Goal: Task Accomplishment & Management: Use online tool/utility

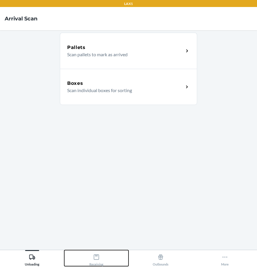
click at [92, 264] on div "Receiving" at bounding box center [96, 259] width 14 height 15
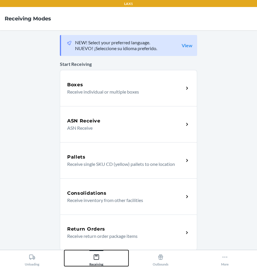
click at [92, 264] on div "Receiving" at bounding box center [96, 259] width 14 height 15
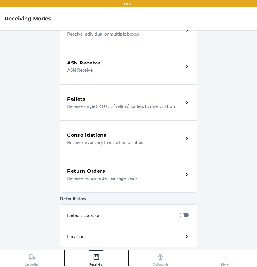
scroll to position [58, 0]
click at [95, 188] on div "Return Orders Receive return order package items" at bounding box center [128, 174] width 137 height 36
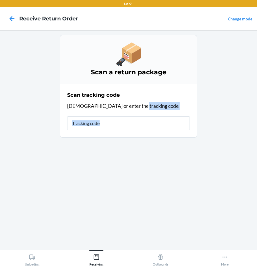
click at [95, 188] on div "Scan a return package Scan tracking code Scan or enter the tracking code" at bounding box center [128, 140] width 137 height 210
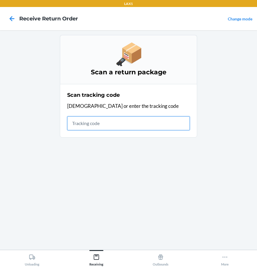
click at [141, 129] on input "text" at bounding box center [128, 123] width 123 height 14
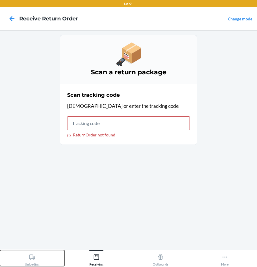
click at [35, 257] on div "Unloading" at bounding box center [32, 259] width 15 height 15
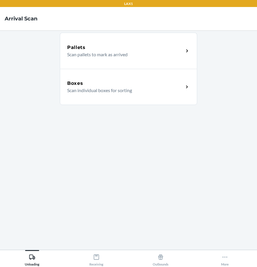
click at [119, 83] on div "Boxes" at bounding box center [125, 83] width 116 height 7
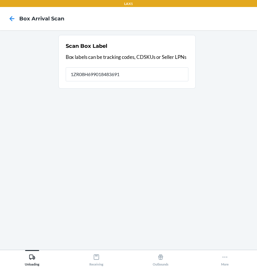
type input "1ZR08H699018483691"
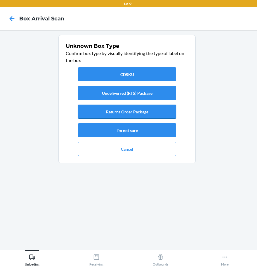
click at [137, 111] on button "Returns Order Package" at bounding box center [127, 112] width 98 height 14
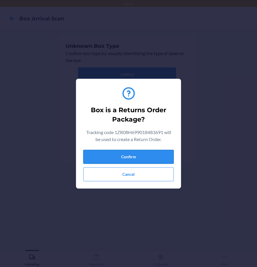
click at [144, 157] on button "Confirm" at bounding box center [128, 157] width 90 height 14
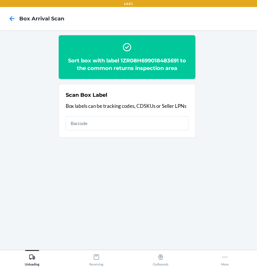
click at [112, 122] on input "text" at bounding box center [127, 123] width 123 height 14
type input "1ZR08H699018483691"
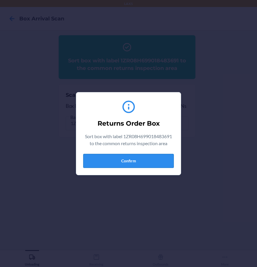
click at [131, 161] on button "Confirm" at bounding box center [128, 161] width 90 height 14
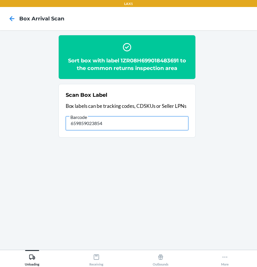
type input "659859023854"
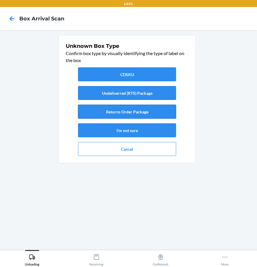
click at [135, 115] on button "Returns Order Package" at bounding box center [127, 112] width 98 height 14
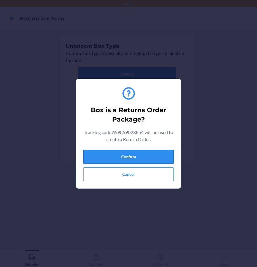
click at [139, 159] on button "Confirm" at bounding box center [128, 157] width 90 height 14
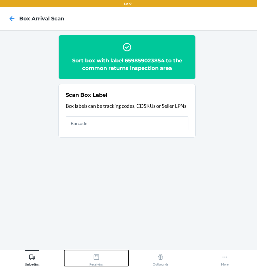
click at [97, 258] on icon at bounding box center [96, 257] width 6 height 6
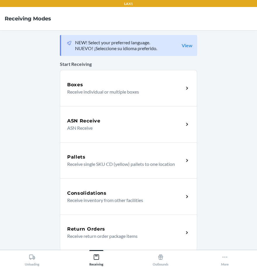
click at [74, 235] on p "Receive return order package items" at bounding box center [123, 236] width 112 height 7
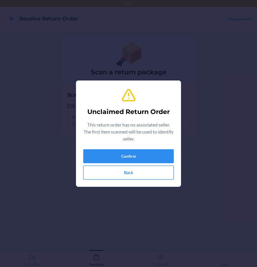
click at [128, 167] on button "Back" at bounding box center [128, 173] width 90 height 14
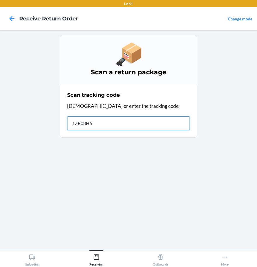
type input "1ZR08H69"
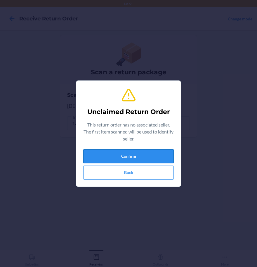
click at [135, 159] on button "Confirm" at bounding box center [128, 156] width 90 height 14
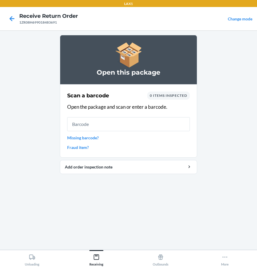
click at [127, 126] on input "text" at bounding box center [128, 124] width 123 height 14
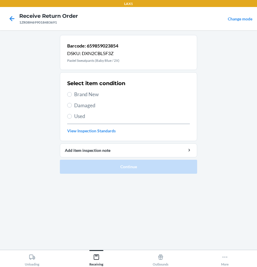
click at [75, 94] on span "Brand New" at bounding box center [132, 95] width 116 height 8
click at [72, 94] on input "Brand New" at bounding box center [69, 94] width 5 height 5
radio input "true"
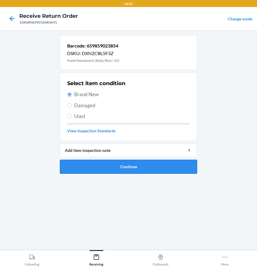
click at [108, 170] on button "Continue" at bounding box center [128, 167] width 137 height 14
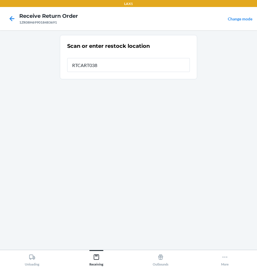
type input "RTCART038"
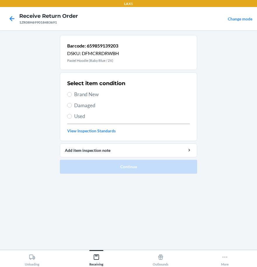
click at [94, 94] on span "Brand New" at bounding box center [132, 95] width 116 height 8
click at [72, 94] on input "Brand New" at bounding box center [69, 94] width 5 height 5
radio input "true"
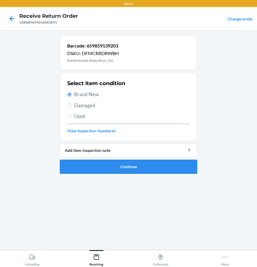
click at [110, 172] on button "Continue" at bounding box center [128, 167] width 137 height 14
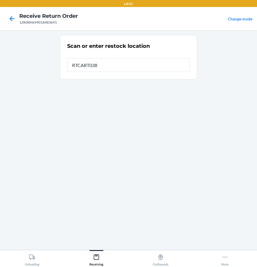
type input "RTCART038"
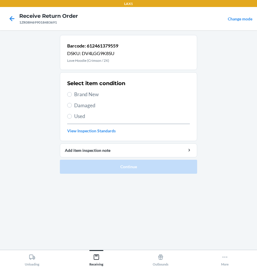
click at [93, 96] on span "Brand New" at bounding box center [132, 95] width 116 height 8
click at [72, 96] on input "Brand New" at bounding box center [69, 94] width 5 height 5
radio input "true"
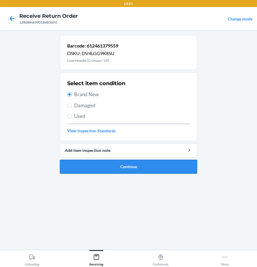
click at [125, 165] on button "Continue" at bounding box center [128, 167] width 137 height 14
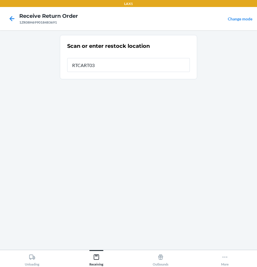
type input "RTCART038"
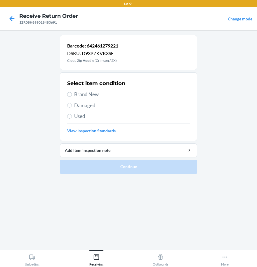
click at [82, 99] on div "Select item condition Brand New Damaged Used View Inspection Standards" at bounding box center [128, 107] width 123 height 58
click at [87, 96] on span "Brand New" at bounding box center [132, 95] width 116 height 8
click at [72, 96] on input "Brand New" at bounding box center [69, 94] width 5 height 5
radio input "true"
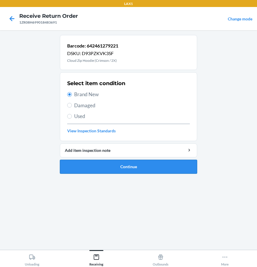
click at [159, 166] on button "Continue" at bounding box center [128, 167] width 137 height 14
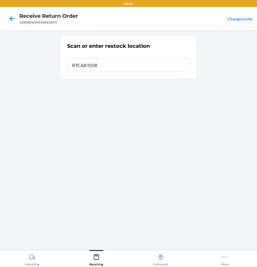
type input "RTCART038"
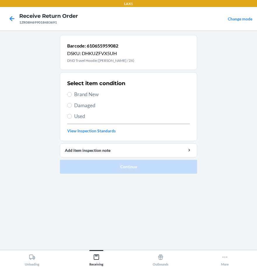
click at [65, 96] on section "Select item condition Brand New Damaged Used View Inspection Standards" at bounding box center [128, 106] width 137 height 69
click at [71, 96] on label "Brand New" at bounding box center [128, 95] width 123 height 8
click at [71, 96] on input "Brand New" at bounding box center [69, 94] width 5 height 5
radio input "true"
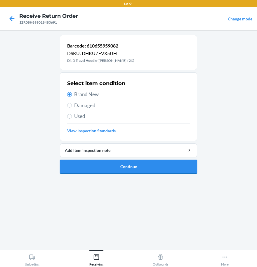
click at [106, 168] on button "Continue" at bounding box center [128, 167] width 137 height 14
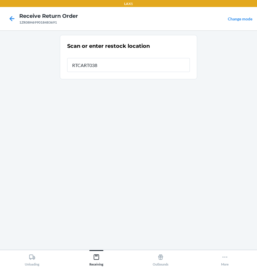
type input "RTCART038"
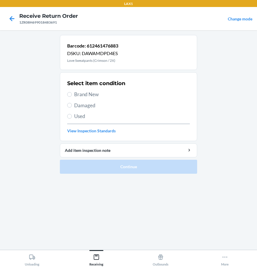
click at [90, 97] on span "Brand New" at bounding box center [132, 95] width 116 height 8
click at [72, 97] on input "Brand New" at bounding box center [69, 94] width 5 height 5
radio input "true"
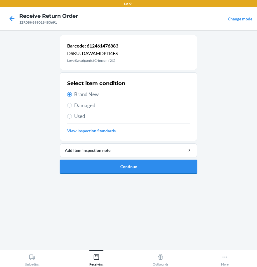
click at [113, 167] on button "Continue" at bounding box center [128, 167] width 137 height 14
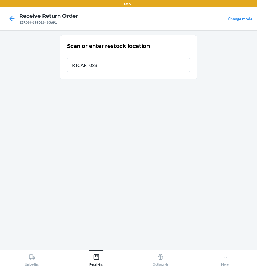
type input "RTCART038"
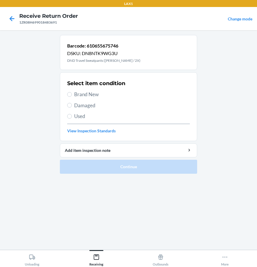
click at [73, 95] on label "Brand New" at bounding box center [128, 95] width 123 height 8
click at [72, 95] on input "Brand New" at bounding box center [69, 94] width 5 height 5
radio input "true"
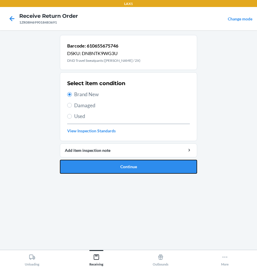
drag, startPoint x: 107, startPoint y: 165, endPoint x: 108, endPoint y: 160, distance: 5.1
click at [107, 160] on button "Continue" at bounding box center [128, 167] width 137 height 14
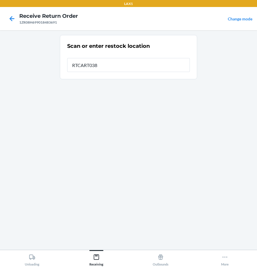
type input "RTCART038"
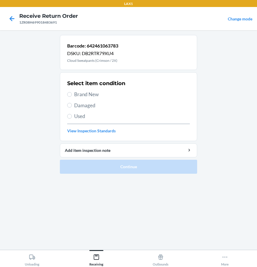
click at [67, 93] on label "Brand New" at bounding box center [128, 95] width 123 height 8
click at [67, 93] on input "Brand New" at bounding box center [69, 94] width 5 height 5
radio input "true"
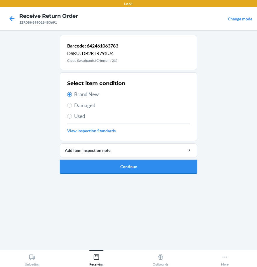
click at [100, 173] on button "Continue" at bounding box center [128, 167] width 137 height 14
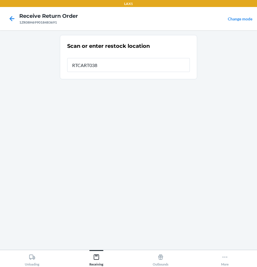
type input "RTCART038"
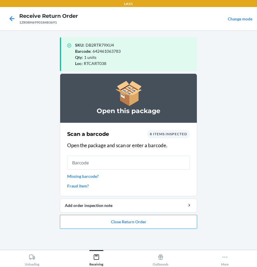
click at [97, 173] on div "Scan a barcode 8 items inspected Open the package and scan or enter a barcode. …" at bounding box center [128, 159] width 123 height 62
click at [122, 226] on button "Close Return Order" at bounding box center [128, 222] width 137 height 14
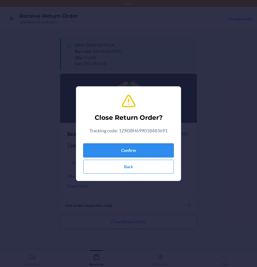
click at [105, 154] on button "Confirm" at bounding box center [128, 151] width 90 height 14
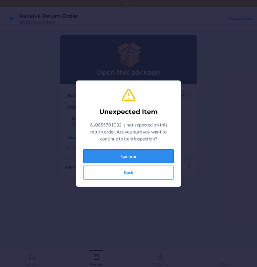
click at [137, 158] on button "Confirm" at bounding box center [128, 156] width 90 height 14
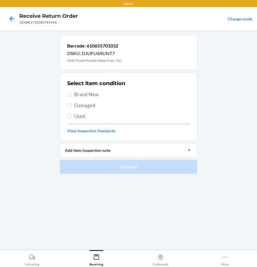
click at [74, 96] on span "Brand New" at bounding box center [132, 95] width 116 height 8
click at [72, 96] on input "Brand New" at bounding box center [69, 94] width 5 height 5
radio input "true"
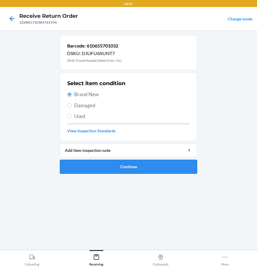
click at [114, 171] on button "Continue" at bounding box center [128, 167] width 137 height 14
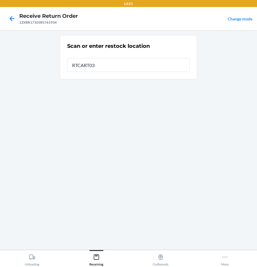
type input "RTCART038"
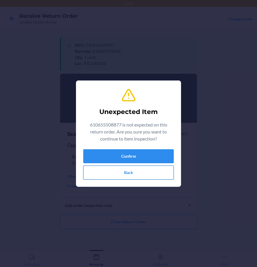
click at [128, 171] on button "Back" at bounding box center [128, 173] width 90 height 14
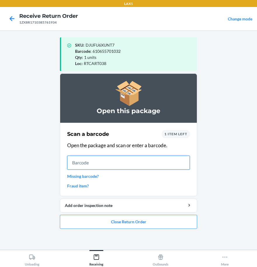
click at [117, 163] on input "text" at bounding box center [128, 163] width 123 height 14
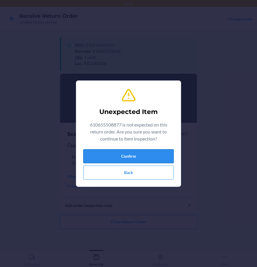
click at [130, 155] on button "Confirm" at bounding box center [128, 156] width 90 height 14
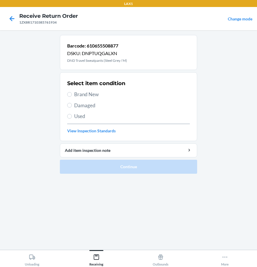
click at [76, 92] on span "Brand New" at bounding box center [132, 95] width 116 height 8
click at [72, 92] on input "Brand New" at bounding box center [69, 94] width 5 height 5
radio input "true"
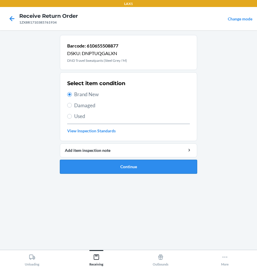
drag, startPoint x: 108, startPoint y: 167, endPoint x: 107, endPoint y: 165, distance: 3.0
click at [108, 166] on button "Continue" at bounding box center [128, 167] width 137 height 14
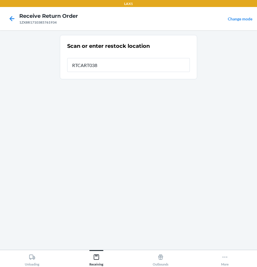
type input "RTCART038"
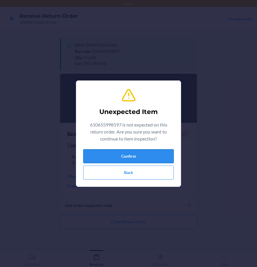
click at [124, 158] on button "Confirm" at bounding box center [128, 156] width 90 height 14
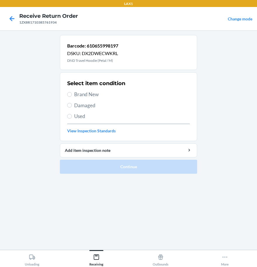
click at [81, 104] on span "Damaged" at bounding box center [132, 106] width 116 height 8
click at [72, 104] on input "Damaged" at bounding box center [69, 105] width 5 height 5
radio input "true"
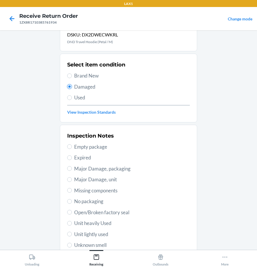
scroll to position [29, 0]
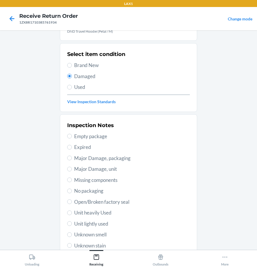
click at [87, 235] on span "Unknown smell" at bounding box center [132, 235] width 116 height 8
click at [72, 235] on input "Unknown smell" at bounding box center [69, 235] width 5 height 5
radio input "true"
click at [93, 221] on span "Unit lightly used" at bounding box center [132, 224] width 116 height 8
click at [72, 221] on input "Unit lightly used" at bounding box center [69, 223] width 5 height 5
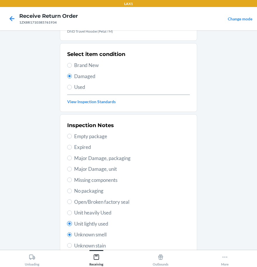
radio input "true"
radio input "false"
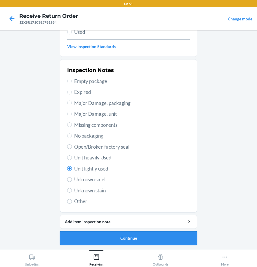
click at [100, 236] on button "Continue" at bounding box center [128, 238] width 137 height 14
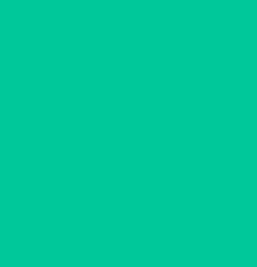
scroll to position [36, 0]
click at [100, 236] on button "Confirm" at bounding box center [128, 238] width 137 height 14
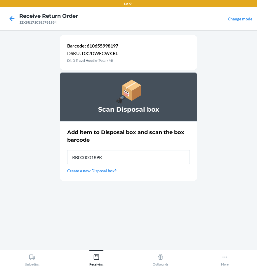
type input "RB00000189K"
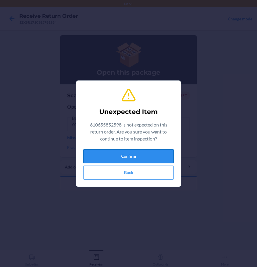
click at [165, 153] on button "Confirm" at bounding box center [128, 156] width 90 height 14
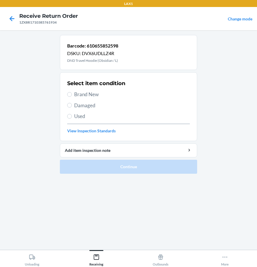
click at [72, 112] on div "Select item condition Brand New Damaged Used View Inspection Standards" at bounding box center [128, 107] width 123 height 58
click at [70, 108] on label "Damaged" at bounding box center [128, 106] width 123 height 8
click at [70, 108] on input "Damaged" at bounding box center [69, 105] width 5 height 5
radio input "true"
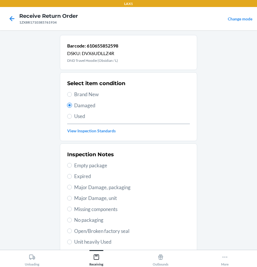
scroll to position [84, 0]
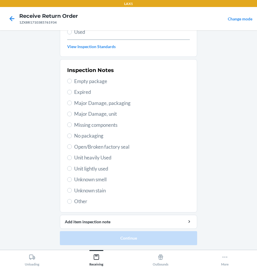
click at [77, 167] on span "Unit lightly used" at bounding box center [132, 169] width 116 height 8
click at [72, 167] on input "Unit lightly used" at bounding box center [69, 168] width 5 height 5
radio input "true"
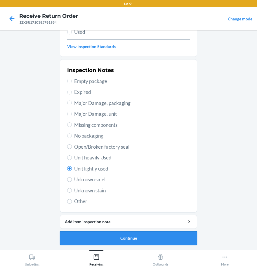
click at [105, 244] on button "Continue" at bounding box center [128, 238] width 137 height 14
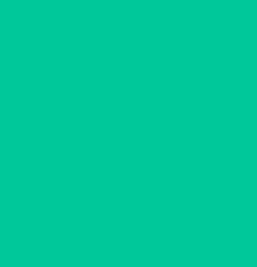
scroll to position [36, 0]
click at [105, 244] on button "Confirm" at bounding box center [128, 238] width 137 height 14
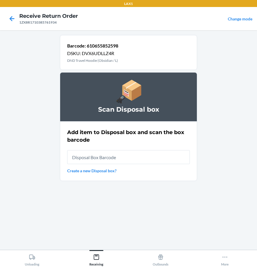
scroll to position [0, 0]
type input "RB00000189K"
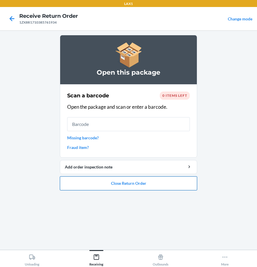
click at [148, 179] on button "Close Return Order" at bounding box center [128, 183] width 137 height 14
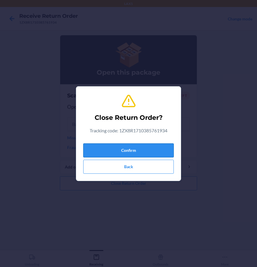
click at [138, 150] on button "Confirm" at bounding box center [128, 151] width 90 height 14
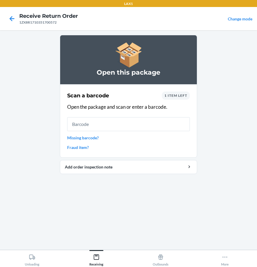
click at [160, 125] on input "text" at bounding box center [128, 124] width 123 height 14
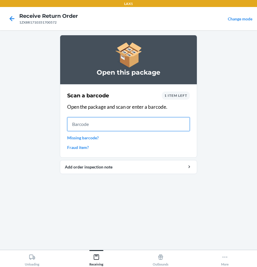
click at [98, 125] on input "text" at bounding box center [128, 124] width 123 height 14
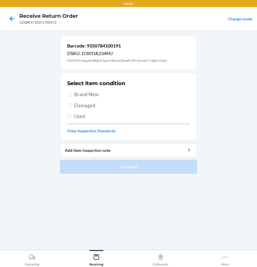
click at [74, 94] on label "Brand New" at bounding box center [128, 95] width 123 height 8
click at [72, 94] on input "Brand New" at bounding box center [69, 94] width 5 height 5
radio input "true"
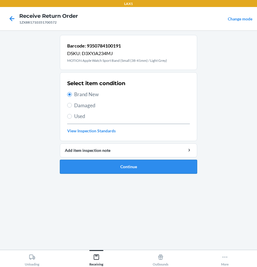
click at [104, 167] on button "Continue" at bounding box center [128, 167] width 137 height 14
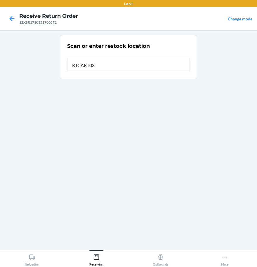
type input "RTCART038"
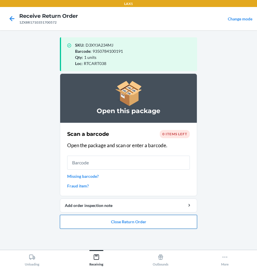
click at [148, 226] on button "Close Return Order" at bounding box center [128, 222] width 137 height 14
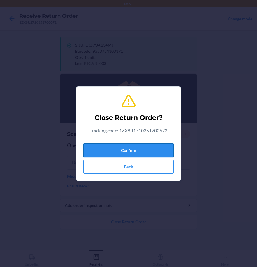
drag, startPoint x: 148, startPoint y: 145, endPoint x: 150, endPoint y: 148, distance: 4.5
click at [148, 145] on button "Confirm" at bounding box center [128, 151] width 90 height 14
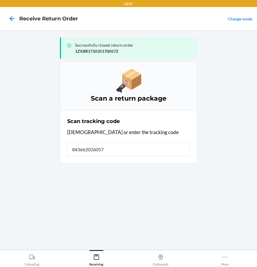
type input "8436620260579"
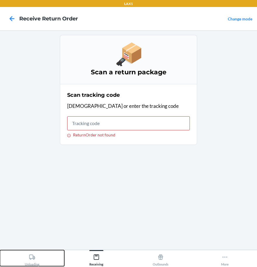
click at [29, 258] on div "Unloading" at bounding box center [32, 259] width 15 height 15
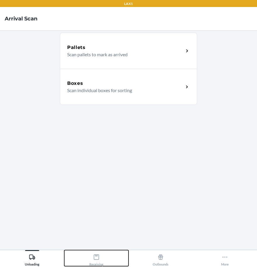
click at [99, 261] on div "Receiving" at bounding box center [96, 259] width 14 height 15
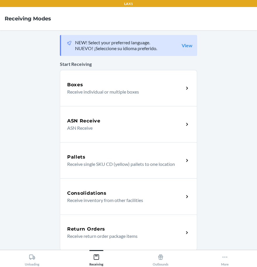
click at [103, 229] on div "Return Orders" at bounding box center [125, 229] width 116 height 7
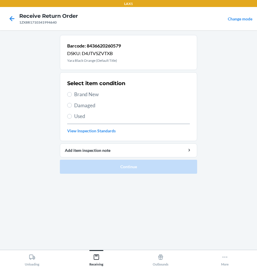
click at [82, 93] on span "Brand New" at bounding box center [132, 95] width 116 height 8
click at [72, 93] on input "Brand New" at bounding box center [69, 94] width 5 height 5
radio input "true"
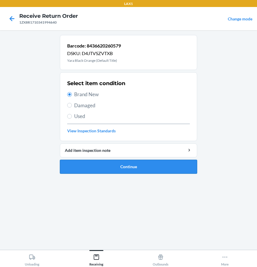
click at [127, 173] on button "Continue" at bounding box center [128, 167] width 137 height 14
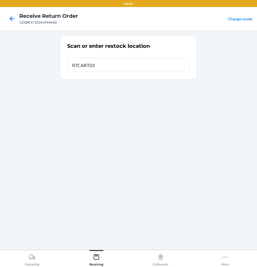
type input "RTCART038"
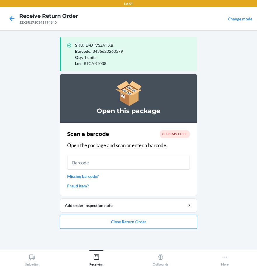
click at [139, 224] on button "Close Return Order" at bounding box center [128, 222] width 137 height 14
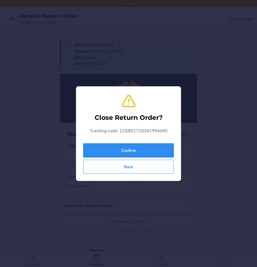
click at [135, 153] on button "Confirm" at bounding box center [128, 151] width 90 height 14
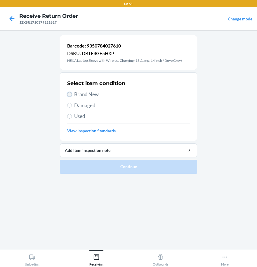
click at [70, 93] on input "Brand New" at bounding box center [69, 94] width 5 height 5
radio input "true"
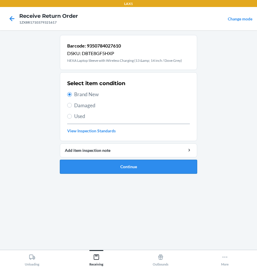
click at [83, 164] on button "Continue" at bounding box center [128, 167] width 137 height 14
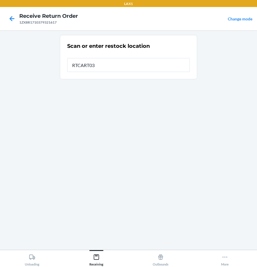
type input "RTCART038"
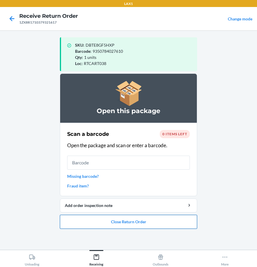
click at [139, 216] on button "Close Return Order" at bounding box center [128, 222] width 137 height 14
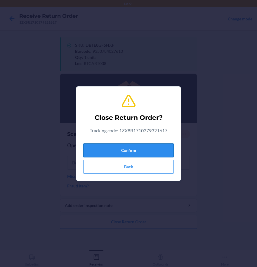
click at [131, 149] on button "Confirm" at bounding box center [128, 151] width 90 height 14
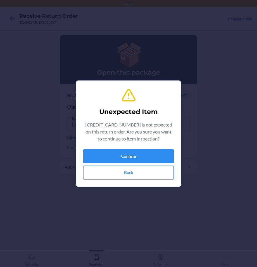
click at [152, 164] on div "Confirm Back" at bounding box center [128, 164] width 90 height 30
click at [154, 156] on button "Confirm" at bounding box center [128, 156] width 90 height 14
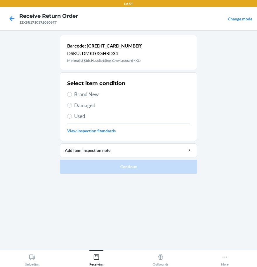
click at [81, 105] on span "Damaged" at bounding box center [132, 106] width 116 height 8
click at [72, 105] on input "Damaged" at bounding box center [69, 105] width 5 height 5
radio input "true"
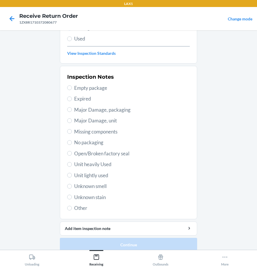
scroll to position [84, 0]
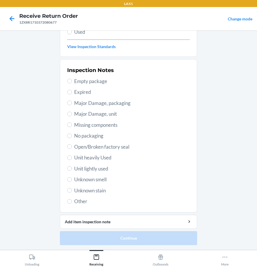
click at [97, 166] on span "Unit lightly used" at bounding box center [132, 169] width 116 height 8
click at [72, 166] on input "Unit lightly used" at bounding box center [69, 168] width 5 height 5
radio input "true"
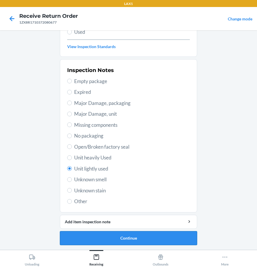
click at [102, 244] on button "Continue" at bounding box center [128, 238] width 137 height 14
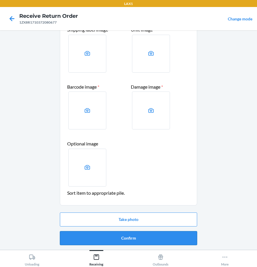
click at [112, 235] on button "Confirm" at bounding box center [128, 238] width 137 height 14
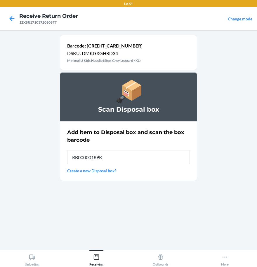
type input "RB00000189K"
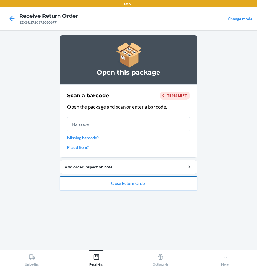
click at [148, 185] on button "Close Return Order" at bounding box center [128, 183] width 137 height 14
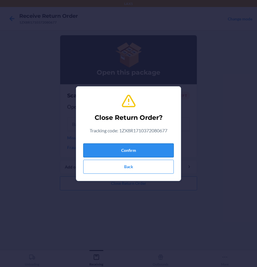
click at [111, 151] on button "Confirm" at bounding box center [128, 151] width 90 height 14
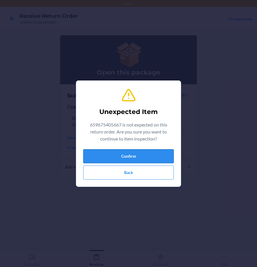
click at [117, 160] on button "Confirm" at bounding box center [128, 156] width 90 height 14
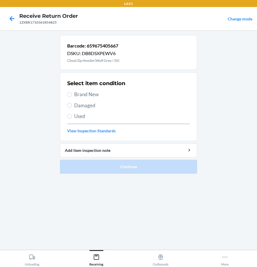
click at [79, 110] on div "Select item condition Brand New Damaged Used View Inspection Standards" at bounding box center [128, 107] width 123 height 58
click at [78, 105] on span "Damaged" at bounding box center [132, 106] width 116 height 8
click at [72, 105] on input "Damaged" at bounding box center [69, 105] width 5 height 5
radio input "true"
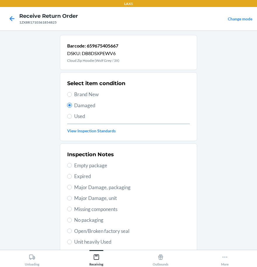
scroll to position [58, 0]
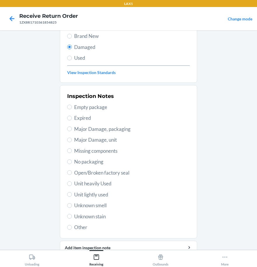
click at [90, 162] on span "No packaging" at bounding box center [132, 162] width 116 height 8
click at [72, 162] on input "No packaging" at bounding box center [69, 162] width 5 height 5
radio input "true"
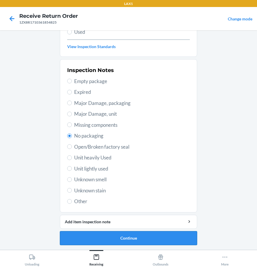
click at [102, 237] on button "Continue" at bounding box center [128, 238] width 137 height 14
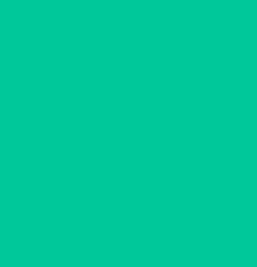
scroll to position [0, 0]
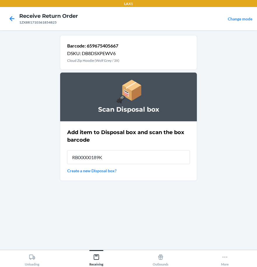
type input "RB00000189K"
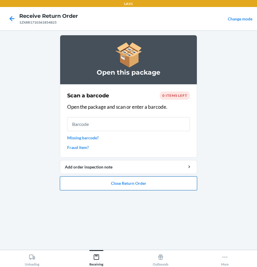
click at [116, 184] on button "Close Return Order" at bounding box center [128, 183] width 137 height 14
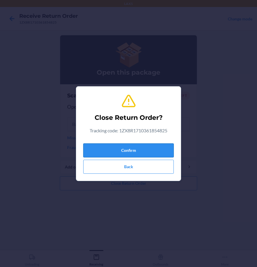
click at [132, 154] on button "Confirm" at bounding box center [128, 151] width 90 height 14
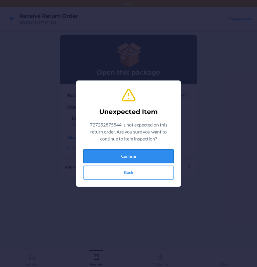
click at [127, 149] on button "Confirm" at bounding box center [128, 156] width 90 height 14
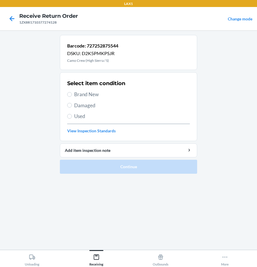
click at [74, 94] on span "Brand New" at bounding box center [132, 95] width 116 height 8
click at [72, 94] on input "Brand New" at bounding box center [69, 94] width 5 height 5
radio input "true"
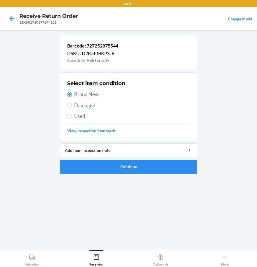
click at [85, 104] on span "Damaged" at bounding box center [132, 106] width 116 height 8
click at [72, 104] on input "Damaged" at bounding box center [69, 105] width 5 height 5
radio input "true"
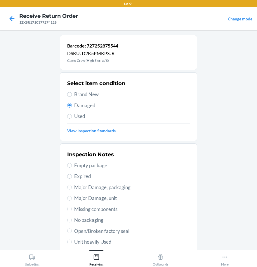
click at [81, 95] on span "Brand New" at bounding box center [132, 95] width 116 height 8
click at [72, 95] on input "Brand New" at bounding box center [69, 94] width 5 height 5
radio input "true"
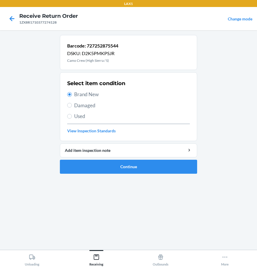
click at [74, 107] on label "Damaged" at bounding box center [128, 106] width 123 height 8
click at [72, 107] on input "Damaged" at bounding box center [69, 105] width 5 height 5
radio input "true"
radio input "false"
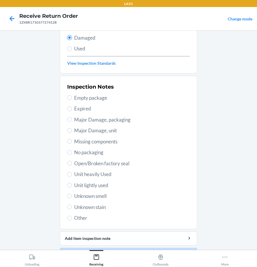
scroll to position [84, 0]
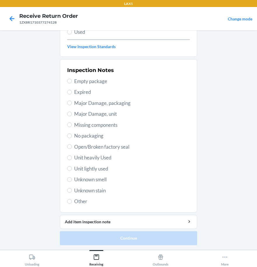
click at [103, 168] on span "Unit lightly used" at bounding box center [132, 169] width 116 height 8
click at [70, 170] on label "Unit lightly used" at bounding box center [128, 169] width 123 height 8
click at [70, 170] on input "Unit lightly used" at bounding box center [69, 168] width 5 height 5
radio input "true"
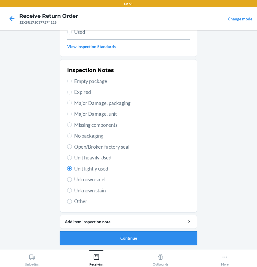
click at [111, 236] on button "Continue" at bounding box center [128, 238] width 137 height 14
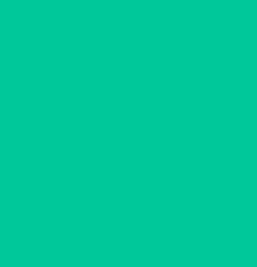
scroll to position [36, 0]
click at [111, 236] on button "Confirm" at bounding box center [128, 238] width 137 height 14
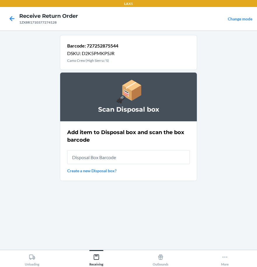
scroll to position [0, 0]
type input "RB00000189K"
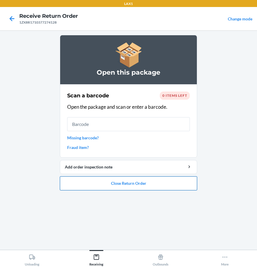
click at [158, 182] on button "Close Return Order" at bounding box center [128, 183] width 137 height 14
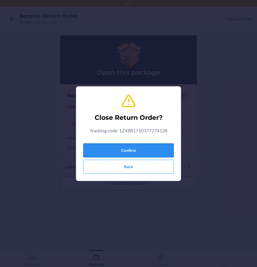
click at [127, 151] on button "Confirm" at bounding box center [128, 151] width 90 height 14
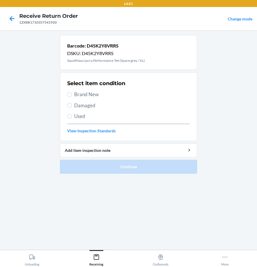
click at [83, 108] on span "Damaged" at bounding box center [132, 106] width 116 height 8
click at [72, 108] on input "Damaged" at bounding box center [69, 105] width 5 height 5
radio input "true"
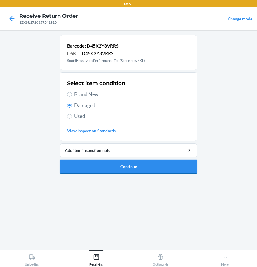
click at [121, 172] on button "Continue" at bounding box center [128, 167] width 137 height 14
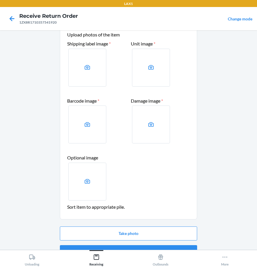
scroll to position [36, 0]
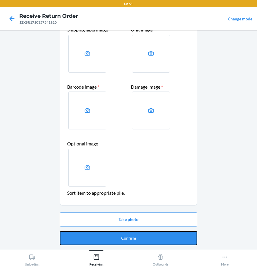
click at [132, 237] on button "Confirm" at bounding box center [128, 238] width 137 height 14
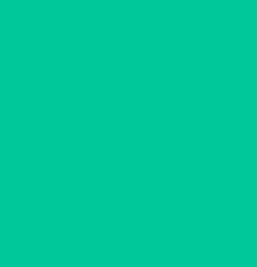
scroll to position [0, 0]
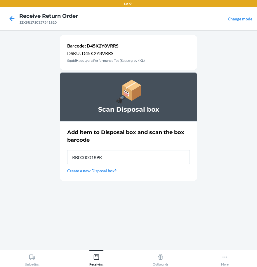
type input "RB00000189K"
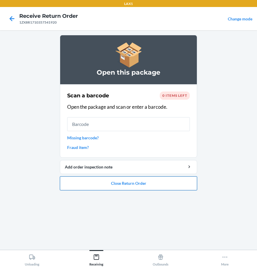
click at [110, 188] on button "Close Return Order" at bounding box center [128, 183] width 137 height 14
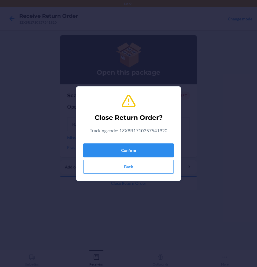
click at [107, 186] on div "Close Return Order? Tracking code: 1ZX8R1710357541920 Confirm Back" at bounding box center [128, 133] width 257 height 267
click at [116, 149] on button "Confirm" at bounding box center [128, 151] width 90 height 14
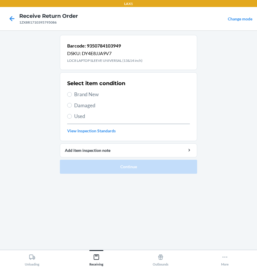
click at [96, 86] on h2 "Select item condition" at bounding box center [96, 84] width 58 height 8
click at [87, 92] on span "Brand New" at bounding box center [132, 95] width 116 height 8
click at [72, 92] on input "Brand New" at bounding box center [69, 94] width 5 height 5
radio input "true"
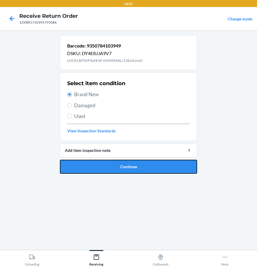
drag, startPoint x: 88, startPoint y: 169, endPoint x: 90, endPoint y: 166, distance: 4.3
click at [90, 166] on button "Continue" at bounding box center [128, 167] width 137 height 14
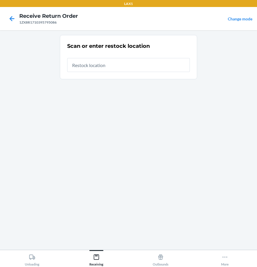
click at [5, 20] on div at bounding box center [12, 18] width 15 height 15
click at [11, 18] on icon at bounding box center [12, 18] width 5 height 5
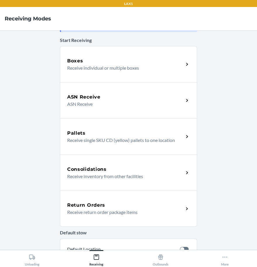
scroll to position [58, 0]
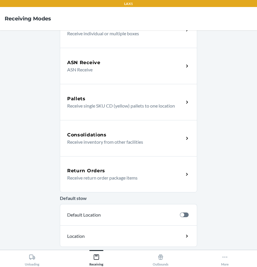
click at [105, 180] on p "Receive return order package items" at bounding box center [123, 177] width 112 height 7
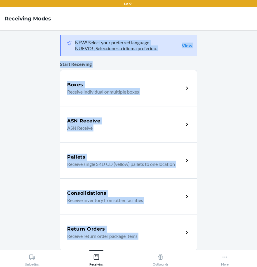
click at [105, 180] on div "NEW! Select your preferred language. NUEVO! ¡Seleccione su idioma preferido. Vi…" at bounding box center [128, 140] width 137 height 210
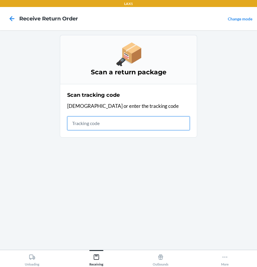
click at [92, 123] on input "text" at bounding box center [128, 123] width 123 height 14
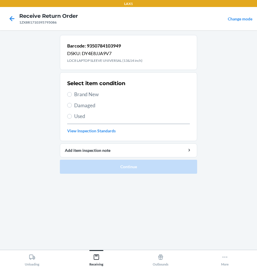
click at [83, 96] on span "Brand New" at bounding box center [132, 95] width 116 height 8
click at [72, 96] on input "Brand New" at bounding box center [69, 94] width 5 height 5
radio input "true"
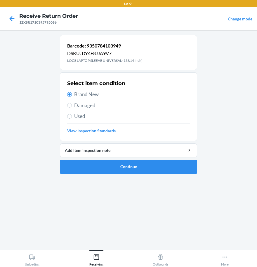
click at [77, 107] on span "Damaged" at bounding box center [132, 106] width 116 height 8
click at [72, 107] on input "Damaged" at bounding box center [69, 105] width 5 height 5
radio input "true"
radio input "false"
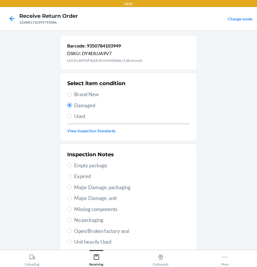
scroll to position [84, 0]
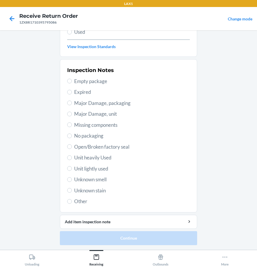
click at [85, 169] on span "Unit lightly used" at bounding box center [132, 169] width 116 height 8
click at [72, 169] on input "Unit lightly used" at bounding box center [69, 168] width 5 height 5
radio input "true"
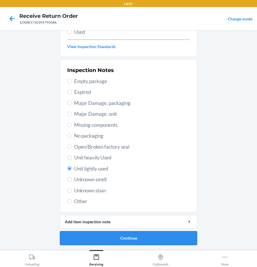
click at [114, 233] on button "Continue" at bounding box center [128, 238] width 137 height 14
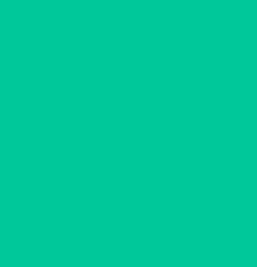
scroll to position [36, 0]
click at [114, 234] on button "Confirm" at bounding box center [128, 238] width 137 height 14
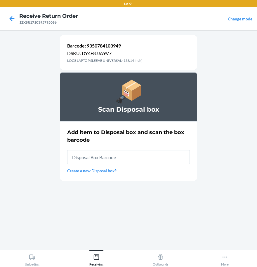
scroll to position [0, 0]
type input "RB00000189K"
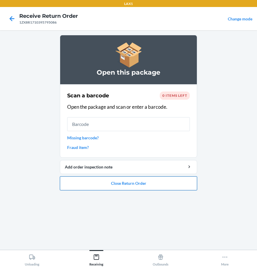
click at [140, 181] on button "Close Return Order" at bounding box center [128, 183] width 137 height 14
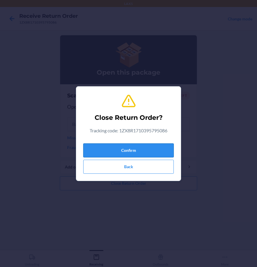
click at [132, 151] on button "Confirm" at bounding box center [128, 151] width 90 height 14
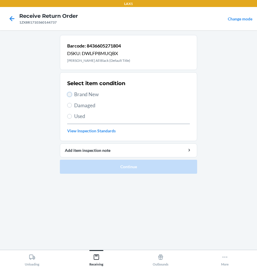
click at [70, 95] on input "Brand New" at bounding box center [69, 94] width 5 height 5
radio input "true"
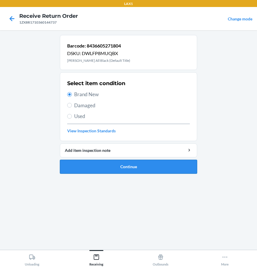
click at [148, 167] on button "Continue" at bounding box center [128, 167] width 137 height 14
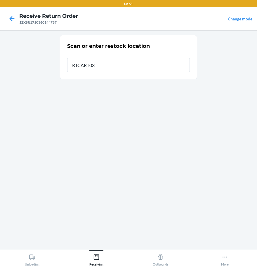
type input "RTCART038"
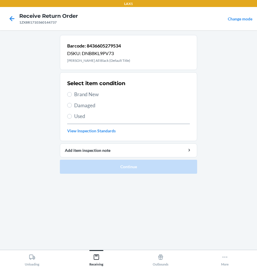
click at [80, 97] on span "Brand New" at bounding box center [132, 95] width 116 height 8
click at [72, 97] on input "Brand New" at bounding box center [69, 94] width 5 height 5
radio input "true"
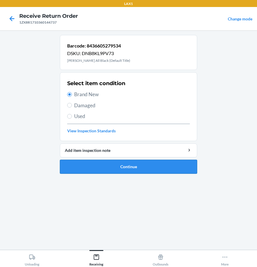
click at [122, 173] on button "Continue" at bounding box center [128, 167] width 137 height 14
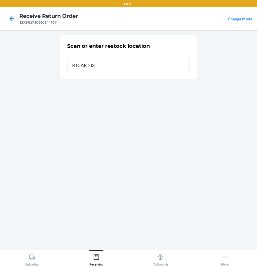
type input "RTCART038"
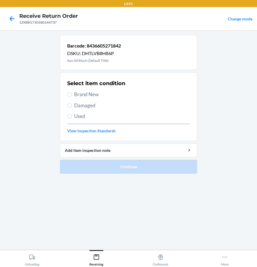
click at [66, 95] on section "Select item condition Brand New Damaged Used View Inspection Standards" at bounding box center [128, 106] width 137 height 69
click at [71, 95] on input "Brand New" at bounding box center [69, 94] width 5 height 5
radio input "true"
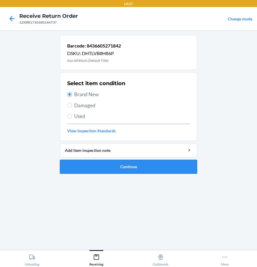
drag, startPoint x: 129, startPoint y: 170, endPoint x: 134, endPoint y: 168, distance: 6.3
click at [131, 169] on button "Continue" at bounding box center [128, 167] width 137 height 14
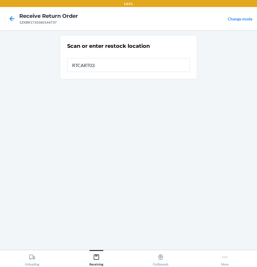
type input "RTCART038"
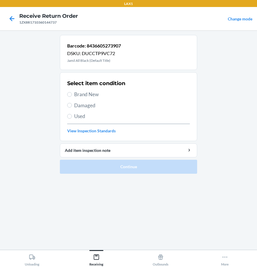
click at [74, 92] on label "Brand New" at bounding box center [128, 95] width 123 height 8
click at [72, 92] on input "Brand New" at bounding box center [69, 94] width 5 height 5
radio input "true"
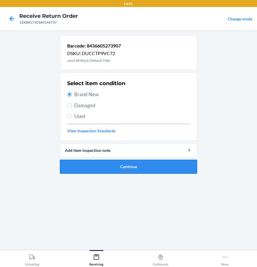
click at [127, 167] on button "Continue" at bounding box center [128, 167] width 137 height 14
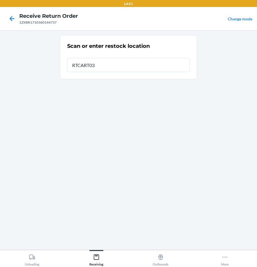
type input "RTCART038"
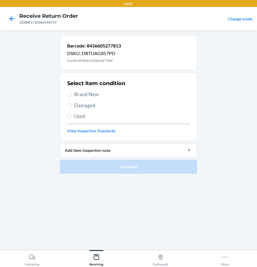
click at [80, 94] on span "Brand New" at bounding box center [132, 95] width 116 height 8
click at [72, 94] on input "Brand New" at bounding box center [69, 94] width 5 height 5
radio input "true"
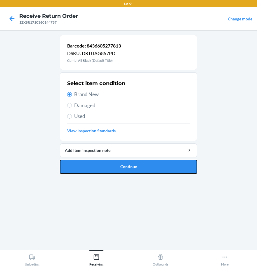
click at [111, 169] on button "Continue" at bounding box center [128, 167] width 137 height 14
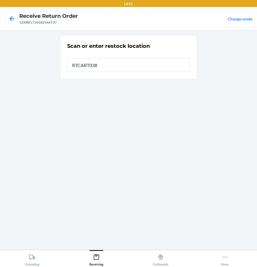
type input "RTCART038"
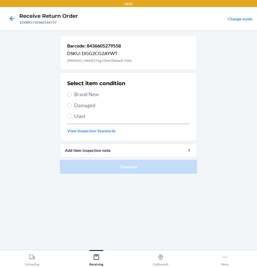
click at [85, 96] on span "Brand New" at bounding box center [132, 95] width 116 height 8
click at [72, 96] on input "Brand New" at bounding box center [69, 94] width 5 height 5
radio input "true"
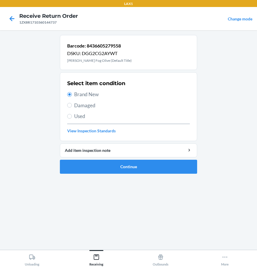
click at [148, 175] on ol "Barcode: 8436605279558 DSKU: DGG2CG2AYWT [PERSON_NAME] Fog Olive (Default Title…" at bounding box center [128, 107] width 137 height 144
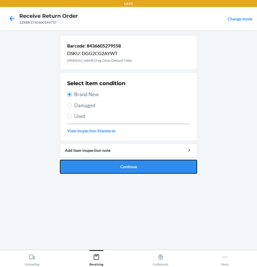
click at [151, 171] on button "Continue" at bounding box center [128, 167] width 137 height 14
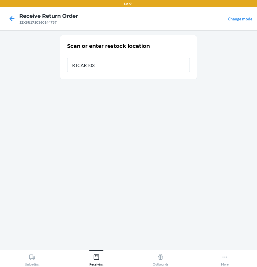
type input "RTCART038"
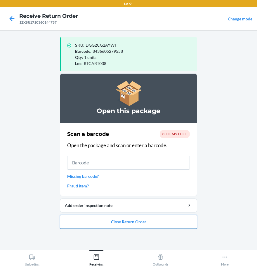
click at [135, 220] on button "Close Return Order" at bounding box center [128, 222] width 137 height 14
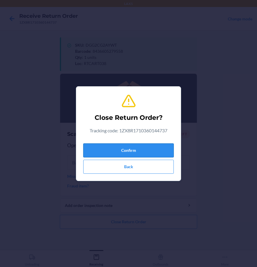
click at [122, 146] on button "Confirm" at bounding box center [128, 151] width 90 height 14
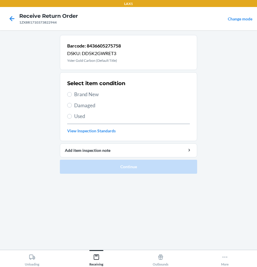
click at [66, 97] on section "Select item condition Brand New Damaged Used View Inspection Standards" at bounding box center [128, 106] width 137 height 69
click at [72, 94] on label "Brand New" at bounding box center [128, 95] width 123 height 8
click at [72, 94] on input "Brand New" at bounding box center [69, 94] width 5 height 5
radio input "true"
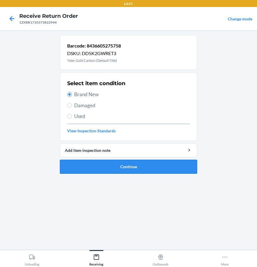
click at [90, 170] on button "Continue" at bounding box center [128, 167] width 137 height 14
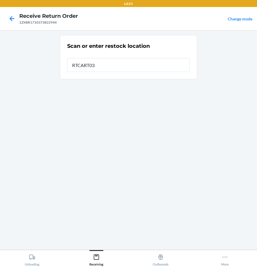
type input "RTCART038"
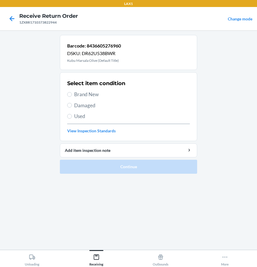
click at [90, 98] on div "Select item condition Brand New Damaged Used View Inspection Standards" at bounding box center [128, 107] width 123 height 58
click at [85, 93] on span "Brand New" at bounding box center [132, 95] width 116 height 8
click at [72, 93] on input "Brand New" at bounding box center [69, 94] width 5 height 5
radio input "true"
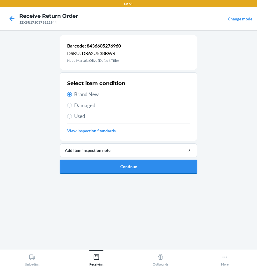
click at [120, 165] on button "Continue" at bounding box center [128, 167] width 137 height 14
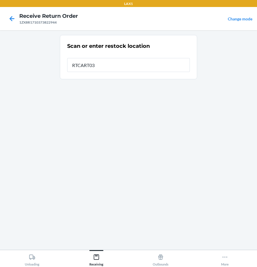
type input "RTCART038"
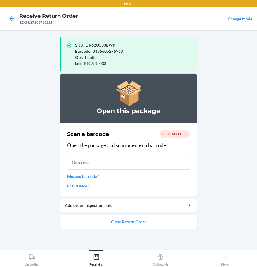
click at [162, 224] on button "Close Return Order" at bounding box center [128, 222] width 137 height 14
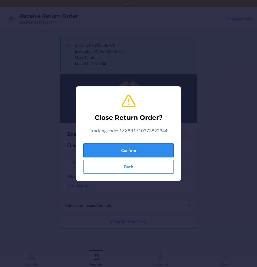
click at [137, 147] on button "Confirm" at bounding box center [128, 151] width 90 height 14
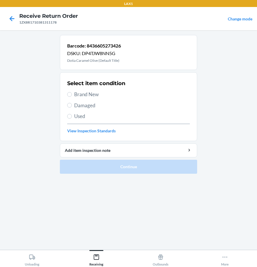
click at [84, 95] on span "Brand New" at bounding box center [132, 95] width 116 height 8
click at [72, 95] on input "Brand New" at bounding box center [69, 94] width 5 height 5
radio input "true"
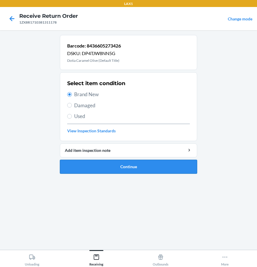
click at [111, 170] on button "Continue" at bounding box center [128, 167] width 137 height 14
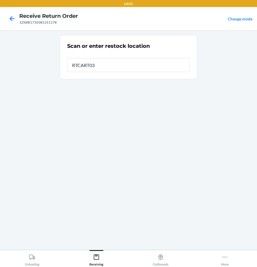
type input "RTCART038"
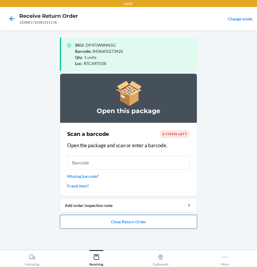
click at [137, 219] on button "Close Return Order" at bounding box center [128, 222] width 137 height 14
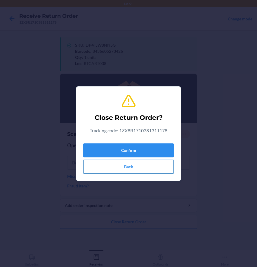
click at [89, 162] on button "Back" at bounding box center [128, 167] width 90 height 14
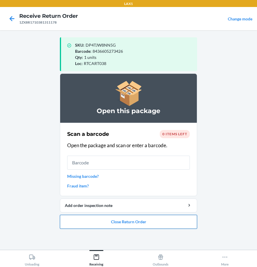
click at [97, 221] on button "Close Return Order" at bounding box center [128, 222] width 137 height 14
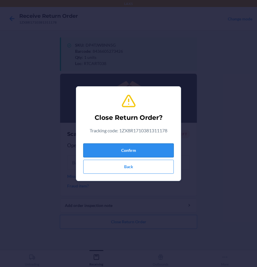
click at [127, 155] on button "Confirm" at bounding box center [128, 151] width 90 height 14
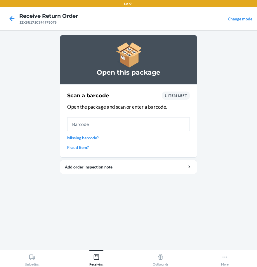
click at [81, 133] on div "Scan a barcode 1 item left Open the package and scan or enter a barcode. Missin…" at bounding box center [128, 121] width 123 height 62
click at [78, 136] on link "Missing barcode?" at bounding box center [128, 138] width 123 height 6
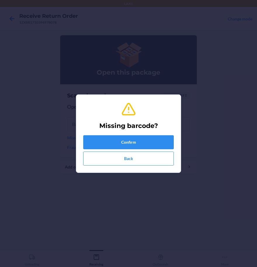
click at [108, 150] on div "Confirm Back" at bounding box center [128, 150] width 90 height 30
drag, startPoint x: 108, startPoint y: 150, endPoint x: 111, endPoint y: 143, distance: 7.7
click at [111, 143] on button "Confirm" at bounding box center [128, 142] width 90 height 14
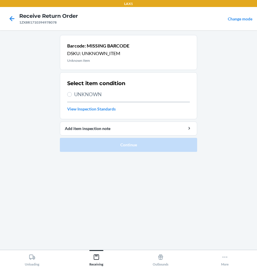
click at [88, 93] on span "UNKNOWN" at bounding box center [132, 95] width 116 height 8
click at [72, 93] on input "UNKNOWN" at bounding box center [69, 94] width 5 height 5
radio input "true"
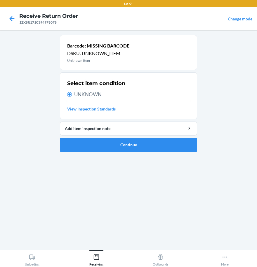
click at [107, 153] on ol "Barcode: MISSING BARCODE DSKU: UNKNOWN_ITEM Unknown Item Select item condition …" at bounding box center [128, 96] width 137 height 122
click at [108, 147] on button "Continue" at bounding box center [128, 145] width 137 height 14
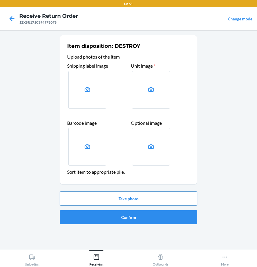
click at [122, 202] on button "Take photo" at bounding box center [128, 199] width 137 height 14
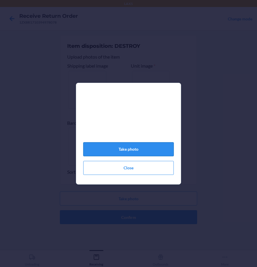
click at [126, 153] on button "Take photo" at bounding box center [128, 149] width 90 height 14
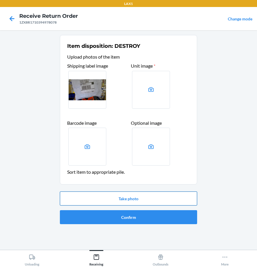
click at [111, 194] on button "Take photo" at bounding box center [128, 199] width 137 height 14
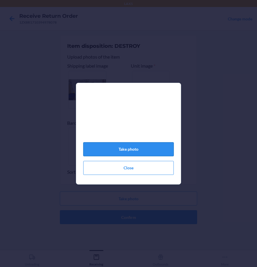
click at [122, 153] on button "Take photo" at bounding box center [128, 149] width 90 height 14
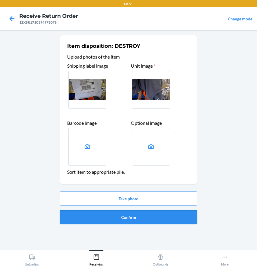
click at [109, 219] on button "Confirm" at bounding box center [128, 217] width 137 height 14
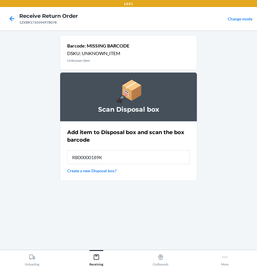
type input "RB00000189K"
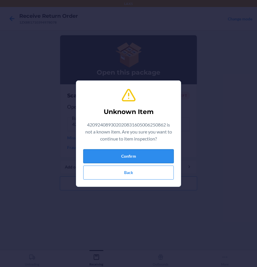
drag, startPoint x: 111, startPoint y: 155, endPoint x: 104, endPoint y: 154, distance: 7.3
click at [105, 155] on button "Confirm" at bounding box center [128, 156] width 90 height 14
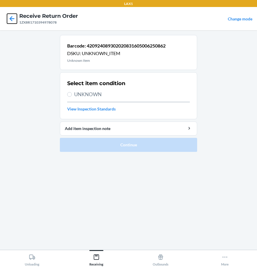
click at [13, 19] on icon at bounding box center [12, 18] width 5 height 5
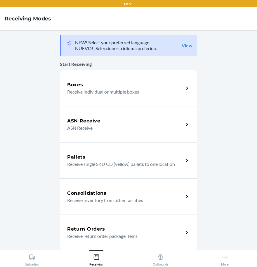
click at [110, 242] on div "Return Orders Receive return order package items" at bounding box center [128, 233] width 137 height 36
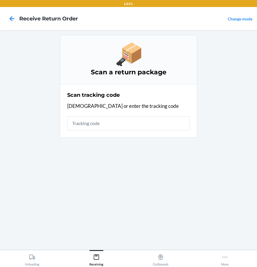
click at [89, 127] on input "text" at bounding box center [128, 123] width 123 height 14
type input "4209240893020208316050"
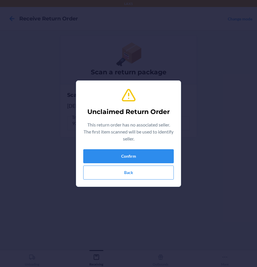
click at [141, 148] on div "Unclaimed Return Order This return order has no associated seller. The first it…" at bounding box center [128, 133] width 90 height 97
click at [139, 153] on button "Confirm" at bounding box center [128, 156] width 90 height 14
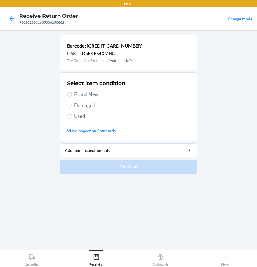
click at [86, 94] on span "Brand New" at bounding box center [132, 95] width 116 height 8
click at [72, 94] on input "Brand New" at bounding box center [69, 94] width 5 height 5
radio input "true"
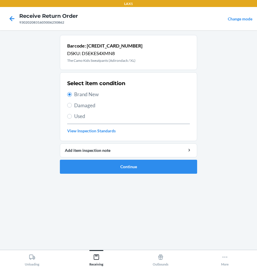
click at [85, 106] on span "Damaged" at bounding box center [132, 106] width 116 height 8
click at [72, 106] on input "Damaged" at bounding box center [69, 105] width 5 height 5
radio input "true"
radio input "false"
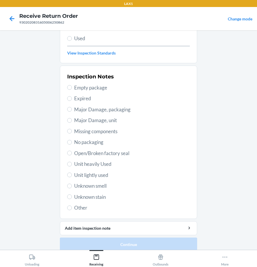
scroll to position [84, 0]
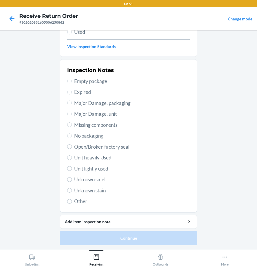
click at [89, 170] on span "Unit lightly used" at bounding box center [132, 169] width 116 height 8
click at [72, 170] on input "Unit lightly used" at bounding box center [69, 168] width 5 height 5
radio input "true"
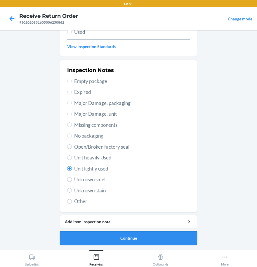
click at [119, 235] on button "Continue" at bounding box center [128, 238] width 137 height 14
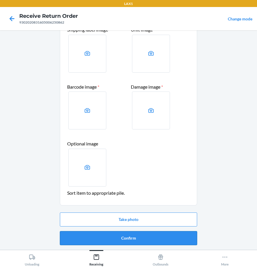
click at [123, 236] on button "Confirm" at bounding box center [128, 238] width 137 height 14
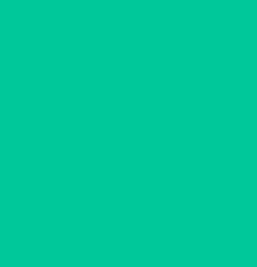
scroll to position [0, 0]
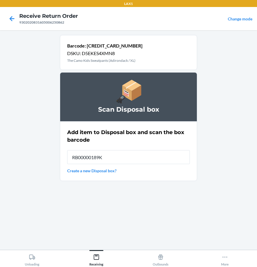
type input "RB00000189K"
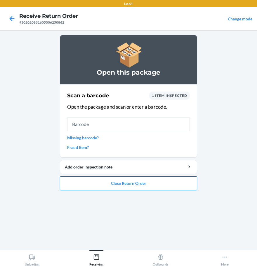
click at [104, 185] on button "Close Return Order" at bounding box center [128, 183] width 137 height 14
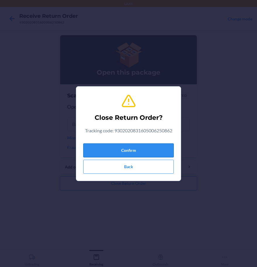
click at [121, 149] on button "Confirm" at bounding box center [128, 151] width 90 height 14
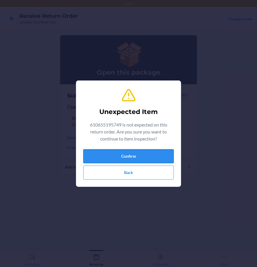
click at [158, 160] on button "Confirm" at bounding box center [128, 156] width 90 height 14
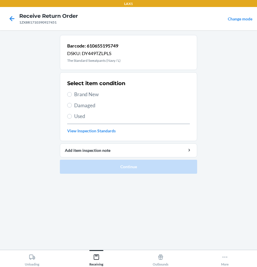
click at [74, 91] on label "Brand New" at bounding box center [128, 95] width 123 height 8
click at [72, 92] on input "Brand New" at bounding box center [69, 94] width 5 height 5
radio input "true"
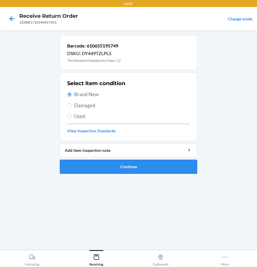
click at [129, 167] on button "Continue" at bounding box center [128, 167] width 137 height 14
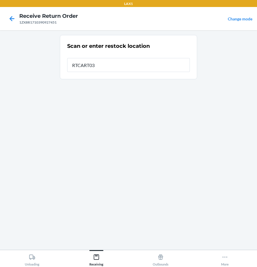
type input "RTCART038"
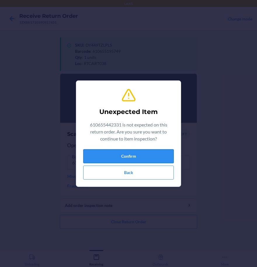
click at [100, 151] on button "Confirm" at bounding box center [128, 156] width 90 height 14
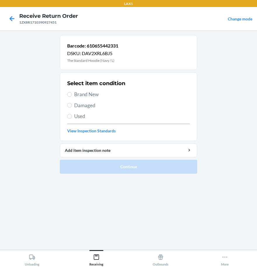
click at [81, 105] on span "Damaged" at bounding box center [132, 106] width 116 height 8
click at [72, 105] on input "Damaged" at bounding box center [69, 105] width 5 height 5
radio input "true"
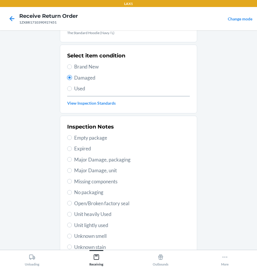
scroll to position [58, 0]
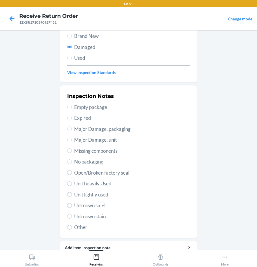
click at [85, 193] on span "Unit lightly used" at bounding box center [132, 195] width 116 height 8
click at [72, 193] on input "Unit lightly used" at bounding box center [69, 194] width 5 height 5
radio input "true"
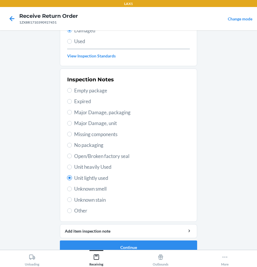
scroll to position [84, 0]
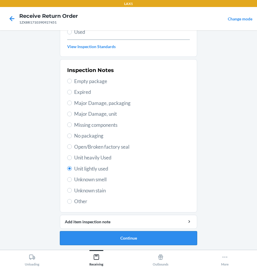
click at [127, 237] on button "Continue" at bounding box center [128, 238] width 137 height 14
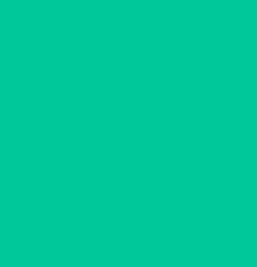
scroll to position [36, 0]
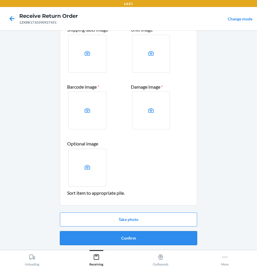
click at [126, 240] on button "Confirm" at bounding box center [128, 238] width 137 height 14
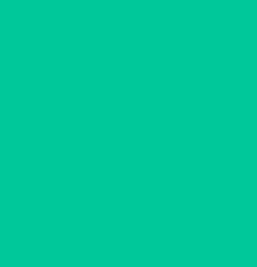
scroll to position [0, 0]
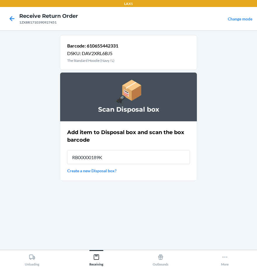
type input "RB00000189K"
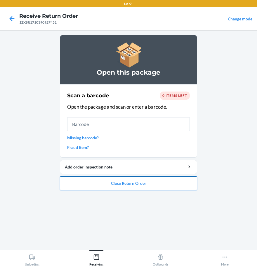
click at [155, 183] on button "Close Return Order" at bounding box center [128, 183] width 137 height 14
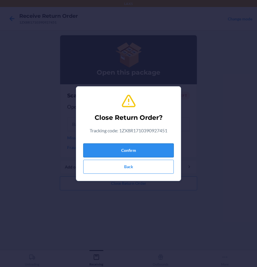
click at [138, 150] on button "Confirm" at bounding box center [128, 151] width 90 height 14
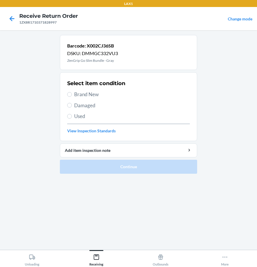
click at [97, 97] on span "Brand New" at bounding box center [132, 95] width 116 height 8
click at [72, 97] on input "Brand New" at bounding box center [69, 94] width 5 height 5
radio input "true"
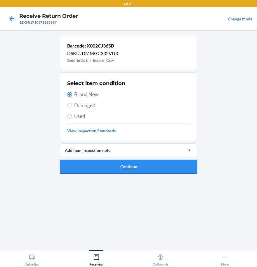
click at [93, 161] on button "Continue" at bounding box center [128, 167] width 137 height 14
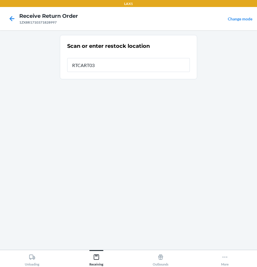
type input "RTCART038"
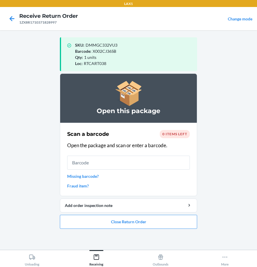
click at [97, 230] on ol "Open this package Scan a barcode 0 items left Open the package and scan or ente…" at bounding box center [128, 154] width 137 height 160
click at [97, 223] on button "Close Return Order" at bounding box center [128, 222] width 137 height 14
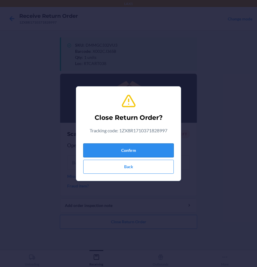
click at [130, 153] on button "Confirm" at bounding box center [128, 151] width 90 height 14
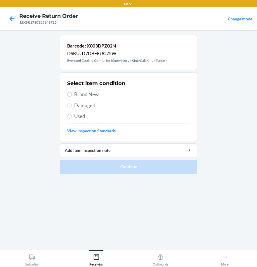
click at [70, 98] on label "Brand New" at bounding box center [128, 95] width 123 height 8
click at [70, 97] on input "Brand New" at bounding box center [69, 94] width 5 height 5
radio input "true"
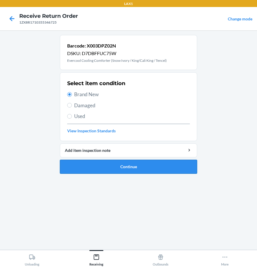
click at [93, 172] on button "Continue" at bounding box center [128, 167] width 137 height 14
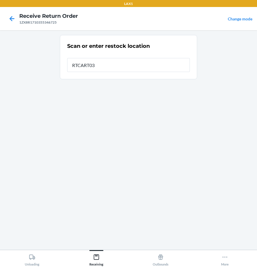
type input "RTCART038"
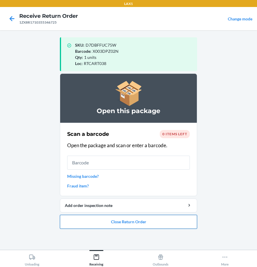
click at [97, 220] on button "Close Return Order" at bounding box center [128, 222] width 137 height 14
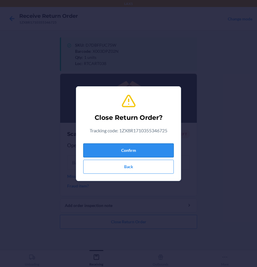
click at [114, 149] on button "Confirm" at bounding box center [128, 151] width 90 height 14
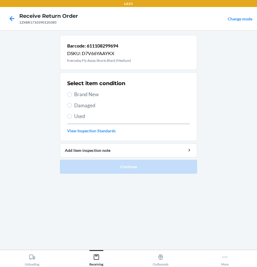
click at [84, 106] on span "Damaged" at bounding box center [132, 106] width 116 height 8
click at [72, 106] on input "Damaged" at bounding box center [69, 105] width 5 height 5
radio input "true"
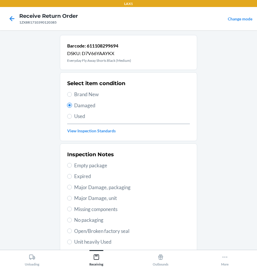
scroll to position [58, 0]
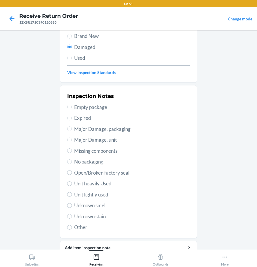
click at [88, 197] on span "Unit lightly used" at bounding box center [132, 195] width 116 height 8
click at [72, 197] on input "Unit lightly used" at bounding box center [69, 194] width 5 height 5
radio input "true"
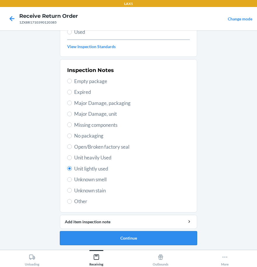
click at [106, 240] on button "Continue" at bounding box center [128, 238] width 137 height 14
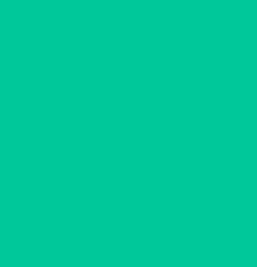
scroll to position [36, 0]
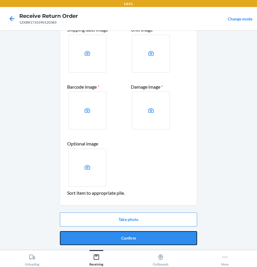
click at [106, 240] on button "Confirm" at bounding box center [128, 238] width 137 height 14
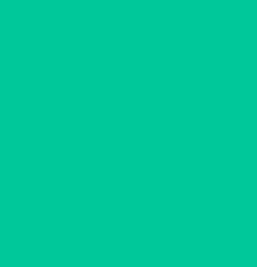
scroll to position [0, 0]
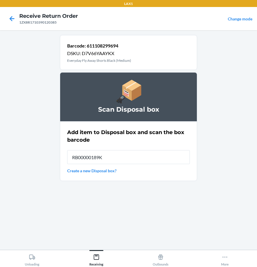
type input "RB00000189K"
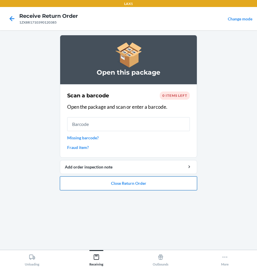
click at [133, 181] on button "Close Return Order" at bounding box center [128, 183] width 137 height 14
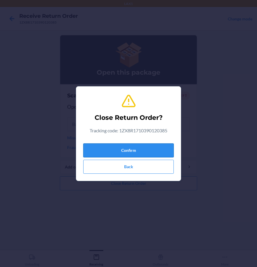
click at [137, 151] on button "Confirm" at bounding box center [128, 151] width 90 height 14
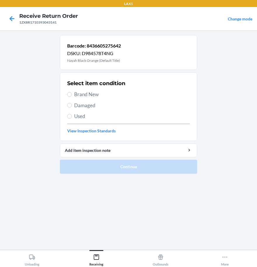
click at [80, 91] on span "Brand New" at bounding box center [132, 95] width 116 height 8
click at [72, 92] on input "Brand New" at bounding box center [69, 94] width 5 height 5
radio input "true"
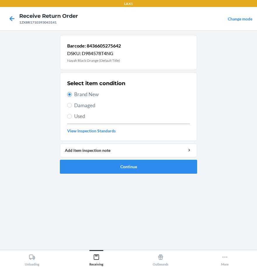
click at [104, 174] on ol "Barcode: 8436605275642 DSKU: D984578T4NG Nayah Black Orange (Default Title) Sel…" at bounding box center [128, 107] width 137 height 144
click at [134, 158] on li "Barcode: 8436605275642 DSKU: D984578T4NG Nayah Black Orange (Default Title) Sel…" at bounding box center [128, 104] width 137 height 139
click at [136, 165] on button "Continue" at bounding box center [128, 167] width 137 height 14
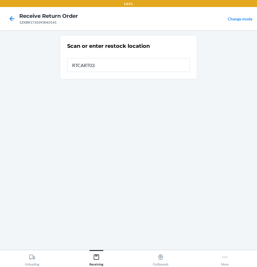
type input "RTCART038"
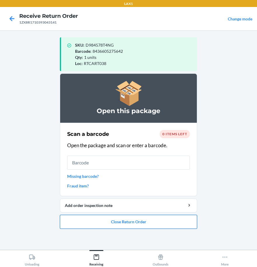
click at [133, 222] on button "Close Return Order" at bounding box center [128, 222] width 137 height 14
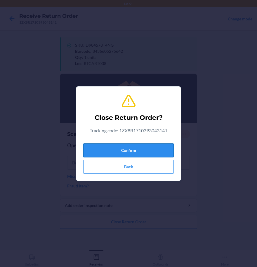
click at [128, 155] on button "Confirm" at bounding box center [128, 151] width 90 height 14
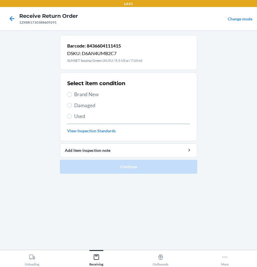
click at [89, 98] on div "Select item condition Brand New Damaged Used View Inspection Standards" at bounding box center [128, 107] width 123 height 58
click at [76, 93] on span "Brand New" at bounding box center [132, 95] width 116 height 8
click at [72, 93] on input "Brand New" at bounding box center [69, 94] width 5 height 5
radio input "true"
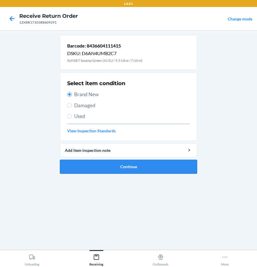
click at [126, 171] on button "Continue" at bounding box center [128, 167] width 137 height 14
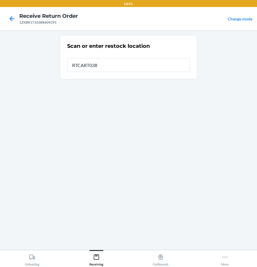
type input "RTCART038"
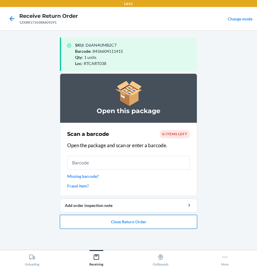
click at [113, 224] on button "Close Return Order" at bounding box center [128, 222] width 137 height 14
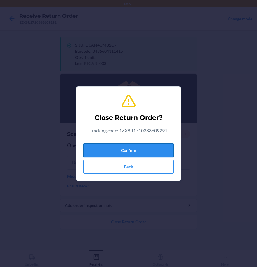
click at [117, 147] on button "Confirm" at bounding box center [128, 151] width 90 height 14
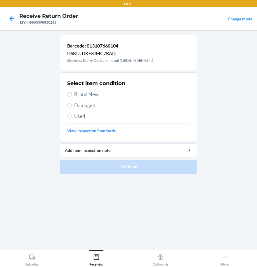
click at [74, 100] on div "Select item condition Brand New Damaged Used View Inspection Standards" at bounding box center [128, 107] width 123 height 58
click at [71, 104] on input "Damaged" at bounding box center [69, 105] width 5 height 5
radio input "true"
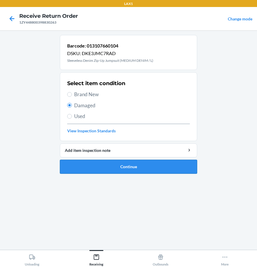
click at [109, 166] on button "Continue" at bounding box center [128, 167] width 137 height 14
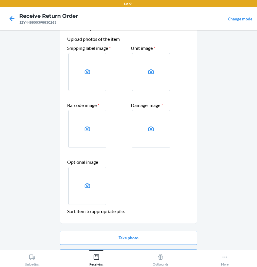
scroll to position [36, 0]
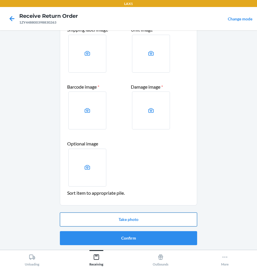
click at [130, 225] on button "Take photo" at bounding box center [128, 220] width 137 height 14
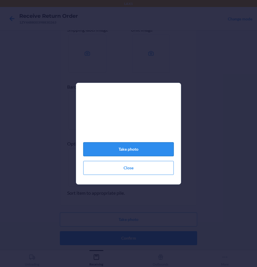
click at [133, 151] on button "Take photo" at bounding box center [128, 149] width 90 height 14
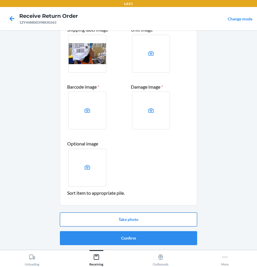
click at [120, 225] on button "Take photo" at bounding box center [128, 220] width 137 height 14
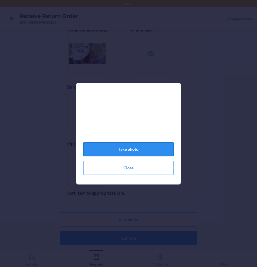
click at [130, 154] on button "Take photo" at bounding box center [128, 149] width 90 height 14
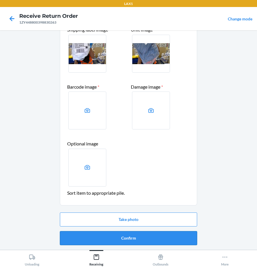
click at [138, 237] on button "Confirm" at bounding box center [128, 238] width 137 height 14
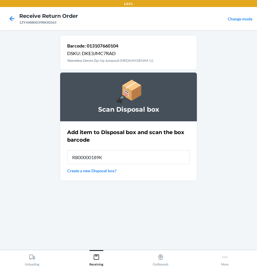
type input "RB00000189K"
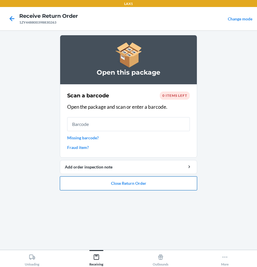
click at [121, 180] on button "Close Return Order" at bounding box center [128, 183] width 137 height 14
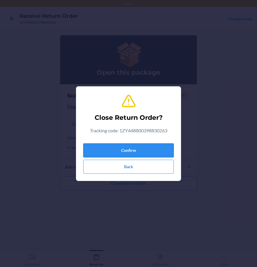
click at [123, 153] on button "Confirm" at bounding box center [128, 151] width 90 height 14
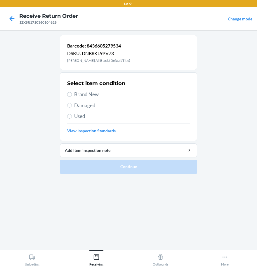
click at [91, 96] on span "Brand New" at bounding box center [132, 95] width 116 height 8
click at [72, 96] on input "Brand New" at bounding box center [69, 94] width 5 height 5
radio input "true"
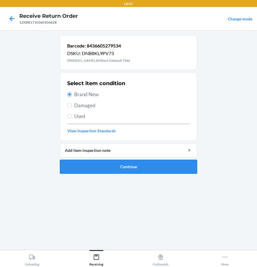
click at [113, 172] on button "Continue" at bounding box center [128, 167] width 137 height 14
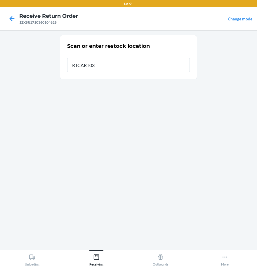
type input "RTCART038"
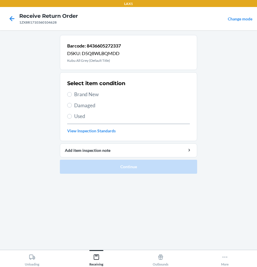
click at [96, 94] on span "Brand New" at bounding box center [132, 95] width 116 height 8
click at [72, 94] on input "Brand New" at bounding box center [69, 94] width 5 height 5
radio input "true"
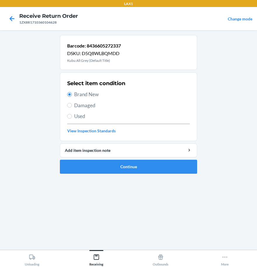
click at [136, 175] on ol "Barcode: 8436605272337 DSKU: D5Q8WLBQMDD Kubu All Grey (Default Title) Select i…" at bounding box center [128, 107] width 137 height 144
click at [136, 173] on button "Continue" at bounding box center [128, 167] width 137 height 14
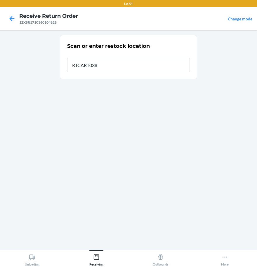
type input "RTCART038"
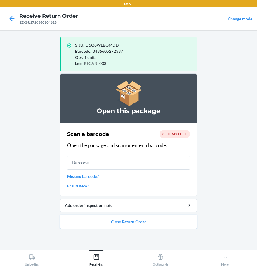
click at [150, 221] on button "Close Return Order" at bounding box center [128, 222] width 137 height 14
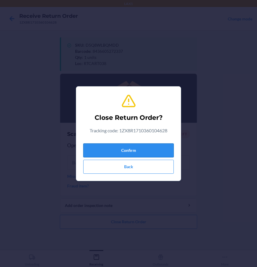
click at [149, 148] on button "Confirm" at bounding box center [128, 151] width 90 height 14
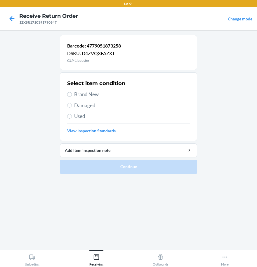
click at [74, 92] on span "Brand New" at bounding box center [132, 95] width 116 height 8
click at [72, 92] on input "Brand New" at bounding box center [69, 94] width 5 height 5
radio input "true"
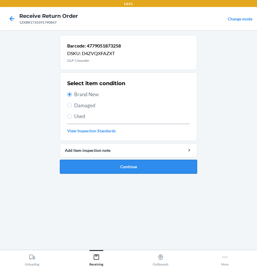
click at [155, 162] on button "Continue" at bounding box center [128, 167] width 137 height 14
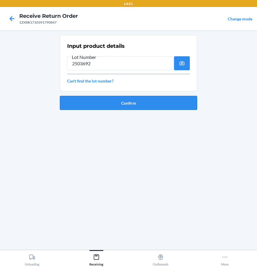
type input "2503692"
click at [183, 108] on button "Confirm" at bounding box center [128, 103] width 137 height 14
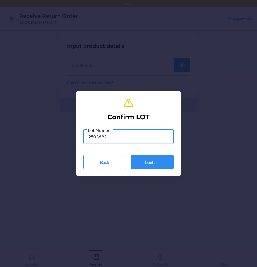
click at [95, 139] on input "2503692" at bounding box center [128, 137] width 90 height 14
click at [92, 138] on input "2503692" at bounding box center [128, 137] width 90 height 14
type input "2503692"
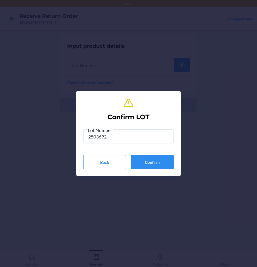
drag, startPoint x: 85, startPoint y: 149, endPoint x: 79, endPoint y: 136, distance: 14.2
click at [79, 136] on section "Confirm LOT Lot Number 2503692 Back Confirm" at bounding box center [128, 134] width 105 height 86
click at [92, 135] on input "2503692" at bounding box center [128, 137] width 90 height 14
click at [141, 166] on button "Confirm" at bounding box center [152, 162] width 43 height 14
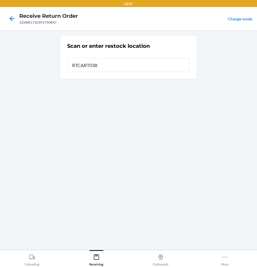
type input "RTCART038"
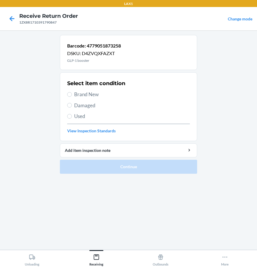
click at [85, 93] on span "Brand New" at bounding box center [132, 95] width 116 height 8
click at [72, 93] on input "Brand New" at bounding box center [69, 94] width 5 height 5
radio input "true"
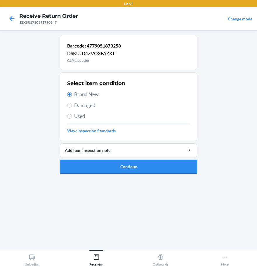
click at [76, 169] on button "Continue" at bounding box center [128, 167] width 137 height 14
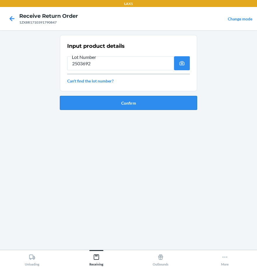
type input "2503692"
click at [91, 102] on button "Confirm" at bounding box center [128, 103] width 137 height 14
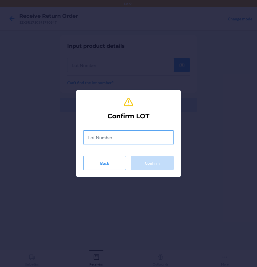
click at [108, 138] on input "text" at bounding box center [128, 137] width 90 height 14
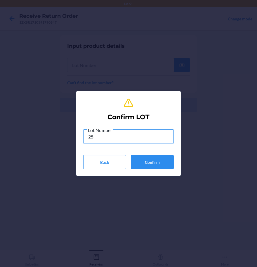
type input "2"
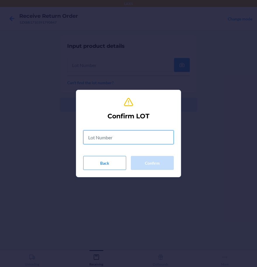
paste input "text"
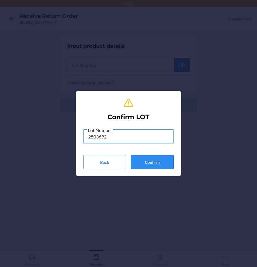
type input "2503692"
click at [163, 163] on button "Confirm" at bounding box center [152, 162] width 43 height 14
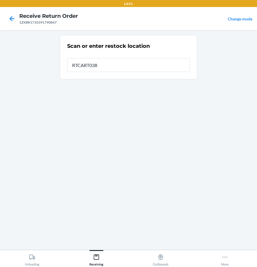
type input "RTCART038"
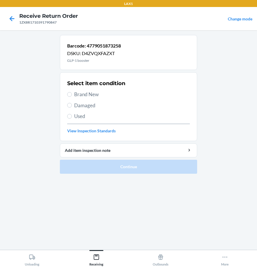
click at [88, 95] on span "Brand New" at bounding box center [132, 95] width 116 height 8
click at [72, 95] on input "Brand New" at bounding box center [69, 94] width 5 height 5
radio input "true"
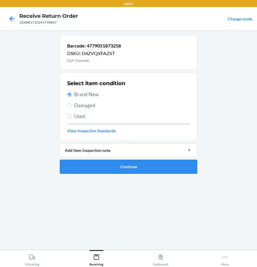
click at [124, 170] on button "Continue" at bounding box center [128, 167] width 137 height 14
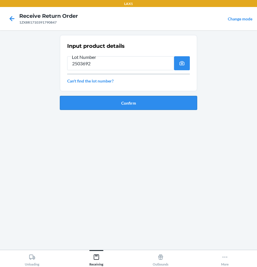
type input "2503692"
click at [111, 102] on button "Confirm" at bounding box center [128, 103] width 137 height 14
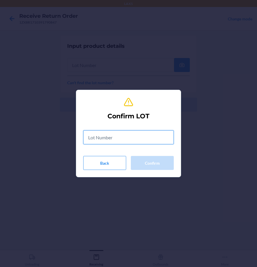
click at [109, 138] on input "text" at bounding box center [128, 137] width 90 height 14
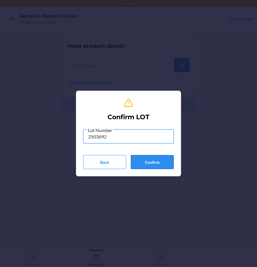
type input "2503692"
click at [156, 164] on button "Confirm" at bounding box center [152, 162] width 43 height 14
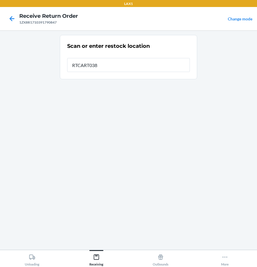
type input "RTCART038"
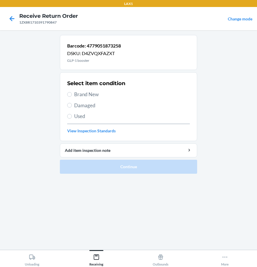
click at [81, 95] on span "Brand New" at bounding box center [132, 95] width 116 height 8
click at [72, 95] on input "Brand New" at bounding box center [69, 94] width 5 height 5
radio input "true"
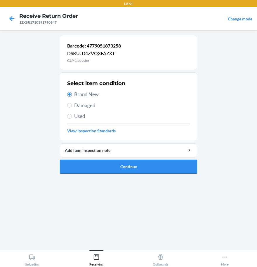
click at [108, 169] on button "Continue" at bounding box center [128, 167] width 137 height 14
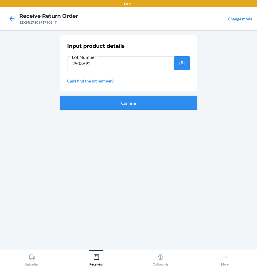
type input "2503692"
click at [104, 103] on button "Confirm" at bounding box center [128, 103] width 137 height 14
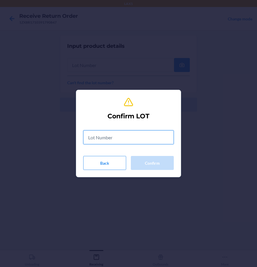
click at [112, 139] on input "text" at bounding box center [128, 137] width 90 height 14
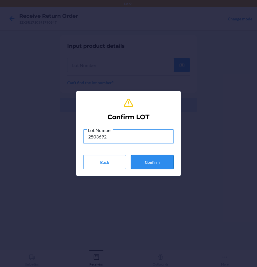
type input "2503692"
click at [148, 162] on button "Confirm" at bounding box center [152, 162] width 43 height 14
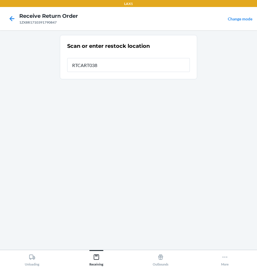
type input "RTCART038"
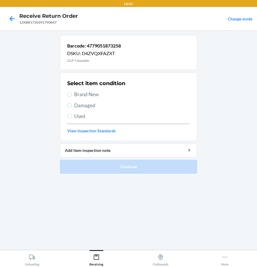
click at [72, 92] on label "Brand New" at bounding box center [128, 95] width 123 height 8
click at [72, 92] on input "Brand New" at bounding box center [69, 94] width 5 height 5
radio input "true"
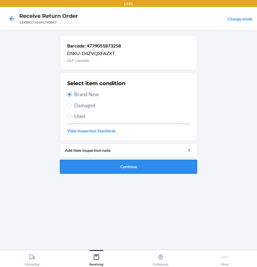
click at [137, 167] on button "Continue" at bounding box center [128, 167] width 137 height 14
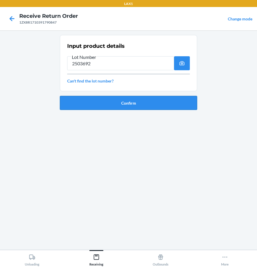
type input "2503692"
click at [108, 104] on button "Confirm" at bounding box center [128, 103] width 137 height 14
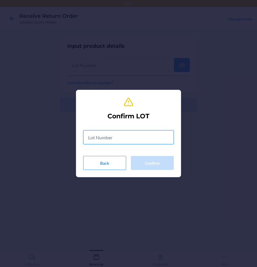
click at [161, 138] on input "text" at bounding box center [128, 137] width 90 height 14
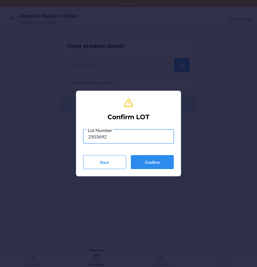
type input "2503692"
click at [151, 154] on div "Lot Number 2503692 Back Confirm" at bounding box center [128, 148] width 90 height 43
click at [153, 160] on button "Confirm" at bounding box center [152, 162] width 43 height 14
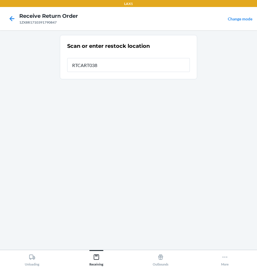
type input "RTCART038"
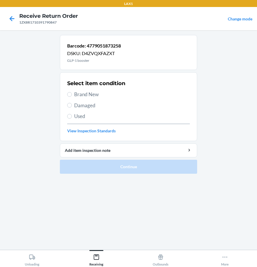
click at [95, 97] on span "Brand New" at bounding box center [132, 95] width 116 height 8
click at [72, 97] on input "Brand New" at bounding box center [69, 94] width 5 height 5
radio input "true"
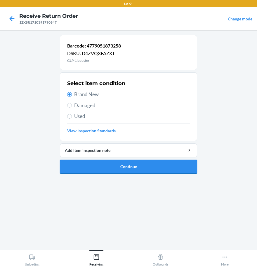
click at [101, 169] on button "Continue" at bounding box center [128, 167] width 137 height 14
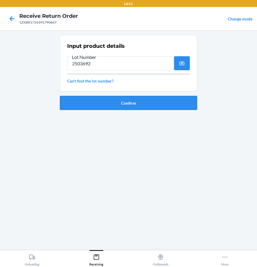
type input "2503692"
click at [124, 109] on button "Confirm" at bounding box center [128, 103] width 137 height 14
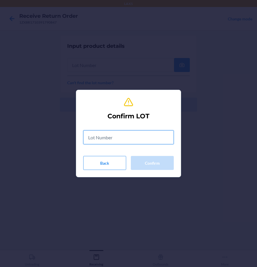
click at [111, 144] on input "text" at bounding box center [128, 137] width 90 height 14
click at [111, 139] on input "text" at bounding box center [128, 137] width 90 height 14
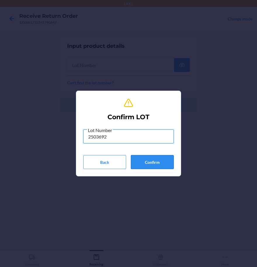
type input "2503692"
click at [157, 166] on button "Confirm" at bounding box center [152, 162] width 43 height 14
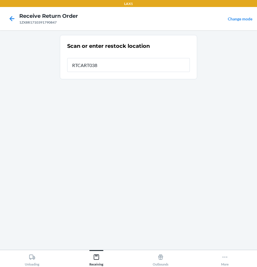
type input "RTCART038"
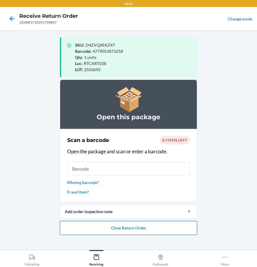
click at [105, 232] on button "Close Return Order" at bounding box center [128, 228] width 137 height 14
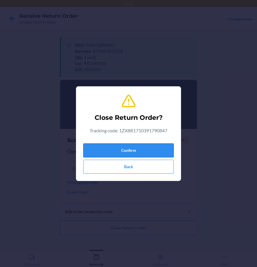
click at [138, 150] on button "Confirm" at bounding box center [128, 151] width 90 height 14
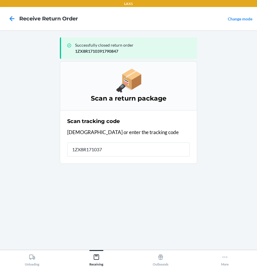
type input "1ZX8R1710377"
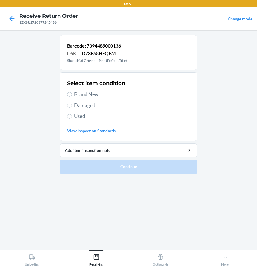
click at [67, 97] on label "Brand New" at bounding box center [128, 95] width 123 height 8
click at [67, 97] on input "Brand New" at bounding box center [69, 94] width 5 height 5
radio input "true"
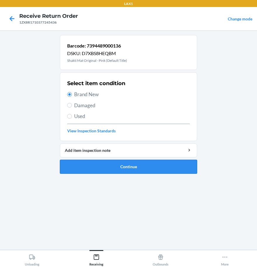
click at [112, 165] on button "Continue" at bounding box center [128, 167] width 137 height 14
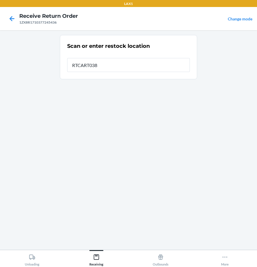
type input "RTCART038"
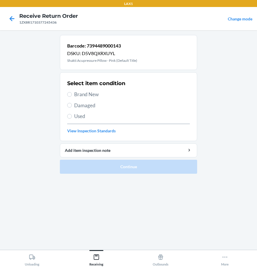
click at [87, 92] on span "Brand New" at bounding box center [132, 95] width 116 height 8
click at [72, 92] on input "Brand New" at bounding box center [69, 94] width 5 height 5
radio input "true"
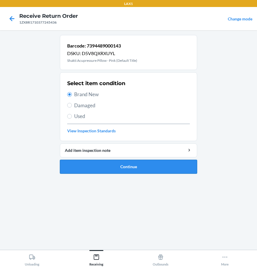
click at [164, 167] on button "Continue" at bounding box center [128, 167] width 137 height 14
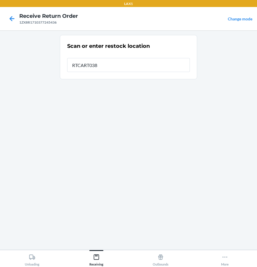
type input "RTCART038"
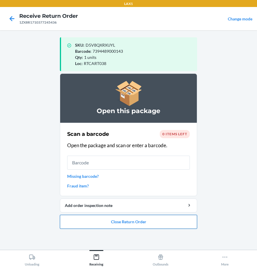
click at [133, 221] on button "Close Return Order" at bounding box center [128, 222] width 137 height 14
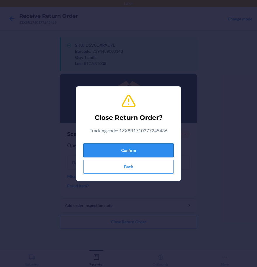
click at [117, 154] on button "Confirm" at bounding box center [128, 151] width 90 height 14
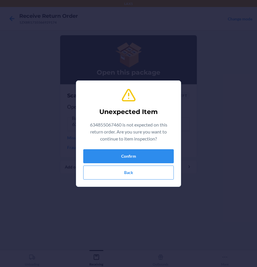
click at [152, 164] on div "Confirm Back" at bounding box center [128, 164] width 90 height 30
click at [151, 159] on button "Confirm" at bounding box center [128, 156] width 90 height 14
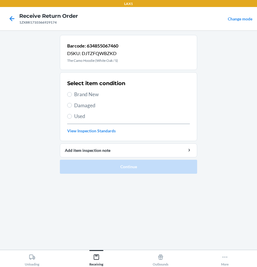
click at [80, 92] on span "Brand New" at bounding box center [132, 95] width 116 height 8
click at [72, 92] on input "Brand New" at bounding box center [69, 94] width 5 height 5
radio input "true"
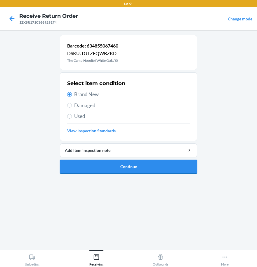
click at [125, 173] on button "Continue" at bounding box center [128, 167] width 137 height 14
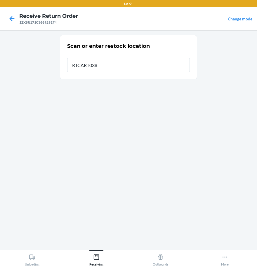
type input "RTCART038"
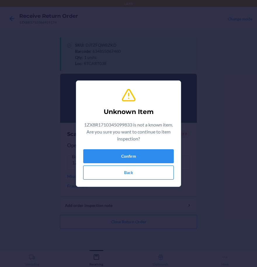
click at [122, 172] on button "Back" at bounding box center [128, 173] width 90 height 14
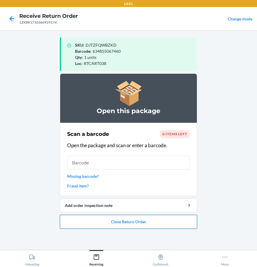
click at [139, 223] on button "Close Return Order" at bounding box center [128, 222] width 137 height 14
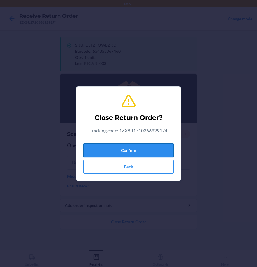
click at [118, 149] on button "Confirm" at bounding box center [128, 151] width 90 height 14
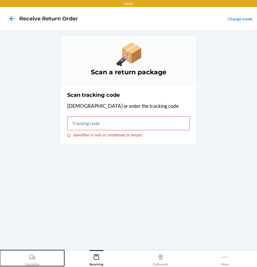
click at [33, 256] on icon at bounding box center [32, 257] width 6 height 5
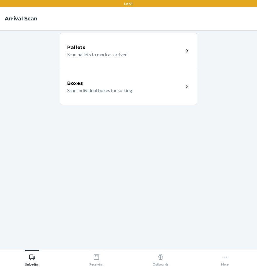
click at [87, 87] on div "Boxes" at bounding box center [125, 83] width 116 height 7
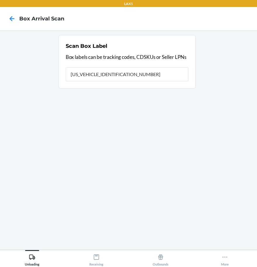
type input "1ZX8R1710345099833"
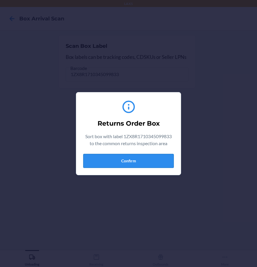
click at [128, 156] on button "Confirm" at bounding box center [128, 161] width 90 height 14
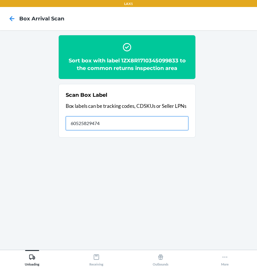
type input "605258294746"
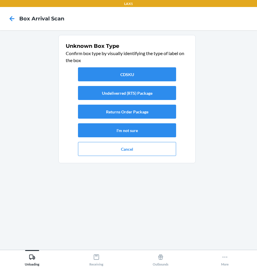
click at [90, 267] on div "Unloading Receiving Outbounds More" at bounding box center [128, 258] width 257 height 17
click at [94, 256] on icon at bounding box center [96, 257] width 5 height 5
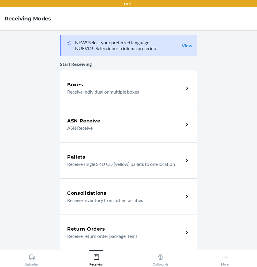
click at [106, 233] on p "Receive return order package items" at bounding box center [123, 236] width 112 height 7
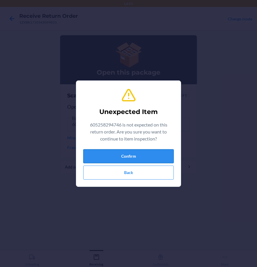
click at [143, 149] on button "Confirm" at bounding box center [128, 156] width 90 height 14
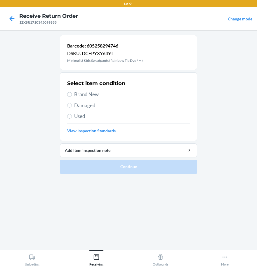
click at [81, 106] on span "Damaged" at bounding box center [132, 106] width 116 height 8
click at [72, 106] on input "Damaged" at bounding box center [69, 105] width 5 height 5
radio input "true"
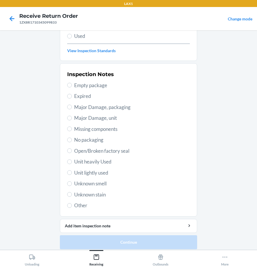
scroll to position [84, 0]
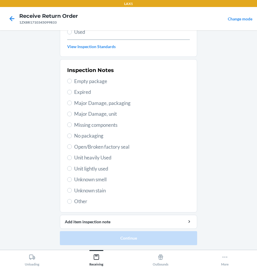
click at [93, 169] on span "Unit lightly used" at bounding box center [132, 169] width 116 height 8
click at [72, 169] on input "Unit lightly used" at bounding box center [69, 168] width 5 height 5
radio input "true"
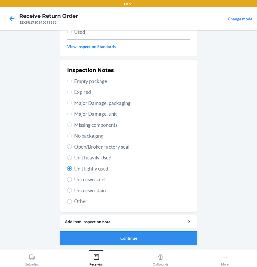
click at [120, 237] on button "Continue" at bounding box center [128, 238] width 137 height 14
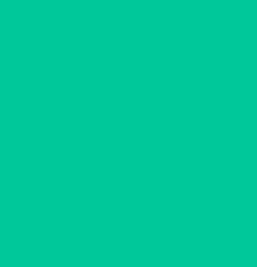
scroll to position [0, 0]
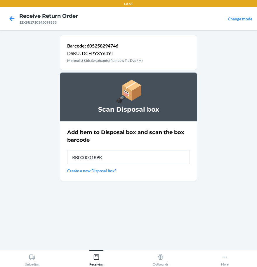
type input "RB00000189K"
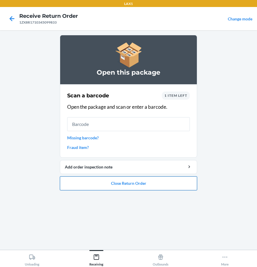
click at [131, 184] on button "Close Return Order" at bounding box center [128, 183] width 137 height 14
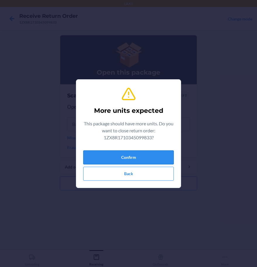
click at [130, 159] on button "Confirm" at bounding box center [128, 158] width 90 height 14
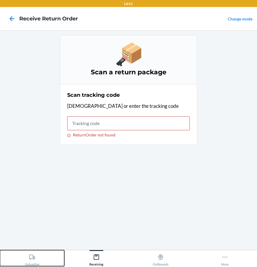
click at [29, 257] on icon at bounding box center [32, 257] width 6 height 5
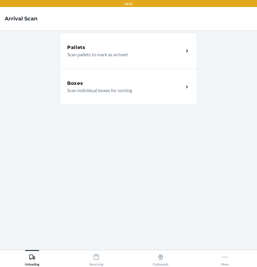
click at [88, 87] on p "Scan individual boxes for sorting" at bounding box center [123, 90] width 112 height 7
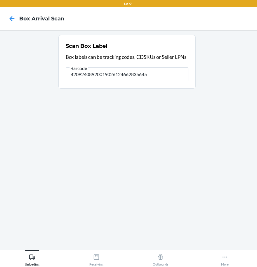
type input "420924089200190261246628356459"
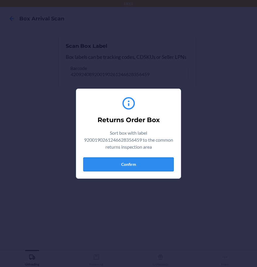
click at [121, 168] on button "Confirm" at bounding box center [128, 165] width 90 height 14
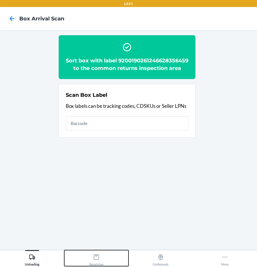
click at [96, 259] on icon at bounding box center [96, 257] width 6 height 6
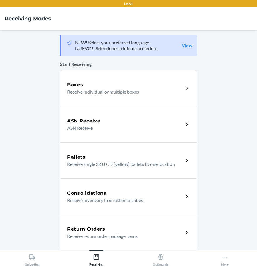
click at [85, 230] on h5 "Return Orders" at bounding box center [86, 229] width 38 height 7
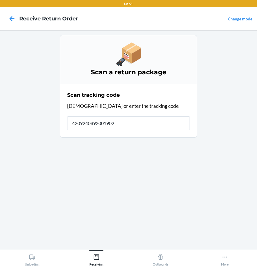
type input "42092408920019026"
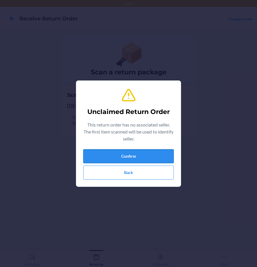
click at [104, 154] on button "Confirm" at bounding box center [128, 156] width 90 height 14
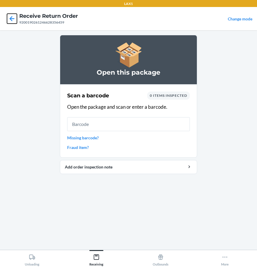
click at [12, 16] on icon at bounding box center [12, 18] width 5 height 5
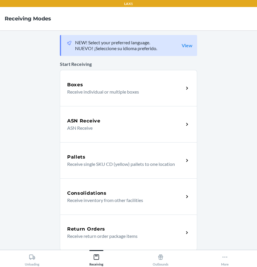
click at [115, 226] on div "Return Orders Receive return order package items" at bounding box center [128, 233] width 137 height 36
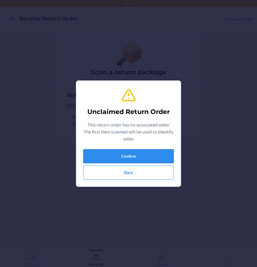
click at [132, 160] on button "Confirm" at bounding box center [128, 156] width 90 height 14
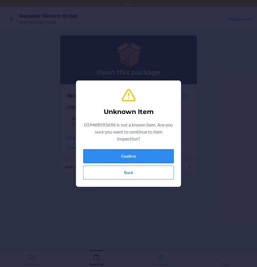
click at [158, 154] on button "Confirm" at bounding box center [128, 156] width 90 height 14
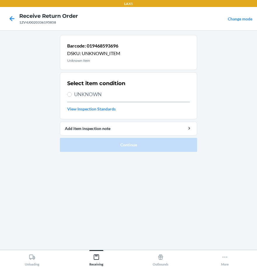
click at [102, 93] on span "UNKNOWN" at bounding box center [132, 95] width 116 height 8
click at [72, 93] on input "UNKNOWN" at bounding box center [69, 94] width 5 height 5
radio input "true"
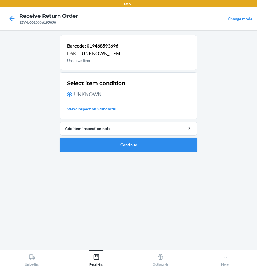
click at [121, 145] on button "Continue" at bounding box center [128, 145] width 137 height 14
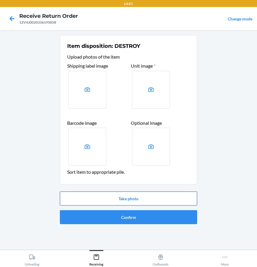
click at [127, 200] on button "Take photo" at bounding box center [128, 199] width 137 height 14
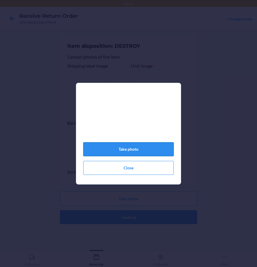
click at [120, 149] on button "Take photo" at bounding box center [128, 149] width 90 height 14
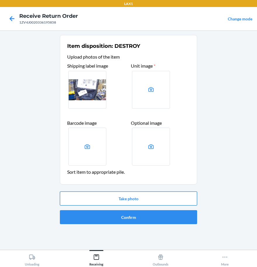
click at [142, 197] on button "Take photo" at bounding box center [128, 199] width 137 height 14
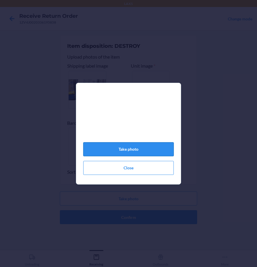
click at [123, 155] on button "Take photo" at bounding box center [128, 149] width 90 height 14
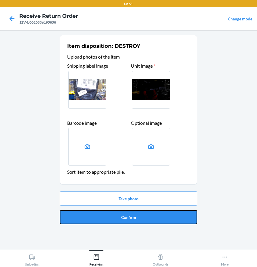
click at [130, 220] on button "Confirm" at bounding box center [128, 217] width 137 height 14
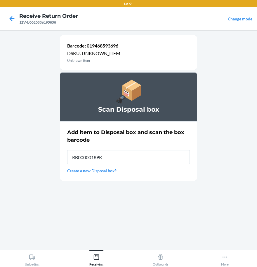
type input "RB00000189K"
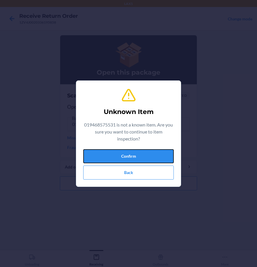
click at [121, 156] on button "Confirm" at bounding box center [128, 156] width 90 height 14
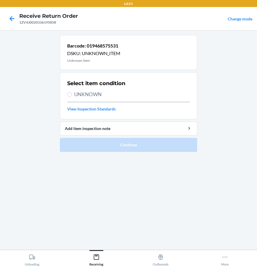
click at [85, 96] on span "UNKNOWN" at bounding box center [132, 95] width 116 height 8
click at [72, 96] on input "UNKNOWN" at bounding box center [69, 94] width 5 height 5
radio input "true"
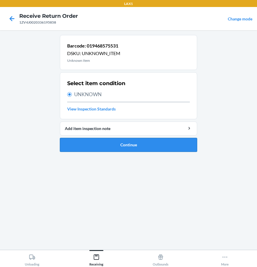
click at [129, 139] on button "Continue" at bounding box center [128, 145] width 137 height 14
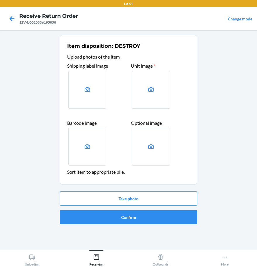
click at [119, 199] on button "Take photo" at bounding box center [128, 199] width 137 height 14
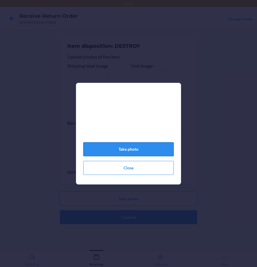
click at [112, 152] on button "Take photo" at bounding box center [128, 149] width 90 height 14
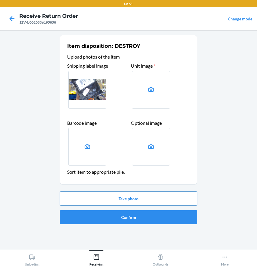
click at [128, 202] on button "Take photo" at bounding box center [128, 199] width 137 height 14
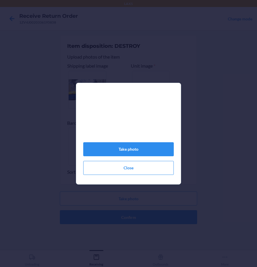
click at [142, 144] on div "Take photo Close" at bounding box center [128, 136] width 90 height 83
click at [140, 154] on button "Take photo" at bounding box center [128, 149] width 90 height 14
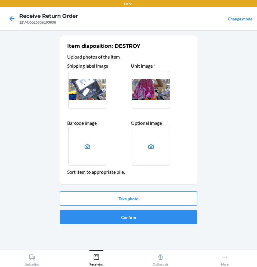
click at [144, 198] on button "Take photo" at bounding box center [128, 199] width 137 height 14
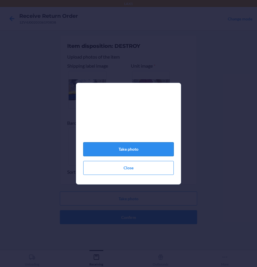
click at [129, 149] on button "Take photo" at bounding box center [128, 149] width 90 height 14
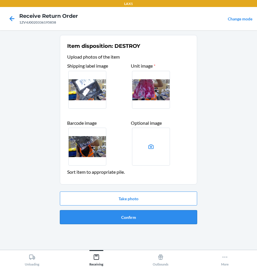
click at [137, 217] on button "Confirm" at bounding box center [128, 217] width 137 height 14
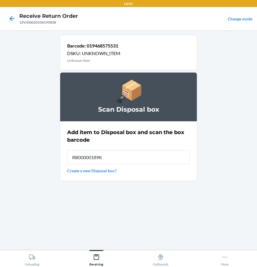
type input "RB00000189K"
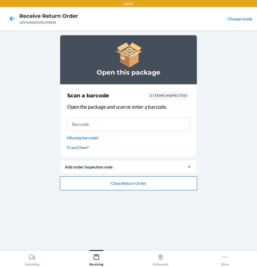
click at [103, 183] on button "Close Return Order" at bounding box center [128, 183] width 137 height 14
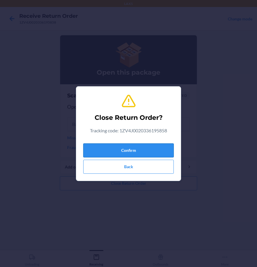
click at [111, 145] on button "Confirm" at bounding box center [128, 151] width 90 height 14
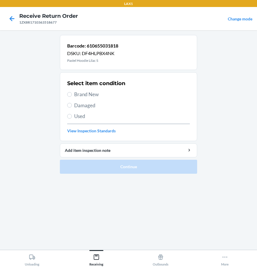
click at [67, 109] on div "Select item condition Brand New Damaged Used View Inspection Standards" at bounding box center [128, 107] width 123 height 58
click at [67, 106] on input "Damaged" at bounding box center [69, 105] width 5 height 5
radio input "true"
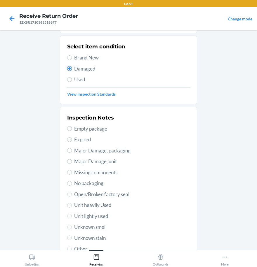
scroll to position [84, 0]
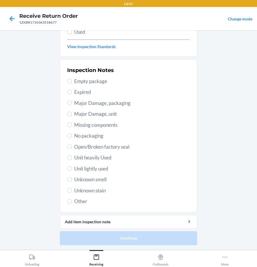
click at [85, 169] on span "Unit lightly used" at bounding box center [132, 169] width 116 height 8
click at [72, 169] on input "Unit lightly used" at bounding box center [69, 168] width 5 height 5
radio input "true"
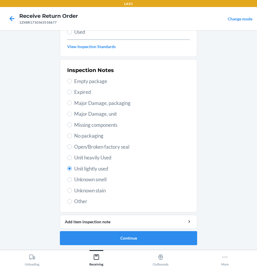
click at [95, 194] on div "Inspection Notes Empty package Expired Major Damage, packaging Major Damage, un…" at bounding box center [128, 136] width 123 height 142
click at [74, 205] on span "Other" at bounding box center [132, 202] width 116 height 8
click at [72, 204] on input "Other" at bounding box center [69, 201] width 5 height 5
radio input "true"
radio input "false"
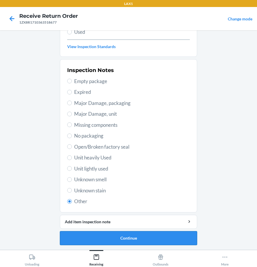
click at [123, 242] on button "Continue" at bounding box center [128, 238] width 137 height 14
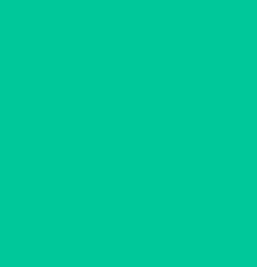
scroll to position [36, 0]
click at [123, 242] on button "Confirm" at bounding box center [128, 238] width 137 height 14
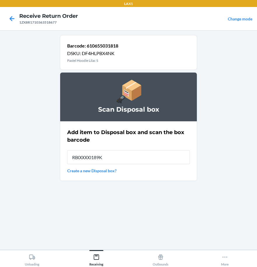
type input "RB00000189K"
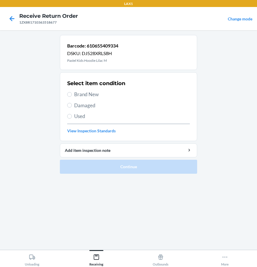
click at [83, 93] on span "Brand New" at bounding box center [132, 95] width 116 height 8
click at [72, 93] on input "Brand New" at bounding box center [69, 94] width 5 height 5
radio input "true"
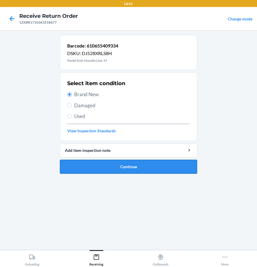
click at [114, 164] on button "Continue" at bounding box center [128, 167] width 137 height 14
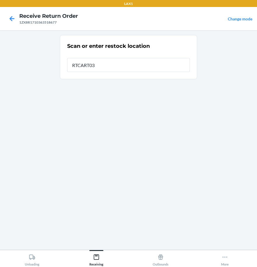
type input "RTCART038"
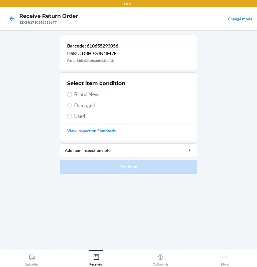
drag, startPoint x: 92, startPoint y: 96, endPoint x: 88, endPoint y: 102, distance: 7.2
click at [91, 96] on span "Brand New" at bounding box center [132, 95] width 116 height 8
click at [72, 96] on input "Brand New" at bounding box center [69, 94] width 5 height 5
radio input "true"
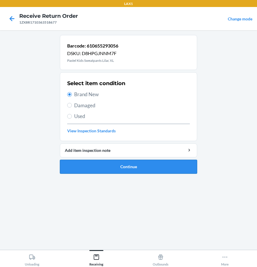
click at [105, 166] on button "Continue" at bounding box center [128, 167] width 137 height 14
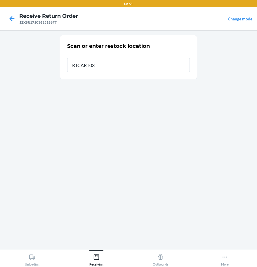
type input "RTCART038"
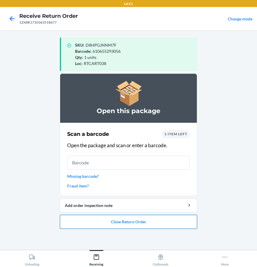
click at [90, 221] on button "Close Return Order" at bounding box center [128, 222] width 137 height 14
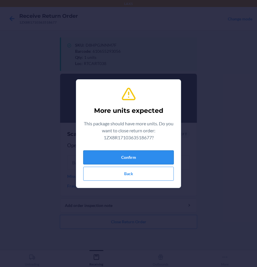
click at [121, 158] on button "Confirm" at bounding box center [128, 158] width 90 height 14
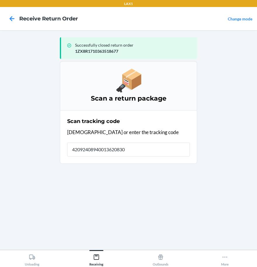
type input "420924089400136208303"
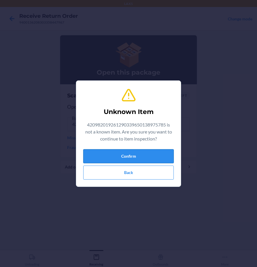
click at [127, 155] on button "Confirm" at bounding box center [128, 156] width 90 height 14
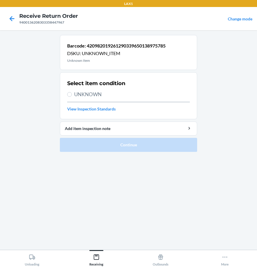
click at [88, 93] on span "UNKNOWN" at bounding box center [132, 95] width 116 height 8
click at [72, 93] on input "UNKNOWN" at bounding box center [69, 94] width 5 height 5
radio input "true"
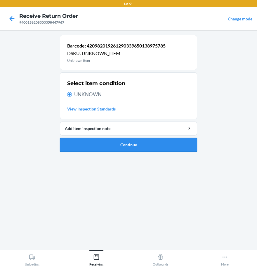
click at [105, 142] on button "Continue" at bounding box center [128, 145] width 137 height 14
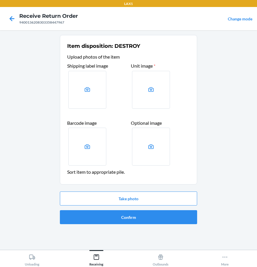
click at [96, 228] on ol "Item disposition: DESTROY Upload photos of the item Shipping label image Unit i…" at bounding box center [128, 132] width 137 height 194
click at [127, 200] on button "Take photo" at bounding box center [128, 199] width 137 height 14
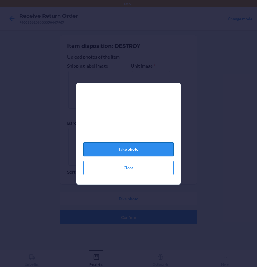
click at [148, 154] on button "Take photo" at bounding box center [128, 149] width 90 height 14
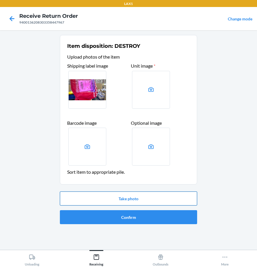
click at [146, 199] on button "Take photo" at bounding box center [128, 199] width 137 height 14
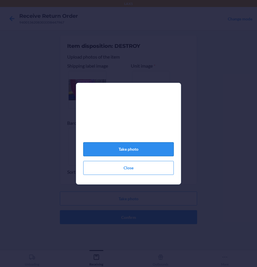
click at [135, 155] on button "Take photo" at bounding box center [128, 149] width 90 height 14
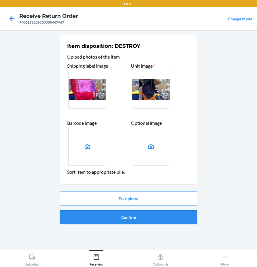
click at [147, 219] on button "Confirm" at bounding box center [128, 217] width 137 height 14
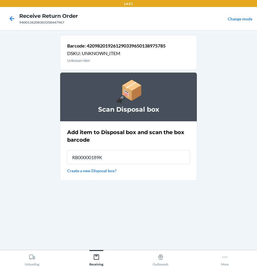
type input "RB00000189K"
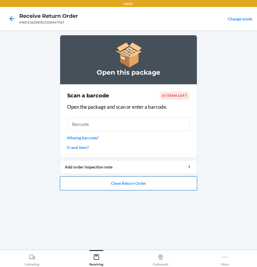
click at [130, 184] on button "Close Return Order" at bounding box center [128, 183] width 137 height 14
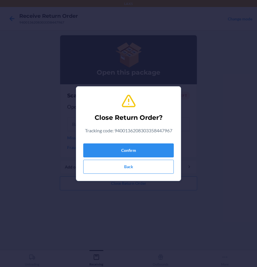
click at [121, 141] on div "Close Return Order? Tracking code: 9400136208303358447967 Confirm Back" at bounding box center [128, 133] width 90 height 85
click at [118, 150] on button "Confirm" at bounding box center [128, 151] width 90 height 14
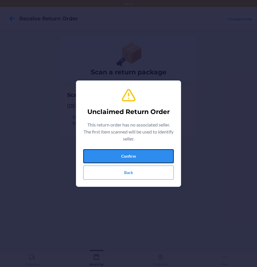
click at [118, 150] on button "Confirm" at bounding box center [128, 156] width 90 height 14
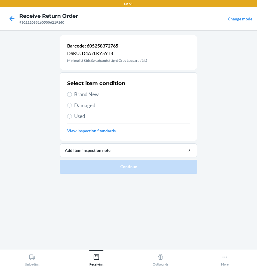
click at [79, 104] on span "Damaged" at bounding box center [132, 106] width 116 height 8
click at [72, 104] on input "Damaged" at bounding box center [69, 105] width 5 height 5
radio input "true"
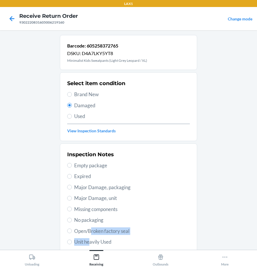
click at [88, 237] on div "Inspection Notes Empty package Expired Major Damage, packaging Major Damage, un…" at bounding box center [128, 220] width 123 height 142
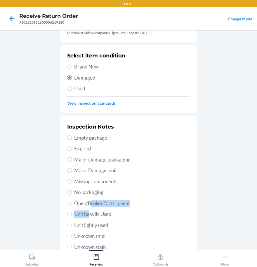
scroll to position [84, 0]
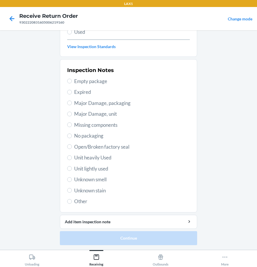
click at [76, 142] on div "Inspection Notes Empty package Expired Major Damage, packaging Major Damage, un…" at bounding box center [128, 136] width 123 height 142
click at [74, 149] on span "Open/Broken factory seal" at bounding box center [132, 147] width 116 height 8
click at [72, 149] on input "Open/Broken factory seal" at bounding box center [69, 146] width 5 height 5
radio input "true"
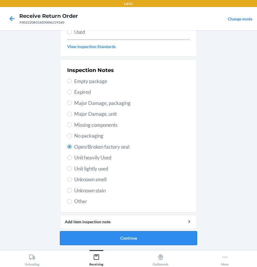
click at [128, 242] on button "Continue" at bounding box center [128, 238] width 137 height 14
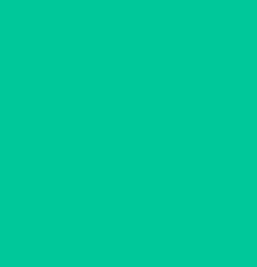
scroll to position [36, 0]
click at [128, 242] on button "Confirm" at bounding box center [128, 238] width 137 height 14
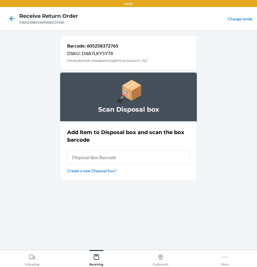
scroll to position [0, 0]
type input "RB00000189K"
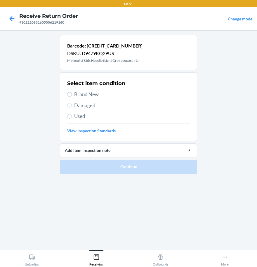
click at [82, 104] on span "Damaged" at bounding box center [132, 106] width 116 height 8
click at [72, 104] on input "Damaged" at bounding box center [69, 105] width 5 height 5
radio input "true"
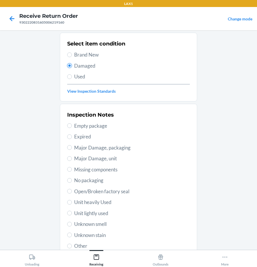
scroll to position [84, 0]
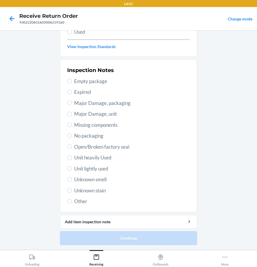
click at [85, 142] on div "Inspection Notes Empty package Expired Major Damage, packaging Major Damage, un…" at bounding box center [128, 136] width 123 height 142
click at [81, 146] on span "Open/Broken factory seal" at bounding box center [132, 147] width 116 height 8
click at [72, 146] on input "Open/Broken factory seal" at bounding box center [69, 146] width 5 height 5
radio input "true"
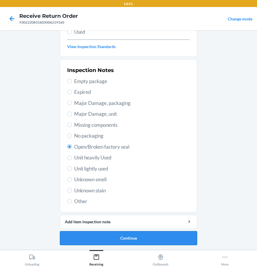
click at [122, 238] on button "Continue" at bounding box center [128, 238] width 137 height 14
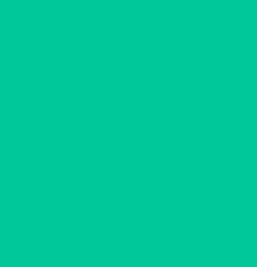
click at [122, 238] on button "Confirm" at bounding box center [128, 238] width 137 height 14
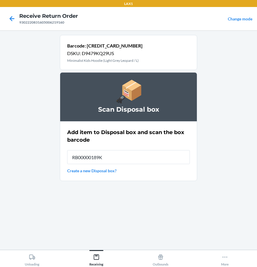
type input "RB00000189K"
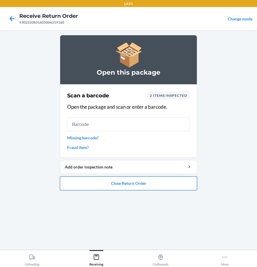
click at [106, 188] on button "Close Return Order" at bounding box center [128, 183] width 137 height 14
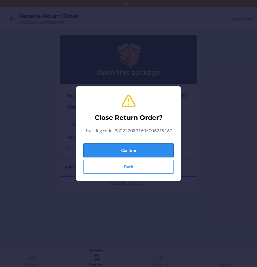
click at [104, 144] on button "Confirm" at bounding box center [128, 151] width 90 height 14
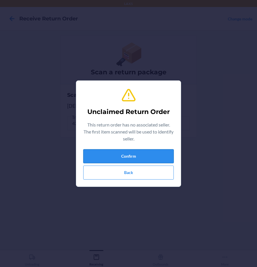
click at [117, 151] on button "Confirm" at bounding box center [128, 156] width 90 height 14
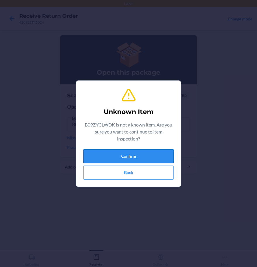
click at [136, 159] on button "Confirm" at bounding box center [128, 156] width 90 height 14
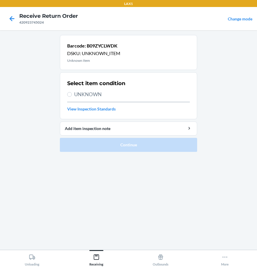
click at [78, 90] on div "Select item condition UNKNOWN View Inspection Standards" at bounding box center [128, 96] width 123 height 36
click at [76, 93] on span "UNKNOWN" at bounding box center [132, 95] width 116 height 8
click at [72, 93] on input "UNKNOWN" at bounding box center [69, 94] width 5 height 5
radio input "true"
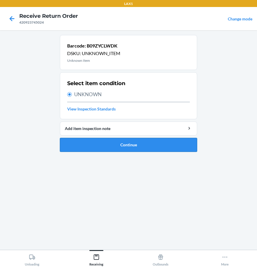
click at [92, 144] on button "Continue" at bounding box center [128, 145] width 137 height 14
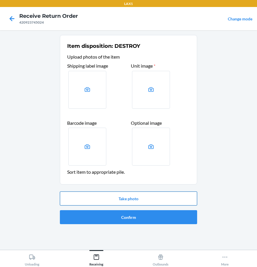
click at [140, 200] on button "Take photo" at bounding box center [128, 199] width 137 height 14
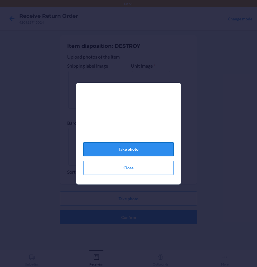
click at [123, 153] on button "Take photo" at bounding box center [128, 149] width 90 height 14
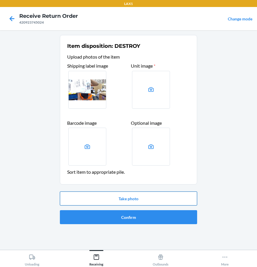
click at [123, 197] on button "Take photo" at bounding box center [128, 199] width 137 height 14
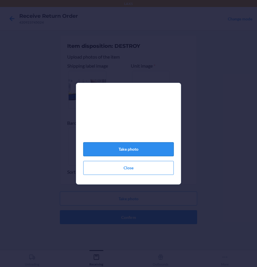
click at [146, 151] on button "Take photo" at bounding box center [128, 149] width 90 height 14
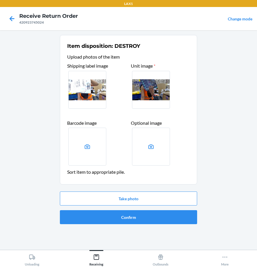
click at [144, 225] on div "Take photo Confirm" at bounding box center [128, 207] width 137 height 37
click at [142, 219] on button "Confirm" at bounding box center [128, 217] width 137 height 14
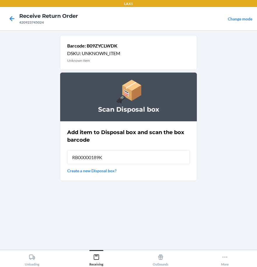
type input "RB00000189K"
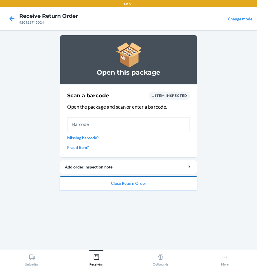
click at [140, 184] on button "Close Return Order" at bounding box center [128, 183] width 137 height 14
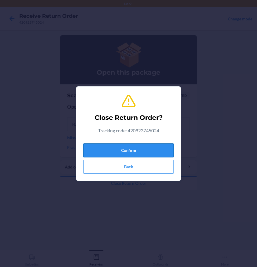
click at [127, 146] on button "Confirm" at bounding box center [128, 151] width 90 height 14
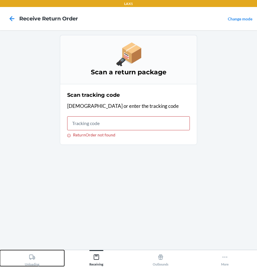
click at [45, 260] on button "Unloading" at bounding box center [32, 258] width 64 height 16
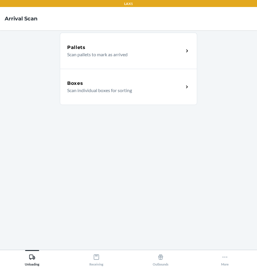
click at [101, 94] on p "Scan individual boxes for sorting" at bounding box center [123, 90] width 112 height 7
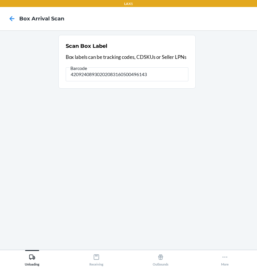
type input "420924089302020831605004961432"
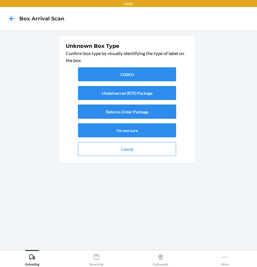
click at [128, 113] on button "Returns Order Package" at bounding box center [127, 112] width 98 height 14
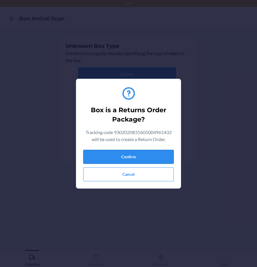
click at [148, 161] on button "Confirm" at bounding box center [128, 157] width 90 height 14
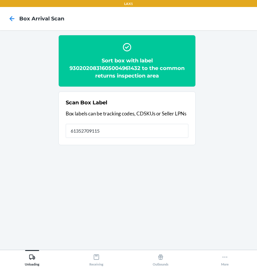
type input "613527091156"
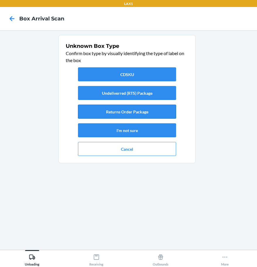
click at [136, 118] on button "Returns Order Package" at bounding box center [127, 112] width 98 height 14
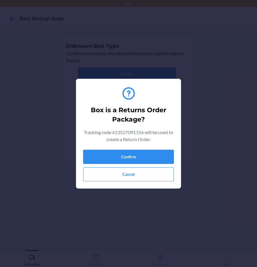
click at [133, 163] on button "Confirm" at bounding box center [128, 157] width 90 height 14
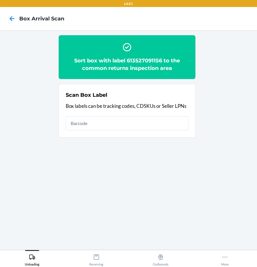
click at [96, 267] on div "Unloading Receiving Outbounds More" at bounding box center [128, 258] width 257 height 17
click at [97, 263] on div "Receiving" at bounding box center [96, 259] width 14 height 15
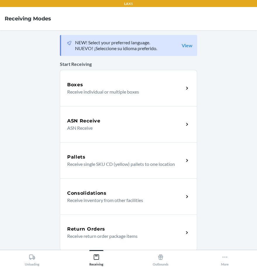
click at [91, 231] on h5 "Return Orders" at bounding box center [86, 229] width 38 height 7
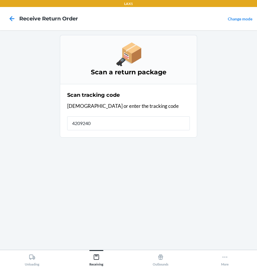
type input "42092408"
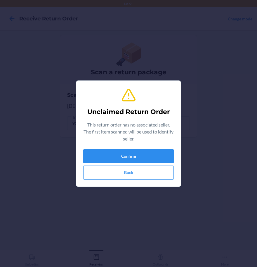
click at [107, 148] on div "Unclaimed Return Order This return order has no associated seller. The first it…" at bounding box center [128, 133] width 90 height 97
click at [108, 151] on button "Confirm" at bounding box center [128, 156] width 90 height 14
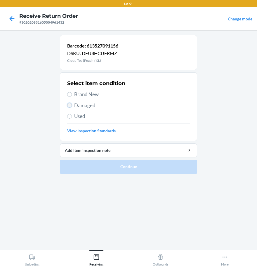
click at [69, 106] on input "Damaged" at bounding box center [69, 105] width 5 height 5
radio input "true"
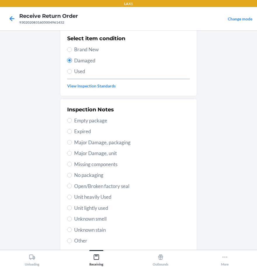
scroll to position [84, 0]
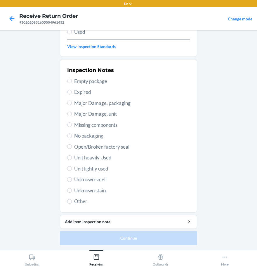
click at [79, 200] on span "Other" at bounding box center [132, 202] width 116 height 8
click at [72, 200] on input "Other" at bounding box center [69, 201] width 5 height 5
radio input "true"
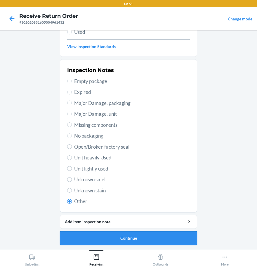
click at [135, 237] on button "Continue" at bounding box center [128, 238] width 137 height 14
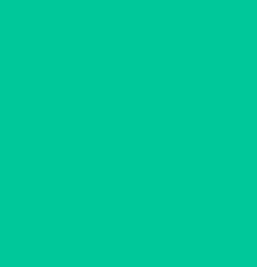
scroll to position [36, 0]
click at [135, 237] on button "Confirm" at bounding box center [128, 238] width 137 height 14
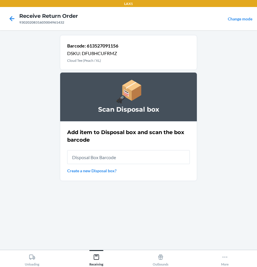
scroll to position [0, 0]
type input "RB00000189K"
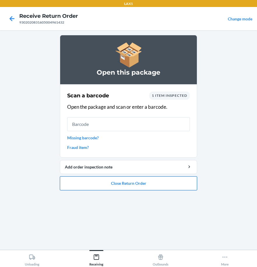
click at [144, 187] on button "Close Return Order" at bounding box center [128, 183] width 137 height 14
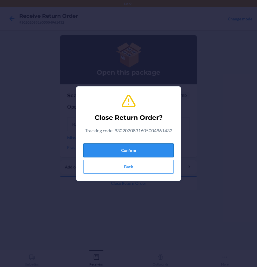
click at [135, 149] on button "Confirm" at bounding box center [128, 151] width 90 height 14
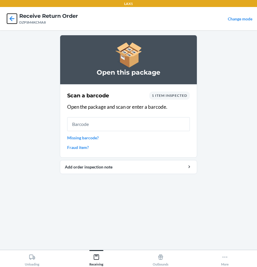
click at [14, 22] on icon at bounding box center [12, 19] width 10 height 10
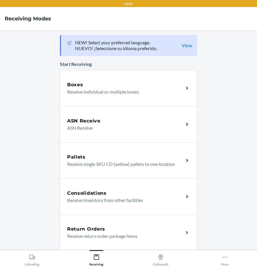
click at [102, 228] on h5 "Return Orders" at bounding box center [86, 229] width 38 height 7
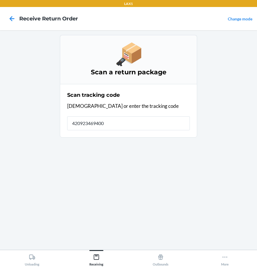
type input "4209234694001"
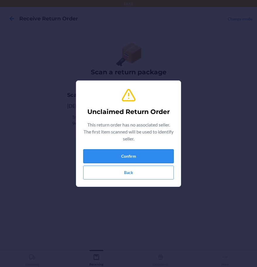
click at [139, 160] on button "Confirm" at bounding box center [128, 156] width 90 height 14
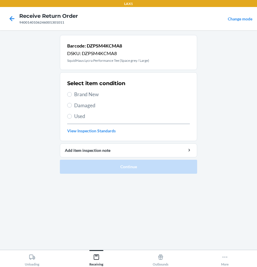
click at [72, 106] on label "Damaged" at bounding box center [128, 106] width 123 height 8
click at [72, 106] on input "Damaged" at bounding box center [69, 105] width 5 height 5
radio input "true"
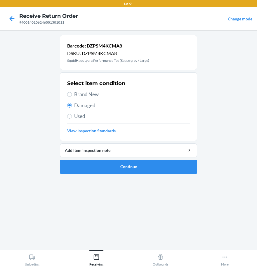
click at [102, 175] on ol "Barcode: DZPSM4KCMA8 DSKU: DZPSM4KCMA8 SquidHaus Lycra Performance Tee (Space g…" at bounding box center [128, 107] width 137 height 144
click at [103, 171] on button "Continue" at bounding box center [128, 167] width 137 height 14
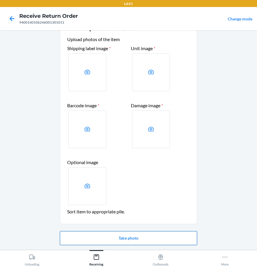
scroll to position [36, 0]
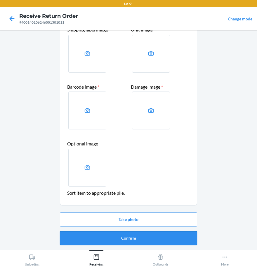
click at [132, 234] on button "Confirm" at bounding box center [128, 238] width 137 height 14
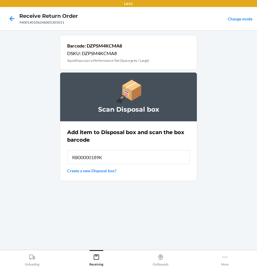
type input "RB00000189K"
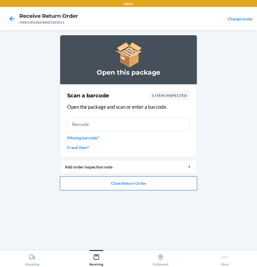
click at [141, 186] on button "Close Return Order" at bounding box center [128, 183] width 137 height 14
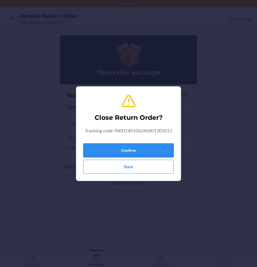
click at [129, 151] on button "Confirm" at bounding box center [128, 151] width 90 height 14
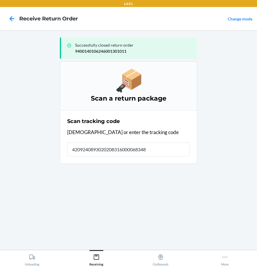
type input "42092408930202083160000683486"
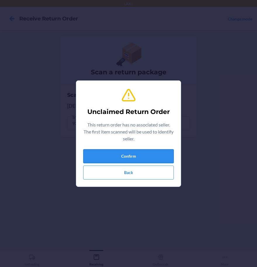
click at [159, 155] on button "Confirm" at bounding box center [128, 156] width 90 height 14
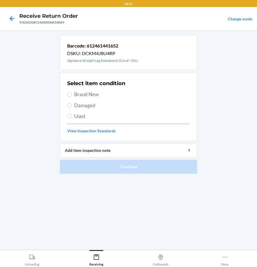
click at [94, 93] on span "Brand New" at bounding box center [132, 95] width 116 height 8
click at [72, 93] on input "Brand New" at bounding box center [69, 94] width 5 height 5
radio input "true"
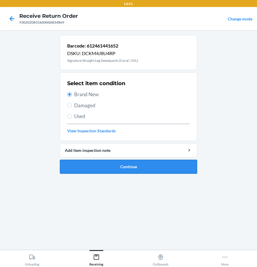
click at [106, 163] on button "Continue" at bounding box center [128, 167] width 137 height 14
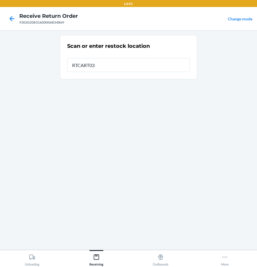
type input "RTCART038"
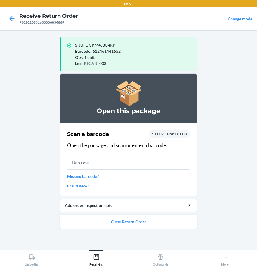
click at [152, 223] on button "Close Return Order" at bounding box center [128, 222] width 137 height 14
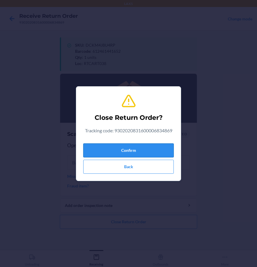
click at [139, 153] on button "Confirm" at bounding box center [128, 151] width 90 height 14
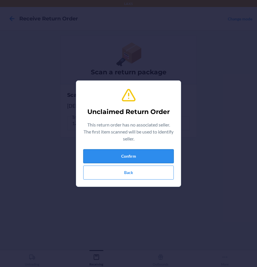
click at [147, 153] on button "Confirm" at bounding box center [128, 156] width 90 height 14
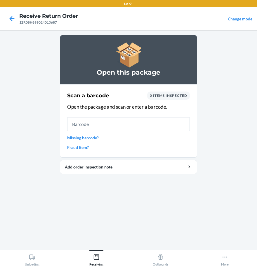
click at [54, 195] on main "Open this package Scan a barcode 0 items inspected Open the package and scan or…" at bounding box center [128, 140] width 257 height 220
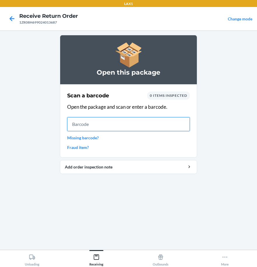
click at [119, 118] on input "text" at bounding box center [128, 124] width 123 height 14
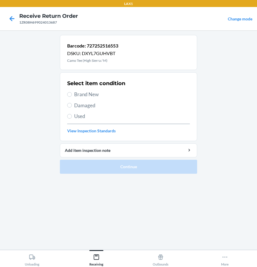
click at [74, 109] on div "Select item condition Brand New Damaged Used View Inspection Standards" at bounding box center [128, 107] width 123 height 58
click at [82, 106] on span "Damaged" at bounding box center [132, 106] width 116 height 8
click at [72, 106] on input "Damaged" at bounding box center [69, 105] width 5 height 5
radio input "true"
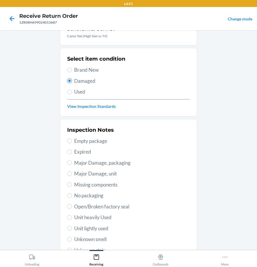
scroll to position [84, 0]
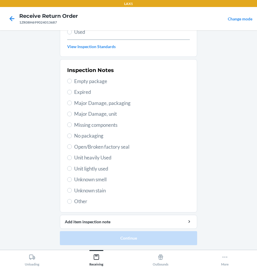
click at [85, 176] on span "Unknown smell" at bounding box center [132, 180] width 116 height 8
click at [72, 177] on input "Unknown smell" at bounding box center [69, 179] width 5 height 5
radio input "true"
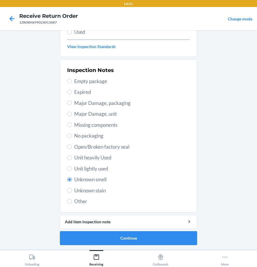
click at [74, 205] on span "Other" at bounding box center [132, 202] width 116 height 8
click at [72, 204] on input "Other" at bounding box center [69, 201] width 5 height 5
radio input "true"
radio input "false"
click at [101, 239] on button "Continue" at bounding box center [128, 238] width 137 height 14
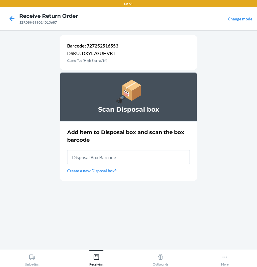
scroll to position [0, 0]
type input "RB00000189K"
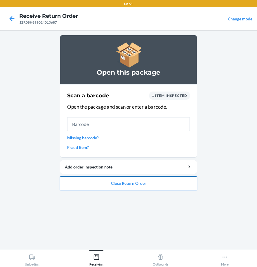
click at [125, 181] on button "Close Return Order" at bounding box center [128, 183] width 137 height 14
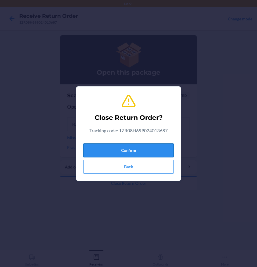
click at [132, 149] on button "Confirm" at bounding box center [128, 151] width 90 height 14
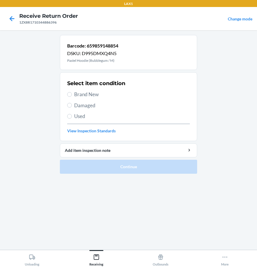
click at [83, 110] on div "Select item condition Brand New Damaged Used View Inspection Standards" at bounding box center [128, 107] width 123 height 58
click at [72, 105] on label "Damaged" at bounding box center [128, 106] width 123 height 8
click at [72, 105] on input "Damaged" at bounding box center [69, 105] width 5 height 5
radio input "true"
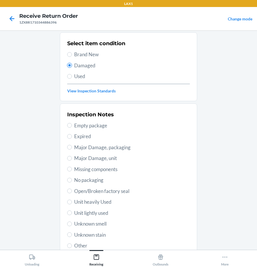
scroll to position [84, 0]
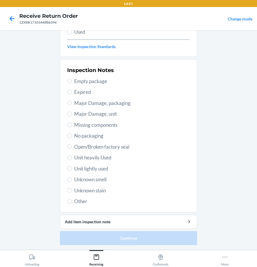
click at [90, 174] on div "Inspection Notes Empty package Expired Major Damage, packaging Major Damage, un…" at bounding box center [128, 136] width 123 height 142
click at [80, 195] on div "Inspection Notes Empty package Expired Major Damage, packaging Major Damage, un…" at bounding box center [128, 136] width 123 height 142
click at [79, 204] on span "Other" at bounding box center [132, 202] width 116 height 8
click at [72, 204] on input "Other" at bounding box center [69, 201] width 5 height 5
radio input "true"
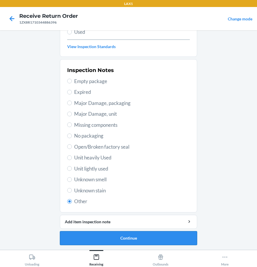
click at [119, 233] on button "Continue" at bounding box center [128, 238] width 137 height 14
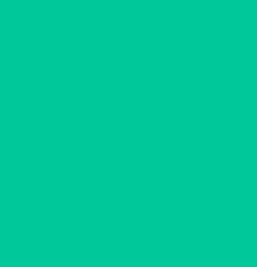
click at [119, 233] on button "Confirm" at bounding box center [128, 238] width 137 height 14
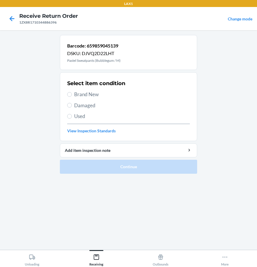
click at [94, 97] on span "Brand New" at bounding box center [132, 95] width 116 height 8
click at [72, 97] on input "Brand New" at bounding box center [69, 94] width 5 height 5
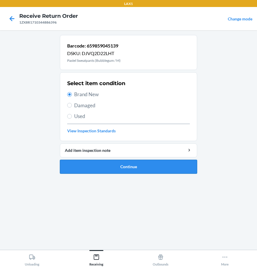
click at [118, 165] on button "Continue" at bounding box center [128, 167] width 137 height 14
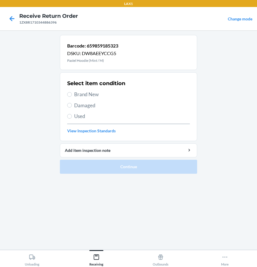
click at [66, 96] on section "Select item condition Brand New Damaged Used View Inspection Standards" at bounding box center [128, 106] width 137 height 69
click at [75, 95] on span "Brand New" at bounding box center [132, 95] width 116 height 8
click at [72, 95] on input "Brand New" at bounding box center [69, 94] width 5 height 5
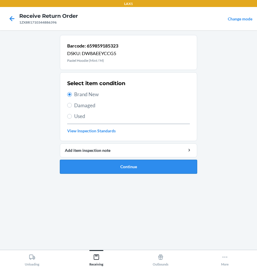
click at [115, 167] on button "Continue" at bounding box center [128, 167] width 137 height 14
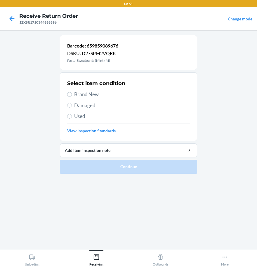
click at [95, 97] on span "Brand New" at bounding box center [132, 95] width 116 height 8
click at [72, 97] on input "Brand New" at bounding box center [69, 94] width 5 height 5
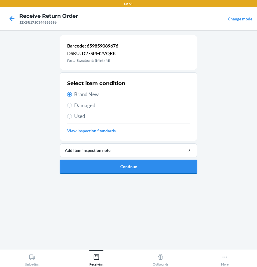
click at [103, 170] on button "Continue" at bounding box center [128, 167] width 137 height 14
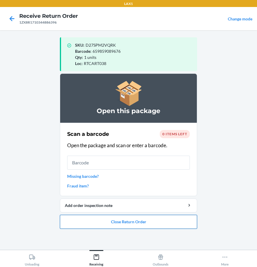
click at [147, 228] on button "Close Return Order" at bounding box center [128, 222] width 137 height 14
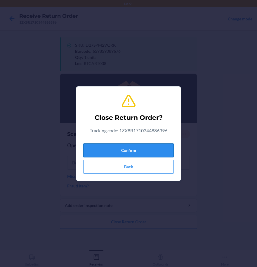
click at [133, 154] on button "Confirm" at bounding box center [128, 151] width 90 height 14
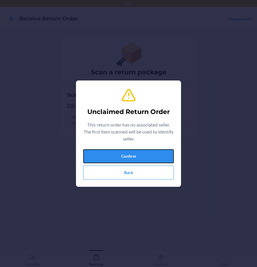
click at [133, 154] on button "Confirm" at bounding box center [128, 156] width 90 height 14
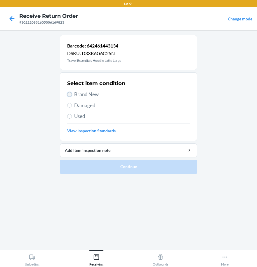
click at [68, 96] on input "Brand New" at bounding box center [69, 94] width 5 height 5
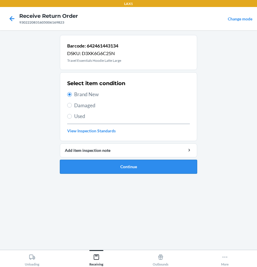
click at [119, 167] on button "Continue" at bounding box center [128, 167] width 137 height 14
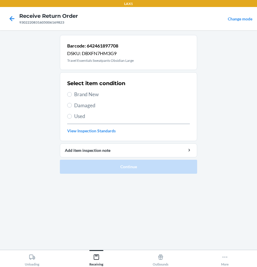
click at [74, 106] on span "Damaged" at bounding box center [132, 106] width 116 height 8
click at [72, 106] on input "Damaged" at bounding box center [69, 105] width 5 height 5
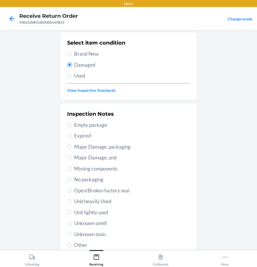
scroll to position [84, 0]
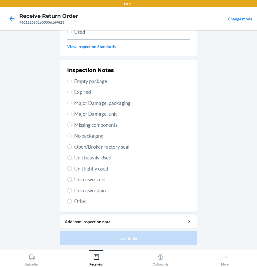
click at [90, 169] on span "Unit lightly used" at bounding box center [132, 169] width 116 height 8
click at [72, 169] on input "Unit lightly used" at bounding box center [69, 168] width 5 height 5
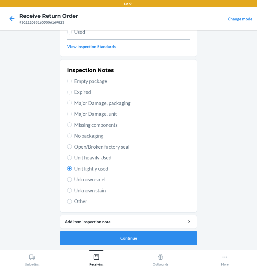
click at [90, 195] on div "Inspection Notes Empty package Expired Major Damage, packaging Major Damage, un…" at bounding box center [128, 136] width 123 height 142
click at [77, 141] on div "Inspection Notes Empty package Expired Major Damage, packaging Major Damage, un…" at bounding box center [128, 136] width 123 height 142
click at [74, 144] on span "Open/Broken factory seal" at bounding box center [132, 147] width 116 height 8
click at [72, 144] on input "Open/Broken factory seal" at bounding box center [69, 146] width 5 height 5
click at [112, 244] on button "Continue" at bounding box center [128, 238] width 137 height 14
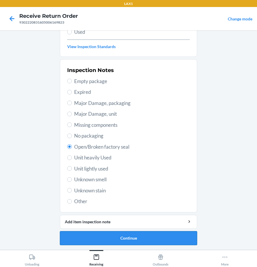
scroll to position [36, 0]
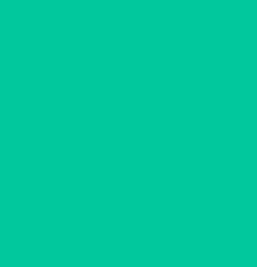
click at [113, 243] on button "Confirm" at bounding box center [128, 238] width 137 height 14
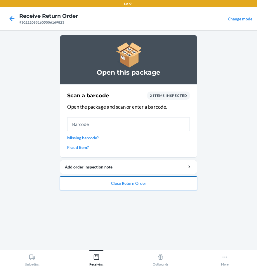
click at [138, 183] on button "Close Return Order" at bounding box center [128, 183] width 137 height 14
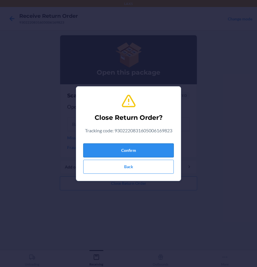
click at [125, 146] on button "Confirm" at bounding box center [128, 151] width 90 height 14
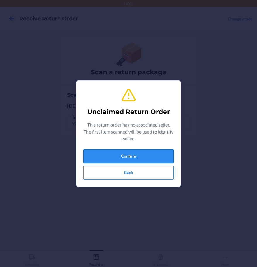
click at [133, 157] on button "Confirm" at bounding box center [128, 156] width 90 height 14
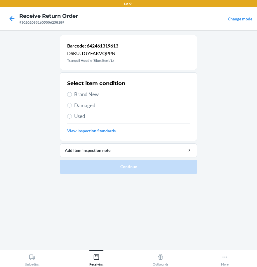
click at [78, 98] on span "Brand New" at bounding box center [132, 95] width 116 height 8
click at [72, 97] on input "Brand New" at bounding box center [69, 94] width 5 height 5
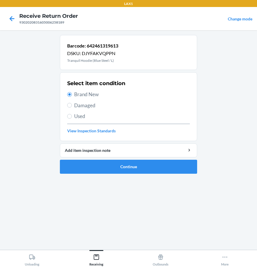
click at [74, 106] on span "Damaged" at bounding box center [132, 106] width 116 height 8
click at [72, 106] on input "Damaged" at bounding box center [69, 105] width 5 height 5
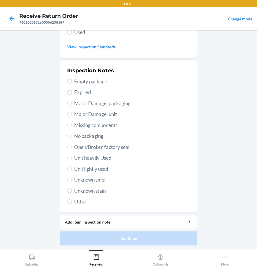
scroll to position [84, 0]
click at [92, 170] on span "Unit lightly used" at bounding box center [132, 169] width 116 height 8
click at [72, 170] on input "Unit lightly used" at bounding box center [69, 168] width 5 height 5
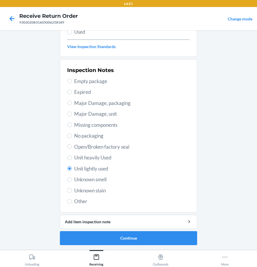
click at [74, 146] on span "Open/Broken factory seal" at bounding box center [132, 147] width 116 height 8
click at [72, 146] on input "Open/Broken factory seal" at bounding box center [69, 146] width 5 height 5
click at [131, 237] on button "Continue" at bounding box center [128, 238] width 137 height 14
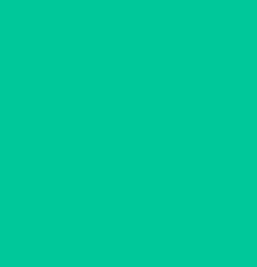
scroll to position [36, 0]
click at [131, 237] on button "Confirm" at bounding box center [128, 238] width 137 height 14
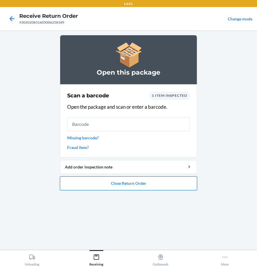
click at [136, 181] on button "Close Return Order" at bounding box center [128, 183] width 137 height 14
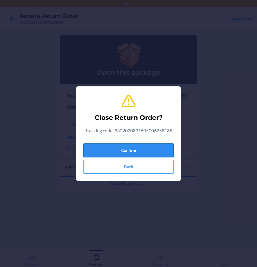
click at [114, 149] on button "Confirm" at bounding box center [128, 151] width 90 height 14
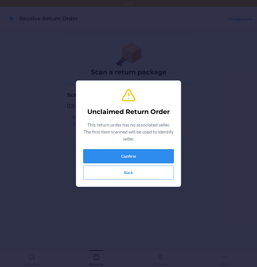
click at [124, 161] on button "Confirm" at bounding box center [128, 156] width 90 height 14
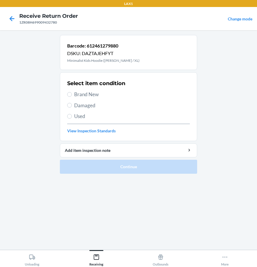
click at [77, 104] on span "Damaged" at bounding box center [132, 106] width 116 height 8
click at [72, 104] on input "Damaged" at bounding box center [69, 105] width 5 height 5
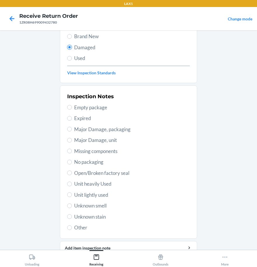
scroll to position [58, 0]
click at [96, 172] on span "Open/Broken factory seal" at bounding box center [132, 173] width 116 height 8
click at [72, 172] on input "Open/Broken factory seal" at bounding box center [69, 172] width 5 height 5
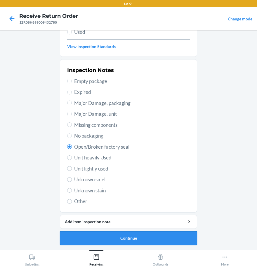
click at [100, 239] on button "Continue" at bounding box center [128, 238] width 137 height 14
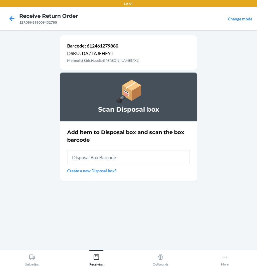
scroll to position [0, 0]
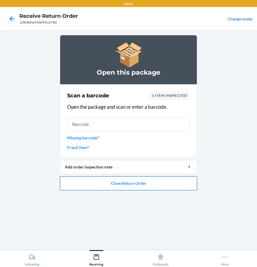
click at [121, 186] on button "Close Return Order" at bounding box center [128, 183] width 137 height 14
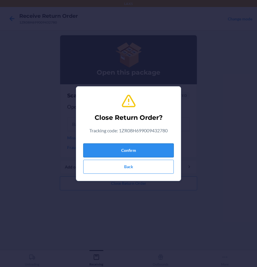
click at [146, 147] on button "Confirm" at bounding box center [128, 151] width 90 height 14
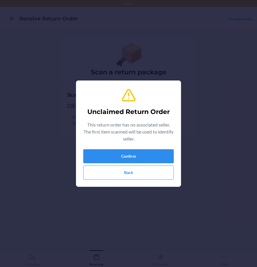
click at [146, 147] on div "Unclaimed Return Order This return order has no associated seller. The first it…" at bounding box center [128, 133] width 90 height 97
click at [145, 153] on button "Confirm" at bounding box center [128, 156] width 90 height 14
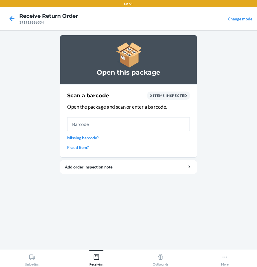
click at [92, 138] on link "Missing barcode?" at bounding box center [128, 138] width 123 height 6
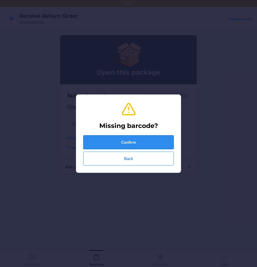
click at [124, 141] on button "Confirm" at bounding box center [128, 142] width 90 height 14
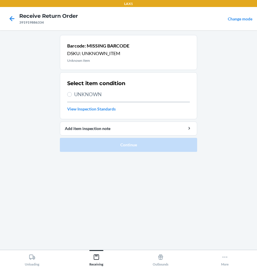
click at [74, 95] on span "UNKNOWN" at bounding box center [132, 95] width 116 height 8
click at [72, 95] on input "UNKNOWN" at bounding box center [69, 94] width 5 height 5
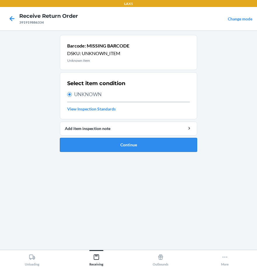
click at [109, 144] on button "Continue" at bounding box center [128, 145] width 137 height 14
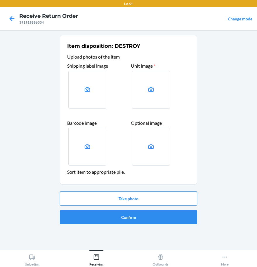
click at [132, 199] on button "Take photo" at bounding box center [128, 199] width 137 height 14
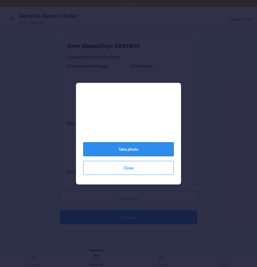
click at [135, 154] on button "Take photo" at bounding box center [128, 149] width 90 height 14
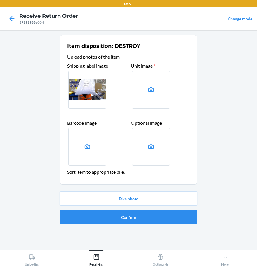
click at [121, 200] on button "Take photo" at bounding box center [128, 199] width 137 height 14
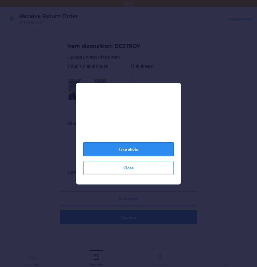
click at [133, 154] on button "Take photo" at bounding box center [128, 149] width 90 height 14
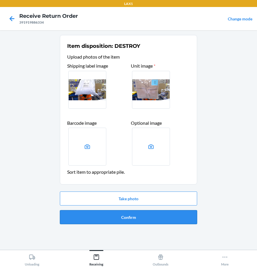
click at [138, 222] on button "Confirm" at bounding box center [128, 217] width 137 height 14
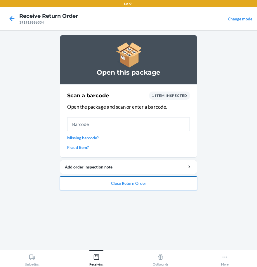
click at [158, 188] on button "Close Return Order" at bounding box center [128, 183] width 137 height 14
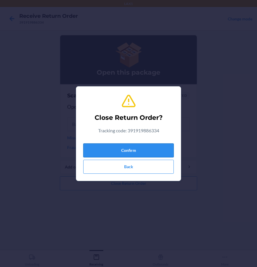
click at [132, 152] on button "Confirm" at bounding box center [128, 151] width 90 height 14
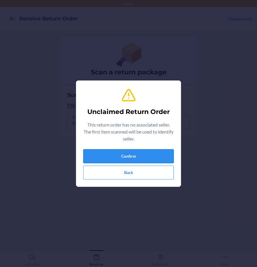
click at [140, 162] on button "Confirm" at bounding box center [128, 156] width 90 height 14
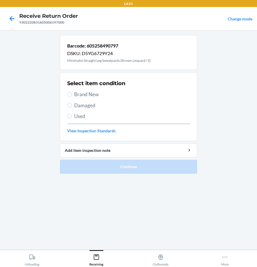
drag, startPoint x: 91, startPoint y: 92, endPoint x: 113, endPoint y: 151, distance: 62.6
click at [90, 92] on span "Brand New" at bounding box center [132, 95] width 116 height 8
click at [72, 92] on input "Brand New" at bounding box center [69, 94] width 5 height 5
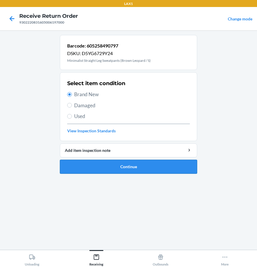
click at [120, 165] on button "Continue" at bounding box center [128, 167] width 137 height 14
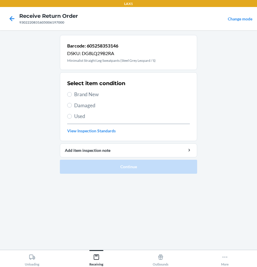
click at [102, 95] on span "Brand New" at bounding box center [132, 95] width 116 height 8
click at [72, 95] on input "Brand New" at bounding box center [69, 94] width 5 height 5
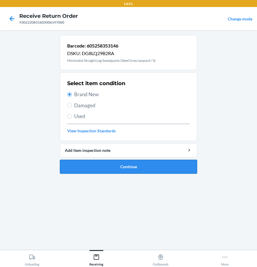
click at [153, 167] on button "Continue" at bounding box center [128, 167] width 137 height 14
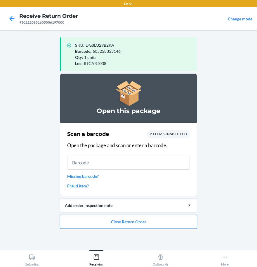
click at [112, 220] on button "Close Return Order" at bounding box center [128, 222] width 137 height 14
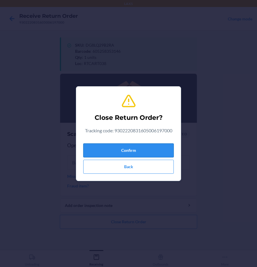
click at [130, 148] on button "Confirm" at bounding box center [128, 151] width 90 height 14
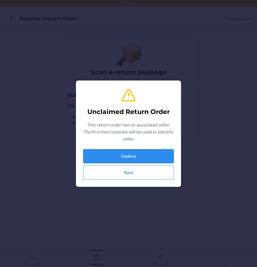
click at [143, 156] on button "Confirm" at bounding box center [128, 156] width 90 height 14
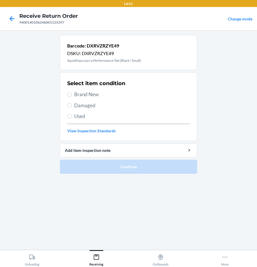
click at [83, 91] on span "Brand New" at bounding box center [132, 95] width 116 height 8
click at [72, 92] on input "Brand New" at bounding box center [69, 94] width 5 height 5
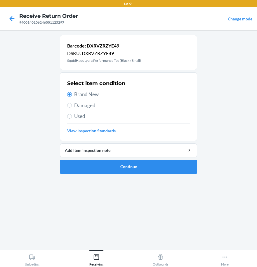
click at [82, 108] on span "Damaged" at bounding box center [132, 106] width 116 height 8
click at [72, 108] on input "Damaged" at bounding box center [69, 105] width 5 height 5
click at [115, 167] on button "Continue" at bounding box center [128, 167] width 137 height 14
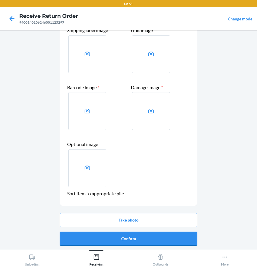
scroll to position [36, 0]
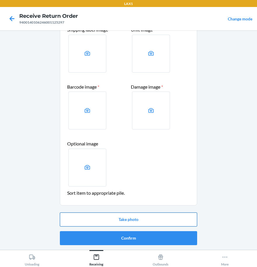
click at [134, 222] on button "Take photo" at bounding box center [128, 220] width 137 height 14
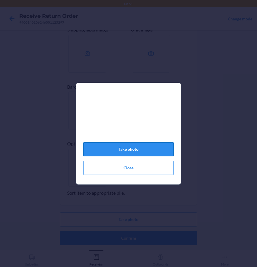
click at [156, 148] on button "Take photo" at bounding box center [128, 149] width 90 height 14
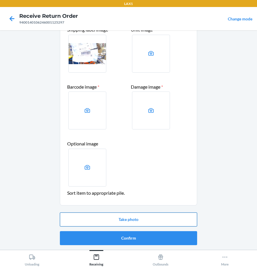
click at [166, 216] on button "Take photo" at bounding box center [128, 220] width 137 height 14
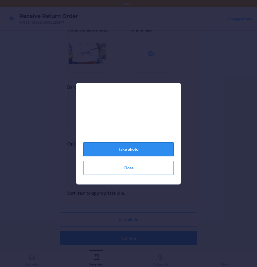
click at [137, 150] on button "Take photo" at bounding box center [128, 149] width 90 height 14
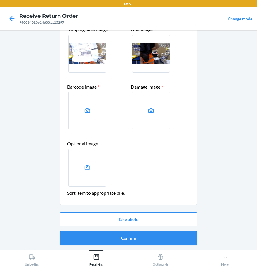
click at [136, 244] on button "Confirm" at bounding box center [128, 238] width 137 height 14
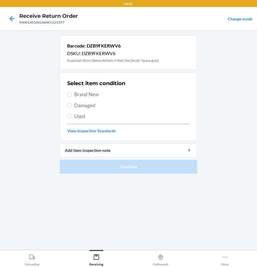
click at [83, 104] on span "Damaged" at bounding box center [132, 106] width 116 height 8
click at [72, 104] on input "Damaged" at bounding box center [69, 105] width 5 height 5
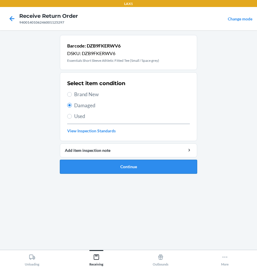
click at [106, 165] on button "Continue" at bounding box center [128, 167] width 137 height 14
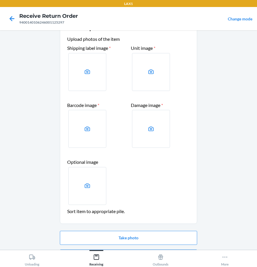
scroll to position [36, 0]
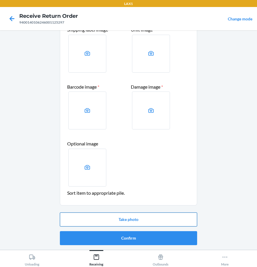
click at [118, 220] on button "Take photo" at bounding box center [128, 220] width 137 height 14
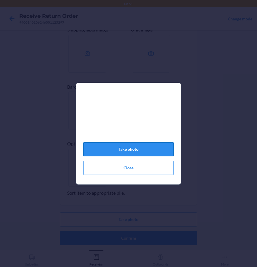
click at [146, 150] on button "Take photo" at bounding box center [128, 149] width 90 height 14
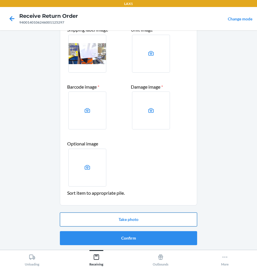
click at [155, 221] on button "Take photo" at bounding box center [128, 220] width 137 height 14
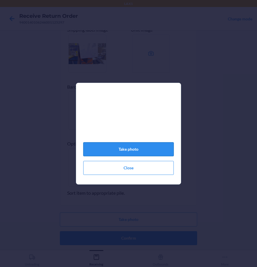
click at [135, 153] on button "Take photo" at bounding box center [128, 149] width 90 height 14
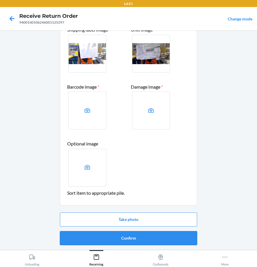
click at [161, 244] on button "Confirm" at bounding box center [128, 238] width 137 height 14
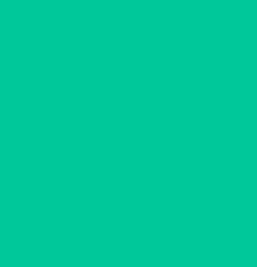
scroll to position [0, 0]
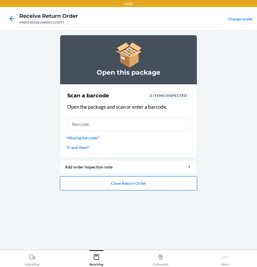
click at [110, 179] on button "Close Return Order" at bounding box center [128, 183] width 137 height 14
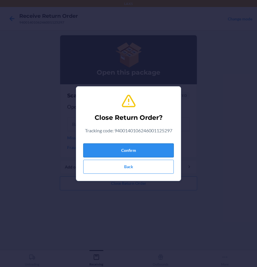
click at [130, 151] on button "Confirm" at bounding box center [128, 151] width 90 height 14
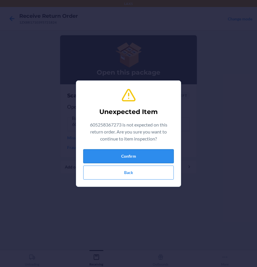
click at [119, 150] on button "Confirm" at bounding box center [128, 156] width 90 height 14
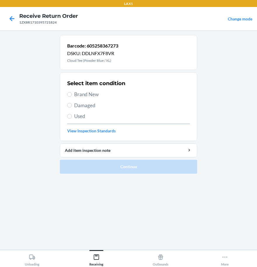
click at [80, 105] on span "Damaged" at bounding box center [132, 106] width 116 height 8
click at [72, 105] on input "Damaged" at bounding box center [69, 105] width 5 height 5
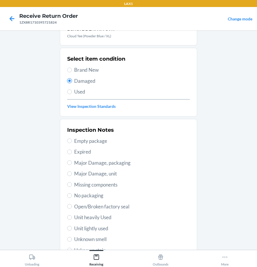
scroll to position [84, 0]
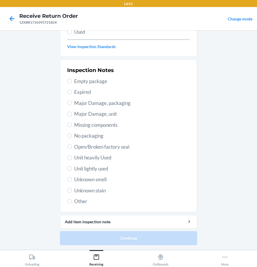
click at [88, 167] on span "Unit lightly used" at bounding box center [132, 169] width 116 height 8
click at [72, 167] on input "Unit lightly used" at bounding box center [69, 168] width 5 height 5
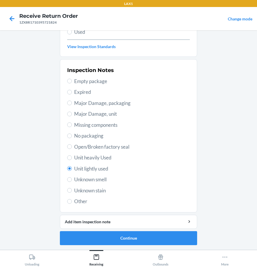
click at [74, 146] on span "Open/Broken factory seal" at bounding box center [132, 147] width 116 height 8
click at [72, 146] on input "Open/Broken factory seal" at bounding box center [69, 146] width 5 height 5
click at [109, 236] on button "Continue" at bounding box center [128, 238] width 137 height 14
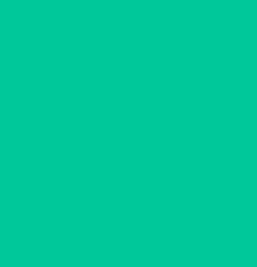
scroll to position [36, 0]
click at [109, 236] on button "Confirm" at bounding box center [128, 238] width 137 height 14
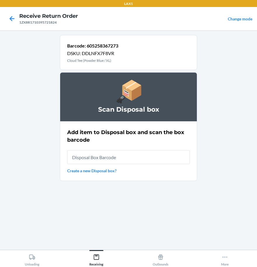
scroll to position [0, 0]
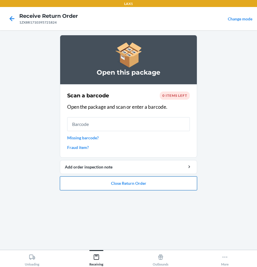
click at [128, 187] on button "Close Return Order" at bounding box center [128, 183] width 137 height 14
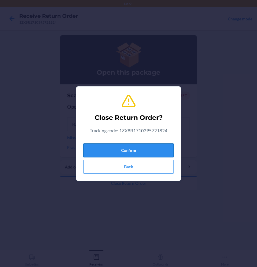
click at [126, 147] on button "Confirm" at bounding box center [128, 151] width 90 height 14
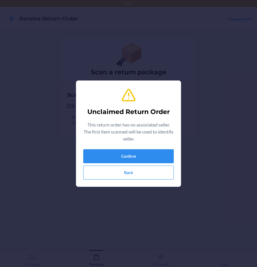
click at [130, 147] on div "Unclaimed Return Order This return order has no associated seller. The first it…" at bounding box center [128, 133] width 90 height 97
click at [131, 153] on button "Confirm" at bounding box center [128, 156] width 90 height 14
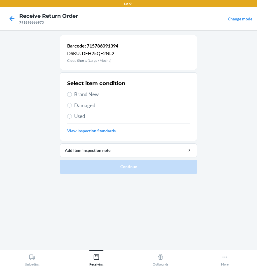
click at [89, 104] on span "Damaged" at bounding box center [132, 106] width 116 height 8
click at [72, 104] on input "Damaged" at bounding box center [69, 105] width 5 height 5
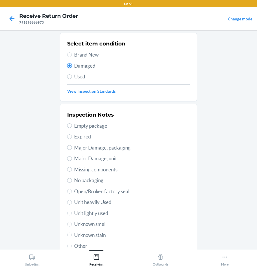
scroll to position [84, 0]
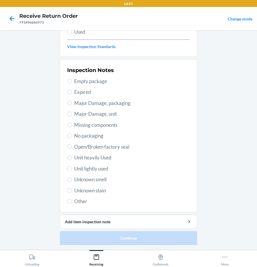
click at [88, 148] on span "Open/Broken factory seal" at bounding box center [132, 147] width 116 height 8
click at [72, 148] on input "Open/Broken factory seal" at bounding box center [69, 146] width 5 height 5
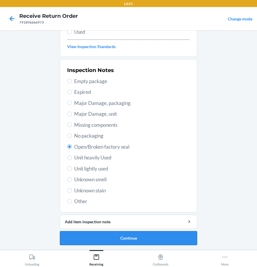
click at [127, 236] on button "Continue" at bounding box center [128, 238] width 137 height 14
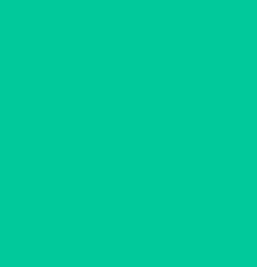
scroll to position [36, 0]
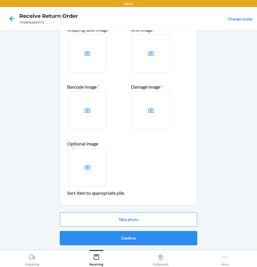
click at [127, 236] on button "Confirm" at bounding box center [128, 238] width 137 height 14
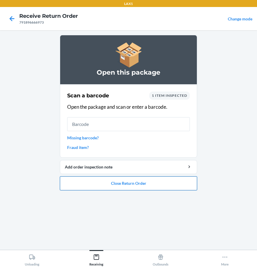
click at [117, 182] on button "Close Return Order" at bounding box center [128, 183] width 137 height 14
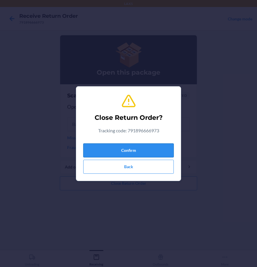
click at [106, 150] on button "Confirm" at bounding box center [128, 151] width 90 height 14
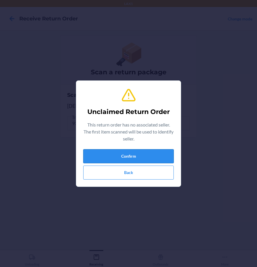
click at [138, 158] on button "Confirm" at bounding box center [128, 156] width 90 height 14
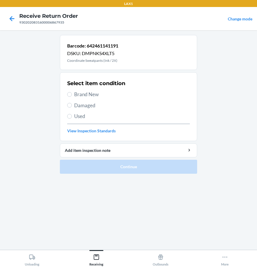
click at [79, 97] on span "Brand New" at bounding box center [132, 95] width 116 height 8
click at [72, 97] on input "Brand New" at bounding box center [69, 94] width 5 height 5
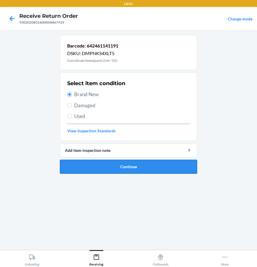
click at [123, 167] on button "Continue" at bounding box center [128, 167] width 137 height 14
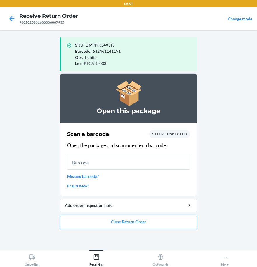
click at [173, 226] on button "Close Return Order" at bounding box center [128, 222] width 137 height 14
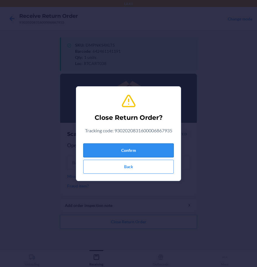
click at [122, 150] on button "Confirm" at bounding box center [128, 151] width 90 height 14
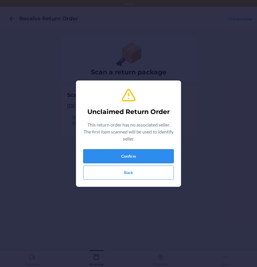
click at [121, 154] on button "Confirm" at bounding box center [128, 156] width 90 height 14
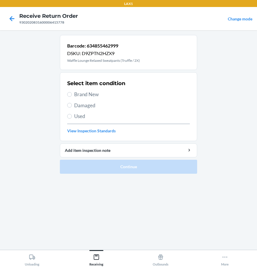
click at [76, 104] on span "Damaged" at bounding box center [132, 106] width 116 height 8
click at [72, 104] on input "Damaged" at bounding box center [69, 105] width 5 height 5
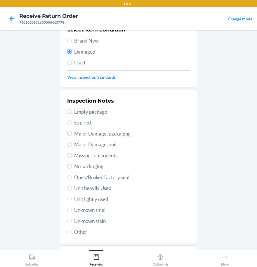
scroll to position [58, 0]
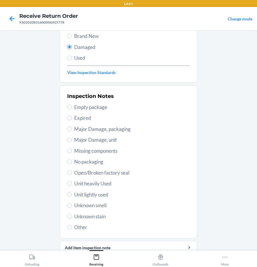
click at [92, 172] on span "Open/Broken factory seal" at bounding box center [132, 173] width 116 height 8
click at [72, 172] on input "Open/Broken factory seal" at bounding box center [69, 172] width 5 height 5
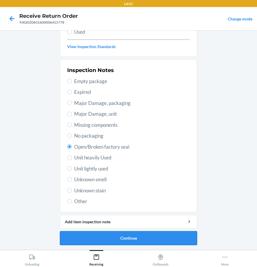
click at [97, 238] on button "Continue" at bounding box center [128, 238] width 137 height 14
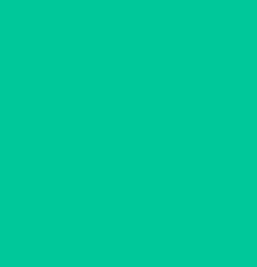
scroll to position [36, 0]
click at [97, 238] on button "Confirm" at bounding box center [128, 238] width 137 height 14
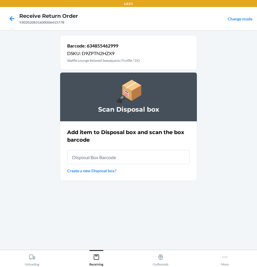
scroll to position [0, 0]
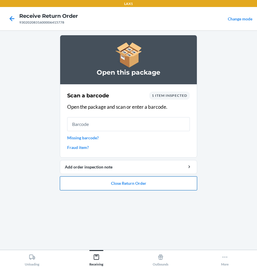
click at [125, 183] on button "Close Return Order" at bounding box center [128, 183] width 137 height 14
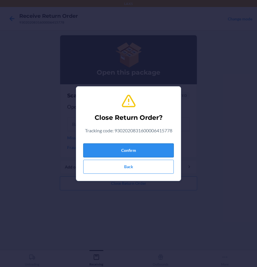
click at [127, 152] on button "Confirm" at bounding box center [128, 151] width 90 height 14
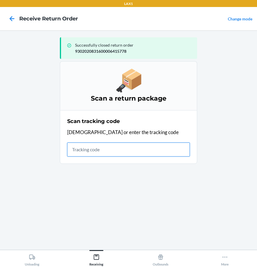
click at [120, 146] on input "text" at bounding box center [128, 150] width 123 height 14
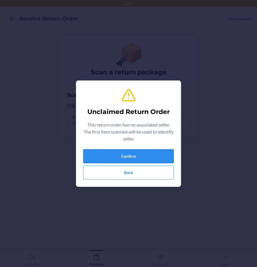
click at [114, 161] on button "Confirm" at bounding box center [128, 156] width 90 height 14
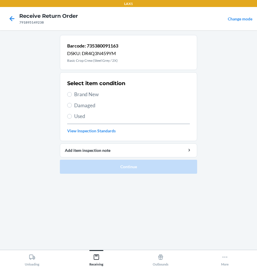
click at [79, 93] on span "Brand New" at bounding box center [132, 95] width 116 height 8
click at [72, 93] on input "Brand New" at bounding box center [69, 94] width 5 height 5
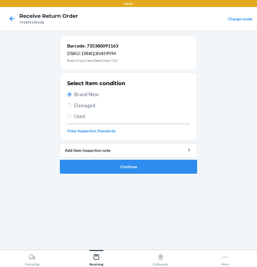
click at [81, 99] on div "Select item condition Brand New Damaged Used View Inspection Standards" at bounding box center [128, 107] width 123 height 58
click at [81, 106] on span "Damaged" at bounding box center [132, 106] width 116 height 8
click at [72, 106] on input "Damaged" at bounding box center [69, 105] width 5 height 5
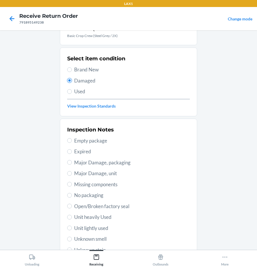
scroll to position [84, 0]
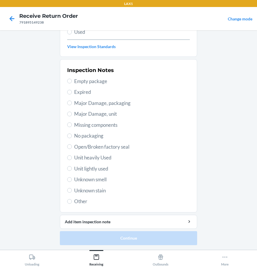
click at [83, 168] on span "Unit lightly used" at bounding box center [132, 169] width 116 height 8
click at [72, 168] on input "Unit lightly used" at bounding box center [69, 168] width 5 height 5
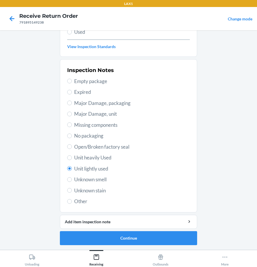
click at [75, 146] on span "Open/Broken factory seal" at bounding box center [132, 147] width 116 height 8
click at [72, 146] on input "Open/Broken factory seal" at bounding box center [69, 146] width 5 height 5
click at [119, 239] on button "Continue" at bounding box center [128, 238] width 137 height 14
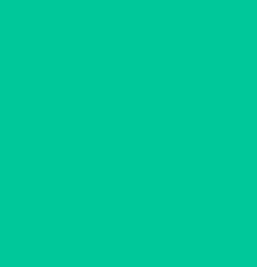
scroll to position [0, 0]
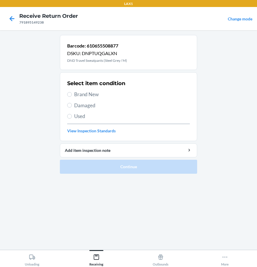
drag, startPoint x: 72, startPoint y: 102, endPoint x: 71, endPoint y: 115, distance: 12.9
click at [72, 103] on label "Damaged" at bounding box center [128, 106] width 123 height 8
click at [72, 103] on input "Damaged" at bounding box center [69, 105] width 5 height 5
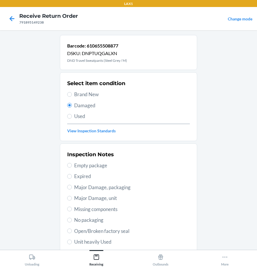
click at [85, 228] on span "Open/Broken factory seal" at bounding box center [132, 232] width 116 height 8
click at [72, 229] on input "Open/Broken factory seal" at bounding box center [69, 231] width 5 height 5
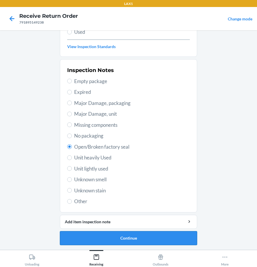
click at [91, 235] on button "Continue" at bounding box center [128, 238] width 137 height 14
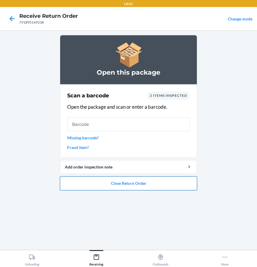
click at [175, 185] on button "Close Return Order" at bounding box center [128, 183] width 137 height 14
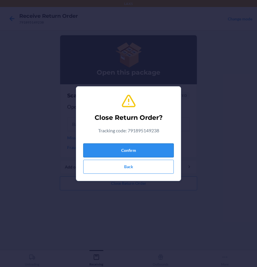
click at [114, 152] on button "Confirm" at bounding box center [128, 151] width 90 height 14
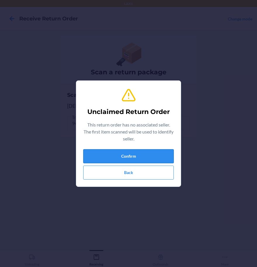
click at [103, 161] on button "Confirm" at bounding box center [128, 156] width 90 height 14
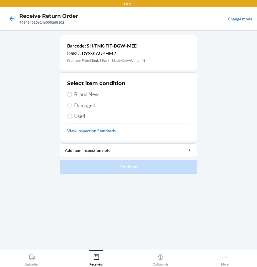
click at [70, 90] on div "Select item condition Brand New Damaged Used View Inspection Standards" at bounding box center [128, 107] width 123 height 58
click at [84, 105] on span "Damaged" at bounding box center [132, 106] width 116 height 8
click at [72, 105] on input "Damaged" at bounding box center [69, 105] width 5 height 5
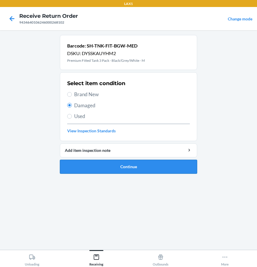
click at [109, 168] on button "Continue" at bounding box center [128, 167] width 137 height 14
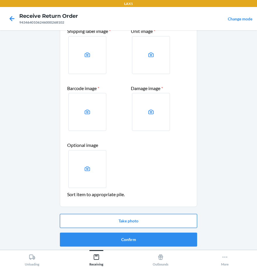
scroll to position [36, 0]
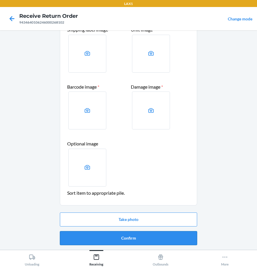
click at [141, 237] on button "Confirm" at bounding box center [128, 238] width 137 height 14
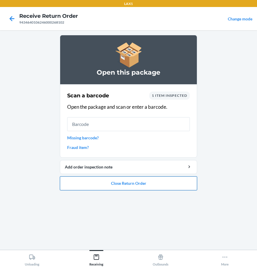
click at [108, 188] on button "Close Return Order" at bounding box center [128, 183] width 137 height 14
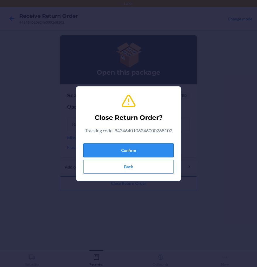
click at [103, 150] on button "Confirm" at bounding box center [128, 151] width 90 height 14
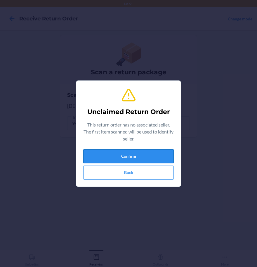
click at [127, 158] on button "Confirm" at bounding box center [128, 156] width 90 height 14
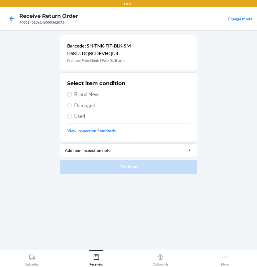
click at [76, 96] on span "Brand New" at bounding box center [132, 95] width 116 height 8
click at [72, 96] on input "Brand New" at bounding box center [69, 94] width 5 height 5
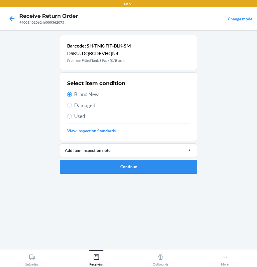
click at [79, 104] on span "Damaged" at bounding box center [132, 106] width 116 height 8
click at [72, 104] on input "Damaged" at bounding box center [69, 105] width 5 height 5
click at [94, 170] on button "Continue" at bounding box center [128, 167] width 137 height 14
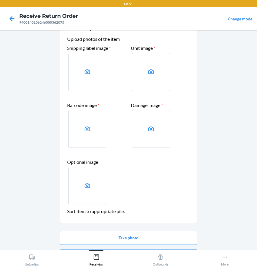
scroll to position [36, 0]
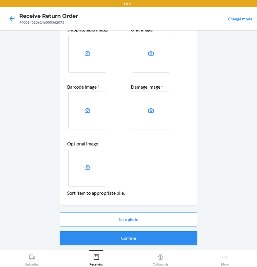
click at [127, 238] on button "Confirm" at bounding box center [128, 238] width 137 height 14
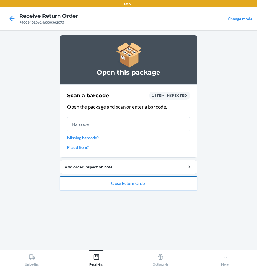
click at [150, 185] on button "Close Return Order" at bounding box center [128, 183] width 137 height 14
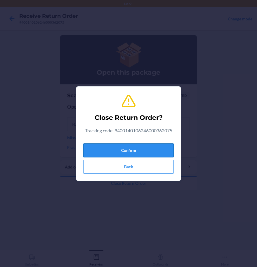
click at [133, 149] on button "Confirm" at bounding box center [128, 151] width 90 height 14
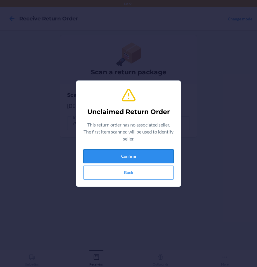
drag, startPoint x: 151, startPoint y: 161, endPoint x: 249, endPoint y: 173, distance: 98.4
click at [163, 158] on button "Confirm" at bounding box center [128, 156] width 90 height 14
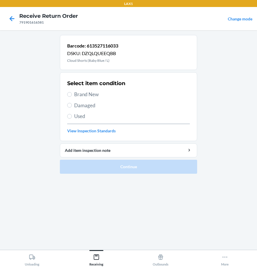
click at [90, 105] on span "Damaged" at bounding box center [132, 106] width 116 height 8
click at [72, 105] on input "Damaged" at bounding box center [69, 105] width 5 height 5
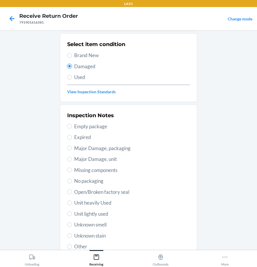
scroll to position [84, 0]
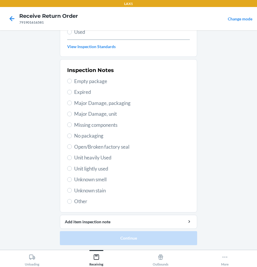
click at [102, 179] on span "Unknown smell" at bounding box center [132, 180] width 116 height 8
click at [72, 179] on input "Unknown smell" at bounding box center [69, 179] width 5 height 5
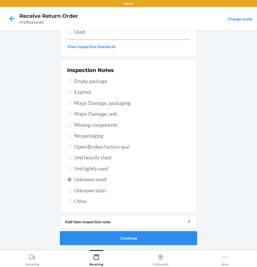
click at [86, 168] on span "Unit lightly used" at bounding box center [132, 169] width 116 height 8
click at [72, 168] on input "Unit lightly used" at bounding box center [69, 168] width 5 height 5
click at [83, 150] on span "Open/Broken factory seal" at bounding box center [132, 147] width 116 height 8
click at [72, 149] on input "Open/Broken factory seal" at bounding box center [69, 146] width 5 height 5
click at [99, 240] on button "Continue" at bounding box center [128, 238] width 137 height 14
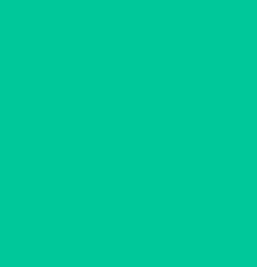
scroll to position [36, 0]
click at [99, 239] on button "Confirm" at bounding box center [128, 238] width 137 height 14
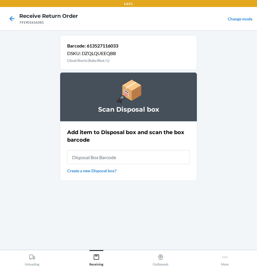
scroll to position [0, 0]
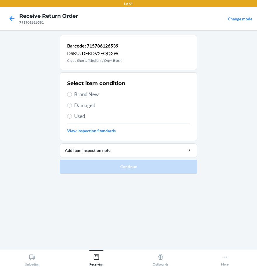
click at [80, 94] on span "Brand New" at bounding box center [132, 95] width 116 height 8
click at [72, 94] on input "Brand New" at bounding box center [69, 94] width 5 height 5
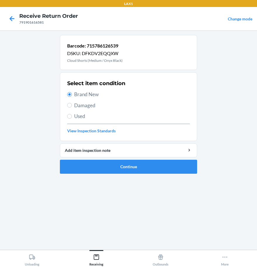
click at [72, 107] on label "Damaged" at bounding box center [128, 106] width 123 height 8
click at [72, 107] on input "Damaged" at bounding box center [69, 105] width 5 height 5
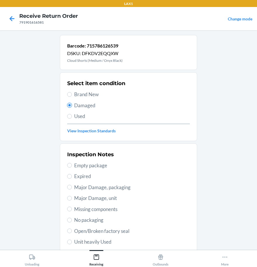
scroll to position [84, 0]
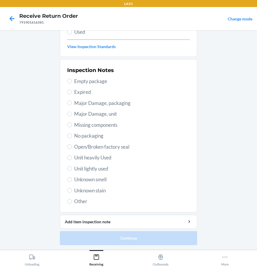
click at [93, 169] on span "Unit lightly used" at bounding box center [132, 169] width 116 height 8
click at [72, 169] on input "Unit lightly used" at bounding box center [69, 168] width 5 height 5
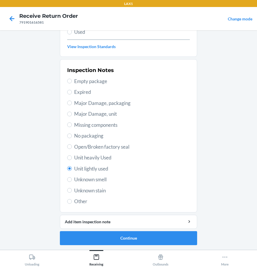
click at [75, 147] on span "Open/Broken factory seal" at bounding box center [132, 147] width 116 height 8
click at [72, 147] on input "Open/Broken factory seal" at bounding box center [69, 146] width 5 height 5
click at [127, 242] on button "Continue" at bounding box center [128, 238] width 137 height 14
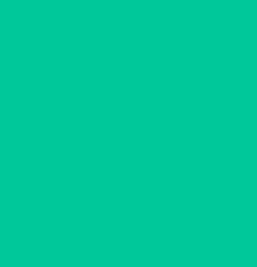
scroll to position [36, 0]
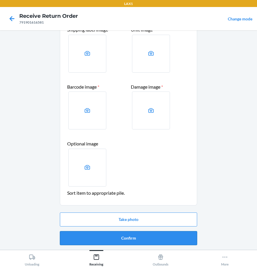
click at [127, 240] on button "Confirm" at bounding box center [128, 238] width 137 height 14
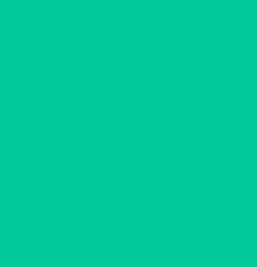
scroll to position [0, 0]
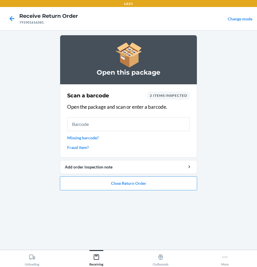
drag, startPoint x: 89, startPoint y: 196, endPoint x: 89, endPoint y: 190, distance: 5.5
click at [90, 195] on div "Open this package Scan a barcode 2 items inspected Open the package and scan or…" at bounding box center [128, 140] width 137 height 210
click at [89, 188] on button "Close Return Order" at bounding box center [128, 183] width 137 height 14
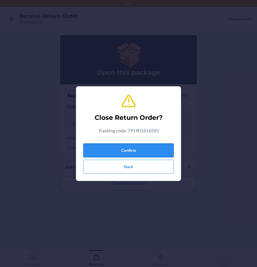
click at [110, 146] on button "Confirm" at bounding box center [128, 151] width 90 height 14
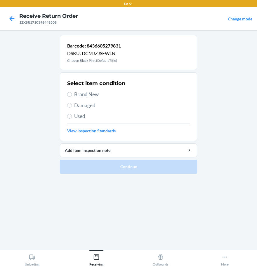
click at [76, 91] on span "Brand New" at bounding box center [132, 95] width 116 height 8
click at [72, 92] on input "Brand New" at bounding box center [69, 94] width 5 height 5
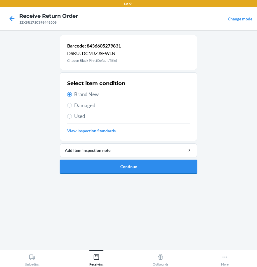
click at [111, 171] on button "Continue" at bounding box center [128, 167] width 137 height 14
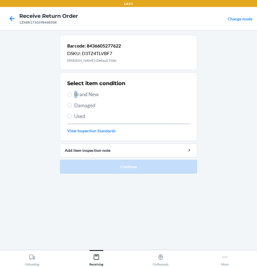
click at [77, 91] on span "Brand New" at bounding box center [132, 95] width 116 height 8
click at [70, 95] on input "Brand New" at bounding box center [69, 94] width 5 height 5
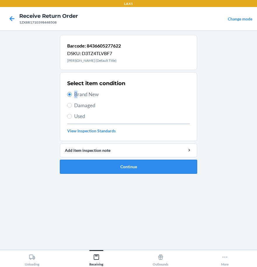
click at [104, 165] on button "Continue" at bounding box center [128, 167] width 137 height 14
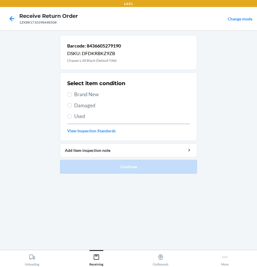
click at [72, 92] on label "Brand New" at bounding box center [128, 95] width 123 height 8
click at [72, 92] on input "Brand New" at bounding box center [69, 94] width 5 height 5
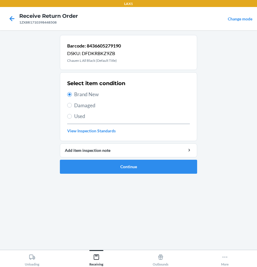
click at [135, 174] on ol "Barcode: 8436605279190 DSKU: DFDKRBKZ9ZB Chauen L All Black (Default Title) Sel…" at bounding box center [128, 107] width 137 height 144
click at [136, 172] on button "Continue" at bounding box center [128, 167] width 137 height 14
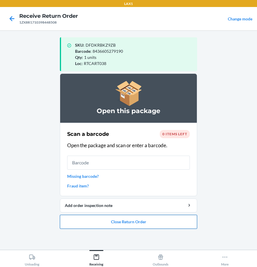
click at [165, 222] on button "Close Return Order" at bounding box center [128, 222] width 137 height 14
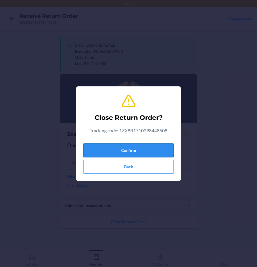
click at [139, 145] on button "Confirm" at bounding box center [128, 151] width 90 height 14
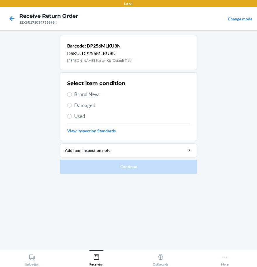
click at [81, 91] on span "Brand New" at bounding box center [132, 95] width 116 height 8
click at [72, 92] on input "Brand New" at bounding box center [69, 94] width 5 height 5
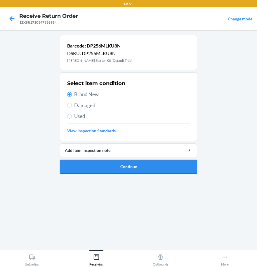
click at [103, 160] on button "Continue" at bounding box center [128, 167] width 137 height 14
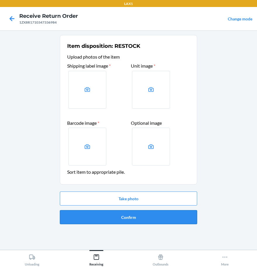
click at [113, 218] on button "Confirm" at bounding box center [128, 217] width 137 height 14
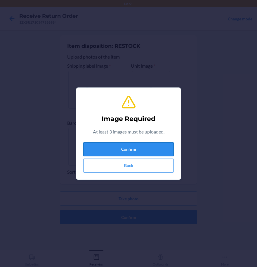
click at [127, 148] on button "Confirm" at bounding box center [128, 149] width 90 height 14
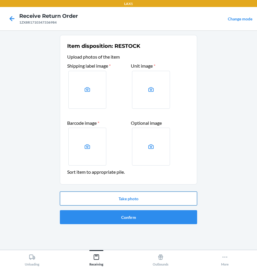
click at [116, 196] on button "Take photo" at bounding box center [128, 199] width 137 height 14
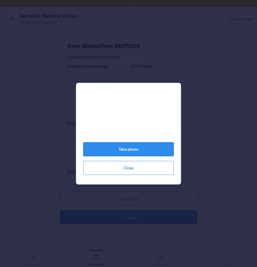
click at [131, 156] on button "Take photo" at bounding box center [128, 149] width 90 height 14
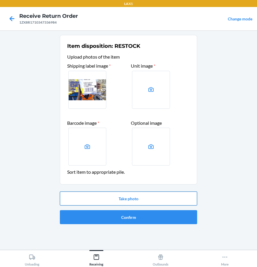
click at [127, 197] on button "Take photo" at bounding box center [128, 199] width 137 height 14
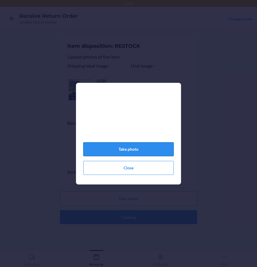
click at [140, 156] on button "Take photo" at bounding box center [128, 149] width 90 height 14
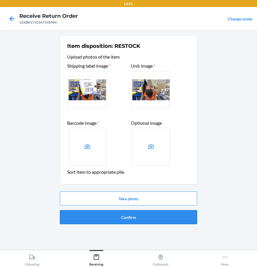
click at [121, 219] on button "Confirm" at bounding box center [128, 217] width 137 height 14
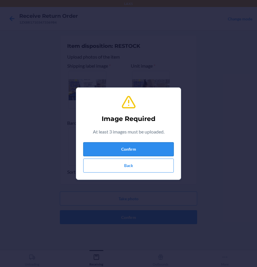
click at [124, 154] on button "Confirm" at bounding box center [128, 149] width 90 height 14
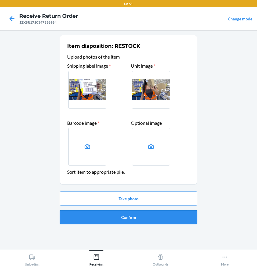
click at [135, 211] on button "Confirm" at bounding box center [128, 217] width 137 height 14
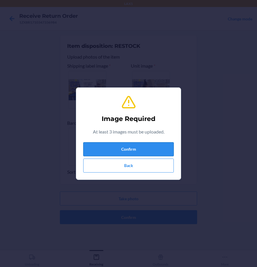
click at [134, 147] on button "Confirm" at bounding box center [128, 149] width 90 height 14
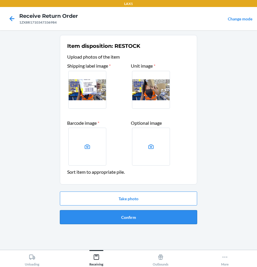
click at [150, 219] on button "Confirm" at bounding box center [128, 217] width 137 height 14
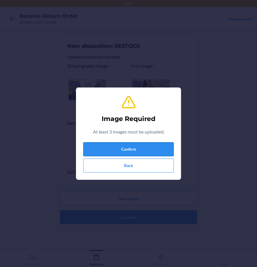
click at [130, 151] on button "Confirm" at bounding box center [128, 149] width 90 height 14
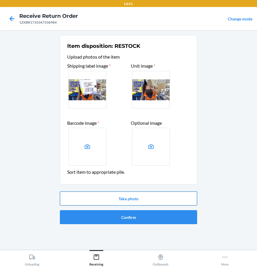
click at [169, 198] on button "Take photo" at bounding box center [128, 199] width 137 height 14
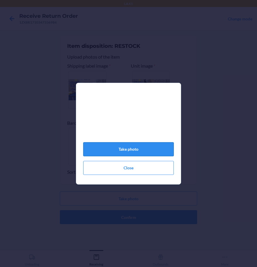
click at [144, 153] on button "Take photo" at bounding box center [128, 149] width 90 height 14
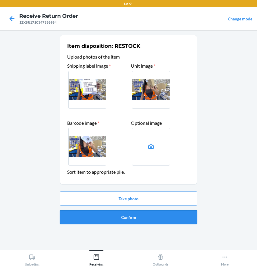
click at [144, 223] on button "Confirm" at bounding box center [128, 217] width 137 height 14
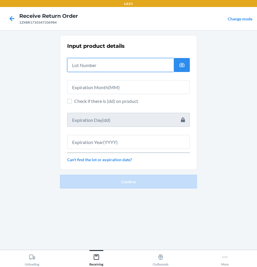
click at [81, 62] on input "text" at bounding box center [120, 65] width 107 height 14
click at [93, 67] on input "text" at bounding box center [120, 65] width 107 height 14
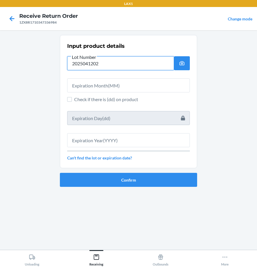
drag, startPoint x: 94, startPoint y: 67, endPoint x: 18, endPoint y: 77, distance: 76.5
click at [18, 77] on main "Input product details Lot Number 2025041202 Check if there is (dd) on product C…" at bounding box center [128, 140] width 257 height 220
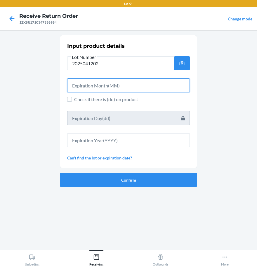
click at [96, 84] on input "text" at bounding box center [128, 85] width 123 height 14
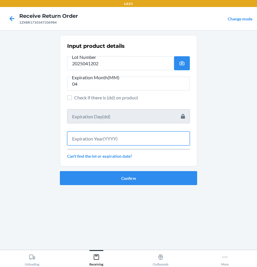
click at [167, 138] on input "text" at bounding box center [128, 139] width 123 height 14
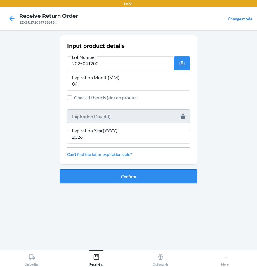
click at [112, 171] on button "Confirm" at bounding box center [128, 176] width 137 height 14
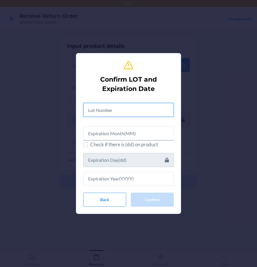
paste input "text"
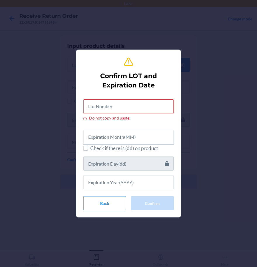
click at [119, 106] on input "Do not copy and paste." at bounding box center [128, 106] width 90 height 14
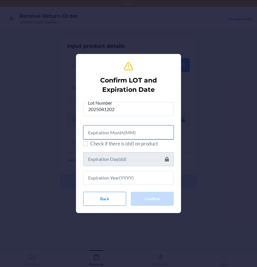
click at [157, 130] on input "text" at bounding box center [128, 132] width 90 height 14
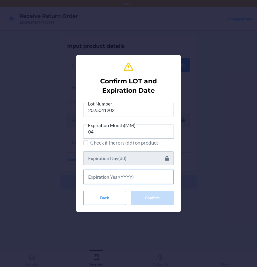
click at [117, 178] on input "text" at bounding box center [128, 177] width 90 height 14
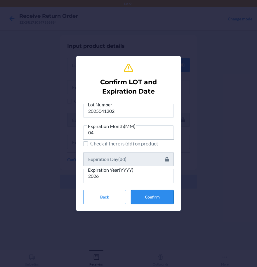
click at [138, 198] on button "Confirm" at bounding box center [152, 197] width 43 height 14
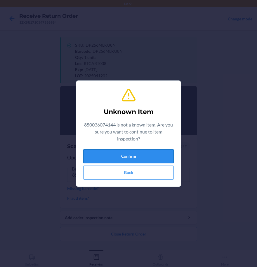
click at [127, 154] on button "Confirm" at bounding box center [128, 156] width 90 height 14
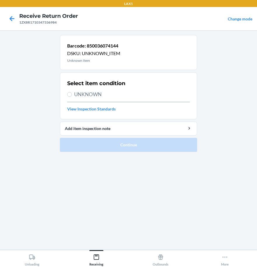
click at [81, 97] on span "UNKNOWN" at bounding box center [132, 95] width 116 height 8
click at [72, 97] on input "UNKNOWN" at bounding box center [69, 94] width 5 height 5
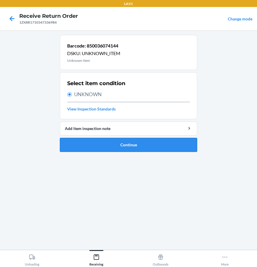
click at [115, 144] on button "Continue" at bounding box center [128, 145] width 137 height 14
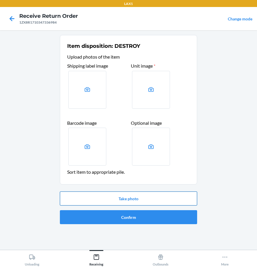
click at [135, 200] on button "Take photo" at bounding box center [128, 199] width 137 height 14
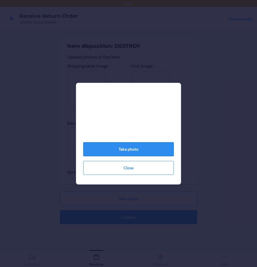
click at [127, 155] on button "Take photo" at bounding box center [128, 149] width 90 height 14
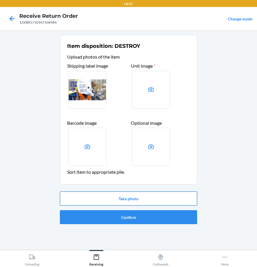
click at [134, 201] on button "Take photo" at bounding box center [128, 199] width 137 height 14
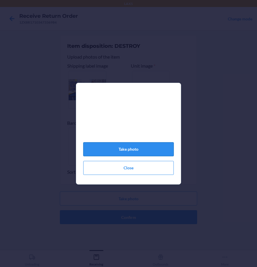
click at [131, 150] on button "Take photo" at bounding box center [128, 149] width 90 height 14
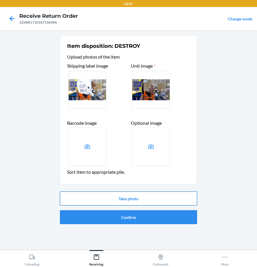
click at [131, 201] on button "Take photo" at bounding box center [128, 199] width 137 height 14
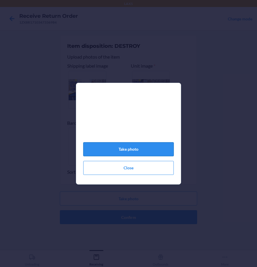
click at [134, 151] on button "Take photo" at bounding box center [128, 149] width 90 height 14
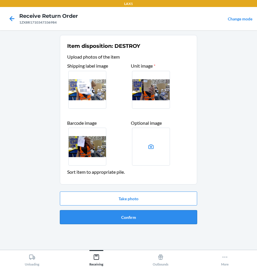
click at [159, 217] on button "Confirm" at bounding box center [128, 217] width 137 height 14
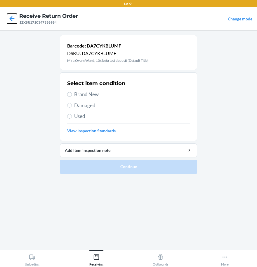
click at [9, 17] on icon at bounding box center [12, 19] width 10 height 10
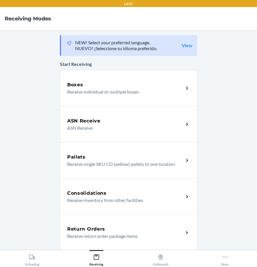
click at [169, 230] on div "Return Orders" at bounding box center [125, 229] width 116 height 7
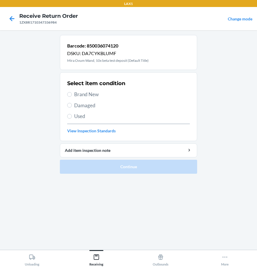
click at [91, 95] on span "Brand New" at bounding box center [132, 95] width 116 height 8
click at [72, 95] on input "Brand New" at bounding box center [69, 94] width 5 height 5
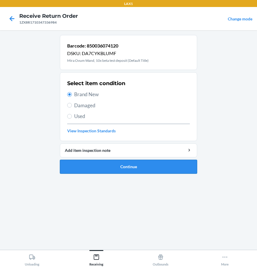
click at [124, 166] on button "Continue" at bounding box center [128, 167] width 137 height 14
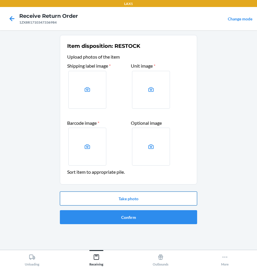
click at [120, 203] on button "Take photo" at bounding box center [128, 199] width 137 height 14
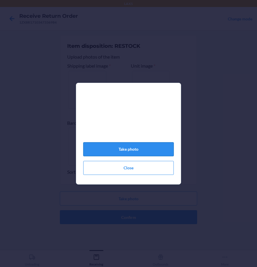
click at [118, 152] on button "Take photo" at bounding box center [128, 149] width 90 height 14
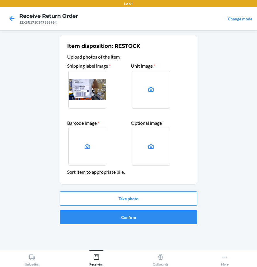
click at [144, 201] on button "Take photo" at bounding box center [128, 199] width 137 height 14
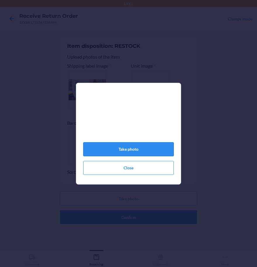
click at [132, 153] on button "Take photo" at bounding box center [128, 149] width 90 height 14
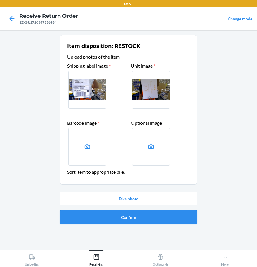
click at [123, 218] on button "Confirm" at bounding box center [128, 217] width 137 height 14
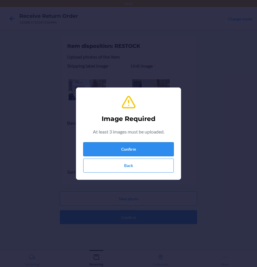
click at [124, 148] on button "Confirm" at bounding box center [128, 149] width 90 height 14
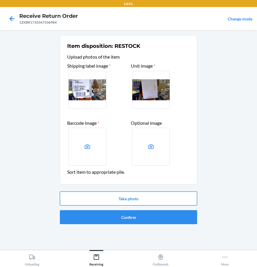
click at [129, 197] on button "Take photo" at bounding box center [128, 199] width 137 height 14
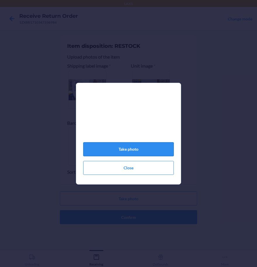
click at [134, 153] on button "Take photo" at bounding box center [128, 149] width 90 height 14
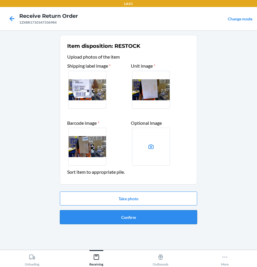
click at [130, 216] on button "Confirm" at bounding box center [128, 217] width 137 height 14
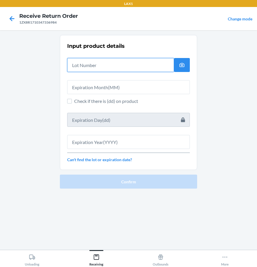
click at [91, 68] on input "text" at bounding box center [120, 65] width 107 height 14
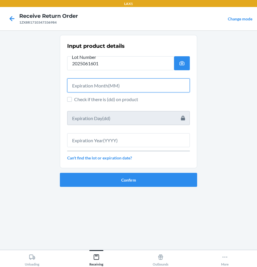
click at [91, 90] on input "text" at bounding box center [128, 85] width 123 height 14
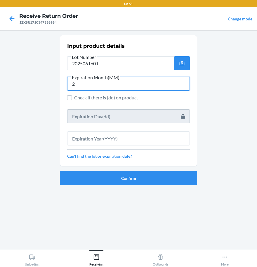
click at [82, 81] on input "2" at bounding box center [128, 84] width 123 height 14
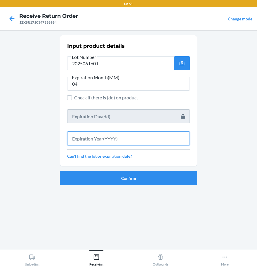
click at [129, 138] on input "text" at bounding box center [128, 139] width 123 height 14
click at [111, 139] on input "text" at bounding box center [128, 139] width 123 height 14
click at [123, 137] on input "text" at bounding box center [128, 139] width 123 height 14
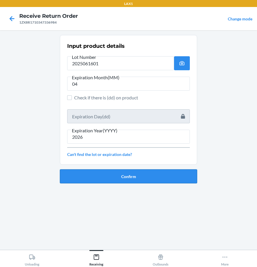
click at [88, 178] on button "Confirm" at bounding box center [128, 176] width 137 height 14
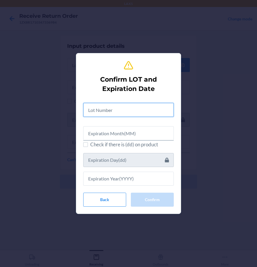
click at [102, 113] on input "text" at bounding box center [128, 110] width 90 height 14
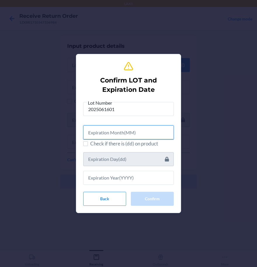
click at [128, 132] on input "text" at bounding box center [128, 132] width 90 height 14
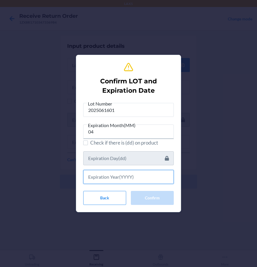
click at [116, 183] on input "text" at bounding box center [128, 177] width 90 height 14
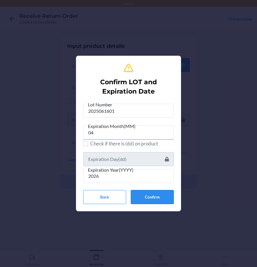
click at [153, 199] on button "Confirm" at bounding box center [152, 197] width 43 height 14
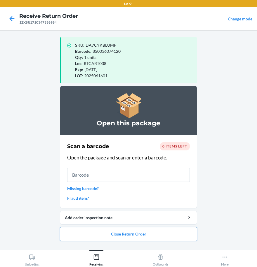
click at [130, 236] on button "Close Return Order" at bounding box center [128, 234] width 137 height 14
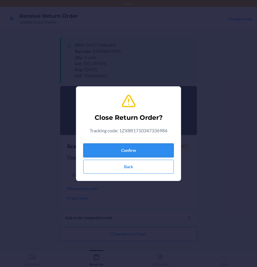
click at [103, 146] on button "Confirm" at bounding box center [128, 151] width 90 height 14
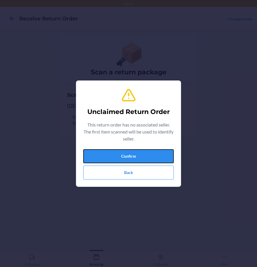
click at [138, 159] on button "Confirm" at bounding box center [128, 156] width 90 height 14
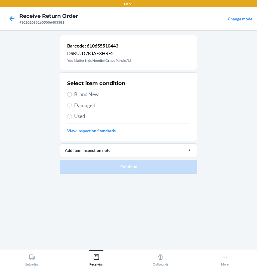
click at [77, 92] on span "Brand New" at bounding box center [132, 95] width 116 height 8
click at [72, 92] on input "Brand New" at bounding box center [69, 94] width 5 height 5
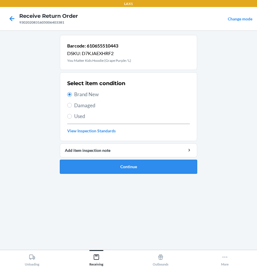
click at [120, 173] on button "Continue" at bounding box center [128, 167] width 137 height 14
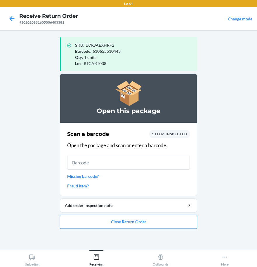
click at [155, 221] on button "Close Return Order" at bounding box center [128, 222] width 137 height 14
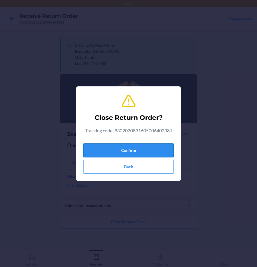
click at [133, 155] on button "Confirm" at bounding box center [128, 151] width 90 height 14
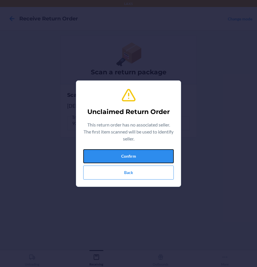
click at [133, 155] on button "Confirm" at bounding box center [128, 156] width 90 height 14
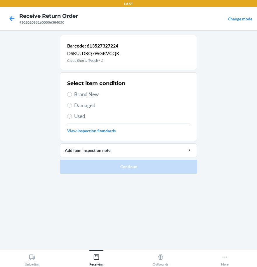
click at [82, 103] on span "Damaged" at bounding box center [132, 106] width 116 height 8
click at [72, 103] on input "Damaged" at bounding box center [69, 105] width 5 height 5
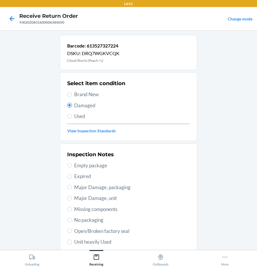
scroll to position [84, 0]
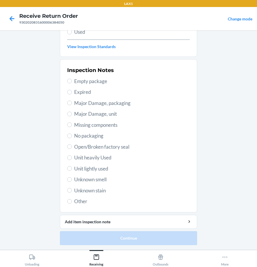
click at [92, 146] on span "Open/Broken factory seal" at bounding box center [132, 147] width 116 height 8
click at [72, 146] on input "Open/Broken factory seal" at bounding box center [69, 146] width 5 height 5
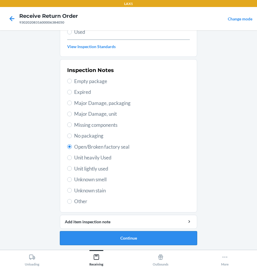
click at [140, 241] on button "Continue" at bounding box center [128, 238] width 137 height 14
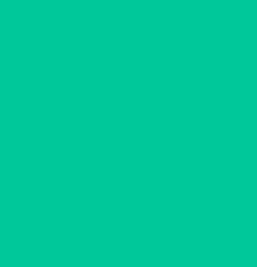
scroll to position [36, 0]
click at [140, 241] on button "Confirm" at bounding box center [128, 238] width 137 height 14
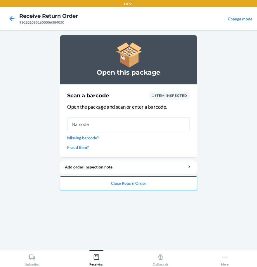
click at [123, 181] on button "Close Return Order" at bounding box center [128, 183] width 137 height 14
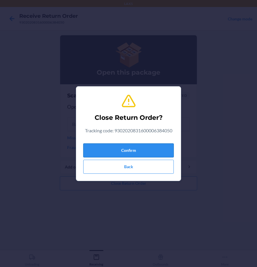
click at [130, 153] on button "Confirm" at bounding box center [128, 151] width 90 height 14
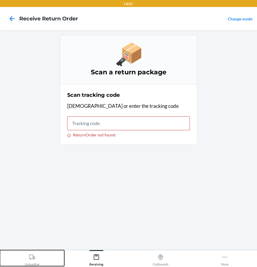
click at [24, 262] on button "Unloading" at bounding box center [32, 258] width 64 height 16
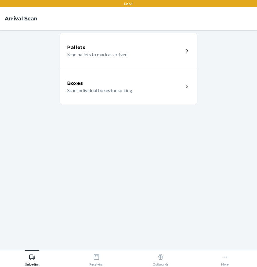
click at [88, 77] on div "Boxes Scan individual boxes for sorting" at bounding box center [128, 87] width 137 height 36
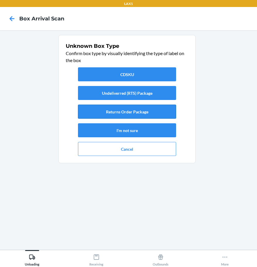
click at [153, 117] on button "Returns Order Package" at bounding box center [127, 112] width 98 height 14
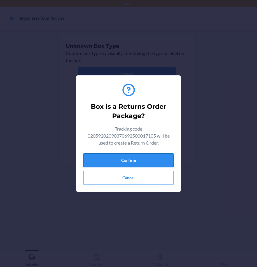
click at [147, 165] on button "Confirm" at bounding box center [128, 160] width 90 height 14
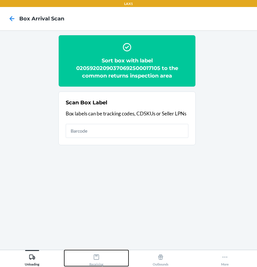
click at [93, 254] on div "Receiving" at bounding box center [96, 259] width 14 height 15
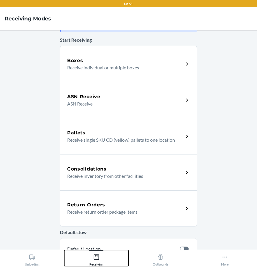
scroll to position [58, 0]
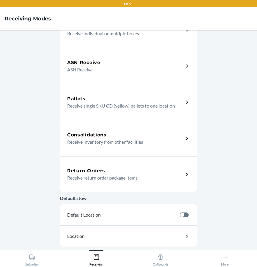
click at [90, 178] on p "Receive return order package items" at bounding box center [123, 177] width 112 height 7
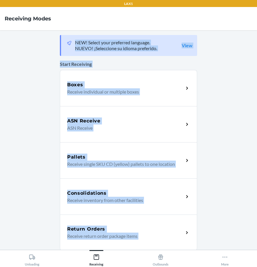
click at [90, 178] on div "NEW! Select your preferred language. NUEVO! ¡Seleccione su idioma preferido. Vi…" at bounding box center [128, 140] width 137 height 210
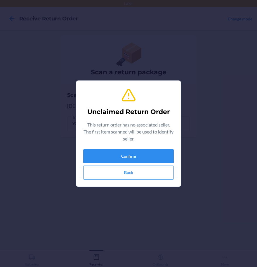
drag, startPoint x: 124, startPoint y: 142, endPoint x: 123, endPoint y: 148, distance: 6.4
click at [123, 142] on div "This return order has no associated seller. The first item scanned will be used…" at bounding box center [128, 132] width 90 height 23
click at [123, 155] on button "Confirm" at bounding box center [128, 156] width 90 height 14
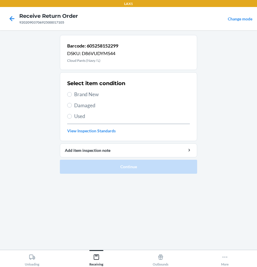
click at [78, 104] on span "Damaged" at bounding box center [132, 106] width 116 height 8
click at [72, 104] on input "Damaged" at bounding box center [69, 105] width 5 height 5
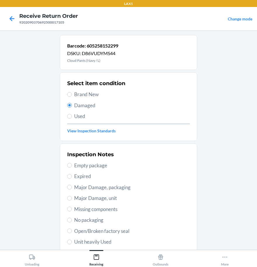
click at [83, 93] on span "Brand New" at bounding box center [132, 95] width 116 height 8
click at [72, 93] on input "Brand New" at bounding box center [69, 94] width 5 height 5
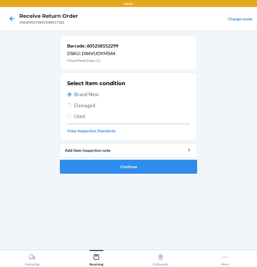
click at [87, 101] on div "Select item condition Brand New Damaged Used View Inspection Standards" at bounding box center [128, 107] width 123 height 58
click at [84, 104] on span "Damaged" at bounding box center [132, 106] width 116 height 8
click at [72, 104] on input "Damaged" at bounding box center [69, 105] width 5 height 5
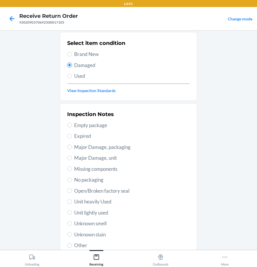
scroll to position [84, 0]
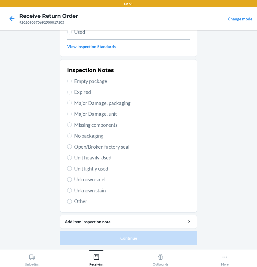
click at [96, 186] on div "Inspection Notes Empty package Expired Major Damage, packaging Major Damage, un…" at bounding box center [128, 136] width 123 height 142
click at [95, 176] on span "Unknown smell" at bounding box center [132, 180] width 116 height 8
click at [72, 177] on input "Unknown smell" at bounding box center [69, 179] width 5 height 5
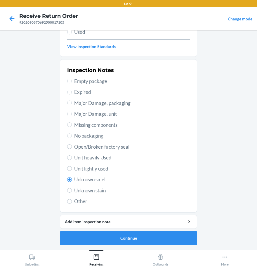
click at [95, 167] on span "Unit lightly used" at bounding box center [132, 169] width 116 height 8
click at [72, 167] on input "Unit lightly used" at bounding box center [69, 168] width 5 height 5
click at [69, 149] on label "Open/Broken factory seal" at bounding box center [128, 147] width 123 height 8
click at [69, 149] on input "Open/Broken factory seal" at bounding box center [69, 146] width 5 height 5
click at [133, 241] on button "Continue" at bounding box center [128, 238] width 137 height 14
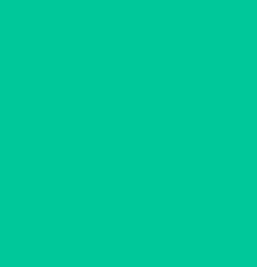
scroll to position [36, 0]
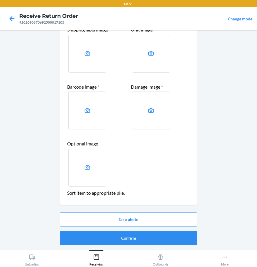
click at [55, 203] on main "Item disposition: DESTROY Upload photos of the item Shipping label image * Unit…" at bounding box center [128, 140] width 257 height 220
click at [132, 241] on button "Confirm" at bounding box center [128, 238] width 137 height 14
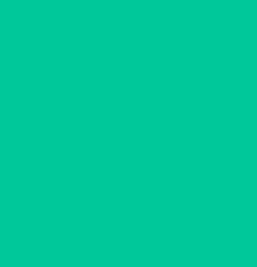
scroll to position [0, 0]
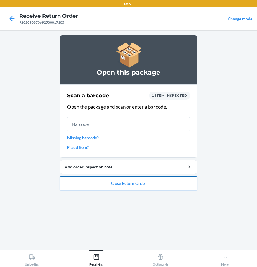
click at [151, 181] on button "Close Return Order" at bounding box center [128, 183] width 137 height 14
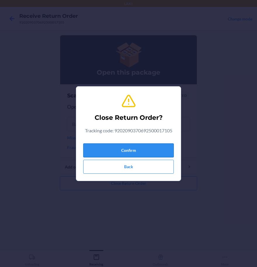
click at [141, 151] on button "Confirm" at bounding box center [128, 151] width 90 height 14
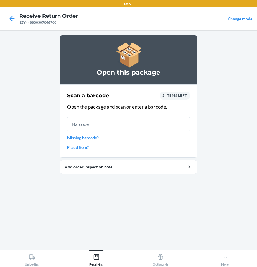
click at [89, 135] on link "Missing barcode?" at bounding box center [128, 138] width 123 height 6
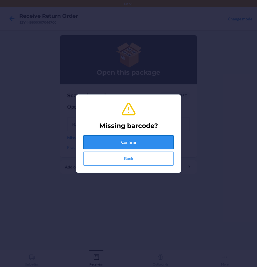
click at [126, 145] on button "Confirm" at bounding box center [128, 142] width 90 height 14
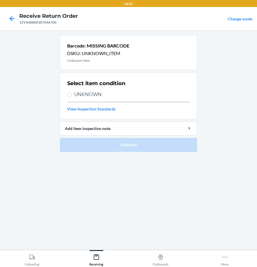
click at [75, 97] on span "UNKNOWN" at bounding box center [132, 95] width 116 height 8
click at [72, 97] on input "UNKNOWN" at bounding box center [69, 94] width 5 height 5
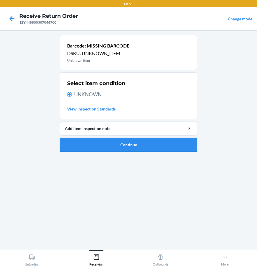
click at [130, 148] on button "Continue" at bounding box center [128, 145] width 137 height 14
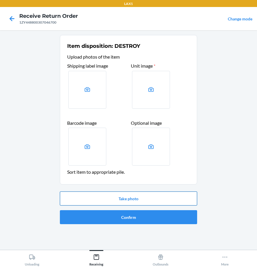
click at [134, 203] on button "Take photo" at bounding box center [128, 199] width 137 height 14
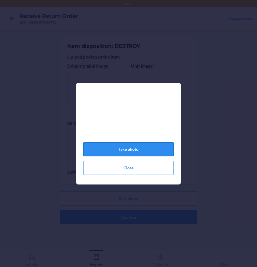
click at [126, 153] on button "Take photo" at bounding box center [128, 149] width 90 height 14
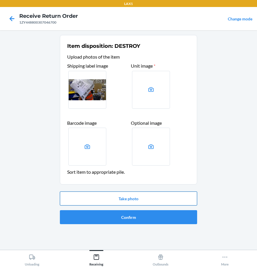
click at [188, 200] on button "Take photo" at bounding box center [128, 199] width 137 height 14
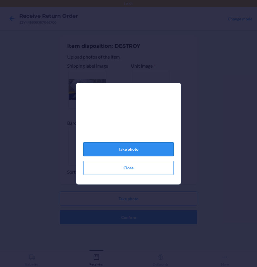
click at [140, 155] on button "Take photo" at bounding box center [128, 149] width 90 height 14
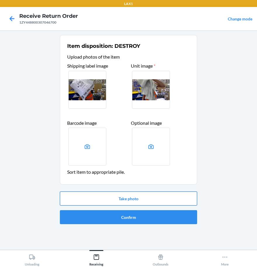
click at [166, 195] on button "Take photo" at bounding box center [128, 199] width 137 height 14
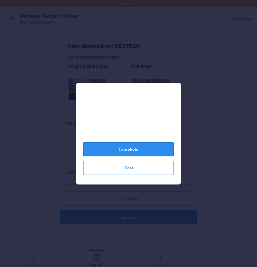
click at [133, 147] on button "Take photo" at bounding box center [128, 149] width 90 height 14
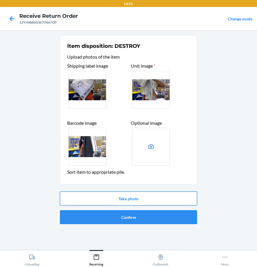
click at [158, 196] on button "Take photo" at bounding box center [128, 199] width 137 height 14
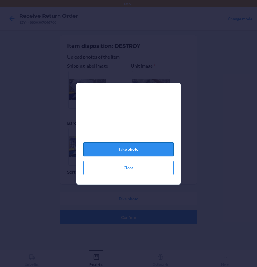
click at [152, 151] on button "Take photo" at bounding box center [128, 149] width 90 height 14
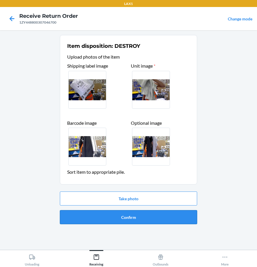
click at [132, 219] on button "Confirm" at bounding box center [128, 217] width 137 height 14
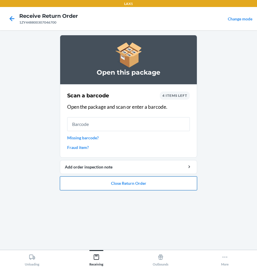
click at [147, 187] on button "Close Return Order" at bounding box center [128, 183] width 137 height 14
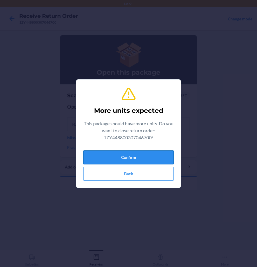
drag, startPoint x: 134, startPoint y: 158, endPoint x: 133, endPoint y: 155, distance: 3.3
click at [133, 155] on button "Confirm" at bounding box center [128, 158] width 90 height 14
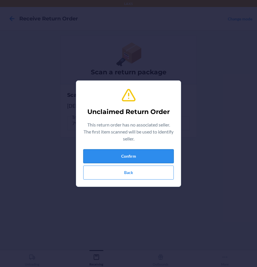
click at [135, 151] on button "Confirm" at bounding box center [128, 156] width 90 height 14
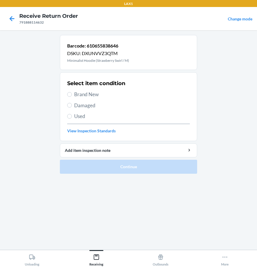
click at [82, 106] on span "Damaged" at bounding box center [132, 106] width 116 height 8
click at [72, 106] on input "Damaged" at bounding box center [69, 105] width 5 height 5
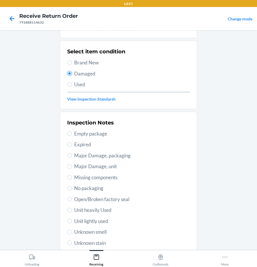
scroll to position [84, 0]
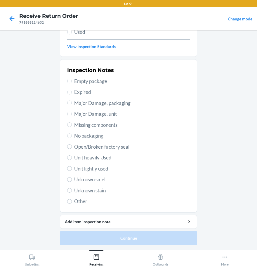
click at [95, 160] on span "Unit heavily Used" at bounding box center [132, 158] width 116 height 8
click at [72, 160] on input "Unit heavily Used" at bounding box center [69, 157] width 5 height 5
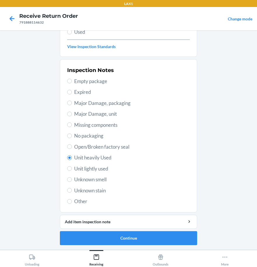
click at [82, 147] on span "Open/Broken factory seal" at bounding box center [132, 147] width 116 height 8
click at [72, 147] on input "Open/Broken factory seal" at bounding box center [69, 146] width 5 height 5
click at [139, 241] on button "Continue" at bounding box center [128, 238] width 137 height 14
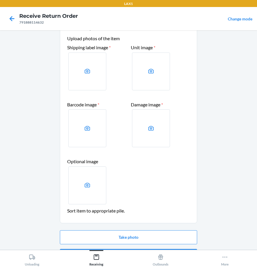
scroll to position [36, 0]
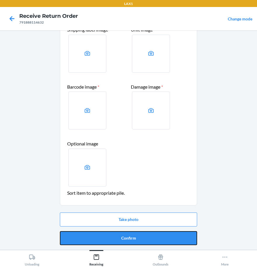
click at [131, 237] on button "Confirm" at bounding box center [128, 238] width 137 height 14
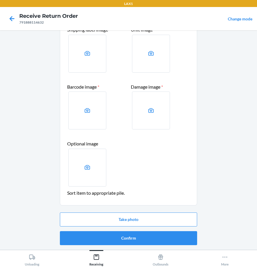
scroll to position [0, 0]
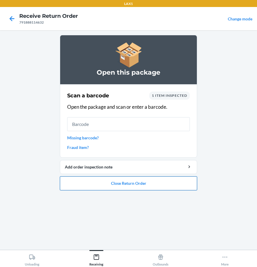
click at [114, 187] on button "Close Return Order" at bounding box center [128, 183] width 137 height 14
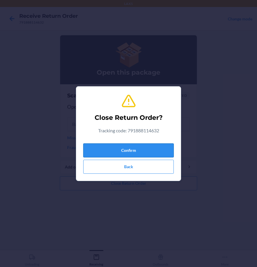
click at [107, 150] on button "Confirm" at bounding box center [128, 151] width 90 height 14
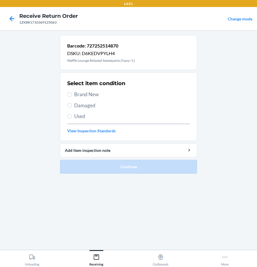
click at [84, 96] on span "Brand New" at bounding box center [132, 95] width 116 height 8
click at [72, 96] on input "Brand New" at bounding box center [69, 94] width 5 height 5
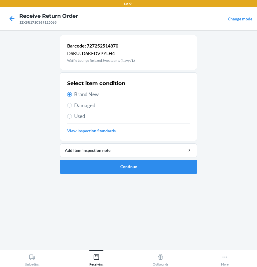
click at [84, 109] on span "Damaged" at bounding box center [132, 106] width 116 height 8
click at [72, 108] on input "Damaged" at bounding box center [69, 105] width 5 height 5
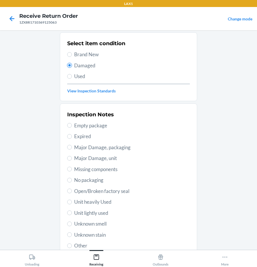
scroll to position [84, 0]
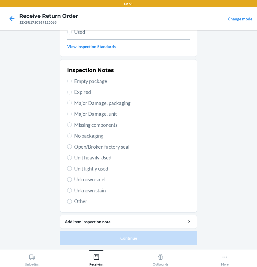
click at [88, 142] on div "Inspection Notes Empty package Expired Major Damage, packaging Major Damage, un…" at bounding box center [128, 136] width 123 height 142
click at [88, 147] on span "Open/Broken factory seal" at bounding box center [132, 147] width 116 height 8
click at [72, 147] on input "Open/Broken factory seal" at bounding box center [69, 146] width 5 height 5
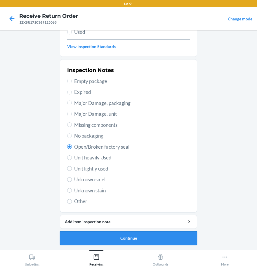
click at [103, 235] on button "Continue" at bounding box center [128, 238] width 137 height 14
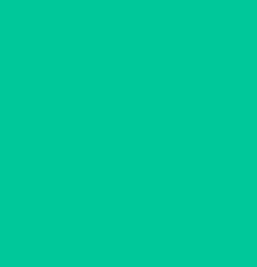
scroll to position [36, 0]
click at [103, 235] on button "Confirm" at bounding box center [128, 238] width 137 height 14
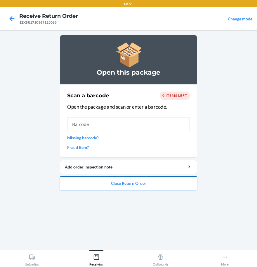
click at [76, 189] on button "Close Return Order" at bounding box center [128, 183] width 137 height 14
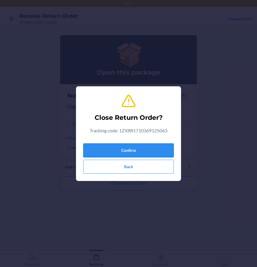
click at [98, 145] on button "Confirm" at bounding box center [128, 151] width 90 height 14
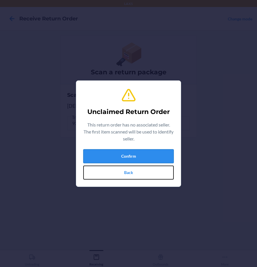
drag, startPoint x: 132, startPoint y: 166, endPoint x: 136, endPoint y: 162, distance: 5.7
click at [134, 164] on div "Confirm Back" at bounding box center [128, 164] width 90 height 30
click at [137, 158] on button "Confirm" at bounding box center [128, 156] width 90 height 14
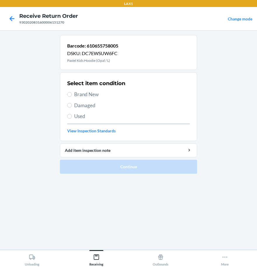
click at [87, 93] on span "Brand New" at bounding box center [132, 95] width 116 height 8
click at [72, 93] on input "Brand New" at bounding box center [69, 94] width 5 height 5
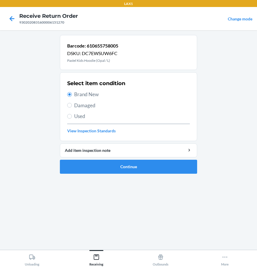
click at [79, 106] on span "Damaged" at bounding box center [132, 106] width 116 height 8
click at [72, 106] on input "Damaged" at bounding box center [69, 105] width 5 height 5
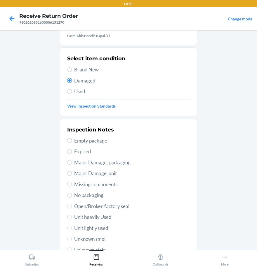
scroll to position [84, 0]
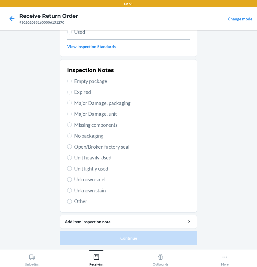
click at [83, 148] on span "Open/Broken factory seal" at bounding box center [132, 147] width 116 height 8
click at [72, 148] on input "Open/Broken factory seal" at bounding box center [69, 146] width 5 height 5
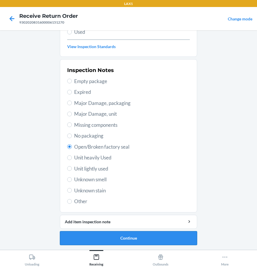
click at [118, 237] on button "Continue" at bounding box center [128, 238] width 137 height 14
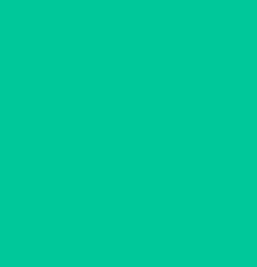
scroll to position [36, 0]
click at [118, 237] on button "Confirm" at bounding box center [128, 238] width 137 height 14
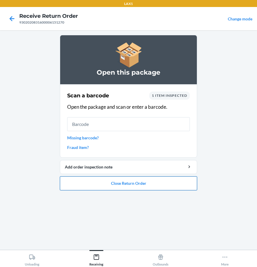
click at [128, 182] on button "Close Return Order" at bounding box center [128, 183] width 137 height 14
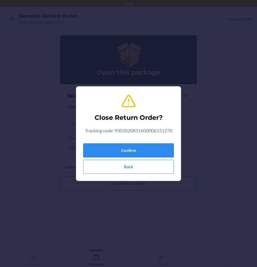
click at [120, 150] on button "Confirm" at bounding box center [128, 151] width 90 height 14
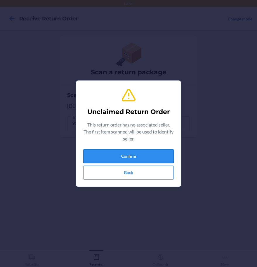
click at [157, 155] on button "Confirm" at bounding box center [128, 156] width 90 height 14
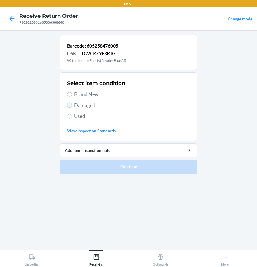
click at [68, 106] on input "Damaged" at bounding box center [69, 105] width 5 height 5
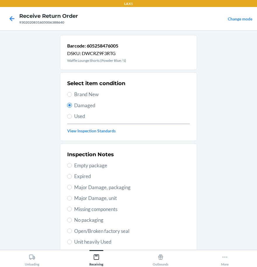
scroll to position [84, 0]
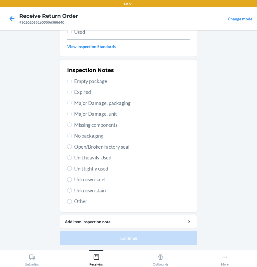
click at [81, 165] on div "Inspection Notes Empty package Expired Major Damage, packaging Major Damage, un…" at bounding box center [128, 136] width 123 height 142
click at [82, 153] on div "Inspection Notes Empty package Expired Major Damage, packaging Major Damage, un…" at bounding box center [128, 136] width 123 height 142
click at [84, 149] on span "Open/Broken factory seal" at bounding box center [132, 147] width 116 height 8
click at [72, 149] on input "Open/Broken factory seal" at bounding box center [69, 146] width 5 height 5
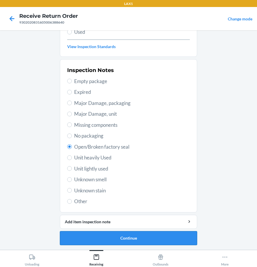
click at [147, 241] on button "Continue" at bounding box center [128, 238] width 137 height 14
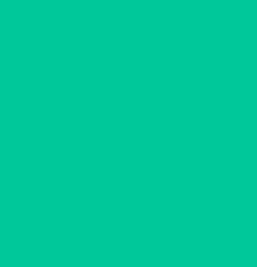
click at [146, 240] on button "Confirm" at bounding box center [128, 238] width 137 height 14
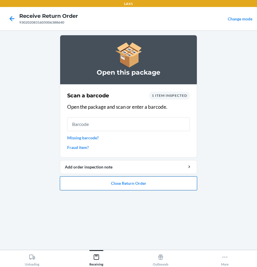
click at [144, 186] on button "Close Return Order" at bounding box center [128, 183] width 137 height 14
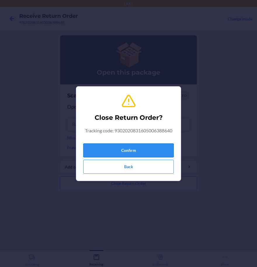
click at [126, 147] on button "Confirm" at bounding box center [128, 151] width 90 height 14
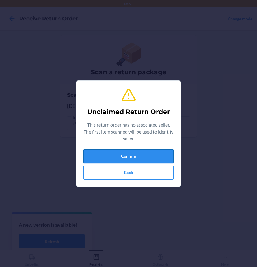
click at [150, 161] on button "Confirm" at bounding box center [128, 156] width 90 height 14
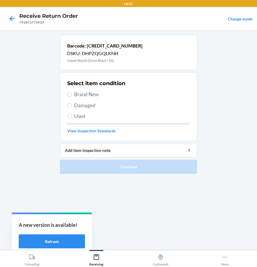
click at [81, 106] on span "Damaged" at bounding box center [132, 106] width 116 height 8
click at [72, 106] on input "Damaged" at bounding box center [69, 105] width 5 height 5
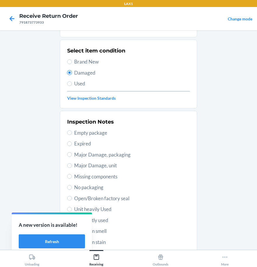
scroll to position [84, 0]
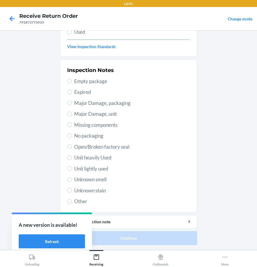
click at [90, 145] on span "Open/Broken factory seal" at bounding box center [132, 147] width 116 height 8
click at [72, 145] on input "Open/Broken factory seal" at bounding box center [69, 146] width 5 height 5
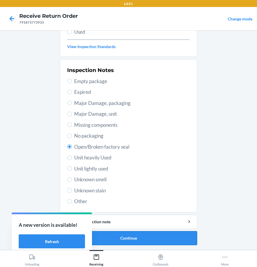
click at [129, 235] on button "Continue" at bounding box center [128, 238] width 137 height 14
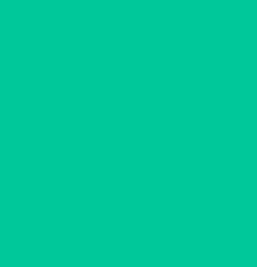
scroll to position [36, 0]
click at [130, 235] on button "Confirm" at bounding box center [128, 238] width 137 height 14
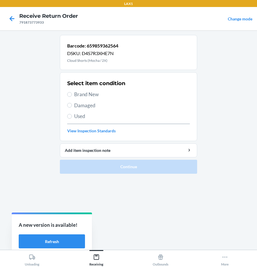
click at [82, 104] on span "Damaged" at bounding box center [132, 106] width 116 height 8
click at [72, 104] on input "Damaged" at bounding box center [69, 105] width 5 height 5
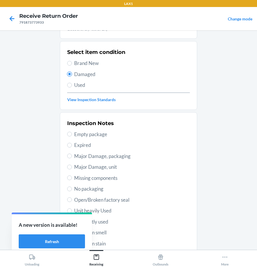
scroll to position [84, 0]
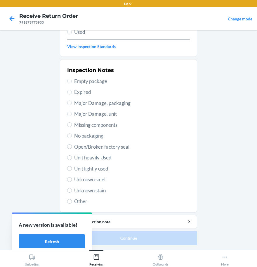
click at [85, 172] on span "Unit lightly used" at bounding box center [132, 169] width 116 height 8
click at [72, 171] on input "Unit lightly used" at bounding box center [69, 168] width 5 height 5
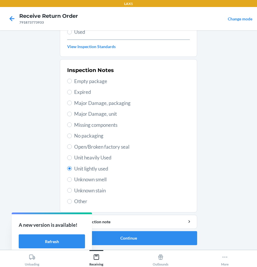
click at [95, 146] on span "Open/Broken factory seal" at bounding box center [132, 147] width 116 height 8
click at [72, 146] on input "Open/Broken factory seal" at bounding box center [69, 146] width 5 height 5
click at [152, 235] on button "Continue" at bounding box center [128, 238] width 137 height 14
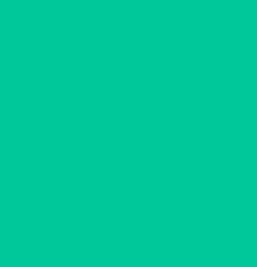
scroll to position [36, 0]
click at [152, 235] on button "Confirm" at bounding box center [128, 238] width 137 height 14
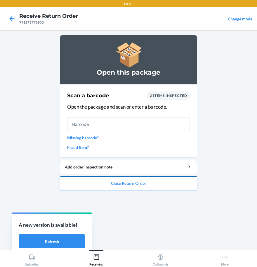
click at [184, 184] on button "Close Return Order" at bounding box center [128, 183] width 137 height 14
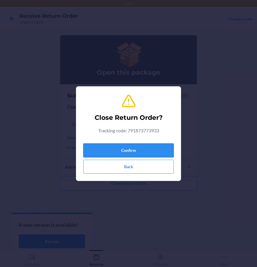
click at [144, 152] on button "Confirm" at bounding box center [128, 151] width 90 height 14
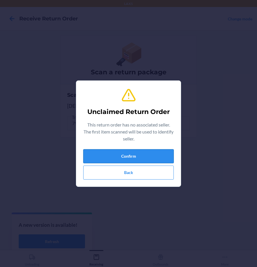
click at [141, 154] on button "Confirm" at bounding box center [128, 156] width 90 height 14
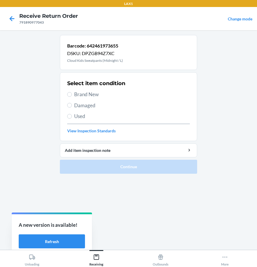
click at [86, 90] on div "Select item condition Brand New Damaged Used View Inspection Standards" at bounding box center [128, 107] width 123 height 58
click at [88, 107] on span "Damaged" at bounding box center [132, 106] width 116 height 8
click at [72, 107] on input "Damaged" at bounding box center [69, 105] width 5 height 5
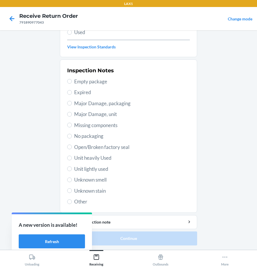
scroll to position [84, 0]
click at [85, 142] on div "Inspection Notes Empty package Expired Major Damage, packaging Major Damage, un…" at bounding box center [128, 136] width 123 height 142
drag, startPoint x: 85, startPoint y: 142, endPoint x: 85, endPoint y: 148, distance: 6.4
click at [85, 148] on span "Open/Broken factory seal" at bounding box center [132, 147] width 116 height 8
click at [72, 148] on input "Open/Broken factory seal" at bounding box center [69, 146] width 5 height 5
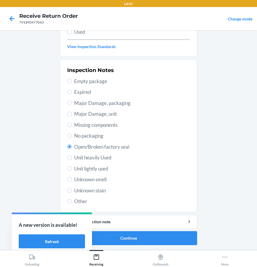
click at [150, 245] on ol "Barcode: 642461973655 DSKU: DPZGB94Z7XC Cloud Kids Sweatpants (Midnight / L) Se…" at bounding box center [128, 100] width 137 height 299
click at [148, 240] on button "Continue" at bounding box center [128, 238] width 137 height 14
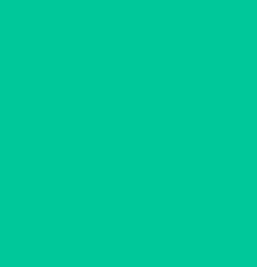
scroll to position [36, 0]
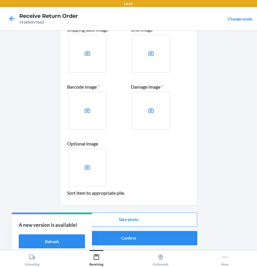
click at [150, 242] on button "Confirm" at bounding box center [128, 238] width 137 height 14
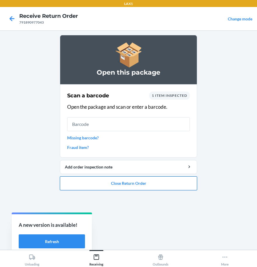
click at [151, 183] on button "Close Return Order" at bounding box center [128, 183] width 137 height 14
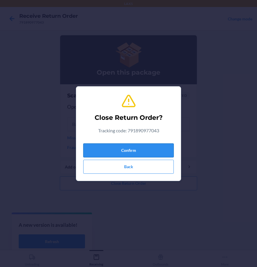
click at [158, 151] on button "Confirm" at bounding box center [128, 151] width 90 height 14
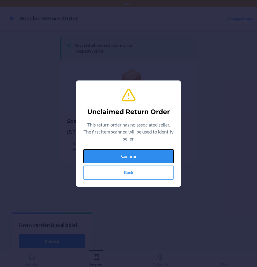
click at [158, 151] on button "Confirm" at bounding box center [128, 156] width 90 height 14
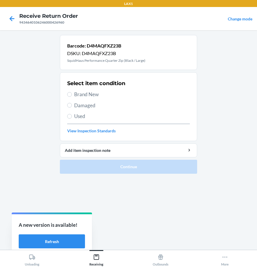
click at [78, 106] on span "Damaged" at bounding box center [132, 106] width 116 height 8
click at [72, 106] on input "Damaged" at bounding box center [69, 105] width 5 height 5
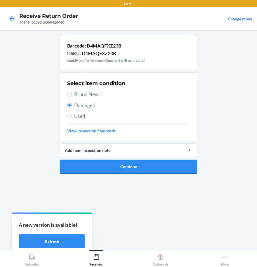
click at [96, 168] on button "Continue" at bounding box center [128, 167] width 137 height 14
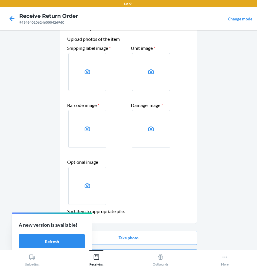
scroll to position [36, 0]
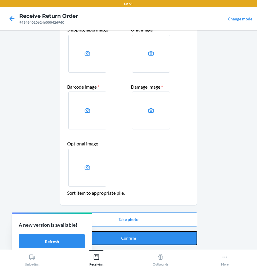
click at [137, 243] on button "Confirm" at bounding box center [128, 238] width 137 height 14
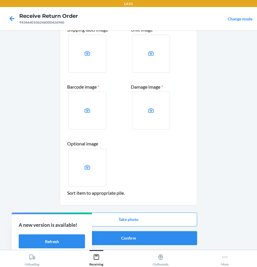
scroll to position [0, 0]
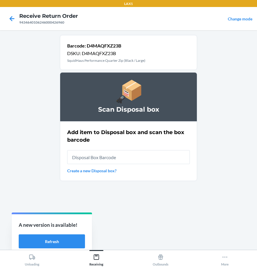
click at [136, 153] on input "text" at bounding box center [128, 157] width 123 height 14
click at [5, 20] on div at bounding box center [12, 18] width 15 height 15
click at [10, 18] on icon at bounding box center [12, 18] width 5 height 5
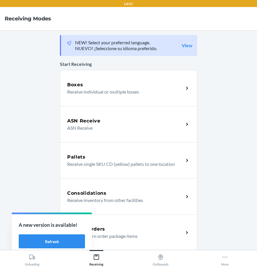
scroll to position [103, 0]
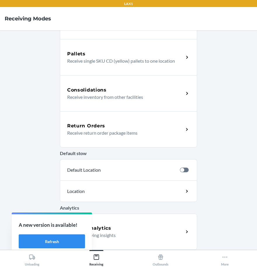
click at [100, 139] on div "Return Orders Receive return order package items" at bounding box center [128, 129] width 137 height 36
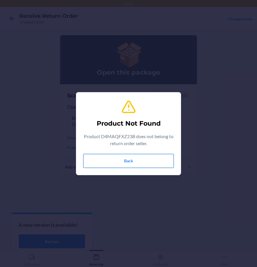
click at [125, 161] on button "Back" at bounding box center [128, 161] width 90 height 14
click at [166, 162] on button "Back" at bounding box center [128, 161] width 90 height 14
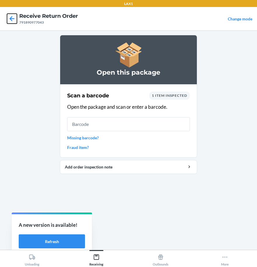
click at [15, 17] on icon at bounding box center [12, 19] width 10 height 10
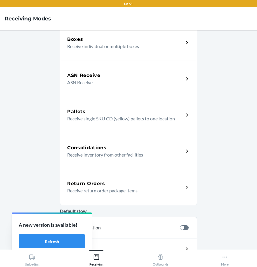
scroll to position [103, 0]
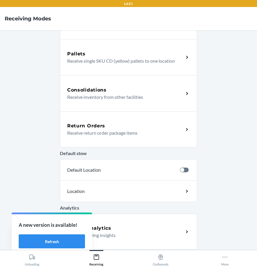
click at [112, 133] on p "Receive return order package items" at bounding box center [123, 133] width 112 height 7
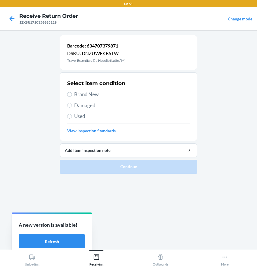
click at [77, 105] on span "Damaged" at bounding box center [132, 106] width 116 height 8
click at [72, 105] on input "Damaged" at bounding box center [69, 105] width 5 height 5
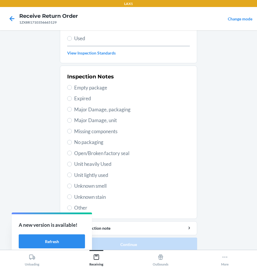
scroll to position [84, 0]
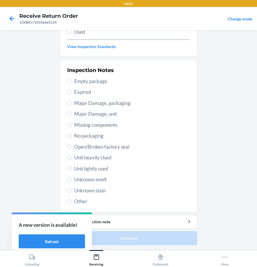
click at [90, 146] on span "Open/Broken factory seal" at bounding box center [132, 147] width 116 height 8
click at [72, 146] on input "Open/Broken factory seal" at bounding box center [69, 146] width 5 height 5
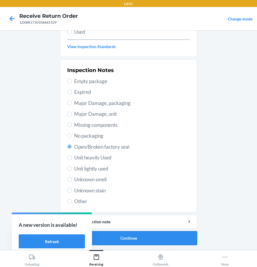
click at [120, 236] on button "Continue" at bounding box center [128, 238] width 137 height 14
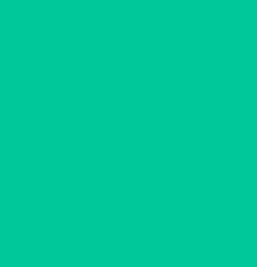
scroll to position [36, 0]
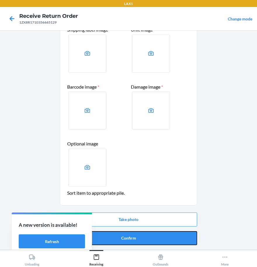
click at [120, 236] on button "Confirm" at bounding box center [128, 238] width 137 height 14
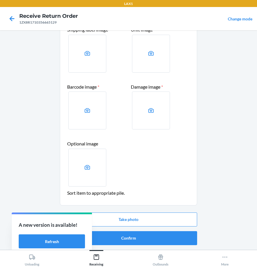
scroll to position [0, 0]
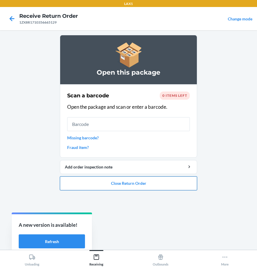
click at [169, 184] on button "Close Return Order" at bounding box center [128, 183] width 137 height 14
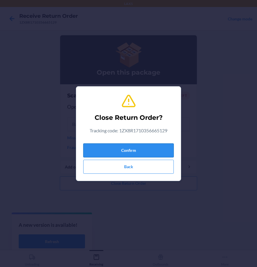
click at [141, 147] on button "Confirm" at bounding box center [128, 151] width 90 height 14
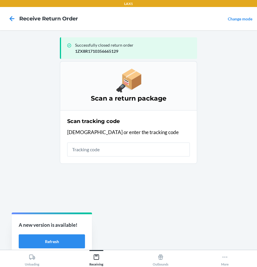
click at [115, 148] on input "text" at bounding box center [128, 150] width 123 height 14
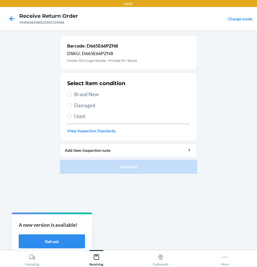
click at [96, 96] on span "Brand New" at bounding box center [132, 95] width 116 height 8
click at [72, 96] on input "Brand New" at bounding box center [69, 94] width 5 height 5
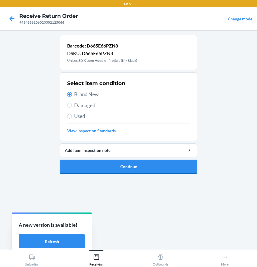
click at [120, 165] on button "Continue" at bounding box center [128, 167] width 137 height 14
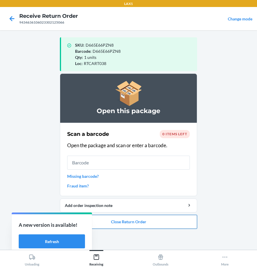
click at [165, 228] on button "Close Return Order" at bounding box center [128, 222] width 137 height 14
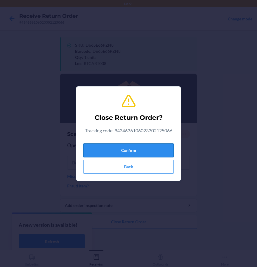
click at [105, 155] on button "Confirm" at bounding box center [128, 151] width 90 height 14
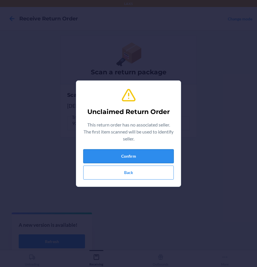
click at [98, 159] on button "Confirm" at bounding box center [128, 156] width 90 height 14
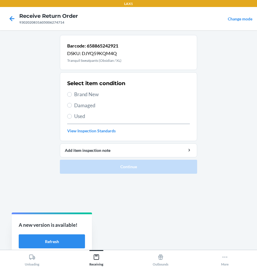
click at [76, 104] on span "Damaged" at bounding box center [132, 106] width 116 height 8
click at [72, 104] on input "Damaged" at bounding box center [69, 105] width 5 height 5
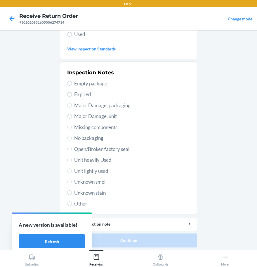
scroll to position [84, 0]
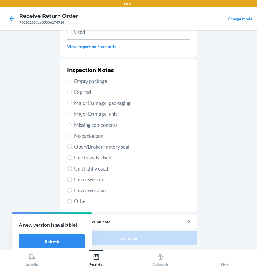
click at [83, 147] on span "Open/Broken factory seal" at bounding box center [132, 147] width 116 height 8
click at [72, 147] on input "Open/Broken factory seal" at bounding box center [69, 146] width 5 height 5
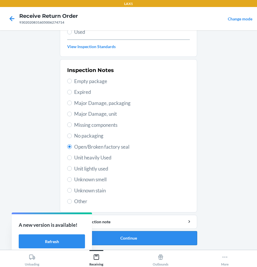
click at [125, 235] on button "Continue" at bounding box center [128, 238] width 137 height 14
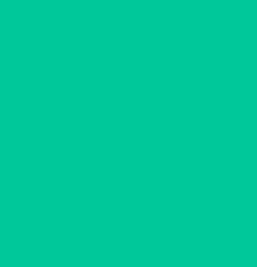
click at [125, 235] on button "Confirm" at bounding box center [128, 238] width 137 height 14
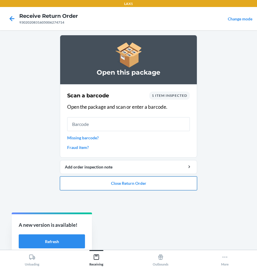
click at [125, 187] on button "Close Return Order" at bounding box center [128, 183] width 137 height 14
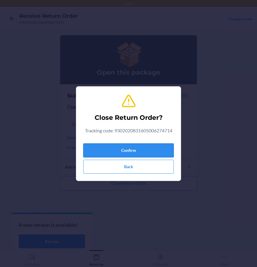
click at [134, 155] on button "Confirm" at bounding box center [128, 151] width 90 height 14
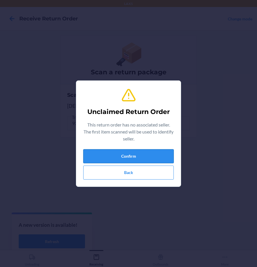
click at [134, 154] on button "Confirm" at bounding box center [128, 156] width 90 height 14
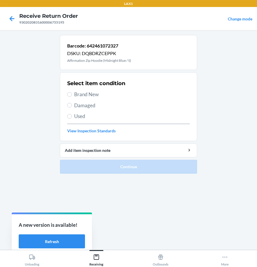
click at [82, 103] on span "Damaged" at bounding box center [132, 106] width 116 height 8
click at [72, 103] on input "Damaged" at bounding box center [69, 105] width 5 height 5
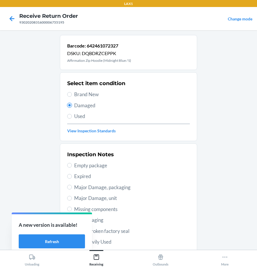
scroll to position [29, 0]
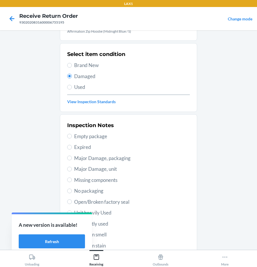
click at [76, 65] on span "Brand New" at bounding box center [132, 66] width 116 height 8
click at [72, 65] on input "Brand New" at bounding box center [69, 65] width 5 height 5
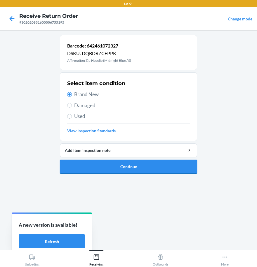
click at [108, 165] on button "Continue" at bounding box center [128, 167] width 137 height 14
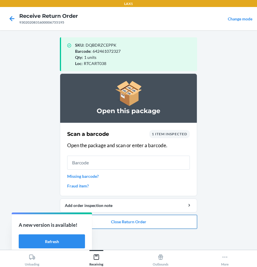
click at [132, 221] on button "Close Return Order" at bounding box center [128, 222] width 137 height 14
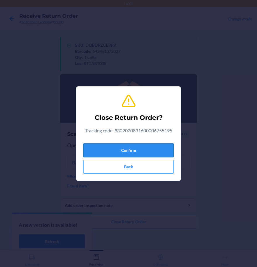
click at [132, 146] on button "Confirm" at bounding box center [128, 151] width 90 height 14
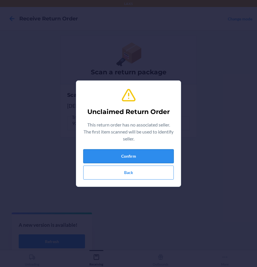
click at [91, 153] on button "Confirm" at bounding box center [128, 156] width 90 height 14
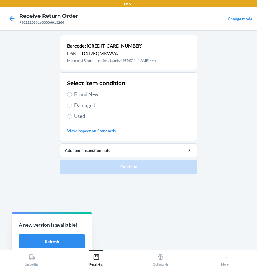
click at [76, 89] on div "Select item condition Brand New Damaged Used View Inspection Standards" at bounding box center [128, 107] width 123 height 58
click at [76, 95] on span "Brand New" at bounding box center [132, 95] width 116 height 8
click at [72, 95] on input "Brand New" at bounding box center [69, 94] width 5 height 5
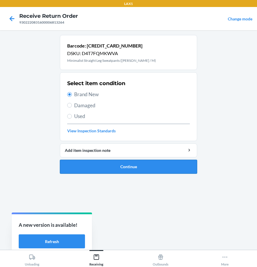
click at [141, 164] on button "Continue" at bounding box center [128, 167] width 137 height 14
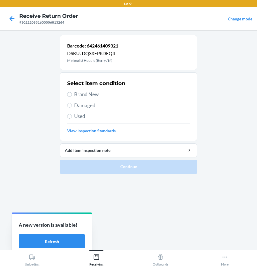
click at [83, 109] on div "Select item condition Brand New Damaged Used View Inspection Standards" at bounding box center [128, 107] width 123 height 58
click at [85, 108] on span "Damaged" at bounding box center [132, 106] width 116 height 8
click at [72, 108] on input "Damaged" at bounding box center [69, 105] width 5 height 5
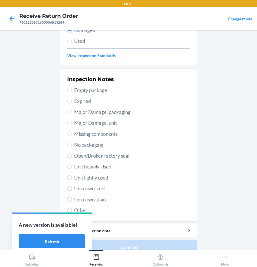
scroll to position [84, 0]
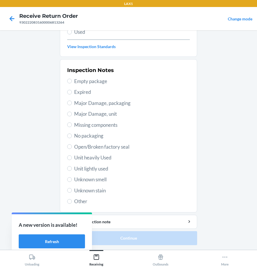
click at [83, 202] on span "Other" at bounding box center [132, 202] width 116 height 8
click at [72, 202] on input "Other" at bounding box center [69, 201] width 5 height 5
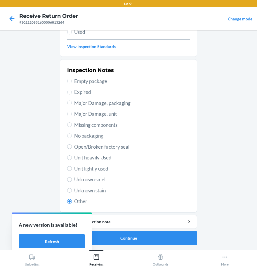
click at [82, 202] on span "Other" at bounding box center [132, 202] width 116 height 8
click at [72, 202] on input "Other" at bounding box center [69, 201] width 5 height 5
click at [140, 233] on button "Continue" at bounding box center [128, 238] width 137 height 14
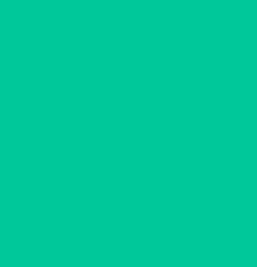
scroll to position [36, 0]
click at [140, 233] on button "Confirm" at bounding box center [128, 238] width 137 height 14
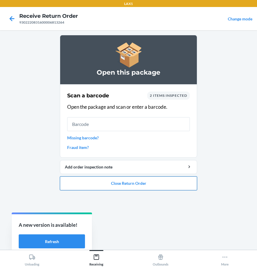
click at [131, 183] on button "Close Return Order" at bounding box center [128, 183] width 137 height 14
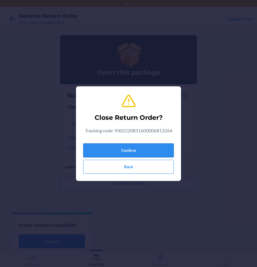
click at [134, 147] on button "Confirm" at bounding box center [128, 151] width 90 height 14
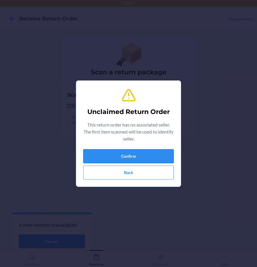
click at [132, 160] on button "Confirm" at bounding box center [128, 156] width 90 height 14
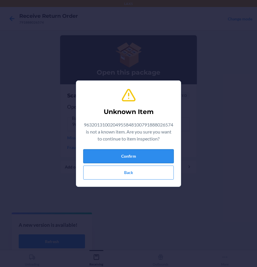
click at [136, 157] on button "Confirm" at bounding box center [128, 156] width 90 height 14
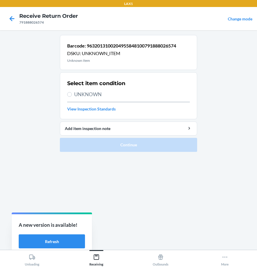
click at [84, 94] on span "UNKNOWN" at bounding box center [132, 95] width 116 height 8
click at [72, 94] on input "UNKNOWN" at bounding box center [69, 94] width 5 height 5
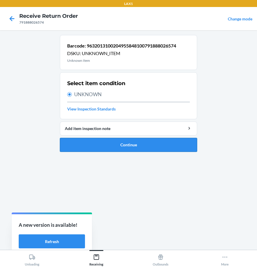
click at [114, 146] on button "Continue" at bounding box center [128, 145] width 137 height 14
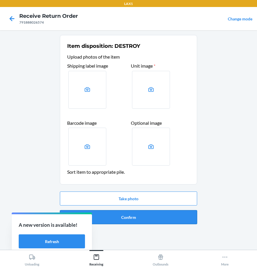
click at [160, 219] on button "Confirm" at bounding box center [128, 217] width 137 height 14
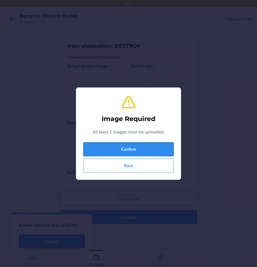
click at [135, 148] on button "Confirm" at bounding box center [128, 149] width 90 height 14
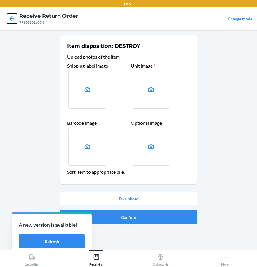
click at [12, 19] on icon at bounding box center [12, 18] width 5 height 5
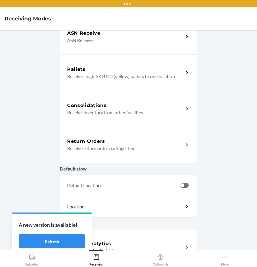
scroll to position [103, 0]
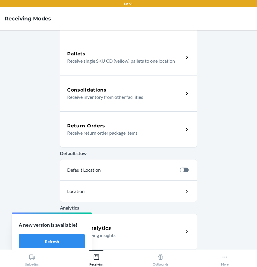
click at [89, 128] on h5 "Return Orders" at bounding box center [86, 126] width 38 height 7
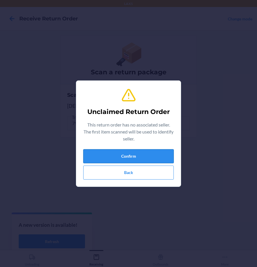
click at [119, 159] on button "Confirm" at bounding box center [128, 156] width 90 height 14
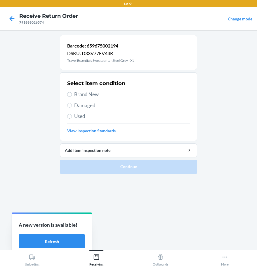
click at [85, 94] on span "Brand New" at bounding box center [132, 95] width 116 height 8
click at [72, 94] on input "Brand New" at bounding box center [69, 94] width 5 height 5
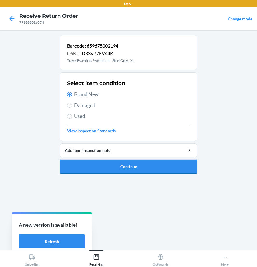
click at [124, 172] on button "Continue" at bounding box center [128, 167] width 137 height 14
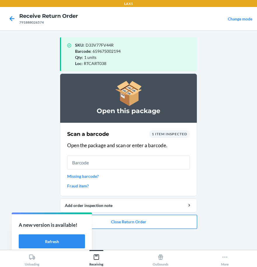
click at [130, 223] on button "Close Return Order" at bounding box center [128, 222] width 137 height 14
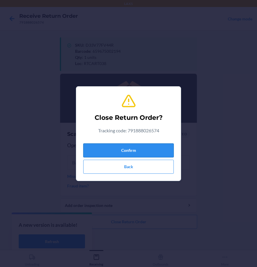
click at [146, 150] on button "Confirm" at bounding box center [128, 151] width 90 height 14
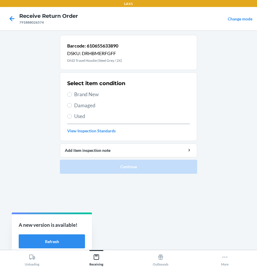
drag, startPoint x: 92, startPoint y: 95, endPoint x: 92, endPoint y: 102, distance: 7.3
click at [92, 95] on span "Brand New" at bounding box center [132, 95] width 116 height 8
click at [72, 95] on input "Brand New" at bounding box center [69, 94] width 5 height 5
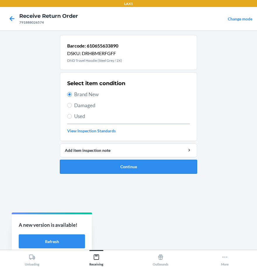
click at [118, 167] on button "Continue" at bounding box center [128, 167] width 137 height 14
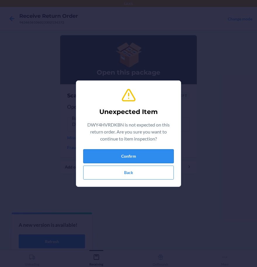
click at [155, 155] on button "Confirm" at bounding box center [128, 156] width 90 height 14
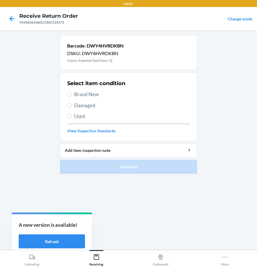
click at [84, 95] on span "Brand New" at bounding box center [132, 95] width 116 height 8
click at [72, 95] on input "Brand New" at bounding box center [69, 94] width 5 height 5
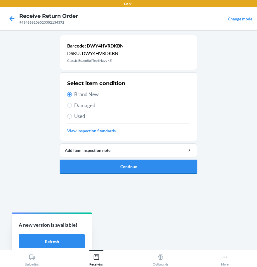
click at [100, 162] on button "Continue" at bounding box center [128, 167] width 137 height 14
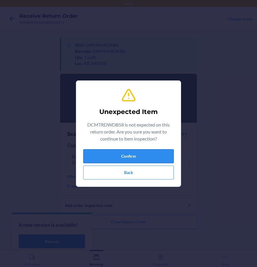
click at [132, 150] on button "Confirm" at bounding box center [128, 156] width 90 height 14
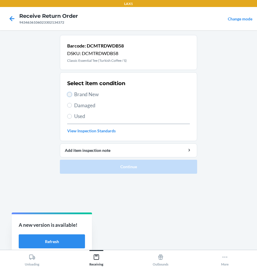
click at [68, 95] on input "Brand New" at bounding box center [69, 94] width 5 height 5
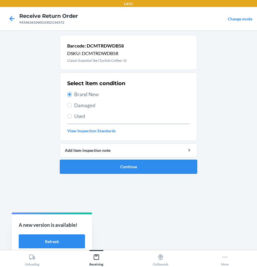
click at [148, 168] on button "Continue" at bounding box center [128, 167] width 137 height 14
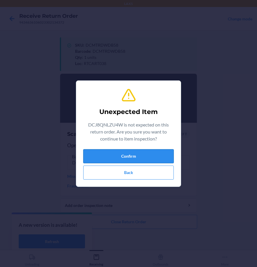
click at [140, 156] on button "Confirm" at bounding box center [128, 156] width 90 height 14
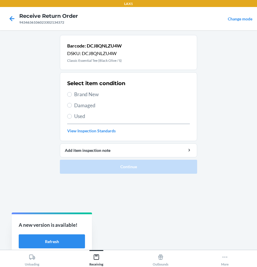
click at [76, 96] on span "Brand New" at bounding box center [132, 95] width 116 height 8
click at [72, 96] on input "Brand New" at bounding box center [69, 94] width 5 height 5
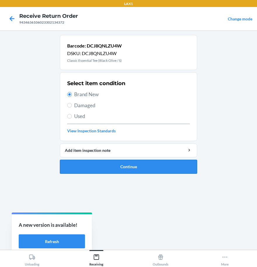
click at [90, 164] on button "Continue" at bounding box center [128, 167] width 137 height 14
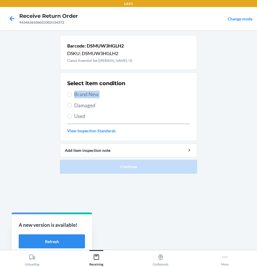
click at [76, 98] on div "Select item condition Brand New Damaged Used View Inspection Standards" at bounding box center [128, 107] width 123 height 58
click at [71, 95] on input "Brand New" at bounding box center [69, 94] width 5 height 5
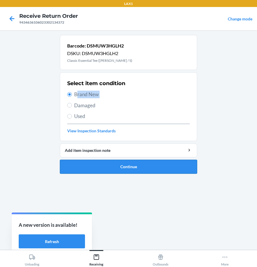
click at [92, 167] on button "Continue" at bounding box center [128, 167] width 137 height 14
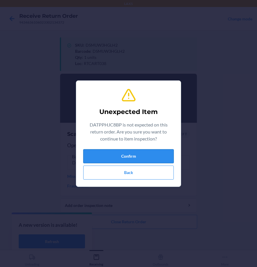
click at [103, 156] on button "Confirm" at bounding box center [128, 156] width 90 height 14
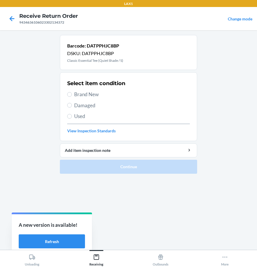
click at [74, 91] on label "Brand New" at bounding box center [128, 95] width 123 height 8
click at [72, 92] on input "Brand New" at bounding box center [69, 94] width 5 height 5
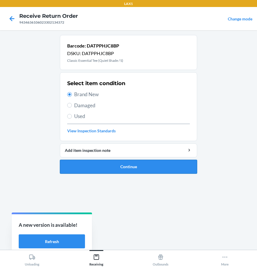
click at [103, 167] on button "Continue" at bounding box center [128, 167] width 137 height 14
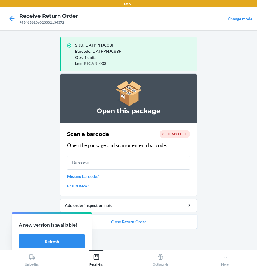
click at [152, 227] on button "Close Return Order" at bounding box center [128, 222] width 137 height 14
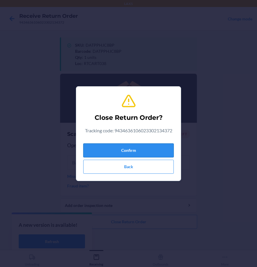
click at [139, 154] on button "Confirm" at bounding box center [128, 151] width 90 height 14
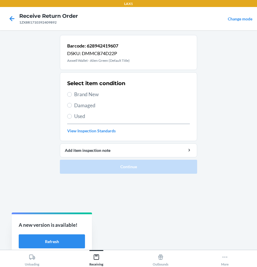
click at [78, 95] on span "Brand New" at bounding box center [132, 95] width 116 height 8
click at [72, 95] on input "Brand New" at bounding box center [69, 94] width 5 height 5
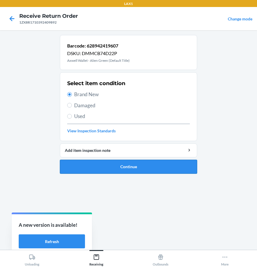
click at [118, 169] on button "Continue" at bounding box center [128, 167] width 137 height 14
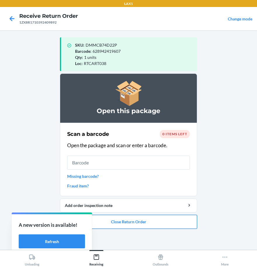
click at [160, 226] on button "Close Return Order" at bounding box center [128, 222] width 137 height 14
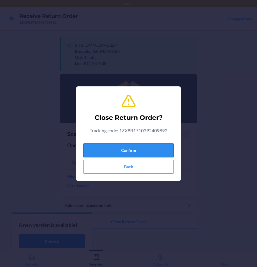
click at [135, 148] on button "Confirm" at bounding box center [128, 151] width 90 height 14
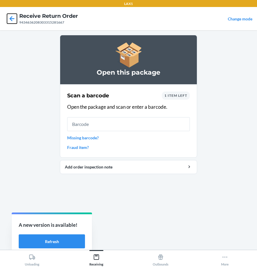
click at [16, 22] on icon at bounding box center [12, 19] width 10 height 10
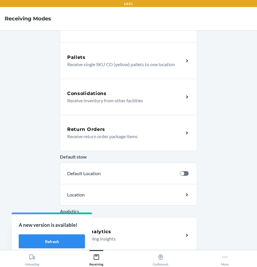
scroll to position [103, 0]
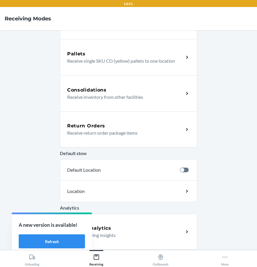
click at [92, 130] on p "Receive return order package items" at bounding box center [123, 133] width 112 height 7
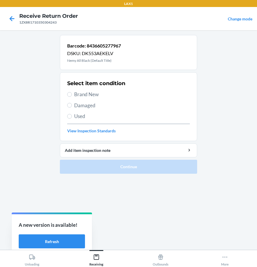
click at [77, 93] on span "Brand New" at bounding box center [132, 95] width 116 height 8
click at [72, 93] on input "Brand New" at bounding box center [69, 94] width 5 height 5
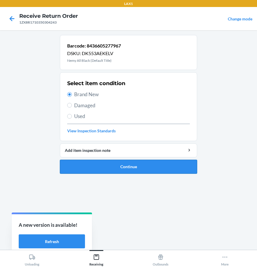
click at [98, 167] on button "Continue" at bounding box center [128, 167] width 137 height 14
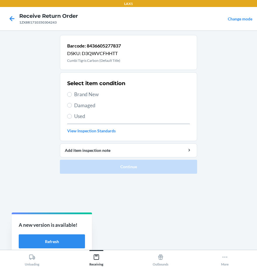
click at [77, 98] on span "Brand New" at bounding box center [132, 95] width 116 height 8
click at [72, 97] on input "Brand New" at bounding box center [69, 94] width 5 height 5
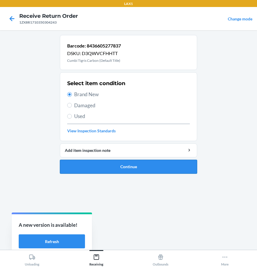
click at [136, 168] on button "Continue" at bounding box center [128, 167] width 137 height 14
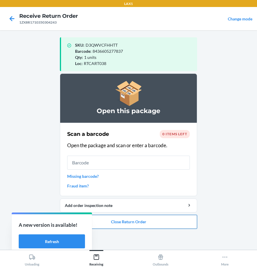
click at [142, 225] on button "Close Return Order" at bounding box center [128, 222] width 137 height 14
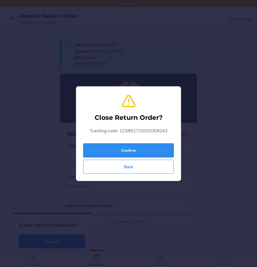
click at [116, 152] on button "Confirm" at bounding box center [128, 151] width 90 height 14
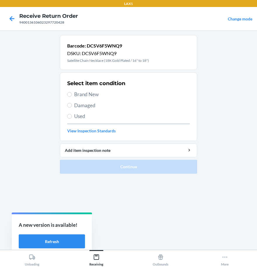
click at [88, 97] on span "Brand New" at bounding box center [132, 95] width 116 height 8
click at [72, 97] on input "Brand New" at bounding box center [69, 94] width 5 height 5
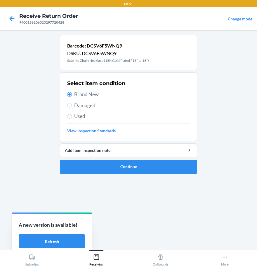
click at [141, 176] on ol "Barcode: DCSV6F5WNQ9 DSKU: DCSV6F5WNQ9 Satellite Chain Necklace (18K Gold Plate…" at bounding box center [128, 107] width 137 height 144
click at [138, 172] on button "Continue" at bounding box center [128, 167] width 137 height 14
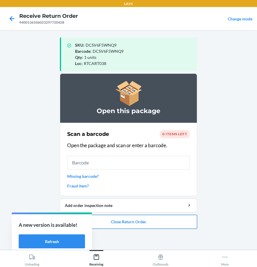
click at [182, 225] on button "Close Return Order" at bounding box center [128, 222] width 137 height 14
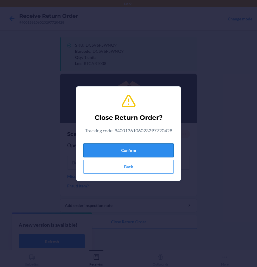
click at [155, 152] on button "Confirm" at bounding box center [128, 151] width 90 height 14
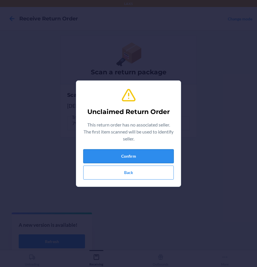
click at [120, 156] on button "Confirm" at bounding box center [128, 156] width 90 height 14
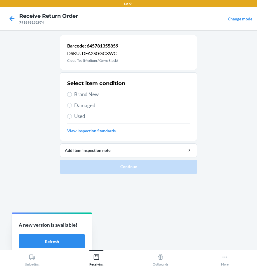
click at [84, 108] on span "Damaged" at bounding box center [132, 106] width 116 height 8
click at [72, 108] on input "Damaged" at bounding box center [69, 105] width 5 height 5
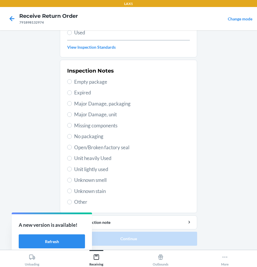
scroll to position [84, 0]
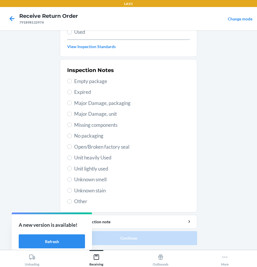
click at [87, 171] on span "Unit lightly used" at bounding box center [132, 169] width 116 height 8
click at [72, 171] on input "Unit lightly used" at bounding box center [69, 168] width 5 height 5
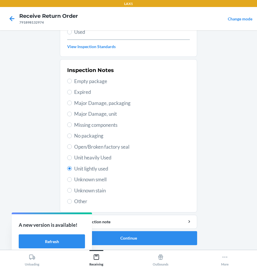
click at [129, 247] on ol "Barcode: 645781355859 DSKU: DFA2SGGCXWC Cloud Tee (Medium / Onyx Black) Select …" at bounding box center [128, 100] width 137 height 299
click at [124, 239] on button "Continue" at bounding box center [128, 238] width 137 height 14
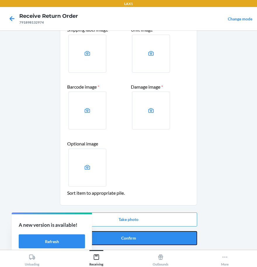
click at [122, 238] on button "Confirm" at bounding box center [128, 238] width 137 height 14
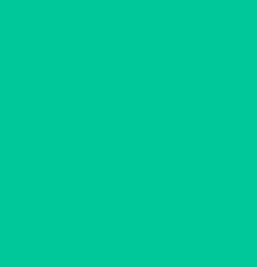
scroll to position [0, 0]
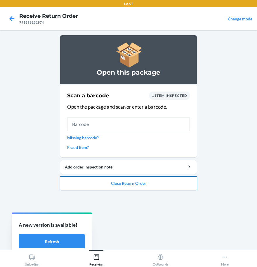
click at [133, 185] on button "Close Return Order" at bounding box center [128, 183] width 137 height 14
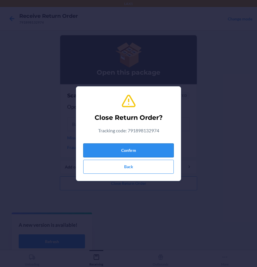
click at [131, 153] on button "Confirm" at bounding box center [128, 151] width 90 height 14
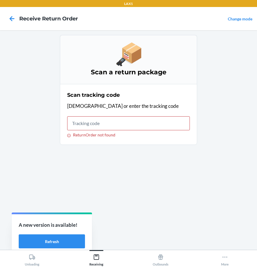
click at [115, 202] on div "Scan a return package Scan tracking code Scan or enter the tracking code Return…" at bounding box center [128, 140] width 137 height 210
click at [29, 257] on div "Unloading" at bounding box center [32, 259] width 15 height 15
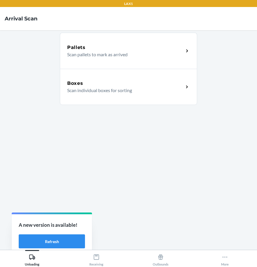
click at [100, 94] on div "Boxes Scan individual boxes for sorting" at bounding box center [128, 87] width 137 height 36
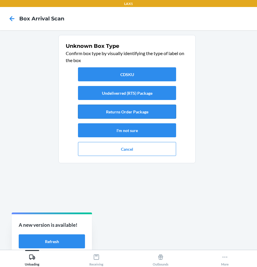
click at [127, 113] on button "Returns Order Package" at bounding box center [127, 112] width 98 height 14
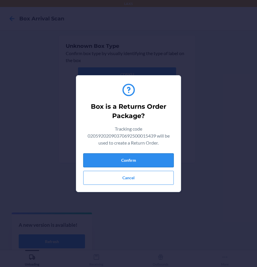
click at [143, 157] on button "Confirm" at bounding box center [128, 160] width 90 height 14
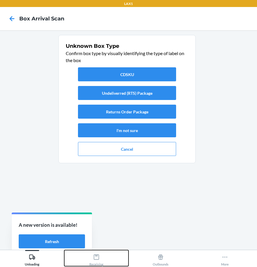
click at [99, 264] on div "Receiving" at bounding box center [96, 259] width 14 height 15
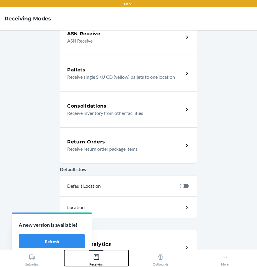
scroll to position [88, 0]
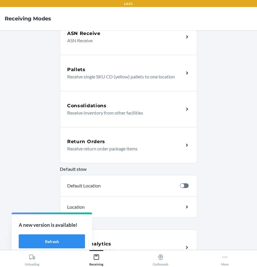
click at [105, 147] on p "Receive return order package items" at bounding box center [123, 148] width 112 height 7
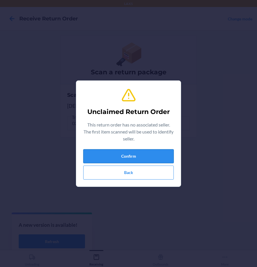
click at [124, 158] on button "Confirm" at bounding box center [128, 156] width 90 height 14
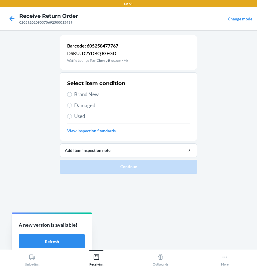
click at [90, 97] on span "Brand New" at bounding box center [132, 95] width 116 height 8
click at [72, 97] on input "Brand New" at bounding box center [69, 94] width 5 height 5
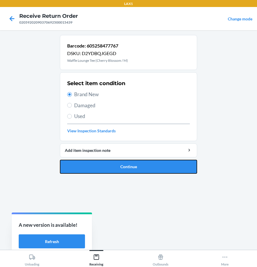
click at [106, 171] on button "Continue" at bounding box center [128, 167] width 137 height 14
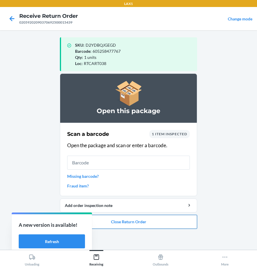
click at [163, 224] on button "Close Return Order" at bounding box center [128, 222] width 137 height 14
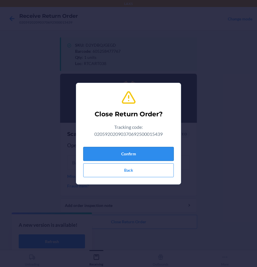
click at [139, 153] on button "Confirm" at bounding box center [128, 154] width 90 height 14
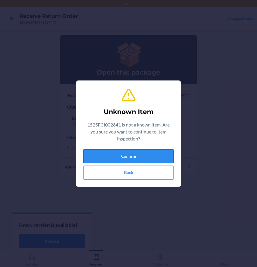
click at [138, 154] on button "Confirm" at bounding box center [128, 156] width 90 height 14
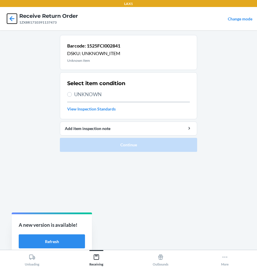
click at [7, 15] on icon at bounding box center [12, 19] width 10 height 10
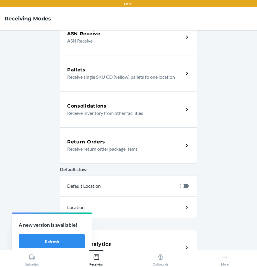
scroll to position [88, 0]
click at [94, 132] on div "Return Orders Receive return order package items" at bounding box center [128, 145] width 137 height 36
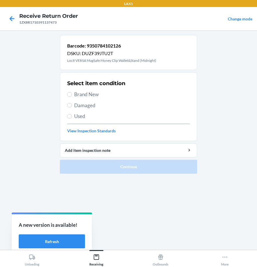
click at [82, 93] on span "Brand New" at bounding box center [132, 95] width 116 height 8
click at [72, 93] on input "Brand New" at bounding box center [69, 94] width 5 height 5
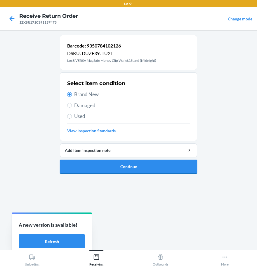
click at [141, 167] on button "Continue" at bounding box center [128, 167] width 137 height 14
click at [141, 167] on div "Barcode: 9350784102126 DSKU: DUZF39JTU2T Loc8 VERSA MagSafe Money Clip Wallet&S…" at bounding box center [128, 140] width 137 height 210
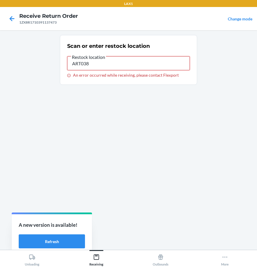
click at [157, 66] on input "ART038" at bounding box center [128, 63] width 123 height 14
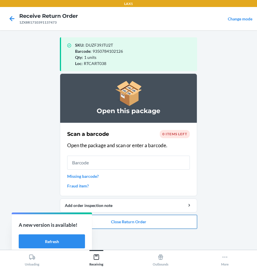
click at [126, 223] on button "Close Return Order" at bounding box center [128, 222] width 137 height 14
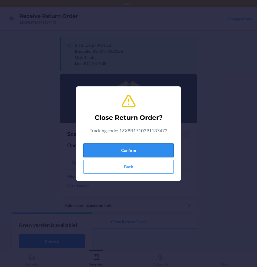
click at [134, 156] on button "Confirm" at bounding box center [128, 151] width 90 height 14
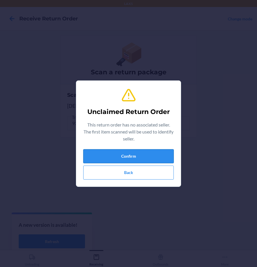
click at [155, 154] on button "Confirm" at bounding box center [128, 156] width 90 height 14
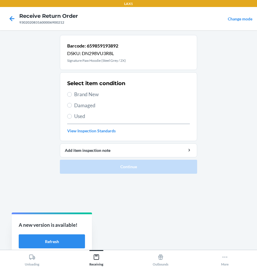
click at [81, 108] on span "Damaged" at bounding box center [132, 106] width 116 height 8
click at [72, 108] on input "Damaged" at bounding box center [69, 105] width 5 height 5
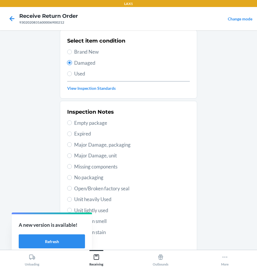
scroll to position [84, 0]
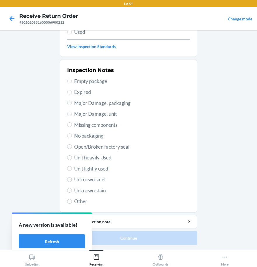
click at [79, 170] on span "Unit lightly used" at bounding box center [132, 169] width 116 height 8
click at [72, 170] on input "Unit lightly used" at bounding box center [69, 168] width 5 height 5
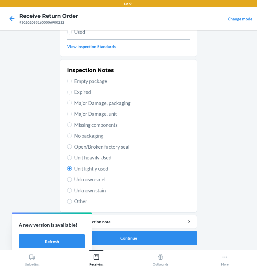
click at [74, 204] on span "Other" at bounding box center [132, 202] width 116 height 8
click at [72, 204] on input "Other" at bounding box center [69, 201] width 5 height 5
click at [133, 235] on button "Continue" at bounding box center [128, 238] width 137 height 14
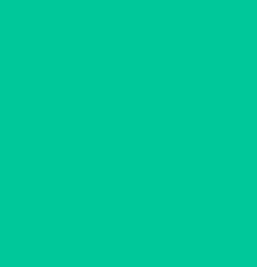
scroll to position [0, 0]
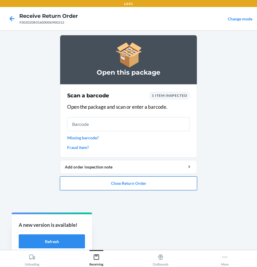
click at [153, 187] on button "Close Return Order" at bounding box center [128, 183] width 137 height 14
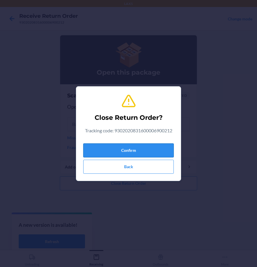
click at [133, 151] on button "Confirm" at bounding box center [128, 151] width 90 height 14
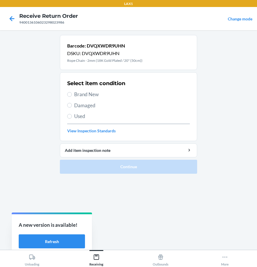
click at [81, 106] on span "Damaged" at bounding box center [132, 106] width 116 height 8
click at [72, 106] on input "Damaged" at bounding box center [69, 105] width 5 height 5
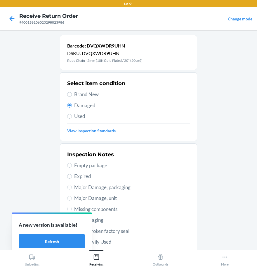
click at [85, 96] on span "Brand New" at bounding box center [132, 95] width 116 height 8
click at [72, 96] on input "Brand New" at bounding box center [69, 94] width 5 height 5
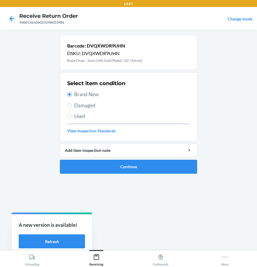
click at [80, 105] on span "Damaged" at bounding box center [132, 106] width 116 height 8
click at [72, 105] on input "Damaged" at bounding box center [69, 105] width 5 height 5
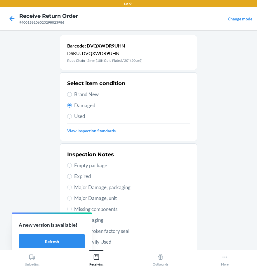
click at [78, 94] on span "Brand New" at bounding box center [132, 95] width 116 height 8
click at [72, 94] on input "Brand New" at bounding box center [69, 94] width 5 height 5
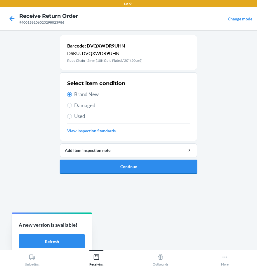
click at [109, 166] on button "Continue" at bounding box center [128, 167] width 137 height 14
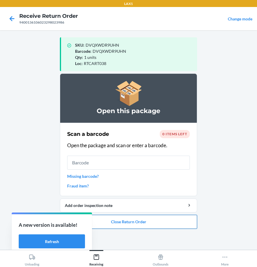
click at [157, 221] on button "Close Return Order" at bounding box center [128, 222] width 137 height 14
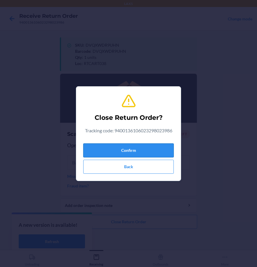
click at [129, 149] on button "Confirm" at bounding box center [128, 151] width 90 height 14
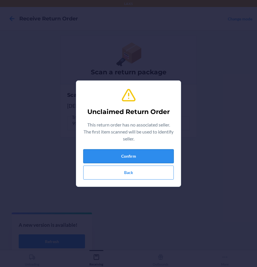
click at [151, 156] on button "Confirm" at bounding box center [128, 156] width 90 height 14
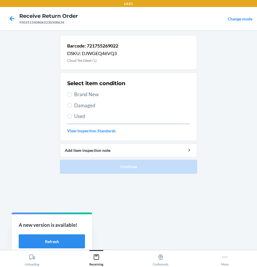
click at [76, 112] on div "Select item condition Brand New Damaged Used View Inspection Standards" at bounding box center [128, 107] width 123 height 58
click at [75, 104] on span "Damaged" at bounding box center [132, 106] width 116 height 8
click at [72, 104] on input "Damaged" at bounding box center [69, 105] width 5 height 5
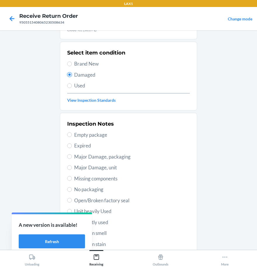
scroll to position [84, 0]
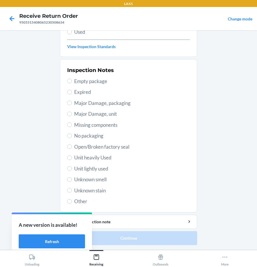
click at [71, 195] on div "Inspection Notes Empty package Expired Major Damage, packaging Major Damage, un…" at bounding box center [128, 136] width 123 height 142
click at [83, 141] on div "Inspection Notes Empty package Expired Major Damage, packaging Major Damage, un…" at bounding box center [128, 136] width 123 height 142
click at [82, 144] on span "Open/Broken factory seal" at bounding box center [132, 147] width 116 height 8
click at [72, 144] on input "Open/Broken factory seal" at bounding box center [69, 146] width 5 height 5
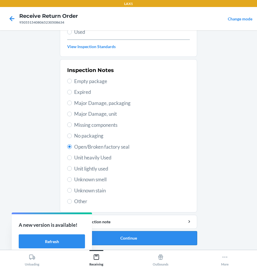
click at [164, 236] on button "Continue" at bounding box center [128, 238] width 137 height 14
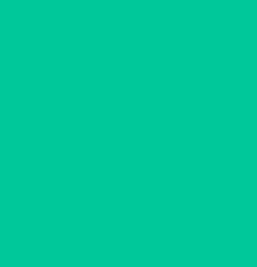
scroll to position [36, 0]
click at [164, 236] on button "Confirm" at bounding box center [128, 238] width 137 height 14
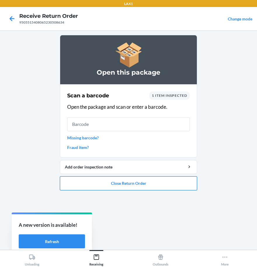
click at [138, 189] on button "Close Return Order" at bounding box center [128, 183] width 137 height 14
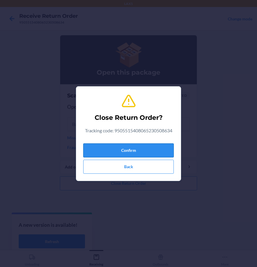
click at [124, 152] on button "Confirm" at bounding box center [128, 151] width 90 height 14
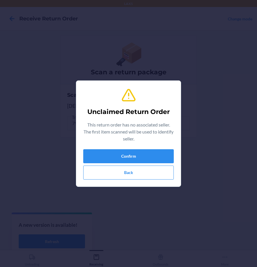
drag, startPoint x: 58, startPoint y: 257, endPoint x: 220, endPoint y: 85, distance: 236.5
click at [220, 85] on div "Unclaimed Return Order This return order has no associated seller. The first it…" at bounding box center [128, 133] width 257 height 267
click at [136, 156] on button "Confirm" at bounding box center [128, 156] width 90 height 14
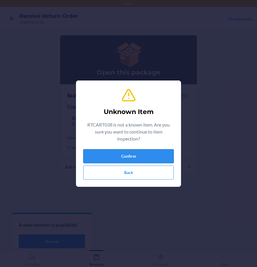
click at [131, 158] on button "Confirm" at bounding box center [128, 156] width 90 height 14
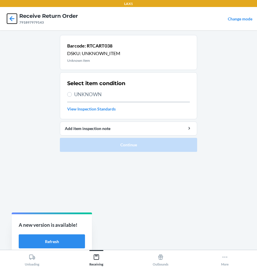
click at [11, 20] on icon at bounding box center [12, 19] width 10 height 10
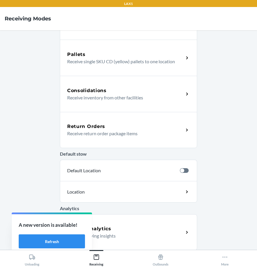
scroll to position [103, 0]
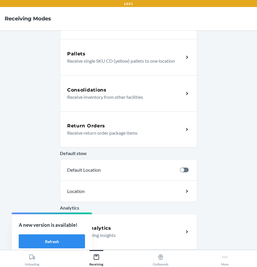
click at [111, 131] on p "Receive return order package items" at bounding box center [123, 133] width 112 height 7
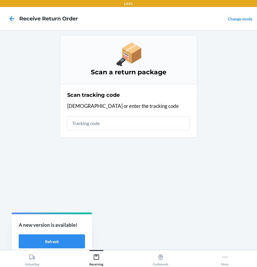
click at [86, 128] on input "text" at bounding box center [128, 123] width 123 height 14
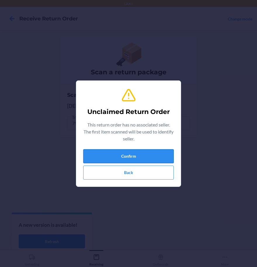
click at [138, 157] on button "Confirm" at bounding box center [128, 156] width 90 height 14
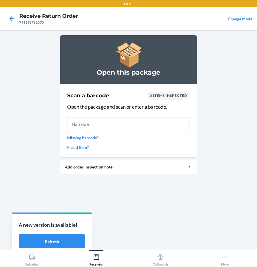
click at [105, 127] on input "text" at bounding box center [128, 124] width 123 height 14
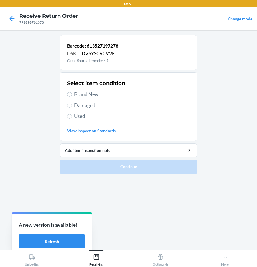
click at [72, 107] on label "Damaged" at bounding box center [128, 106] width 123 height 8
click at [72, 107] on input "Damaged" at bounding box center [69, 105] width 5 height 5
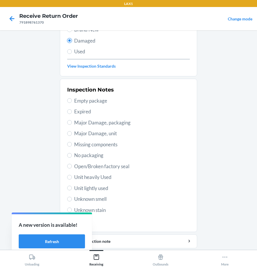
scroll to position [84, 0]
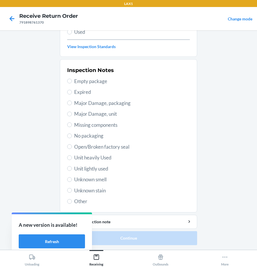
click at [83, 147] on span "Open/Broken factory seal" at bounding box center [132, 147] width 116 height 8
click at [72, 147] on input "Open/Broken factory seal" at bounding box center [69, 146] width 5 height 5
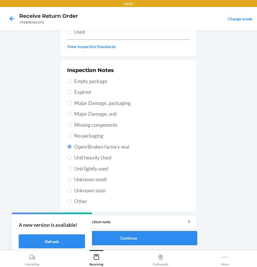
click at [134, 237] on button "Continue" at bounding box center [128, 238] width 137 height 14
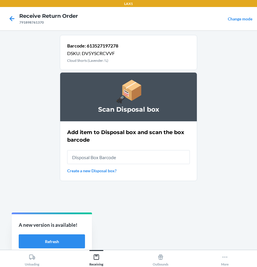
scroll to position [0, 0]
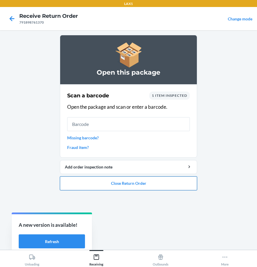
click at [141, 184] on button "Close Return Order" at bounding box center [128, 183] width 137 height 14
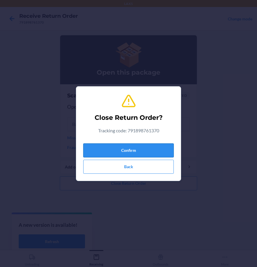
click at [132, 148] on button "Confirm" at bounding box center [128, 151] width 90 height 14
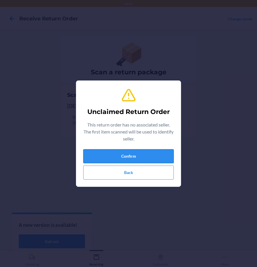
click at [152, 162] on button "Confirm" at bounding box center [128, 156] width 90 height 14
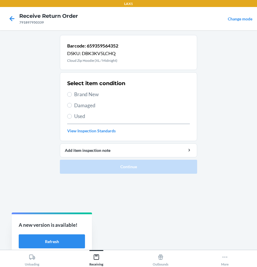
click at [82, 101] on div "Select item condition Brand New Damaged Used View Inspection Standards" at bounding box center [128, 107] width 123 height 58
click at [76, 100] on div "Select item condition Brand New Damaged Used View Inspection Standards" at bounding box center [128, 107] width 123 height 58
click at [80, 102] on span "Damaged" at bounding box center [132, 106] width 116 height 8
click at [72, 103] on input "Damaged" at bounding box center [69, 105] width 5 height 5
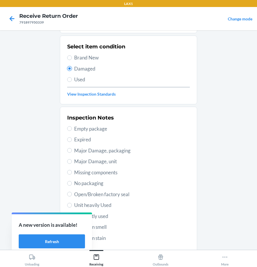
scroll to position [84, 0]
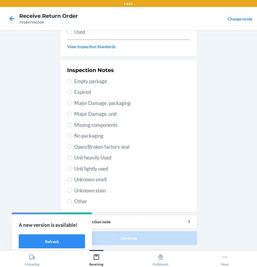
click at [81, 147] on span "Open/Broken factory seal" at bounding box center [132, 147] width 116 height 8
click at [72, 147] on input "Open/Broken factory seal" at bounding box center [69, 146] width 5 height 5
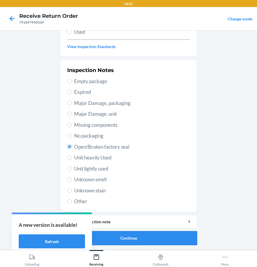
click at [137, 235] on button "Continue" at bounding box center [128, 238] width 137 height 14
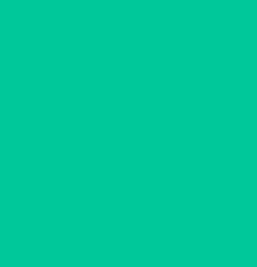
click at [137, 235] on button "Confirm" at bounding box center [128, 238] width 137 height 14
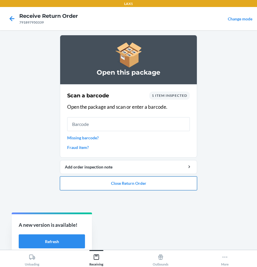
click at [144, 188] on button "Close Return Order" at bounding box center [128, 183] width 137 height 14
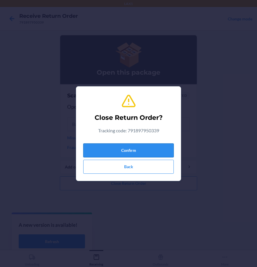
click at [130, 148] on button "Confirm" at bounding box center [128, 151] width 90 height 14
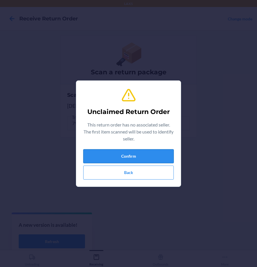
click at [126, 153] on button "Confirm" at bounding box center [128, 156] width 90 height 14
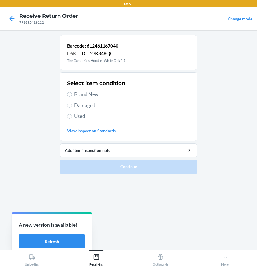
click at [83, 105] on span "Damaged" at bounding box center [132, 106] width 116 height 8
click at [72, 105] on input "Damaged" at bounding box center [69, 105] width 5 height 5
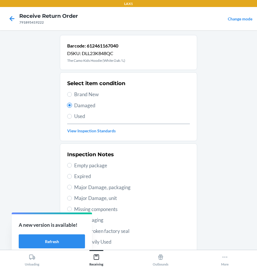
scroll to position [84, 0]
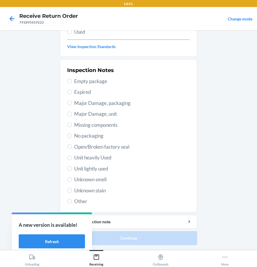
click at [92, 172] on span "Unit lightly used" at bounding box center [132, 169] width 116 height 8
click at [72, 171] on input "Unit lightly used" at bounding box center [69, 168] width 5 height 5
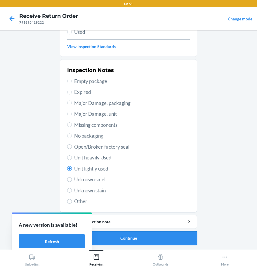
click at [136, 243] on button "Continue" at bounding box center [128, 238] width 137 height 14
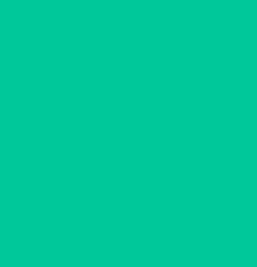
scroll to position [36, 0]
click at [136, 243] on button "Confirm" at bounding box center [128, 238] width 137 height 14
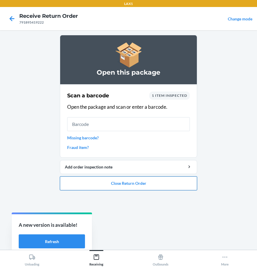
click at [97, 181] on button "Close Return Order" at bounding box center [128, 183] width 137 height 14
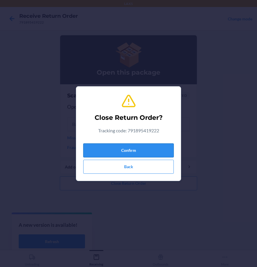
click at [111, 152] on button "Confirm" at bounding box center [128, 151] width 90 height 14
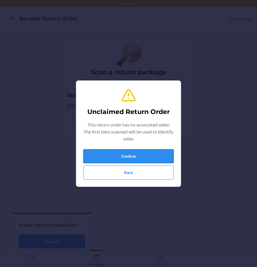
click at [169, 149] on button "Confirm" at bounding box center [128, 156] width 90 height 14
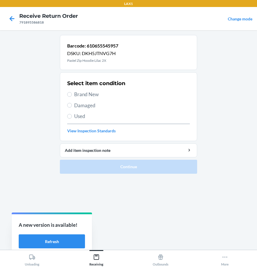
click at [90, 93] on span "Brand New" at bounding box center [132, 95] width 116 height 8
click at [72, 93] on input "Brand New" at bounding box center [69, 94] width 5 height 5
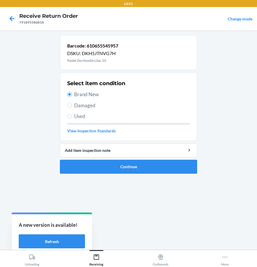
click at [86, 104] on span "Damaged" at bounding box center [132, 106] width 116 height 8
click at [72, 104] on input "Damaged" at bounding box center [69, 105] width 5 height 5
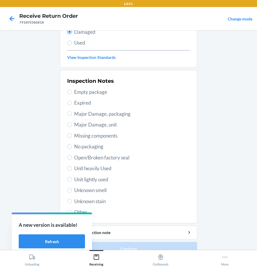
scroll to position [84, 0]
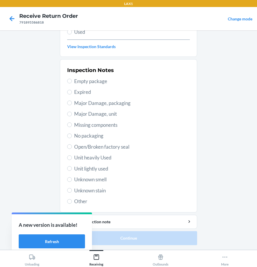
click at [91, 146] on span "Open/Broken factory seal" at bounding box center [132, 147] width 116 height 8
click at [72, 146] on input "Open/Broken factory seal" at bounding box center [69, 146] width 5 height 5
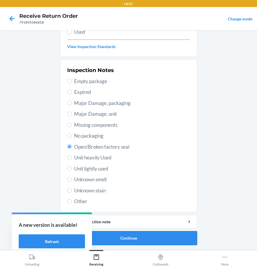
click at [151, 235] on button "Continue" at bounding box center [128, 238] width 137 height 14
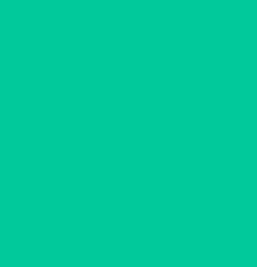
click at [151, 235] on button "Confirm" at bounding box center [128, 238] width 137 height 14
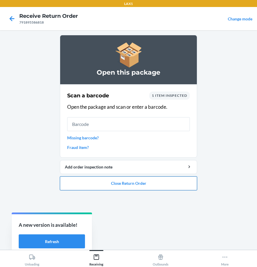
click at [126, 184] on button "Close Return Order" at bounding box center [128, 183] width 137 height 14
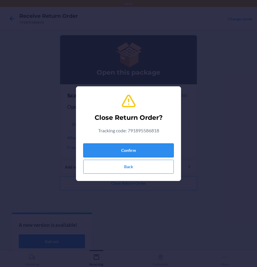
click at [123, 153] on button "Confirm" at bounding box center [128, 151] width 90 height 14
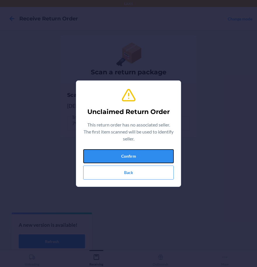
click at [123, 153] on button "Confirm" at bounding box center [128, 156] width 90 height 14
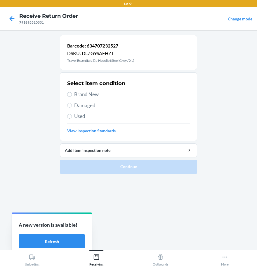
click at [87, 95] on span "Brand New" at bounding box center [132, 95] width 116 height 8
click at [72, 95] on input "Brand New" at bounding box center [69, 94] width 5 height 5
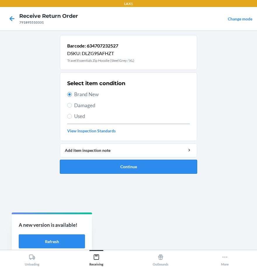
click at [121, 171] on button "Continue" at bounding box center [128, 167] width 137 height 14
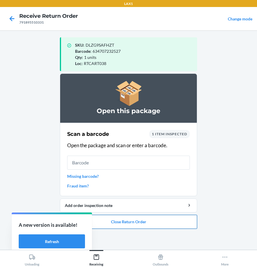
click at [131, 223] on button "Close Return Order" at bounding box center [128, 222] width 137 height 14
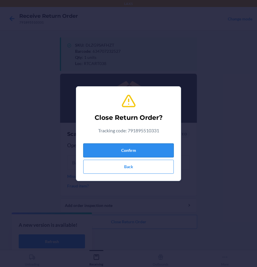
click at [130, 152] on button "Confirm" at bounding box center [128, 151] width 90 height 14
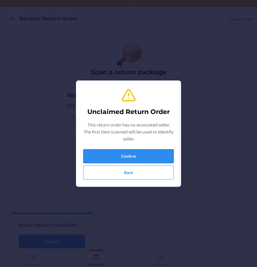
click at [173, 155] on button "Confirm" at bounding box center [128, 156] width 90 height 14
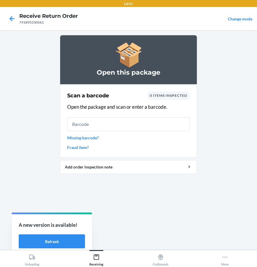
click at [79, 138] on link "Missing barcode?" at bounding box center [128, 138] width 123 height 6
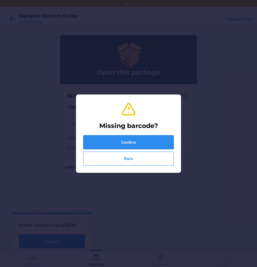
click at [109, 138] on button "Confirm" at bounding box center [128, 142] width 90 height 14
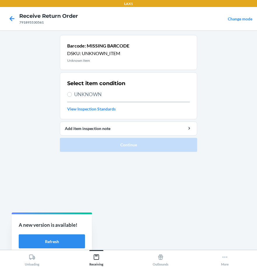
click at [84, 92] on span "UNKNOWN" at bounding box center [132, 95] width 116 height 8
click at [72, 92] on input "UNKNOWN" at bounding box center [69, 94] width 5 height 5
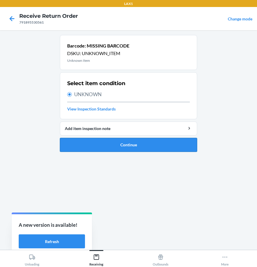
click at [108, 144] on button "Continue" at bounding box center [128, 145] width 137 height 14
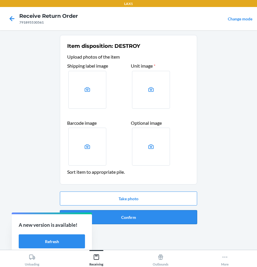
click at [138, 221] on button "Confirm" at bounding box center [128, 217] width 137 height 14
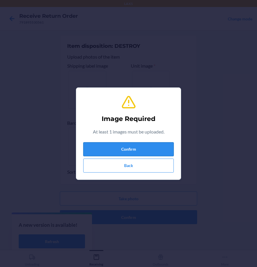
click at [140, 152] on button "Confirm" at bounding box center [128, 149] width 90 height 14
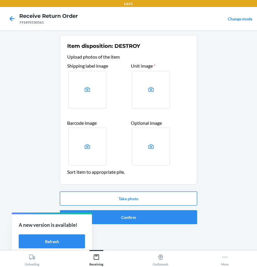
click at [137, 196] on button "Take photo" at bounding box center [128, 199] width 137 height 14
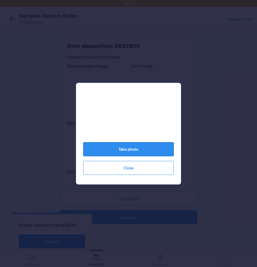
click at [136, 153] on button "Take photo" at bounding box center [128, 149] width 90 height 14
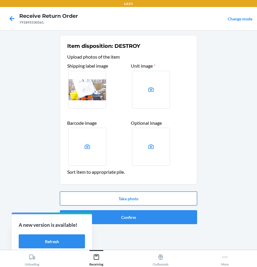
click at [134, 205] on button "Take photo" at bounding box center [128, 199] width 137 height 14
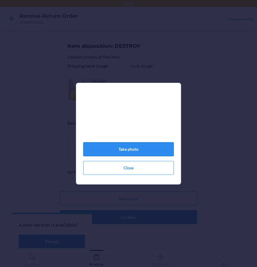
click at [145, 155] on button "Take photo" at bounding box center [128, 149] width 90 height 14
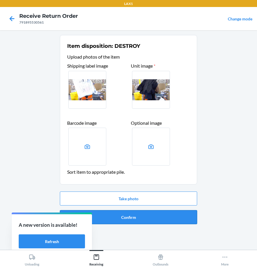
click at [158, 216] on button "Confirm" at bounding box center [128, 217] width 137 height 14
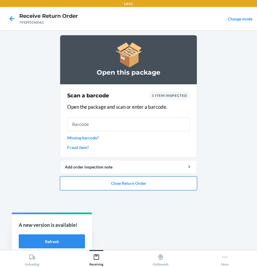
click at [134, 185] on button "Close Return Order" at bounding box center [128, 183] width 137 height 14
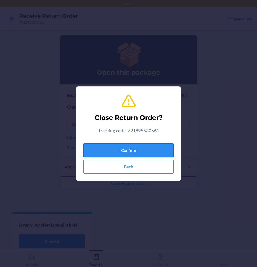
click at [141, 153] on button "Confirm" at bounding box center [128, 151] width 90 height 14
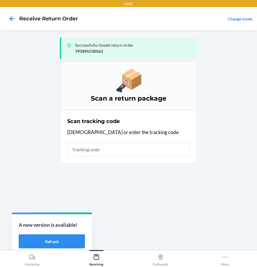
click at [128, 155] on input "text" at bounding box center [128, 150] width 123 height 14
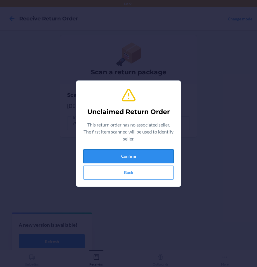
click at [124, 156] on button "Confirm" at bounding box center [128, 156] width 90 height 14
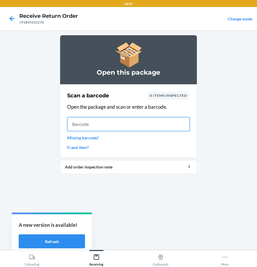
click at [105, 123] on input "text" at bounding box center [128, 124] width 123 height 14
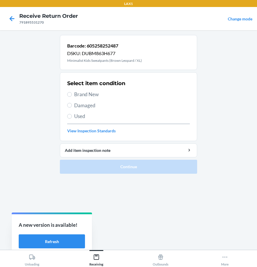
click at [82, 96] on span "Brand New" at bounding box center [132, 95] width 116 height 8
click at [72, 96] on input "Brand New" at bounding box center [69, 94] width 5 height 5
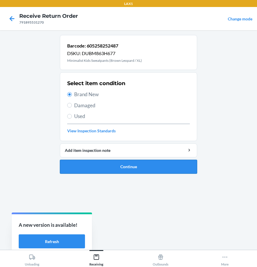
click at [131, 166] on button "Continue" at bounding box center [128, 167] width 137 height 14
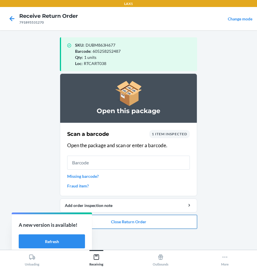
click at [143, 224] on button "Close Return Order" at bounding box center [128, 222] width 137 height 14
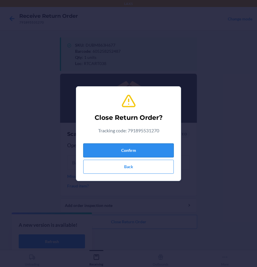
click at [124, 151] on button "Confirm" at bounding box center [128, 151] width 90 height 14
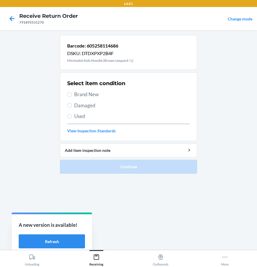
click at [86, 112] on div "Select item condition Brand New Damaged Used View Inspection Standards" at bounding box center [128, 107] width 123 height 58
click at [79, 104] on span "Damaged" at bounding box center [132, 106] width 116 height 8
click at [72, 104] on input "Damaged" at bounding box center [69, 105] width 5 height 5
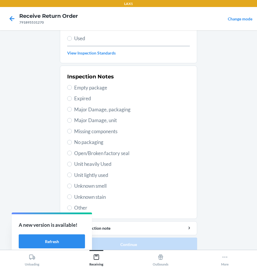
scroll to position [84, 0]
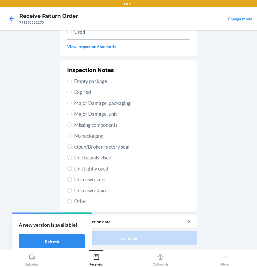
click at [79, 137] on span "No packaging" at bounding box center [132, 136] width 116 height 8
click at [72, 137] on input "No packaging" at bounding box center [69, 136] width 5 height 5
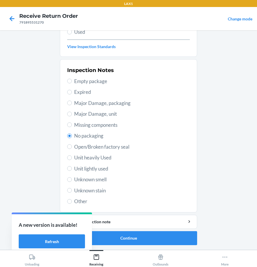
click at [83, 146] on span "Open/Broken factory seal" at bounding box center [132, 147] width 116 height 8
click at [72, 146] on input "Open/Broken factory seal" at bounding box center [69, 146] width 5 height 5
click at [143, 238] on button "Continue" at bounding box center [128, 238] width 137 height 14
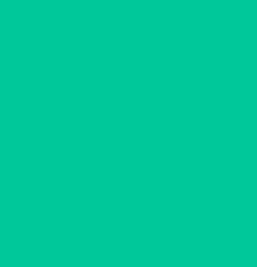
click at [143, 238] on button "Confirm" at bounding box center [128, 238] width 137 height 14
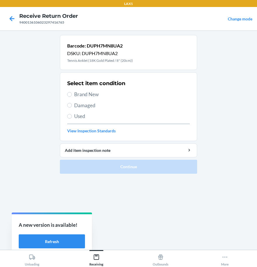
click at [87, 95] on span "Brand New" at bounding box center [132, 95] width 116 height 8
click at [72, 95] on input "Brand New" at bounding box center [69, 94] width 5 height 5
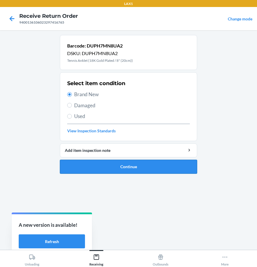
click at [85, 167] on button "Continue" at bounding box center [128, 167] width 137 height 14
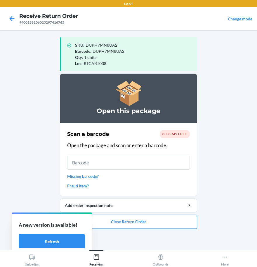
click at [120, 227] on button "Close Return Order" at bounding box center [128, 222] width 137 height 14
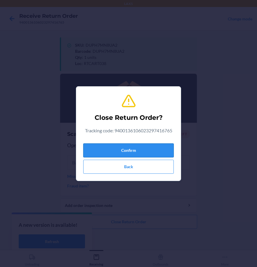
click at [128, 150] on button "Confirm" at bounding box center [128, 151] width 90 height 14
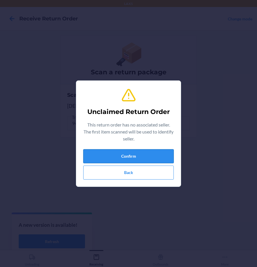
click at [129, 151] on button "Confirm" at bounding box center [128, 156] width 90 height 14
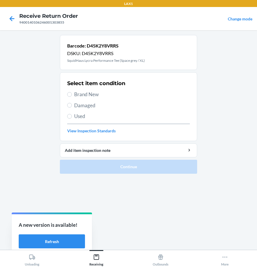
click at [90, 94] on span "Brand New" at bounding box center [132, 95] width 116 height 8
click at [72, 94] on input "Brand New" at bounding box center [69, 94] width 5 height 5
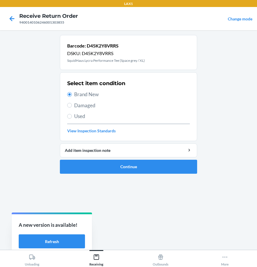
click at [93, 109] on span "Damaged" at bounding box center [132, 106] width 116 height 8
click at [72, 108] on input "Damaged" at bounding box center [69, 105] width 5 height 5
click at [105, 162] on button "Continue" at bounding box center [128, 167] width 137 height 14
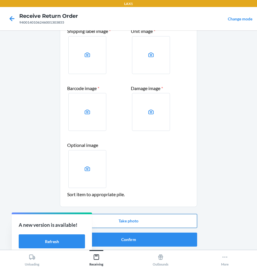
scroll to position [36, 0]
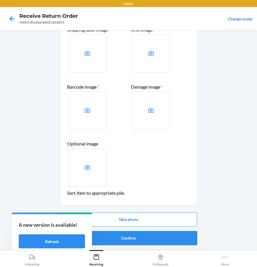
click at [143, 236] on button "Confirm" at bounding box center [128, 238] width 137 height 14
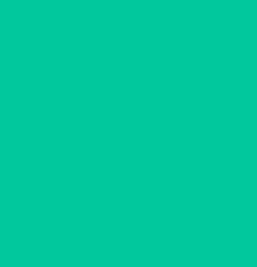
scroll to position [0, 0]
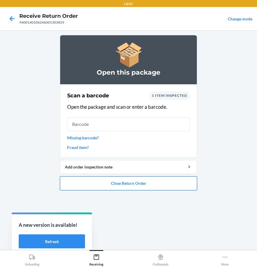
click at [131, 190] on button "Close Return Order" at bounding box center [128, 183] width 137 height 14
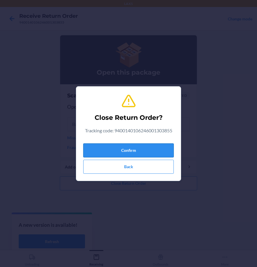
click at [126, 156] on button "Confirm" at bounding box center [128, 151] width 90 height 14
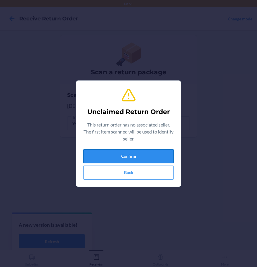
click at [123, 158] on button "Confirm" at bounding box center [128, 156] width 90 height 14
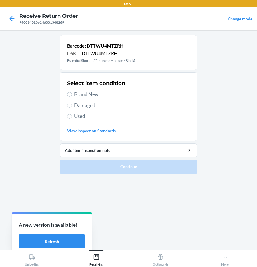
click at [85, 96] on span "Brand New" at bounding box center [132, 95] width 116 height 8
click at [72, 96] on input "Brand New" at bounding box center [69, 94] width 5 height 5
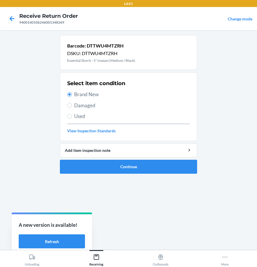
click at [75, 102] on span "Damaged" at bounding box center [132, 106] width 116 height 8
click at [72, 103] on input "Damaged" at bounding box center [69, 105] width 5 height 5
click at [115, 167] on button "Continue" at bounding box center [128, 167] width 137 height 14
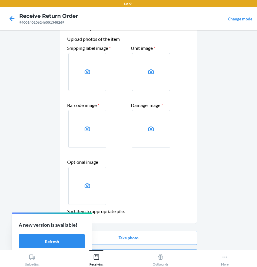
scroll to position [36, 0]
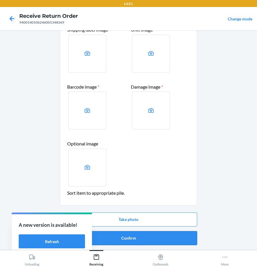
click at [120, 240] on button "Confirm" at bounding box center [128, 238] width 137 height 14
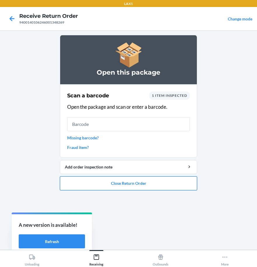
click at [153, 189] on button "Close Return Order" at bounding box center [128, 183] width 137 height 14
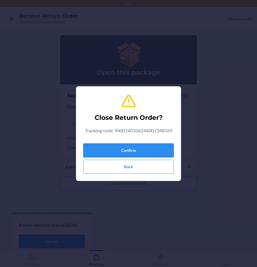
click at [134, 151] on button "Confirm" at bounding box center [128, 151] width 90 height 14
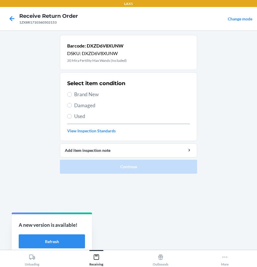
click at [74, 107] on span "Damaged" at bounding box center [132, 106] width 116 height 8
click at [72, 107] on input "Damaged" at bounding box center [69, 105] width 5 height 5
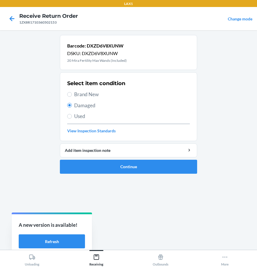
click at [74, 95] on label "Brand New" at bounding box center [128, 95] width 123 height 8
click at [72, 95] on input "Brand New" at bounding box center [69, 94] width 5 height 5
click at [104, 169] on button "Continue" at bounding box center [128, 167] width 137 height 14
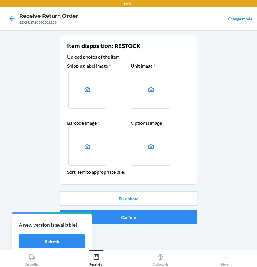
click at [131, 197] on button "Take photo" at bounding box center [128, 199] width 137 height 14
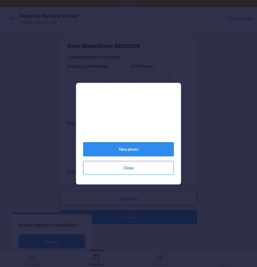
click at [135, 155] on button "Take photo" at bounding box center [128, 149] width 90 height 14
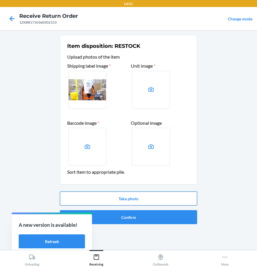
click at [137, 198] on button "Take photo" at bounding box center [128, 199] width 137 height 14
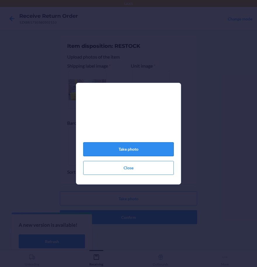
click at [127, 149] on button "Take photo" at bounding box center [128, 149] width 90 height 14
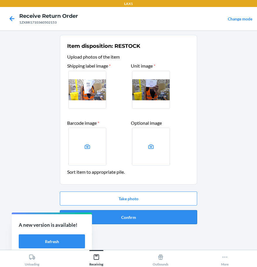
click at [154, 214] on button "Confirm" at bounding box center [128, 217] width 137 height 14
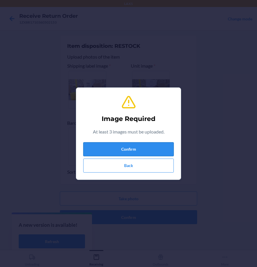
click at [125, 151] on button "Confirm" at bounding box center [128, 149] width 90 height 14
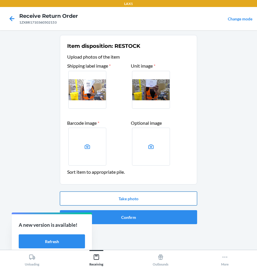
click at [142, 200] on button "Take photo" at bounding box center [128, 199] width 137 height 14
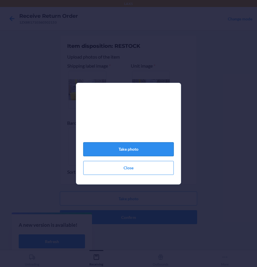
click at [118, 146] on button "Take photo" at bounding box center [128, 149] width 90 height 14
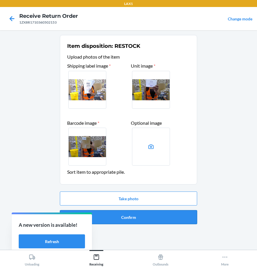
click at [158, 214] on button "Confirm" at bounding box center [128, 217] width 137 height 14
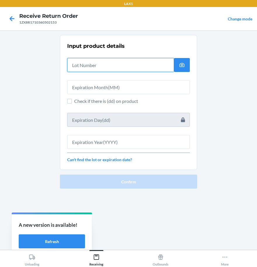
click at [81, 68] on input "text" at bounding box center [120, 65] width 107 height 14
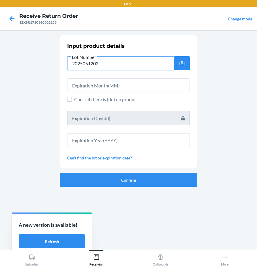
drag, startPoint x: 98, startPoint y: 63, endPoint x: 53, endPoint y: 58, distance: 44.7
click at [53, 58] on main "Input product details Lot Number 2025051203 Check if there is (dd) on product C…" at bounding box center [128, 140] width 257 height 220
drag, startPoint x: 98, startPoint y: 63, endPoint x: 74, endPoint y: 67, distance: 24.2
click at [60, 61] on main "Input product details Lot Number 2025051203 Check if there is (dd) on product C…" at bounding box center [128, 140] width 257 height 220
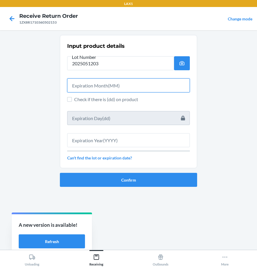
click at [99, 85] on input "text" at bounding box center [128, 85] width 123 height 14
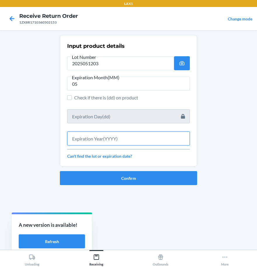
click at [120, 142] on input "text" at bounding box center [128, 139] width 123 height 14
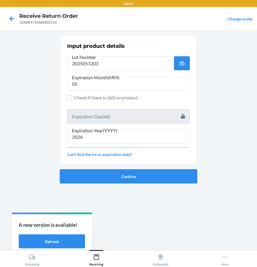
click at [120, 182] on button "Confirm" at bounding box center [128, 176] width 137 height 14
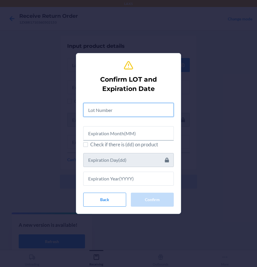
click at [136, 111] on input "text" at bounding box center [128, 110] width 90 height 14
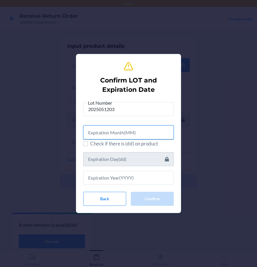
click at [149, 135] on input "text" at bounding box center [128, 132] width 90 height 14
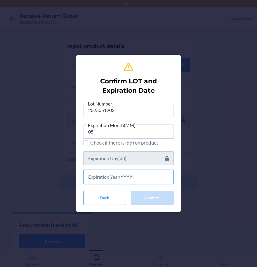
click at [130, 182] on input "text" at bounding box center [128, 177] width 90 height 14
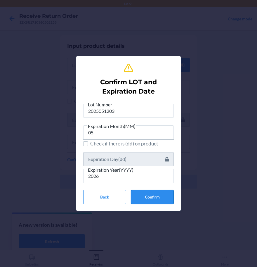
click at [151, 195] on button "Confirm" at bounding box center [152, 197] width 43 height 14
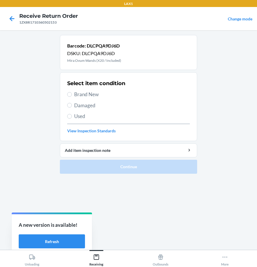
drag, startPoint x: 79, startPoint y: 91, endPoint x: 116, endPoint y: 137, distance: 58.3
click at [79, 92] on span "Brand New" at bounding box center [132, 95] width 116 height 8
click at [72, 92] on input "Brand New" at bounding box center [69, 94] width 5 height 5
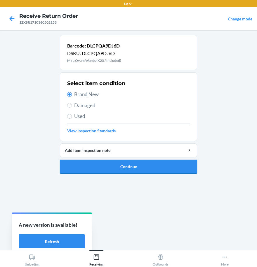
click at [124, 173] on button "Continue" at bounding box center [128, 167] width 137 height 14
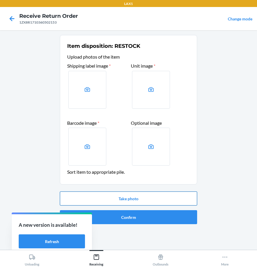
click at [131, 197] on button "Take photo" at bounding box center [128, 199] width 137 height 14
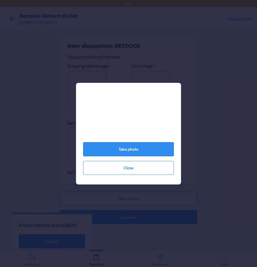
click at [140, 150] on button "Take photo" at bounding box center [128, 149] width 90 height 14
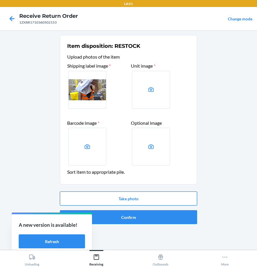
click at [146, 201] on button "Take photo" at bounding box center [128, 199] width 137 height 14
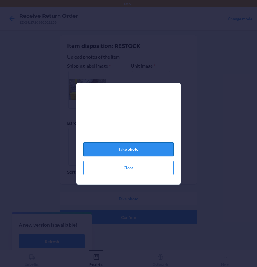
click at [146, 149] on button "Take photo" at bounding box center [128, 149] width 90 height 14
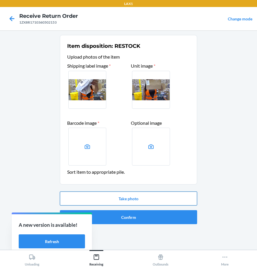
click at [162, 202] on button "Take photo" at bounding box center [128, 199] width 137 height 14
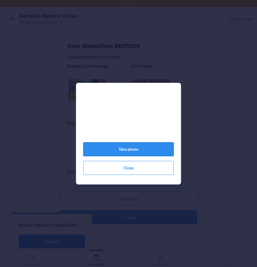
click at [133, 153] on button "Take photo" at bounding box center [128, 149] width 90 height 14
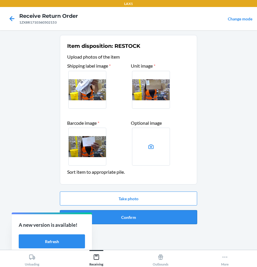
click at [149, 218] on button "Confirm" at bounding box center [128, 217] width 137 height 14
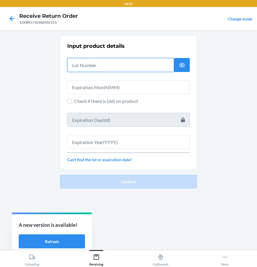
click at [108, 59] on input "text" at bounding box center [120, 65] width 107 height 14
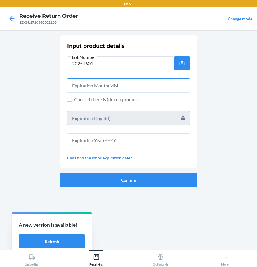
click at [92, 87] on input "text" at bounding box center [128, 85] width 123 height 14
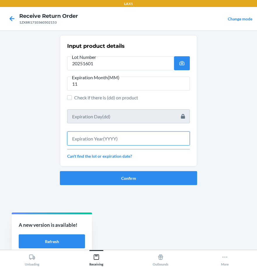
click at [141, 138] on input "text" at bounding box center [128, 139] width 123 height 14
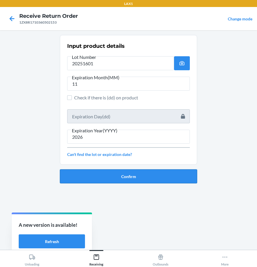
click at [144, 179] on button "Confirm" at bounding box center [128, 176] width 137 height 14
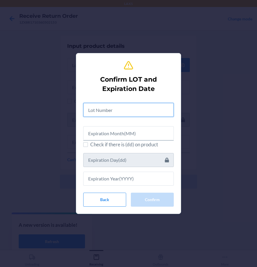
click at [127, 107] on input "text" at bounding box center [128, 110] width 90 height 14
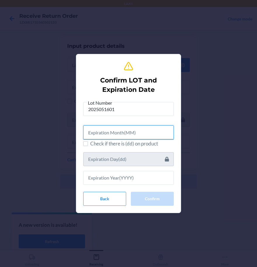
click at [122, 134] on input "text" at bounding box center [128, 132] width 90 height 14
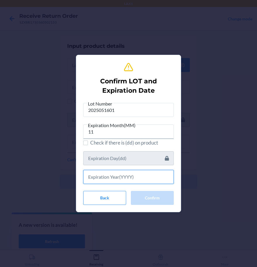
click at [120, 179] on input "text" at bounding box center [128, 177] width 90 height 14
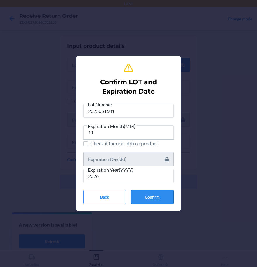
click at [149, 203] on button "Confirm" at bounding box center [152, 197] width 43 height 14
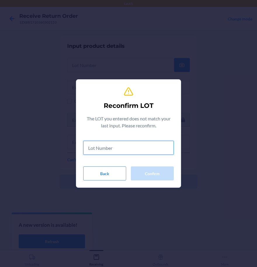
click at [118, 149] on input "text" at bounding box center [128, 148] width 90 height 14
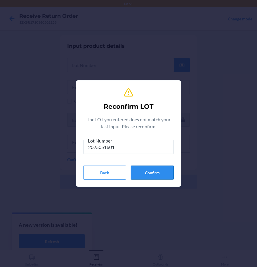
click at [145, 178] on button "Confirm" at bounding box center [152, 173] width 43 height 14
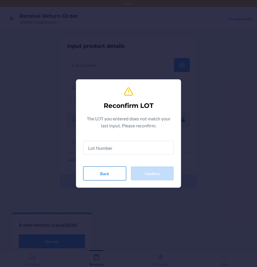
click at [109, 177] on button "Back" at bounding box center [104, 174] width 43 height 14
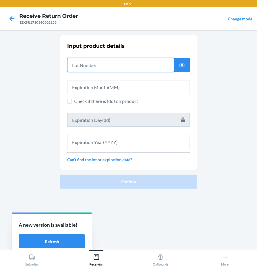
click at [95, 68] on input "text" at bounding box center [120, 65] width 107 height 14
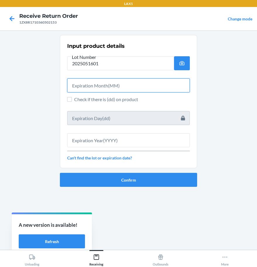
click at [159, 82] on input "text" at bounding box center [128, 85] width 123 height 14
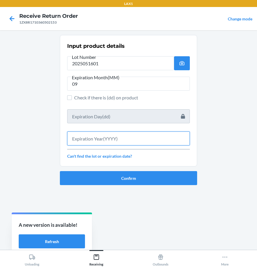
click at [140, 135] on input "text" at bounding box center [128, 139] width 123 height 14
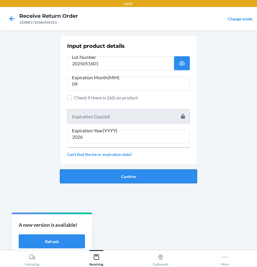
click at [138, 179] on button "Confirm" at bounding box center [128, 176] width 137 height 14
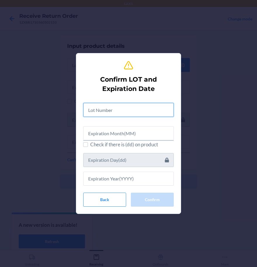
click at [132, 115] on input "text" at bounding box center [128, 110] width 90 height 14
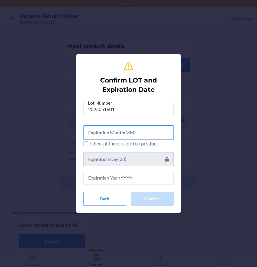
click at [145, 135] on input "text" at bounding box center [128, 132] width 90 height 14
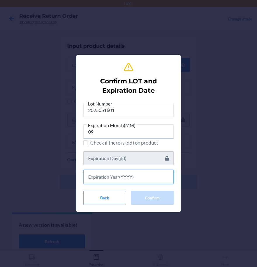
click at [150, 179] on input "text" at bounding box center [128, 177] width 90 height 14
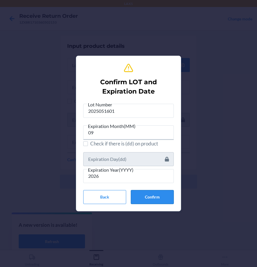
click at [161, 202] on button "Confirm" at bounding box center [152, 197] width 43 height 14
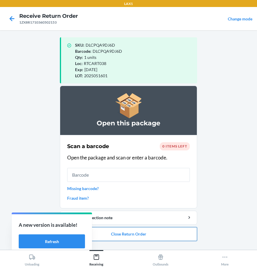
click at [150, 233] on button "Close Return Order" at bounding box center [128, 234] width 137 height 14
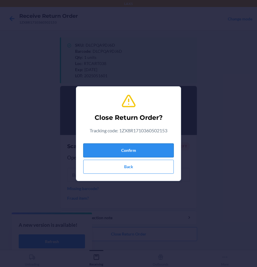
click at [125, 147] on button "Confirm" at bounding box center [128, 151] width 90 height 14
click at [132, 151] on button "Confirm" at bounding box center [128, 151] width 90 height 14
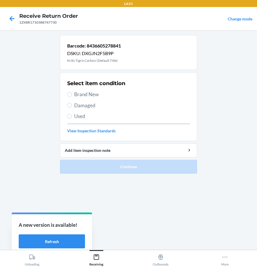
click at [76, 101] on div "Select item condition Brand New Damaged Used View Inspection Standards" at bounding box center [128, 107] width 123 height 58
click at [72, 95] on label "Brand New" at bounding box center [128, 95] width 123 height 8
click at [72, 95] on input "Brand New" at bounding box center [69, 94] width 5 height 5
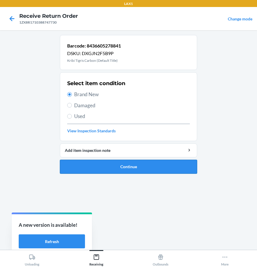
click at [139, 162] on button "Continue" at bounding box center [128, 167] width 137 height 14
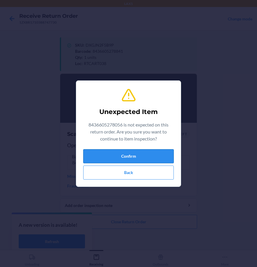
click at [138, 157] on button "Confirm" at bounding box center [128, 156] width 90 height 14
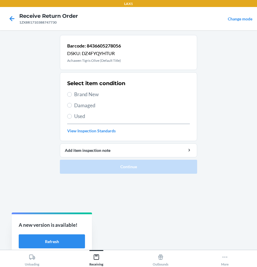
click at [83, 96] on span "Brand New" at bounding box center [132, 95] width 116 height 8
click at [72, 96] on input "Brand New" at bounding box center [69, 94] width 5 height 5
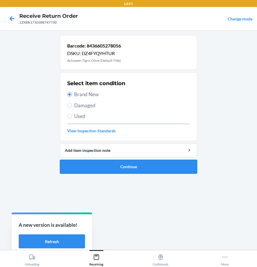
click at [132, 169] on button "Continue" at bounding box center [128, 167] width 137 height 14
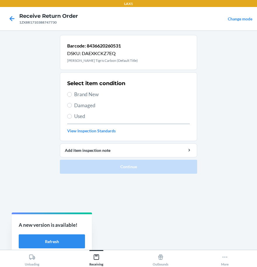
click at [82, 109] on span "Damaged" at bounding box center [132, 106] width 116 height 8
click at [72, 108] on input "Damaged" at bounding box center [69, 105] width 5 height 5
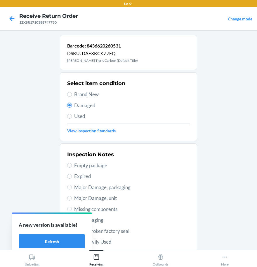
scroll to position [29, 0]
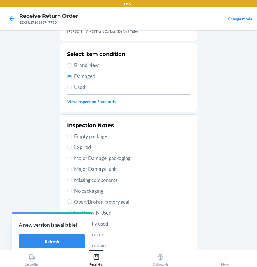
click at [82, 64] on span "Brand New" at bounding box center [132, 66] width 116 height 8
click at [72, 64] on input "Brand New" at bounding box center [69, 65] width 5 height 5
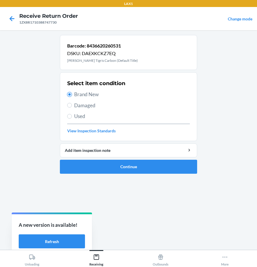
scroll to position [0, 0]
click at [103, 172] on button "Continue" at bounding box center [128, 167] width 137 height 14
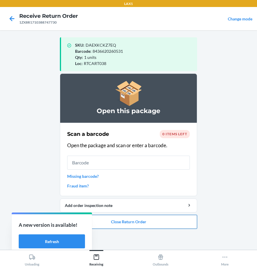
click at [143, 226] on button "Close Return Order" at bounding box center [128, 222] width 137 height 14
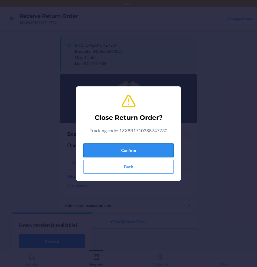
click at [123, 149] on button "Confirm" at bounding box center [128, 151] width 90 height 14
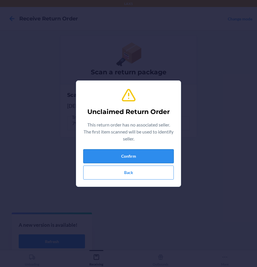
click at [123, 158] on button "Confirm" at bounding box center [128, 156] width 90 height 14
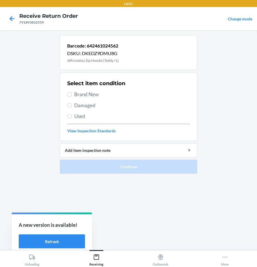
click at [76, 105] on span "Damaged" at bounding box center [132, 106] width 116 height 8
click at [72, 105] on input "Damaged" at bounding box center [69, 105] width 5 height 5
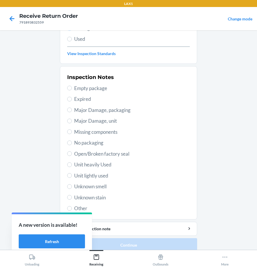
scroll to position [84, 0]
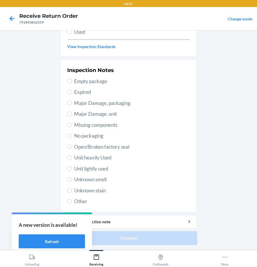
click at [89, 147] on span "Open/Broken factory seal" at bounding box center [132, 147] width 116 height 8
click at [72, 147] on input "Open/Broken factory seal" at bounding box center [69, 146] width 5 height 5
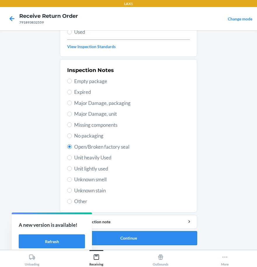
click at [172, 237] on button "Continue" at bounding box center [128, 238] width 137 height 14
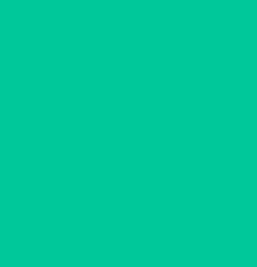
click at [172, 237] on button "Confirm" at bounding box center [128, 238] width 137 height 14
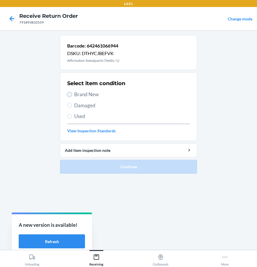
click at [69, 94] on input "Brand New" at bounding box center [69, 94] width 5 height 5
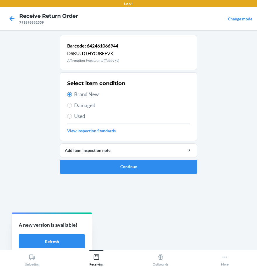
click at [82, 104] on span "Damaged" at bounding box center [132, 106] width 116 height 8
click at [72, 104] on input "Damaged" at bounding box center [69, 105] width 5 height 5
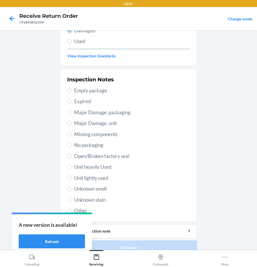
scroll to position [84, 0]
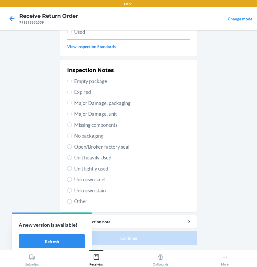
click at [75, 147] on span "Open/Broken factory seal" at bounding box center [132, 147] width 116 height 8
click at [72, 147] on input "Open/Broken factory seal" at bounding box center [69, 146] width 5 height 5
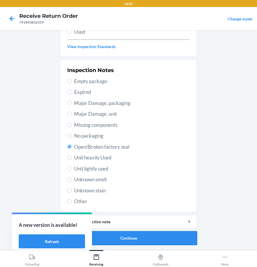
click at [182, 237] on button "Continue" at bounding box center [128, 238] width 137 height 14
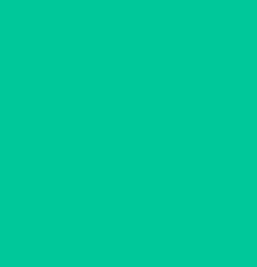
click at [181, 237] on button "Confirm" at bounding box center [128, 238] width 137 height 14
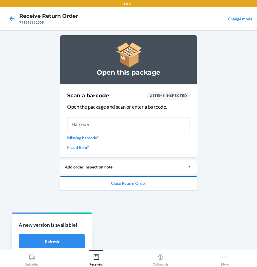
click at [160, 189] on button "Close Return Order" at bounding box center [128, 183] width 137 height 14
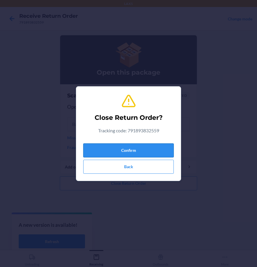
click at [137, 147] on button "Confirm" at bounding box center [128, 151] width 90 height 14
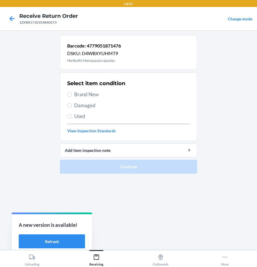
click at [77, 94] on span "Brand New" at bounding box center [132, 95] width 116 height 8
click at [72, 94] on input "Brand New" at bounding box center [69, 94] width 5 height 5
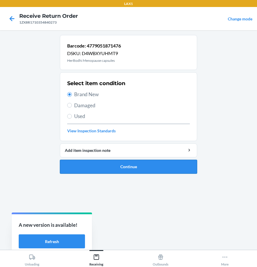
click at [111, 167] on button "Continue" at bounding box center [128, 167] width 137 height 14
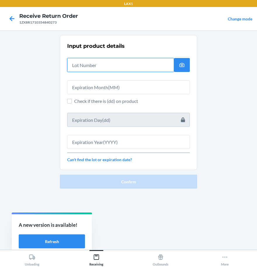
click at [94, 66] on input "text" at bounding box center [120, 65] width 107 height 14
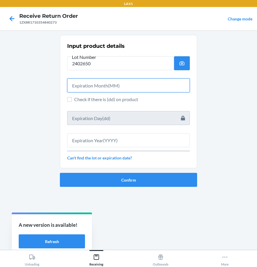
drag, startPoint x: 188, startPoint y: 84, endPoint x: 184, endPoint y: 86, distance: 5.1
click at [188, 85] on input "text" at bounding box center [128, 85] width 123 height 14
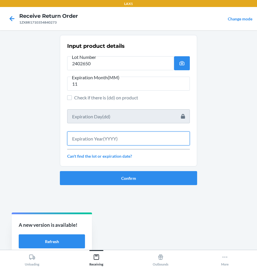
click at [135, 143] on input "text" at bounding box center [128, 139] width 123 height 14
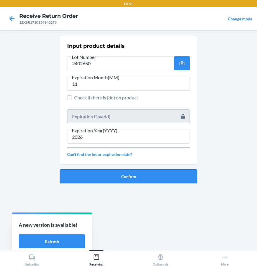
click at [148, 176] on button "Confirm" at bounding box center [128, 176] width 137 height 14
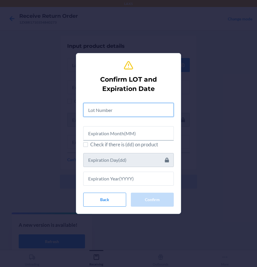
click at [132, 109] on input "text" at bounding box center [128, 110] width 90 height 14
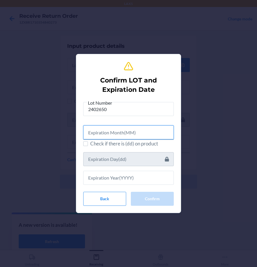
click at [165, 133] on input "text" at bounding box center [128, 132] width 90 height 14
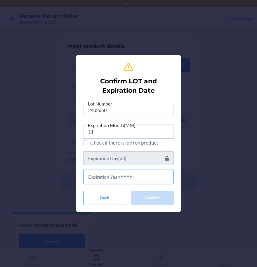
click at [153, 181] on input "text" at bounding box center [128, 177] width 90 height 14
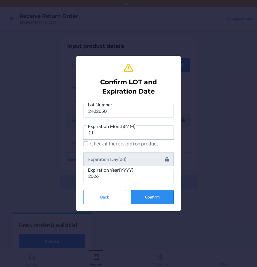
click at [168, 190] on button "Confirm" at bounding box center [152, 197] width 43 height 14
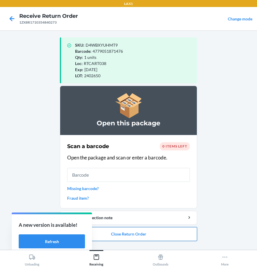
click at [160, 233] on button "Close Return Order" at bounding box center [128, 234] width 137 height 14
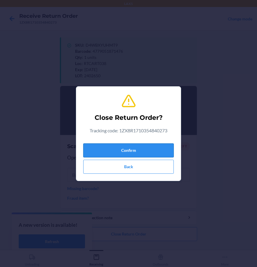
click at [139, 153] on button "Confirm" at bounding box center [128, 151] width 90 height 14
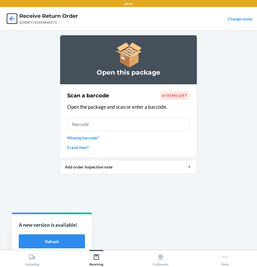
click at [12, 21] on icon at bounding box center [12, 18] width 5 height 5
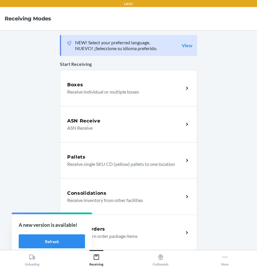
click at [121, 237] on p "Receive return order package items" at bounding box center [123, 236] width 112 height 7
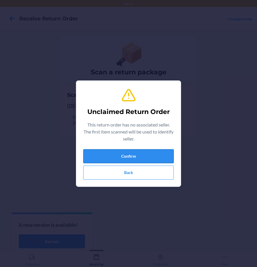
click at [132, 159] on button "Confirm" at bounding box center [128, 156] width 90 height 14
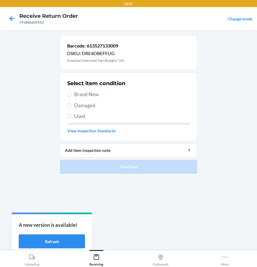
click at [86, 106] on span "Damaged" at bounding box center [132, 106] width 116 height 8
click at [72, 106] on input "Damaged" at bounding box center [69, 105] width 5 height 5
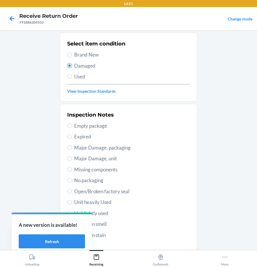
scroll to position [84, 0]
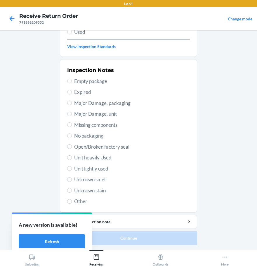
click at [85, 145] on span "Open/Broken factory seal" at bounding box center [132, 147] width 116 height 8
click at [72, 145] on input "Open/Broken factory seal" at bounding box center [69, 146] width 5 height 5
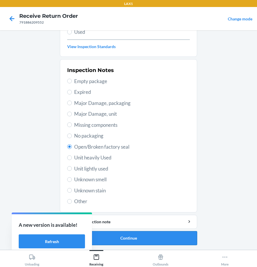
click at [137, 236] on button "Continue" at bounding box center [128, 238] width 137 height 14
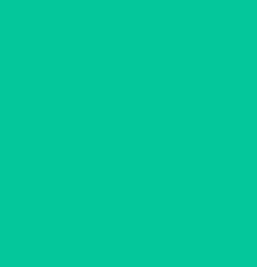
click at [138, 236] on button "Confirm" at bounding box center [128, 238] width 137 height 14
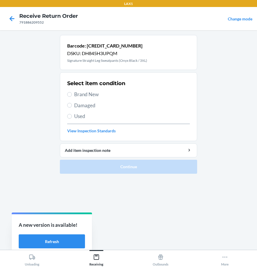
click at [92, 99] on div "Select item condition Brand New Damaged Used View Inspection Standards" at bounding box center [128, 107] width 123 height 58
click at [87, 93] on span "Brand New" at bounding box center [132, 95] width 116 height 8
click at [72, 93] on input "Brand New" at bounding box center [69, 94] width 5 height 5
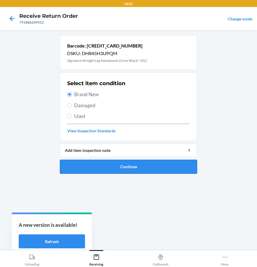
click at [108, 163] on button "Continue" at bounding box center [128, 167] width 137 height 14
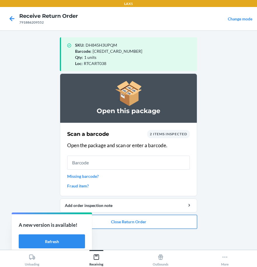
click at [136, 221] on button "Close Return Order" at bounding box center [128, 222] width 137 height 14
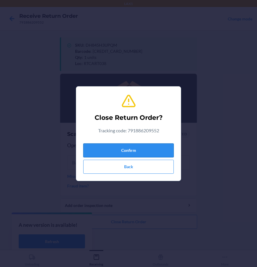
click at [126, 155] on button "Confirm" at bounding box center [128, 151] width 90 height 14
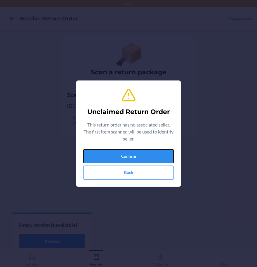
click at [126, 155] on button "Confirm" at bounding box center [128, 156] width 90 height 14
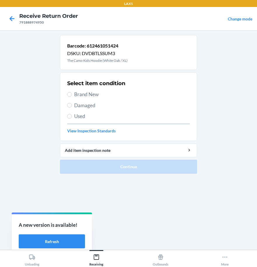
click at [88, 101] on div "Select item condition Brand New Damaged Used View Inspection Standards" at bounding box center [128, 107] width 123 height 58
click at [85, 106] on span "Damaged" at bounding box center [132, 106] width 116 height 8
click at [72, 106] on input "Damaged" at bounding box center [69, 105] width 5 height 5
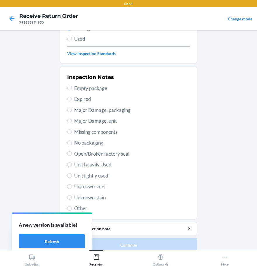
scroll to position [84, 0]
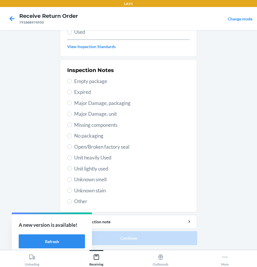
click at [87, 157] on span "Unit heavily Used" at bounding box center [132, 158] width 116 height 8
drag, startPoint x: 87, startPoint y: 157, endPoint x: 80, endPoint y: 148, distance: 11.4
click at [77, 147] on span "Open/Broken factory seal" at bounding box center [132, 147] width 116 height 8
click at [72, 147] on input "Open/Broken factory seal" at bounding box center [69, 146] width 5 height 5
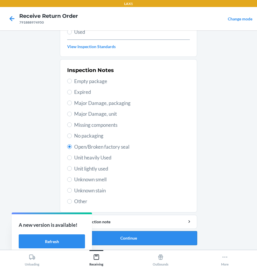
click at [160, 238] on button "Continue" at bounding box center [128, 238] width 137 height 14
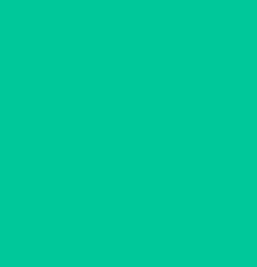
scroll to position [0, 0]
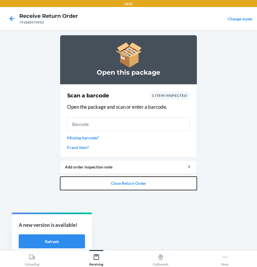
click at [113, 188] on button "Close Return Order" at bounding box center [128, 183] width 137 height 14
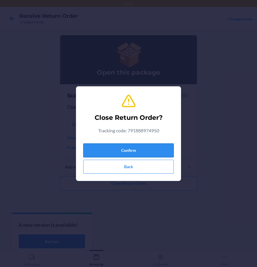
click at [120, 152] on button "Confirm" at bounding box center [128, 151] width 90 height 14
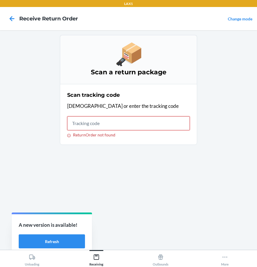
click at [110, 124] on input "ReturnOrder not found" at bounding box center [128, 123] width 123 height 14
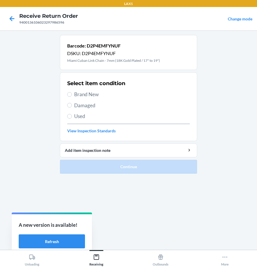
click at [89, 98] on span "Brand New" at bounding box center [132, 95] width 116 height 8
click at [72, 97] on input "Brand New" at bounding box center [69, 94] width 5 height 5
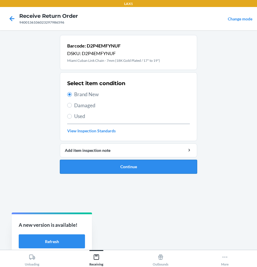
click at [111, 168] on button "Continue" at bounding box center [128, 167] width 137 height 14
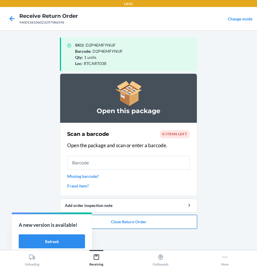
click at [138, 226] on button "Close Return Order" at bounding box center [128, 222] width 137 height 14
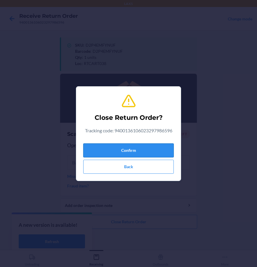
click at [136, 153] on button "Confirm" at bounding box center [128, 151] width 90 height 14
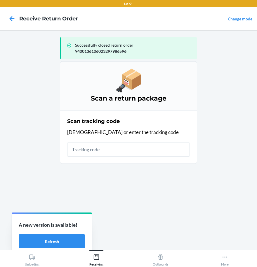
click at [190, 217] on div "Successfully closed return order 9400136106023297986596 Scan a return package S…" at bounding box center [128, 140] width 137 height 210
click at [97, 148] on input "text" at bounding box center [128, 150] width 123 height 14
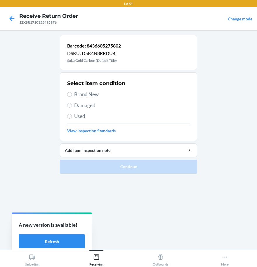
click at [85, 96] on span "Brand New" at bounding box center [132, 95] width 116 height 8
click at [72, 96] on input "Brand New" at bounding box center [69, 94] width 5 height 5
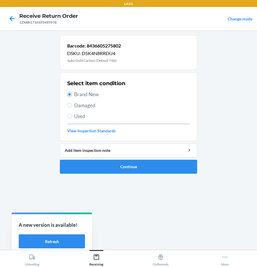
click at [86, 108] on span "Damaged" at bounding box center [132, 106] width 116 height 8
click at [72, 108] on input "Damaged" at bounding box center [69, 105] width 5 height 5
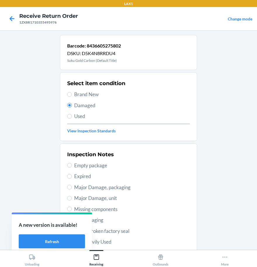
click at [82, 97] on span "Brand New" at bounding box center [132, 95] width 116 height 8
click at [72, 97] on input "Brand New" at bounding box center [69, 94] width 5 height 5
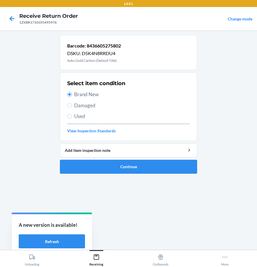
click at [127, 178] on ol "Barcode: 8436605275802 DSKU: D5K4N8RRDU4 Suku Gold Carbon (Default Title) Selec…" at bounding box center [128, 107] width 137 height 144
click at [129, 174] on button "Continue" at bounding box center [128, 167] width 137 height 14
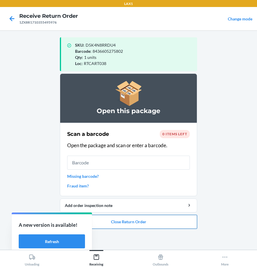
click at [161, 223] on button "Close Return Order" at bounding box center [128, 222] width 137 height 14
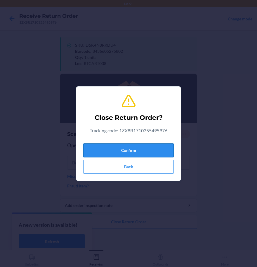
click at [129, 155] on button "Confirm" at bounding box center [128, 151] width 90 height 14
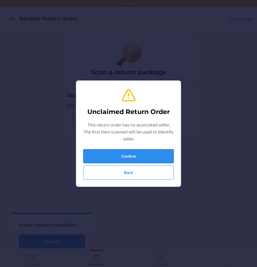
click at [117, 160] on button "Confirm" at bounding box center [128, 156] width 90 height 14
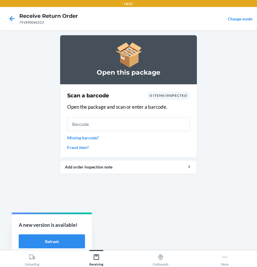
click at [98, 125] on input "text" at bounding box center [128, 124] width 123 height 14
click at [90, 139] on link "Missing barcode?" at bounding box center [128, 138] width 123 height 6
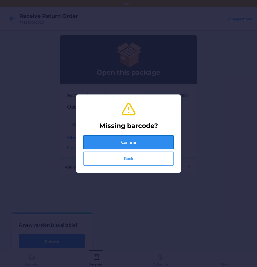
click at [133, 143] on button "Confirm" at bounding box center [128, 142] width 90 height 14
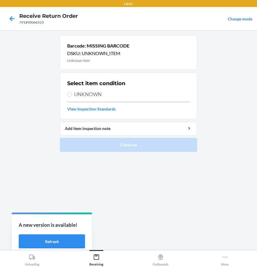
click at [71, 97] on label "UNKNOWN" at bounding box center [128, 95] width 123 height 8
click at [71, 97] on input "UNKNOWN" at bounding box center [69, 94] width 5 height 5
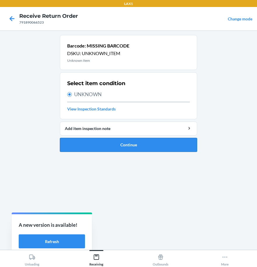
click at [99, 139] on button "Continue" at bounding box center [128, 145] width 137 height 14
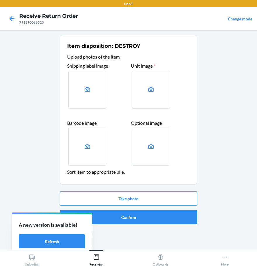
click at [134, 202] on button "Take photo" at bounding box center [128, 199] width 137 height 14
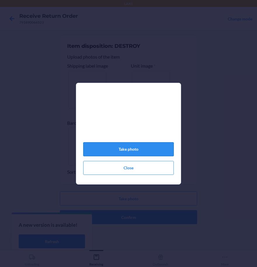
click at [154, 150] on button "Take photo" at bounding box center [128, 149] width 90 height 14
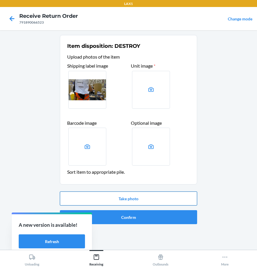
click at [150, 203] on button "Take photo" at bounding box center [128, 199] width 137 height 14
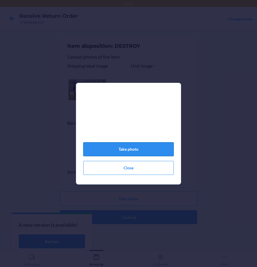
click at [116, 150] on button "Take photo" at bounding box center [128, 149] width 90 height 14
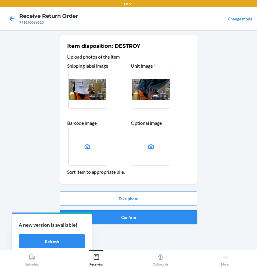
click at [149, 219] on button "Confirm" at bounding box center [128, 217] width 137 height 14
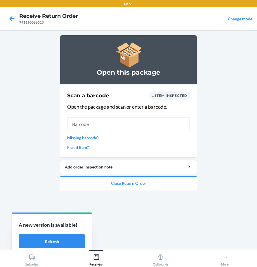
click at [126, 125] on input "text" at bounding box center [128, 124] width 123 height 14
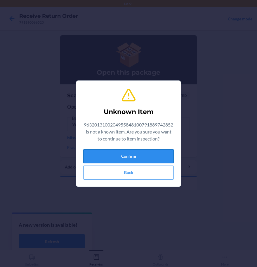
click at [113, 159] on button "Confirm" at bounding box center [128, 156] width 90 height 14
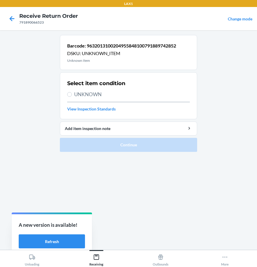
click at [11, 12] on div at bounding box center [12, 18] width 15 height 15
click at [9, 21] on icon at bounding box center [12, 19] width 10 height 10
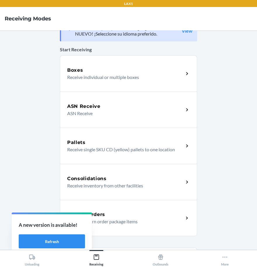
scroll to position [29, 0]
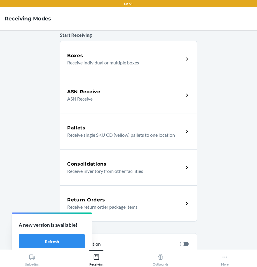
click at [95, 200] on h5 "Return Orders" at bounding box center [86, 200] width 38 height 7
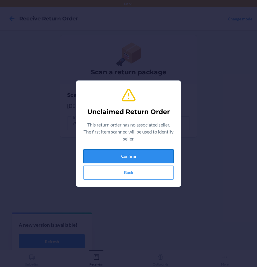
click at [158, 155] on button "Confirm" at bounding box center [128, 156] width 90 height 14
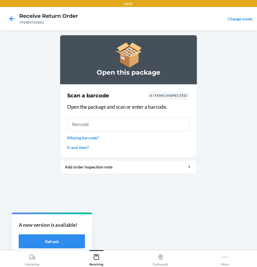
click at [132, 125] on input "text" at bounding box center [128, 124] width 123 height 14
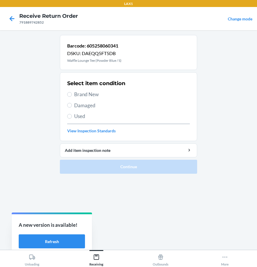
click at [73, 96] on label "Brand New" at bounding box center [128, 95] width 123 height 8
click at [72, 96] on input "Brand New" at bounding box center [69, 94] width 5 height 5
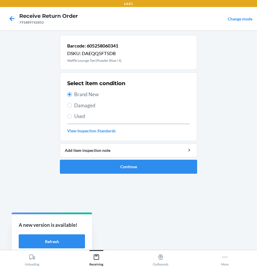
click at [83, 106] on span "Damaged" at bounding box center [132, 106] width 116 height 8
click at [72, 106] on input "Damaged" at bounding box center [69, 105] width 5 height 5
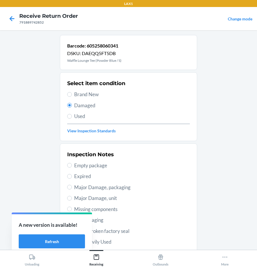
click at [75, 91] on span "Brand New" at bounding box center [132, 95] width 116 height 8
click at [72, 92] on input "Brand New" at bounding box center [69, 94] width 5 height 5
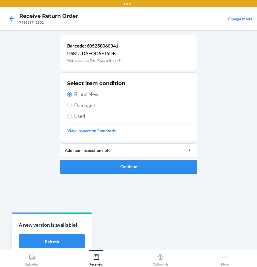
click at [86, 104] on span "Damaged" at bounding box center [132, 106] width 116 height 8
click at [72, 104] on input "Damaged" at bounding box center [69, 105] width 5 height 5
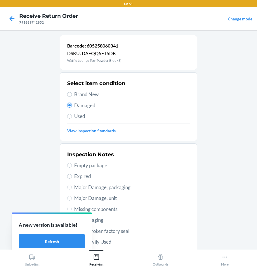
scroll to position [84, 0]
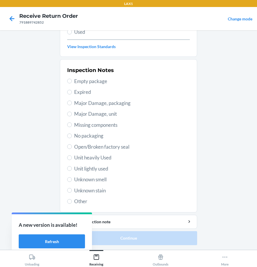
click at [88, 158] on span "Unit heavily Used" at bounding box center [132, 158] width 116 height 8
click at [72, 158] on input "Unit heavily Used" at bounding box center [69, 157] width 5 height 5
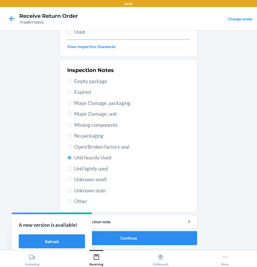
click at [77, 148] on span "Open/Broken factory seal" at bounding box center [132, 147] width 116 height 8
click at [72, 148] on input "Open/Broken factory seal" at bounding box center [69, 146] width 5 height 5
click at [160, 236] on button "Continue" at bounding box center [128, 238] width 137 height 14
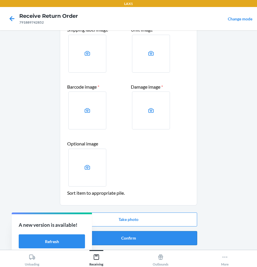
click at [143, 234] on button "Confirm" at bounding box center [128, 238] width 137 height 14
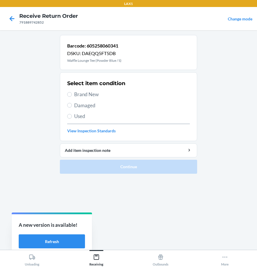
click at [97, 94] on span "Brand New" at bounding box center [132, 95] width 116 height 8
click at [72, 94] on input "Brand New" at bounding box center [69, 94] width 5 height 5
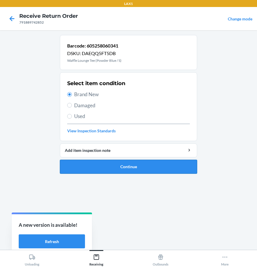
click at [145, 168] on button "Continue" at bounding box center [128, 167] width 137 height 14
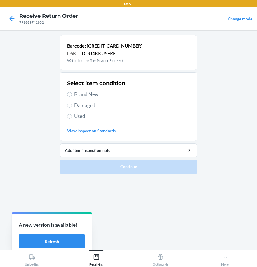
click at [67, 99] on section "Select item condition Brand New Damaged Used View Inspection Standards" at bounding box center [128, 106] width 137 height 69
click at [70, 92] on input "Brand New" at bounding box center [69, 94] width 5 height 5
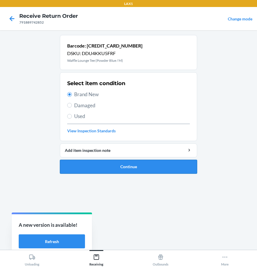
click at [125, 165] on button "Continue" at bounding box center [128, 167] width 137 height 14
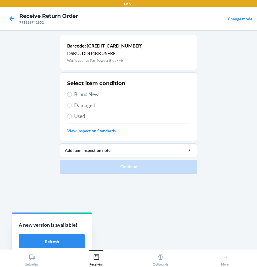
click at [94, 93] on span "Brand New" at bounding box center [132, 95] width 116 height 8
click at [72, 93] on input "Brand New" at bounding box center [69, 94] width 5 height 5
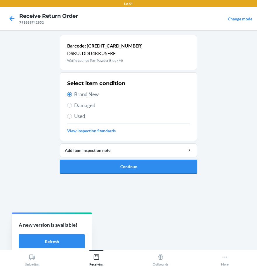
click at [122, 169] on button "Continue" at bounding box center [128, 167] width 137 height 14
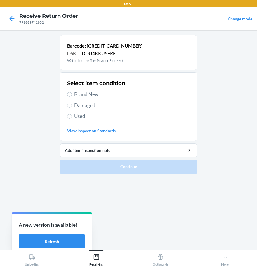
click at [84, 102] on span "Damaged" at bounding box center [132, 106] width 116 height 8
click at [72, 103] on input "Damaged" at bounding box center [69, 105] width 5 height 5
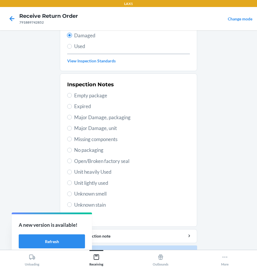
scroll to position [84, 0]
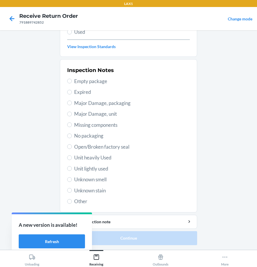
click at [84, 146] on span "Open/Broken factory seal" at bounding box center [132, 147] width 116 height 8
click at [72, 146] on input "Open/Broken factory seal" at bounding box center [69, 146] width 5 height 5
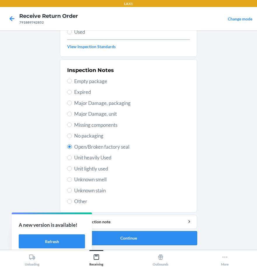
click at [130, 242] on button "Continue" at bounding box center [128, 238] width 137 height 14
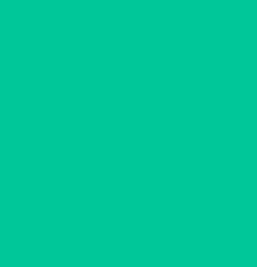
scroll to position [36, 0]
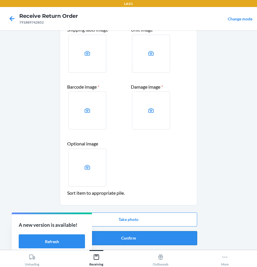
click at [139, 242] on button "Confirm" at bounding box center [128, 238] width 137 height 14
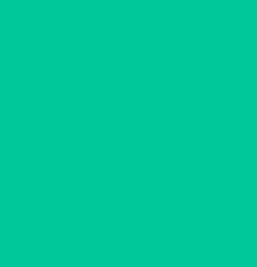
scroll to position [0, 0]
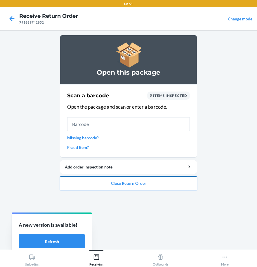
click at [164, 187] on button "Close Return Order" at bounding box center [128, 183] width 137 height 14
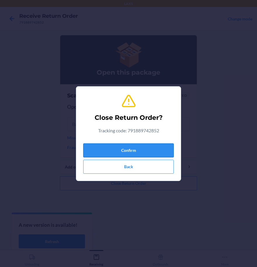
click at [121, 151] on button "Confirm" at bounding box center [128, 151] width 90 height 14
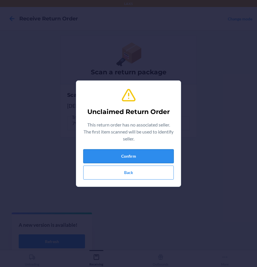
click at [99, 154] on button "Confirm" at bounding box center [128, 156] width 90 height 14
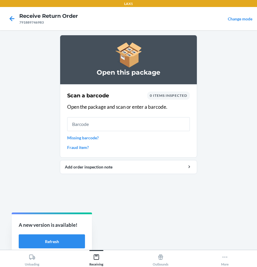
click at [108, 126] on input "text" at bounding box center [128, 124] width 123 height 14
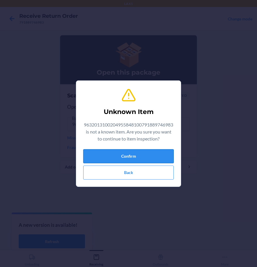
click at [137, 152] on button "Confirm" at bounding box center [128, 156] width 90 height 14
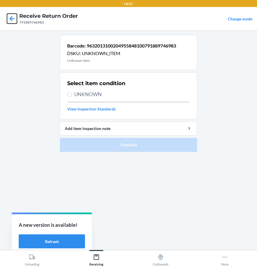
click at [11, 18] on icon at bounding box center [12, 18] width 5 height 5
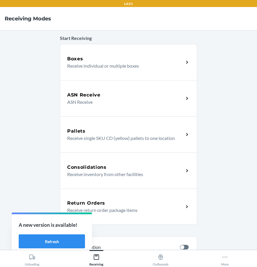
scroll to position [103, 0]
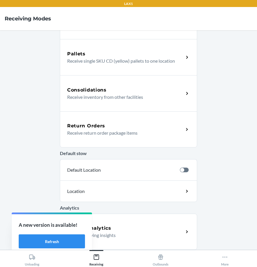
click at [100, 129] on h5 "Return Orders" at bounding box center [86, 126] width 38 height 7
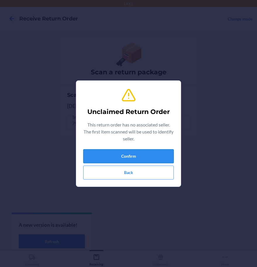
click at [145, 160] on button "Confirm" at bounding box center [128, 156] width 90 height 14
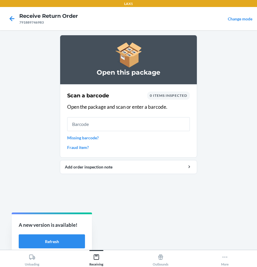
click at [79, 140] on link "Missing barcode?" at bounding box center [128, 138] width 123 height 6
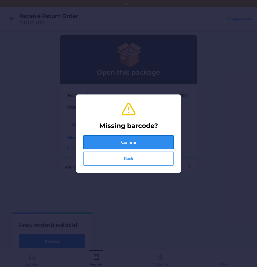
click at [136, 139] on button "Confirm" at bounding box center [128, 142] width 90 height 14
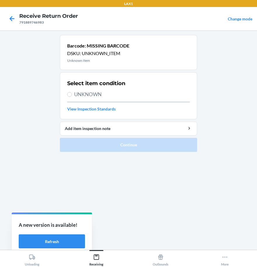
click at [88, 98] on span "UNKNOWN" at bounding box center [132, 95] width 116 height 8
click at [72, 97] on input "UNKNOWN" at bounding box center [69, 94] width 5 height 5
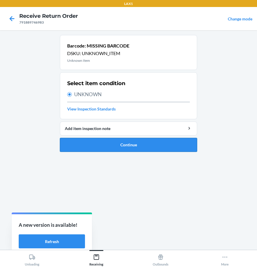
click at [113, 150] on button "Continue" at bounding box center [128, 145] width 137 height 14
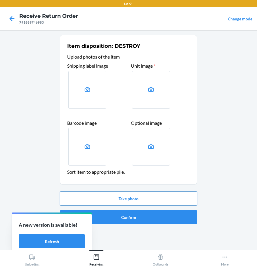
click at [132, 198] on button "Take photo" at bounding box center [128, 199] width 137 height 14
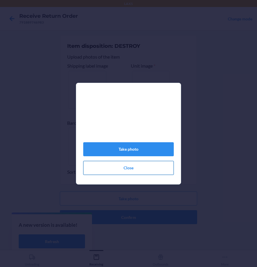
click at [122, 175] on button "Close" at bounding box center [128, 168] width 90 height 14
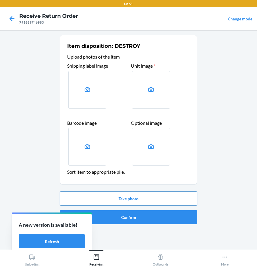
click at [132, 202] on button "Take photo" at bounding box center [128, 199] width 137 height 14
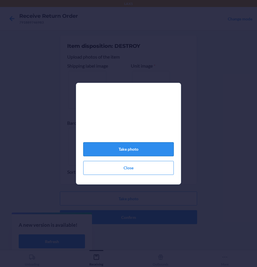
click at [123, 153] on button "Take photo" at bounding box center [128, 149] width 90 height 14
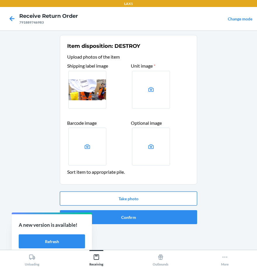
click at [141, 200] on button "Take photo" at bounding box center [128, 199] width 137 height 14
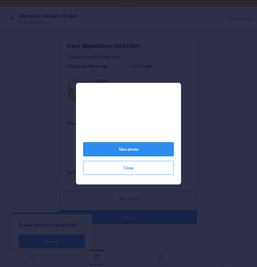
click at [125, 149] on button "Take photo" at bounding box center [128, 149] width 90 height 14
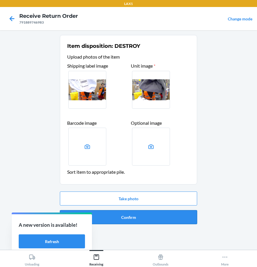
click at [145, 215] on button "Confirm" at bounding box center [128, 217] width 137 height 14
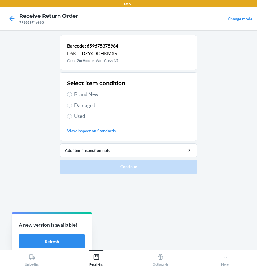
click at [78, 106] on span "Damaged" at bounding box center [132, 106] width 116 height 8
click at [72, 106] on input "Damaged" at bounding box center [69, 105] width 5 height 5
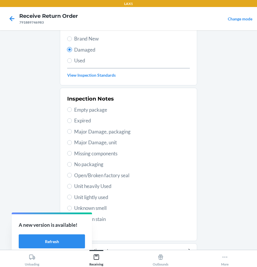
scroll to position [58, 0]
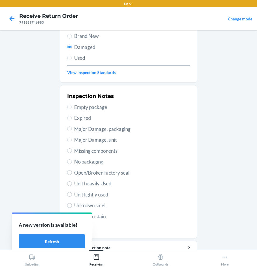
click at [93, 153] on span "Missing components" at bounding box center [132, 151] width 116 height 8
click at [72, 153] on input "Missing components" at bounding box center [69, 150] width 5 height 5
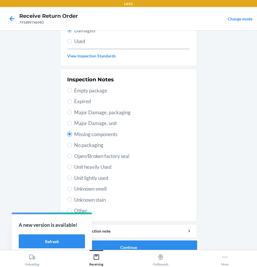
scroll to position [84, 0]
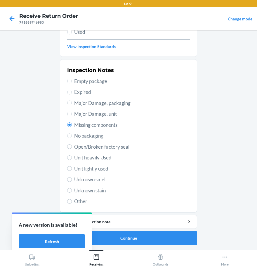
click at [95, 78] on span "Empty package" at bounding box center [132, 82] width 116 height 8
click at [72, 79] on input "Empty package" at bounding box center [69, 81] width 5 height 5
click at [136, 238] on button "Continue" at bounding box center [128, 238] width 137 height 14
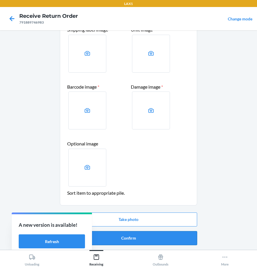
click at [136, 240] on button "Confirm" at bounding box center [128, 238] width 137 height 14
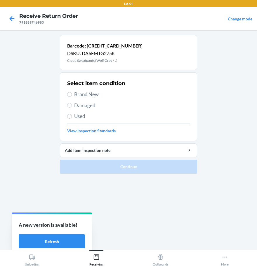
click at [83, 107] on span "Damaged" at bounding box center [132, 106] width 116 height 8
click at [72, 107] on input "Damaged" at bounding box center [69, 105] width 5 height 5
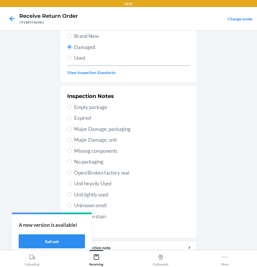
click at [82, 106] on span "Empty package" at bounding box center [132, 108] width 116 height 8
click at [72, 106] on input "Empty package" at bounding box center [69, 107] width 5 height 5
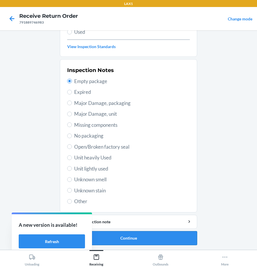
click at [128, 237] on button "Continue" at bounding box center [128, 238] width 137 height 14
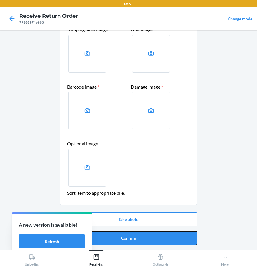
click at [128, 238] on button "Confirm" at bounding box center [128, 238] width 137 height 14
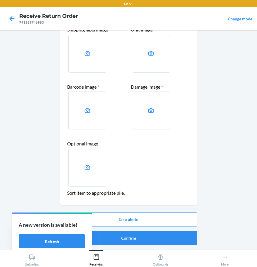
scroll to position [0, 0]
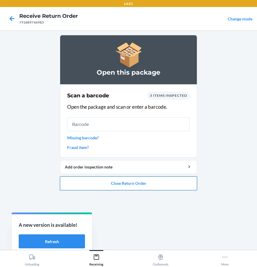
click at [132, 185] on button "Close Return Order" at bounding box center [128, 183] width 137 height 14
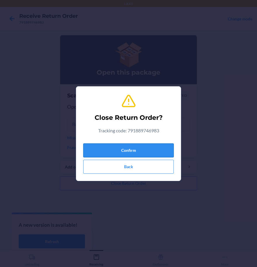
click at [111, 148] on button "Confirm" at bounding box center [128, 151] width 90 height 14
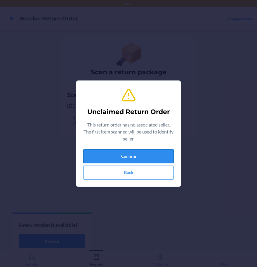
click at [132, 154] on button "Confirm" at bounding box center [128, 156] width 90 height 14
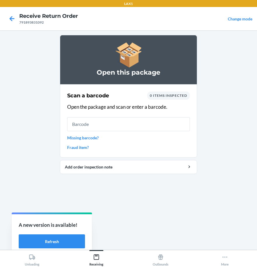
click at [91, 127] on input "text" at bounding box center [128, 124] width 123 height 14
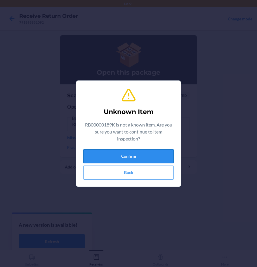
click at [128, 157] on button "Confirm" at bounding box center [128, 156] width 90 height 14
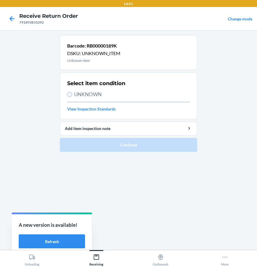
click at [68, 95] on input "UNKNOWN" at bounding box center [69, 94] width 5 height 5
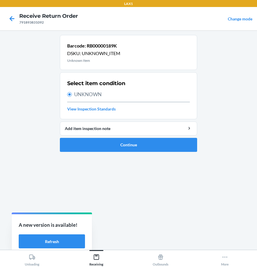
click at [154, 152] on ol "Barcode: RB00000189K DSKU: UNKNOWN_ITEM Unknown Item Select item condition UNKN…" at bounding box center [128, 96] width 137 height 122
click at [151, 148] on button "Continue" at bounding box center [128, 145] width 137 height 14
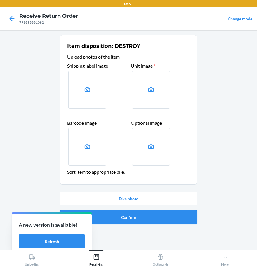
click at [134, 222] on button "Confirm" at bounding box center [128, 217] width 137 height 14
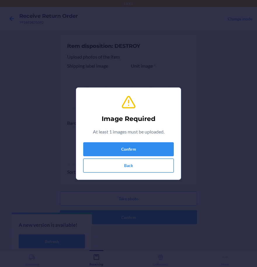
click at [133, 171] on button "Back" at bounding box center [128, 166] width 90 height 14
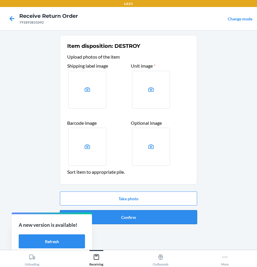
click at [137, 220] on button "Confirm" at bounding box center [128, 217] width 137 height 14
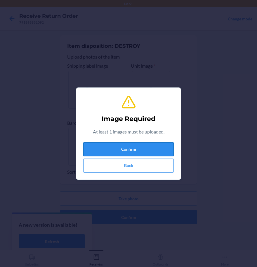
click at [116, 146] on button "Confirm" at bounding box center [128, 149] width 90 height 14
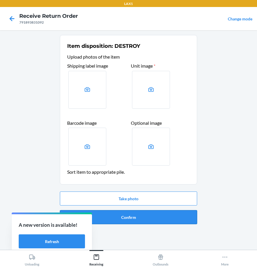
drag, startPoint x: 129, startPoint y: 219, endPoint x: 123, endPoint y: 218, distance: 6.0
click at [123, 218] on button "Confirm" at bounding box center [128, 217] width 137 height 14
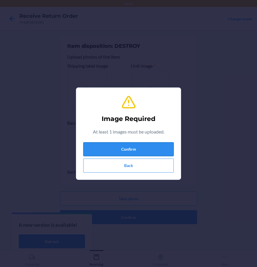
click at [141, 146] on button "Confirm" at bounding box center [128, 149] width 90 height 14
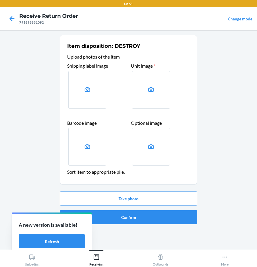
click at [134, 206] on div "Take photo Confirm" at bounding box center [128, 207] width 137 height 37
click at [146, 193] on button "Take photo" at bounding box center [128, 199] width 137 height 14
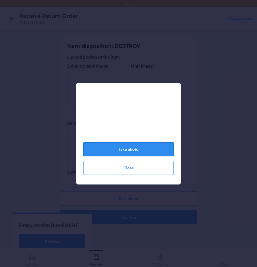
click at [135, 150] on button "Take photo" at bounding box center [128, 149] width 90 height 14
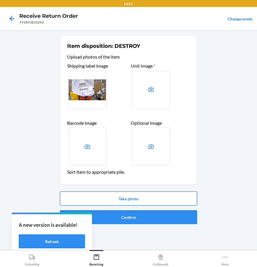
click at [149, 201] on button "Take photo" at bounding box center [128, 199] width 137 height 14
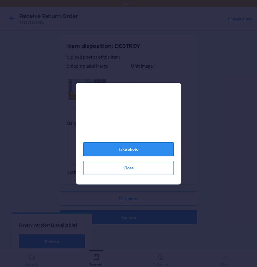
click at [123, 155] on button "Take photo" at bounding box center [128, 149] width 90 height 14
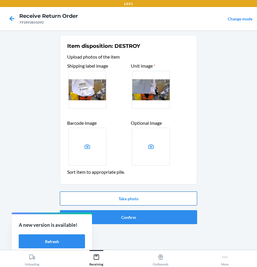
click at [133, 202] on button "Take photo" at bounding box center [128, 199] width 137 height 14
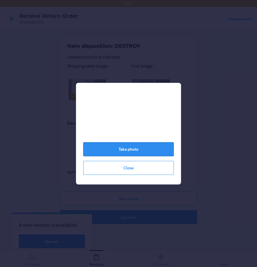
click at [139, 152] on button "Take photo" at bounding box center [128, 149] width 90 height 14
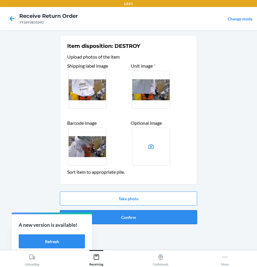
click at [139, 215] on button "Confirm" at bounding box center [128, 217] width 137 height 14
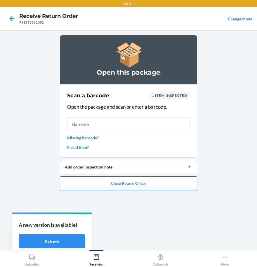
click at [153, 187] on button "Close Return Order" at bounding box center [128, 183] width 137 height 14
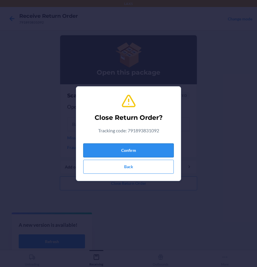
click at [142, 154] on button "Confirm" at bounding box center [128, 151] width 90 height 14
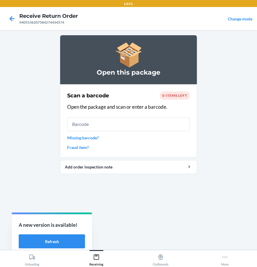
click at [97, 130] on input "text" at bounding box center [128, 124] width 123 height 14
click at [93, 123] on input "text" at bounding box center [128, 124] width 123 height 14
click at [112, 123] on input "text" at bounding box center [128, 124] width 123 height 14
click at [90, 123] on input "text" at bounding box center [128, 124] width 123 height 14
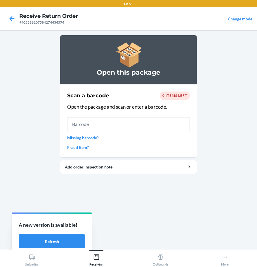
click at [90, 123] on input "text" at bounding box center [128, 124] width 123 height 14
click at [91, 123] on input "text" at bounding box center [128, 124] width 123 height 14
click at [93, 122] on input "text" at bounding box center [128, 124] width 123 height 14
click at [104, 125] on input "text" at bounding box center [128, 124] width 123 height 14
click at [125, 124] on input "text" at bounding box center [128, 124] width 123 height 14
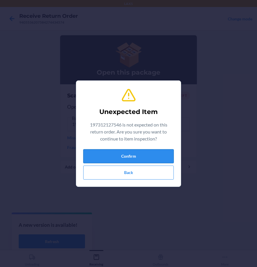
click at [117, 153] on button "Confirm" at bounding box center [128, 156] width 90 height 14
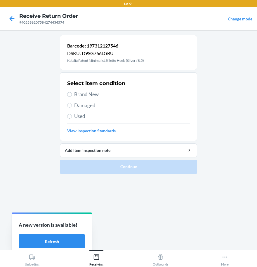
click at [84, 94] on span "Brand New" at bounding box center [132, 95] width 116 height 8
click at [72, 94] on input "Brand New" at bounding box center [69, 94] width 5 height 5
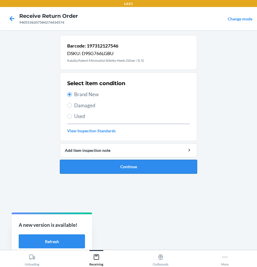
click at [143, 169] on button "Continue" at bounding box center [128, 167] width 137 height 14
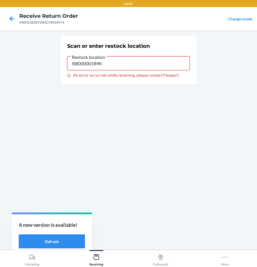
click at [119, 69] on input "RB00000189K" at bounding box center [128, 63] width 123 height 14
click at [118, 68] on input "RB00000189K" at bounding box center [128, 63] width 123 height 14
drag, startPoint x: 113, startPoint y: 68, endPoint x: 61, endPoint y: 71, distance: 52.9
click at [61, 71] on section "Scan or enter restock location Restock location RB00000189K An error occurred w…" at bounding box center [128, 60] width 137 height 50
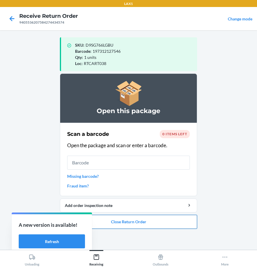
click at [144, 221] on button "Close Return Order" at bounding box center [128, 222] width 137 height 14
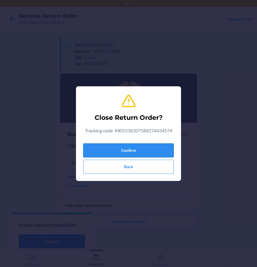
click at [137, 147] on button "Confirm" at bounding box center [128, 151] width 90 height 14
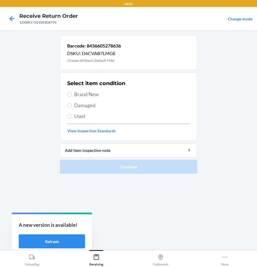
click at [97, 96] on span "Brand New" at bounding box center [132, 95] width 116 height 8
click at [72, 96] on input "Brand New" at bounding box center [69, 94] width 5 height 5
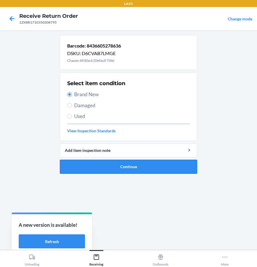
click at [100, 168] on button "Continue" at bounding box center [128, 167] width 137 height 14
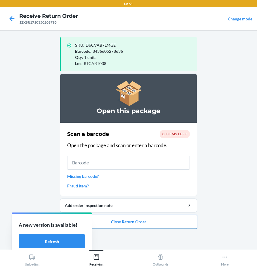
click at [144, 228] on button "Close Return Order" at bounding box center [128, 222] width 137 height 14
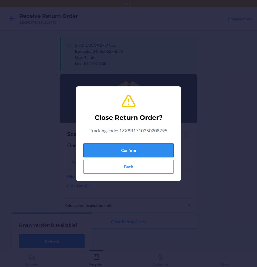
click at [123, 155] on button "Confirm" at bounding box center [128, 151] width 90 height 14
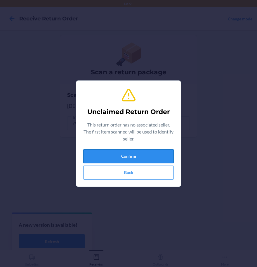
click at [100, 152] on button "Confirm" at bounding box center [128, 156] width 90 height 14
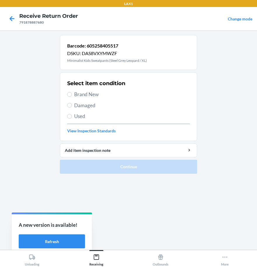
click at [79, 107] on span "Damaged" at bounding box center [132, 106] width 116 height 8
click at [72, 107] on input "Damaged" at bounding box center [69, 105] width 5 height 5
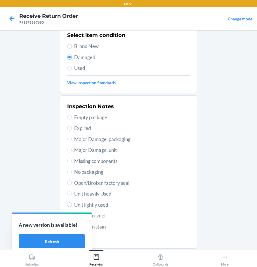
scroll to position [84, 0]
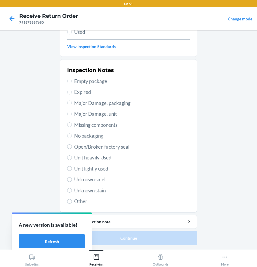
click at [83, 200] on span "Other" at bounding box center [132, 202] width 116 height 8
click at [72, 200] on input "Other" at bounding box center [69, 201] width 5 height 5
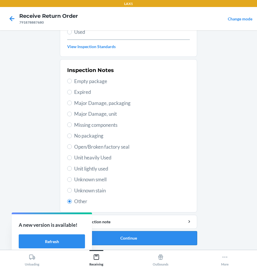
click at [151, 235] on button "Continue" at bounding box center [128, 238] width 137 height 14
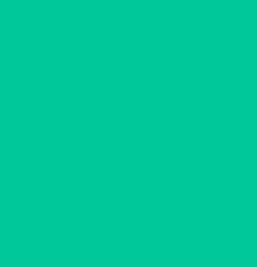
click at [150, 235] on button "Confirm" at bounding box center [128, 238] width 137 height 14
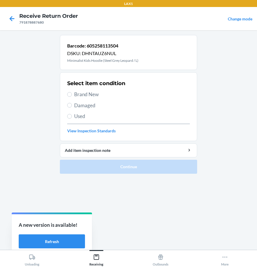
click at [83, 106] on span "Damaged" at bounding box center [132, 106] width 116 height 8
click at [72, 106] on input "Damaged" at bounding box center [69, 105] width 5 height 5
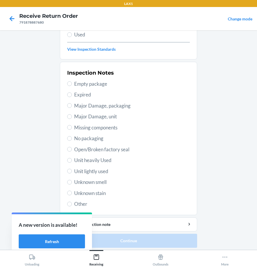
scroll to position [84, 0]
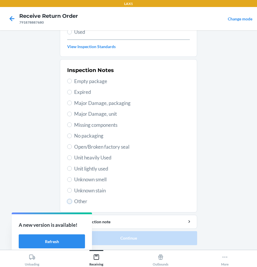
click at [67, 203] on input "Other" at bounding box center [69, 201] width 5 height 5
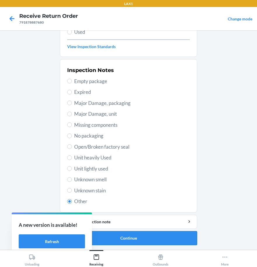
click at [130, 239] on button "Continue" at bounding box center [128, 238] width 137 height 14
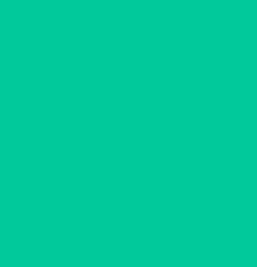
scroll to position [36, 0]
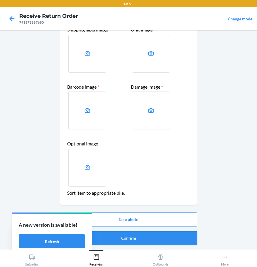
click at [142, 242] on button "Confirm" at bounding box center [128, 238] width 137 height 14
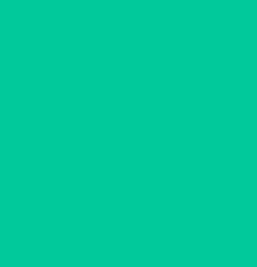
scroll to position [0, 0]
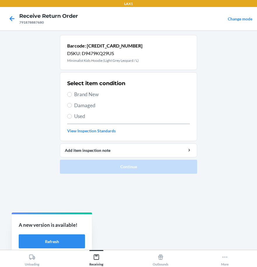
click at [84, 92] on span "Brand New" at bounding box center [132, 95] width 116 height 8
click at [72, 92] on input "Brand New" at bounding box center [69, 94] width 5 height 5
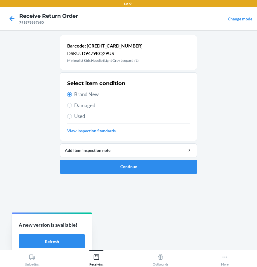
click at [86, 107] on span "Damaged" at bounding box center [132, 106] width 116 height 8
click at [72, 107] on input "Damaged" at bounding box center [69, 105] width 5 height 5
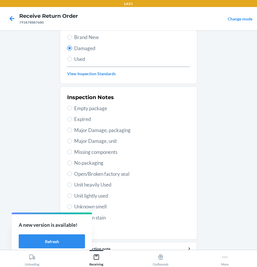
scroll to position [58, 0]
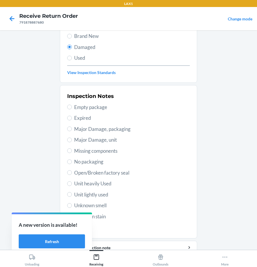
click at [185, 179] on div "Inspection Notes Empty package Expired Major Damage, packaging Major Damage, un…" at bounding box center [128, 162] width 123 height 142
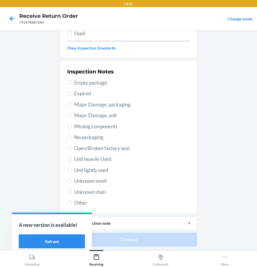
scroll to position [84, 0]
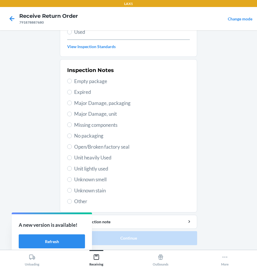
click at [96, 83] on span "Empty package" at bounding box center [132, 82] width 116 height 8
click at [72, 83] on input "Empty package" at bounding box center [69, 81] width 5 height 5
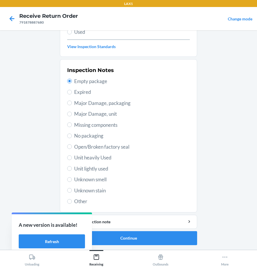
click at [78, 195] on div "Inspection Notes Empty package Expired Major Damage, packaging Major Damage, un…" at bounding box center [128, 136] width 123 height 142
click at [78, 202] on span "Other" at bounding box center [132, 202] width 116 height 8
click at [72, 202] on input "Other" at bounding box center [69, 201] width 5 height 5
drag, startPoint x: 79, startPoint y: 144, endPoint x: 77, endPoint y: 146, distance: 3.1
click at [78, 144] on span "Open/Broken factory seal" at bounding box center [132, 147] width 116 height 8
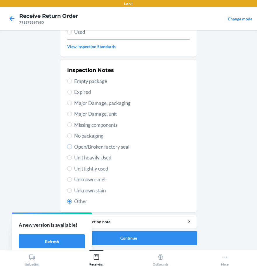
click at [72, 144] on input "Open/Broken factory seal" at bounding box center [69, 146] width 5 height 5
click at [134, 238] on button "Continue" at bounding box center [128, 238] width 137 height 14
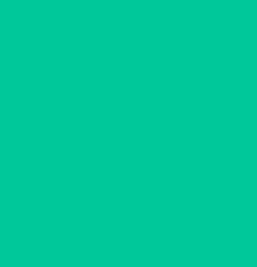
scroll to position [36, 0]
click at [134, 238] on button "Confirm" at bounding box center [128, 238] width 137 height 14
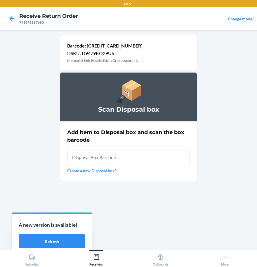
scroll to position [0, 0]
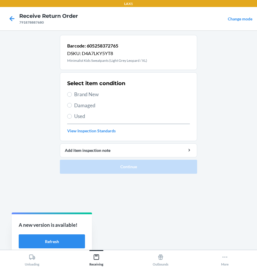
click at [84, 90] on div "Select item condition Brand New Damaged Used View Inspection Standards" at bounding box center [128, 107] width 123 height 58
click at [67, 94] on section "Select item condition Brand New Damaged Used View Inspection Standards" at bounding box center [128, 106] width 137 height 69
click at [71, 95] on input "Brand New" at bounding box center [69, 94] width 5 height 5
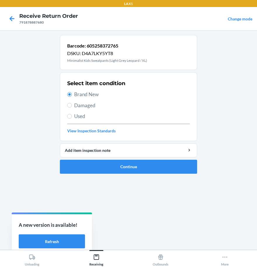
click at [86, 105] on span "Damaged" at bounding box center [132, 106] width 116 height 8
click at [72, 105] on input "Damaged" at bounding box center [69, 105] width 5 height 5
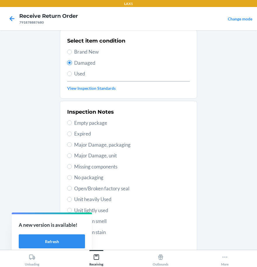
scroll to position [84, 0]
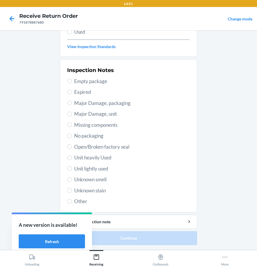
click at [94, 146] on span "Open/Broken factory seal" at bounding box center [132, 147] width 116 height 8
click at [72, 146] on input "Open/Broken factory seal" at bounding box center [69, 146] width 5 height 5
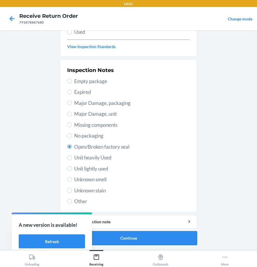
click at [181, 240] on button "Continue" at bounding box center [128, 238] width 137 height 14
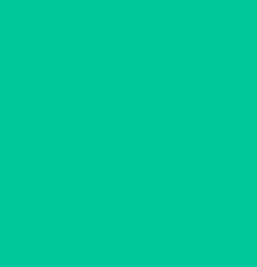
click at [181, 240] on button "Confirm" at bounding box center [128, 238] width 137 height 14
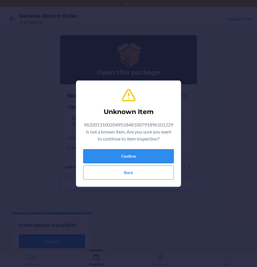
click at [136, 157] on button "Confirm" at bounding box center [128, 156] width 90 height 14
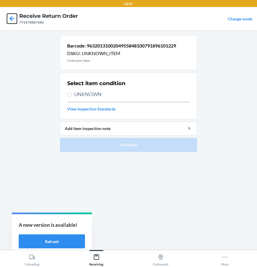
click at [11, 21] on icon at bounding box center [12, 18] width 5 height 5
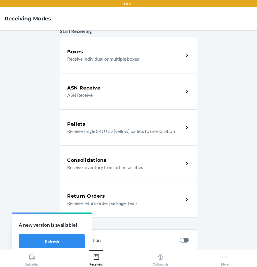
scroll to position [103, 0]
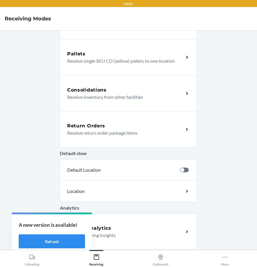
click at [104, 141] on div "Return Orders Receive return order package items" at bounding box center [128, 129] width 137 height 36
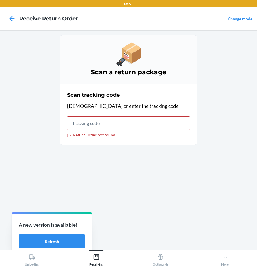
drag, startPoint x: 136, startPoint y: 110, endPoint x: 134, endPoint y: 117, distance: 7.2
click at [136, 113] on div "Scan tracking code Scan or enter the tracking code ReturnOrder not found" at bounding box center [128, 115] width 123 height 50
click at [132, 121] on input "ReturnOrder not found" at bounding box center [128, 123] width 123 height 14
click at [95, 120] on input "ReturnOrder not found" at bounding box center [128, 123] width 123 height 14
click at [112, 123] on input "ReturnOrder not found" at bounding box center [128, 123] width 123 height 14
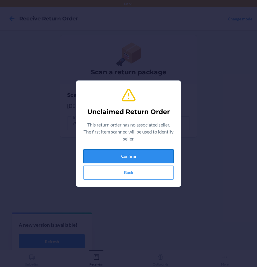
click at [141, 150] on button "Confirm" at bounding box center [128, 156] width 90 height 14
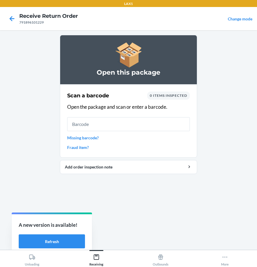
click at [114, 123] on input "text" at bounding box center [128, 124] width 123 height 14
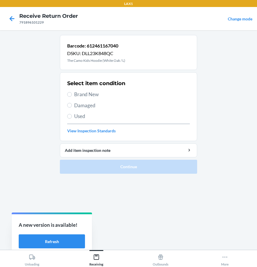
click at [81, 101] on div "Select item condition Brand New Damaged Used View Inspection Standards" at bounding box center [128, 107] width 123 height 58
click at [85, 107] on span "Damaged" at bounding box center [132, 106] width 116 height 8
click at [72, 107] on input "Damaged" at bounding box center [69, 105] width 5 height 5
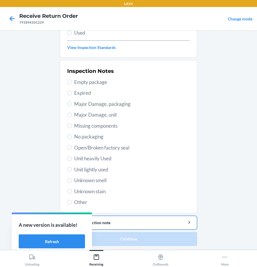
scroll to position [84, 0]
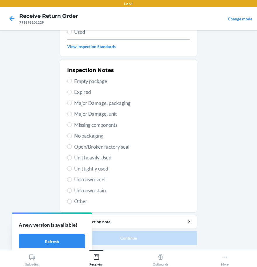
click at [89, 169] on span "Unit lightly used" at bounding box center [132, 169] width 116 height 8
click at [72, 169] on input "Unit lightly used" at bounding box center [69, 168] width 5 height 5
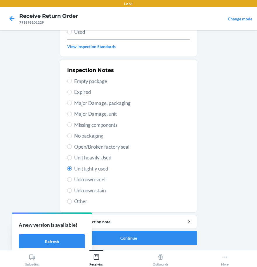
click at [109, 149] on span "Open/Broken factory seal" at bounding box center [132, 147] width 116 height 8
click at [72, 149] on input "Open/Broken factory seal" at bounding box center [69, 146] width 5 height 5
click at [153, 233] on button "Continue" at bounding box center [128, 238] width 137 height 14
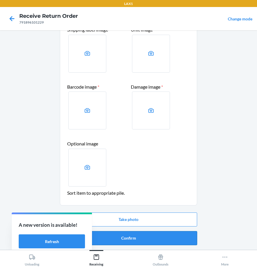
click at [139, 237] on button "Confirm" at bounding box center [128, 238] width 137 height 14
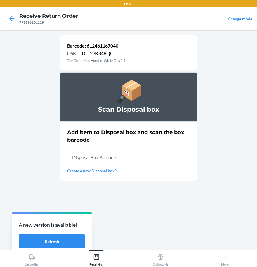
click at [113, 160] on input "text" at bounding box center [128, 157] width 123 height 14
click at [78, 152] on input "text" at bounding box center [128, 157] width 123 height 14
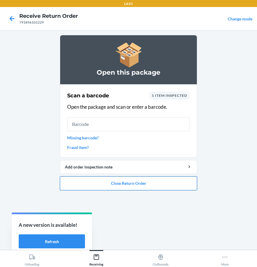
click at [147, 187] on button "Close Return Order" at bounding box center [128, 183] width 137 height 14
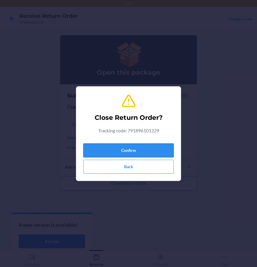
click at [139, 153] on button "Confirm" at bounding box center [128, 151] width 90 height 14
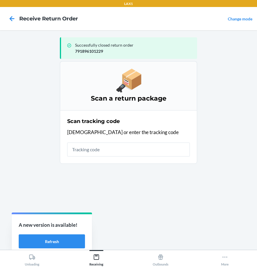
click at [113, 152] on input "text" at bounding box center [128, 150] width 123 height 14
click at [97, 152] on input "text" at bounding box center [128, 150] width 123 height 14
click at [133, 154] on input "text" at bounding box center [128, 150] width 123 height 14
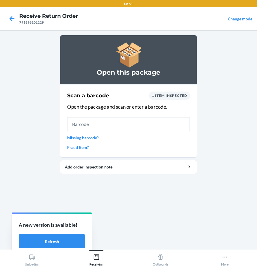
click at [128, 127] on input "text" at bounding box center [128, 124] width 123 height 14
click at [163, 126] on input "text" at bounding box center [128, 124] width 123 height 14
click at [131, 123] on input "text" at bounding box center [128, 124] width 123 height 14
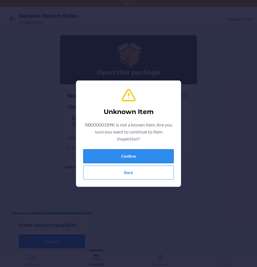
click at [152, 156] on button "Confirm" at bounding box center [128, 156] width 90 height 14
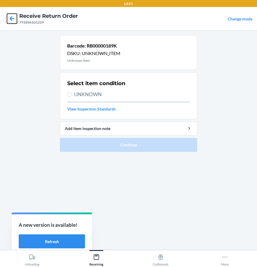
click at [11, 21] on icon at bounding box center [12, 19] width 10 height 10
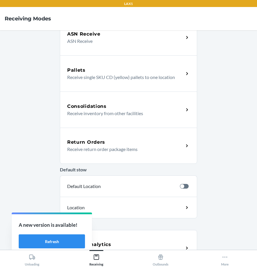
scroll to position [103, 0]
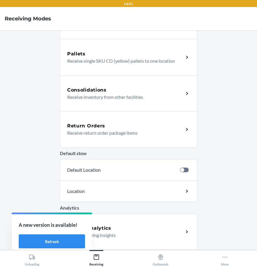
click at [108, 130] on p "Receive return order package items" at bounding box center [123, 133] width 112 height 7
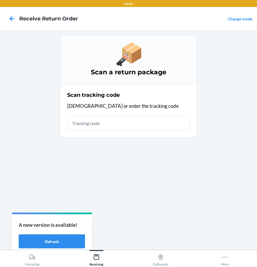
click at [110, 125] on input "text" at bounding box center [128, 123] width 123 height 14
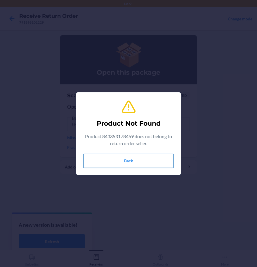
click at [115, 163] on button "Back" at bounding box center [128, 161] width 90 height 14
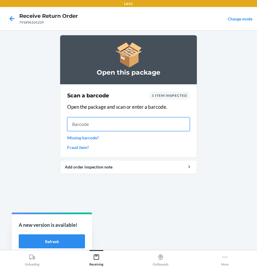
click at [80, 125] on input "text" at bounding box center [128, 124] width 123 height 14
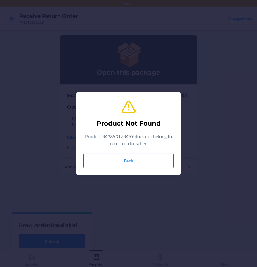
click at [117, 165] on button "Back" at bounding box center [128, 161] width 90 height 14
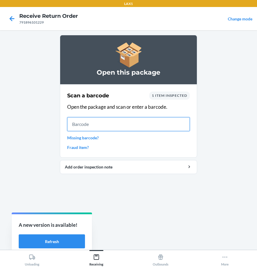
click at [121, 128] on input "text" at bounding box center [128, 124] width 123 height 14
click at [92, 123] on input "text" at bounding box center [128, 124] width 123 height 14
drag, startPoint x: 92, startPoint y: 123, endPoint x: 105, endPoint y: 122, distance: 12.7
click at [92, 123] on input "text" at bounding box center [128, 124] width 123 height 14
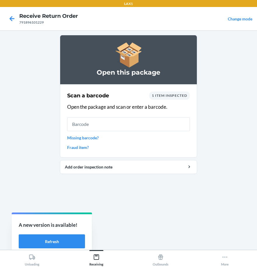
drag, startPoint x: 158, startPoint y: 110, endPoint x: 133, endPoint y: 123, distance: 27.4
click at [153, 122] on div "Scan a barcode 1 item inspected Open the package and scan or enter a barcode. M…" at bounding box center [128, 121] width 123 height 62
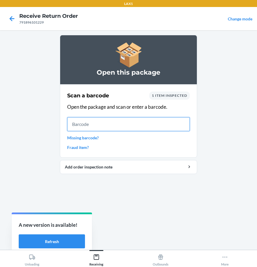
click at [115, 123] on input "text" at bounding box center [128, 124] width 123 height 14
click at [89, 123] on input "text" at bounding box center [128, 124] width 123 height 14
click at [92, 127] on input "text" at bounding box center [128, 124] width 123 height 14
drag, startPoint x: 97, startPoint y: 126, endPoint x: 66, endPoint y: 123, distance: 31.4
click at [66, 123] on section "Scan a barcode 1 item inspected Open the package and scan or enter a barcode. M…" at bounding box center [128, 121] width 137 height 74
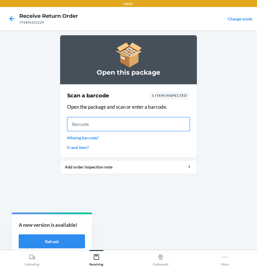
click at [99, 127] on input "text" at bounding box center [128, 124] width 123 height 14
click at [86, 123] on input "text" at bounding box center [128, 124] width 123 height 14
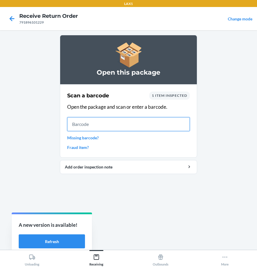
click at [87, 123] on input "text" at bounding box center [128, 124] width 123 height 14
click at [91, 123] on input "text" at bounding box center [128, 124] width 123 height 14
click at [92, 123] on input "text" at bounding box center [128, 124] width 123 height 14
click at [97, 123] on input "text" at bounding box center [128, 124] width 123 height 14
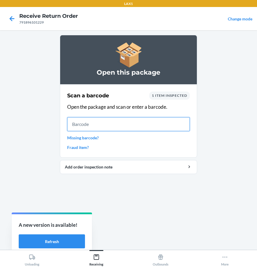
click at [96, 124] on input "text" at bounding box center [128, 124] width 123 height 14
click at [91, 126] on input "text" at bounding box center [128, 124] width 123 height 14
click at [125, 127] on input "text" at bounding box center [128, 124] width 123 height 14
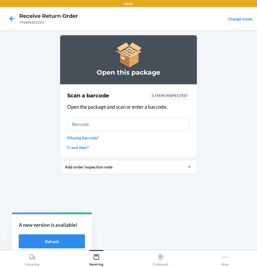
click at [138, 191] on div "Open this package Scan a barcode 1 item inspected Open the package and scan or …" at bounding box center [128, 140] width 137 height 210
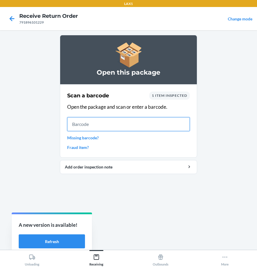
click at [104, 127] on input "text" at bounding box center [128, 124] width 123 height 14
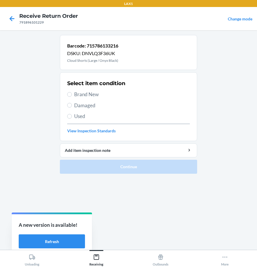
click at [106, 103] on span "Damaged" at bounding box center [132, 106] width 116 height 8
click at [72, 103] on input "Damaged" at bounding box center [69, 105] width 5 height 5
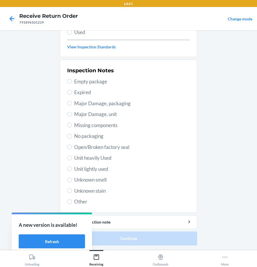
scroll to position [84, 0]
click at [77, 199] on span "Other" at bounding box center [132, 202] width 116 height 8
click at [72, 199] on input "Other" at bounding box center [69, 201] width 5 height 5
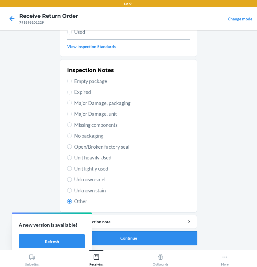
click at [130, 240] on button "Continue" at bounding box center [128, 238] width 137 height 14
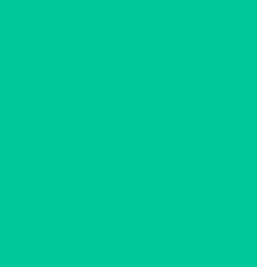
scroll to position [36, 0]
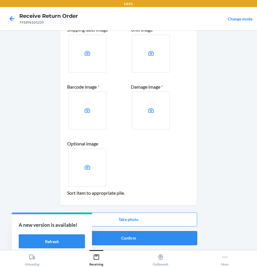
click at [150, 235] on button "Confirm" at bounding box center [128, 238] width 137 height 14
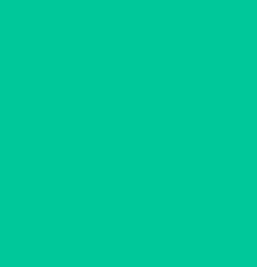
scroll to position [0, 0]
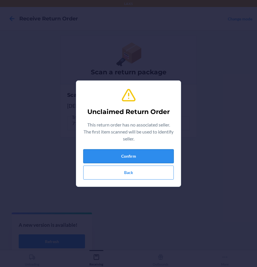
click at [154, 158] on button "Confirm" at bounding box center [128, 156] width 90 height 14
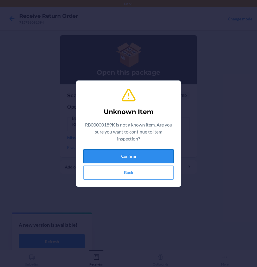
click at [135, 162] on button "Confirm" at bounding box center [128, 156] width 90 height 14
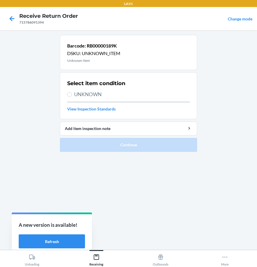
click at [81, 95] on span "UNKNOWN" at bounding box center [132, 95] width 116 height 8
click at [72, 95] on input "UNKNOWN" at bounding box center [69, 94] width 5 height 5
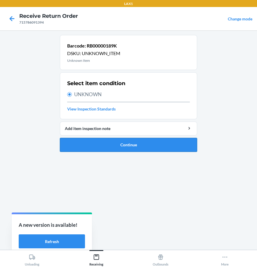
click at [95, 145] on button "Continue" at bounding box center [128, 145] width 137 height 14
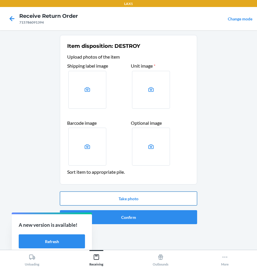
click at [139, 197] on button "Take photo" at bounding box center [128, 199] width 137 height 14
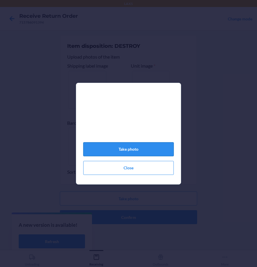
click at [122, 154] on button "Take photo" at bounding box center [128, 149] width 90 height 14
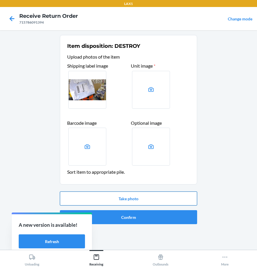
click at [132, 200] on button "Take photo" at bounding box center [128, 199] width 137 height 14
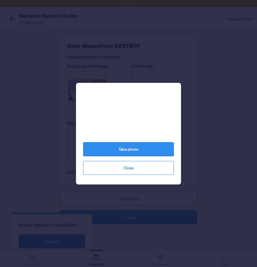
click at [146, 153] on button "Take photo" at bounding box center [128, 149] width 90 height 14
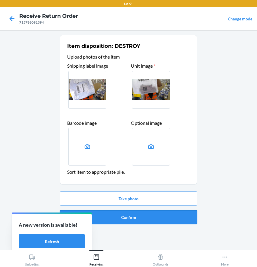
click at [151, 221] on button "Confirm" at bounding box center [128, 217] width 137 height 14
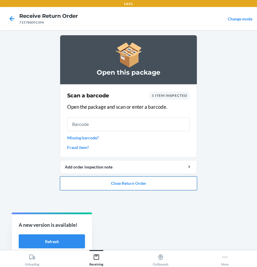
click at [144, 186] on button "Close Return Order" at bounding box center [128, 183] width 137 height 14
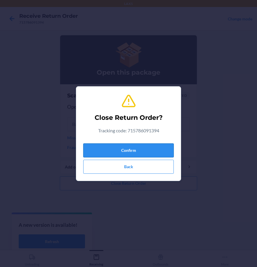
click at [106, 155] on button "Confirm" at bounding box center [128, 151] width 90 height 14
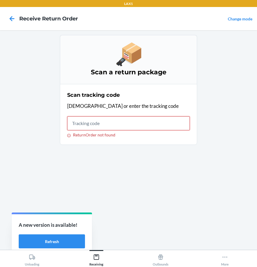
click at [146, 127] on input "ReturnOrder not found" at bounding box center [128, 123] width 123 height 14
click at [131, 234] on div "Scan a return package Scan tracking code Scan or enter the tracking code Return…" at bounding box center [128, 140] width 137 height 210
click at [33, 264] on div "Unloading" at bounding box center [32, 259] width 15 height 15
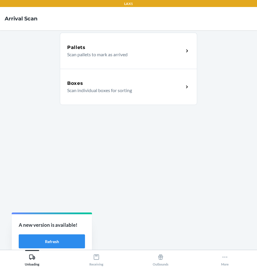
click at [107, 72] on div "Boxes Scan individual boxes for sorting" at bounding box center [128, 87] width 137 height 36
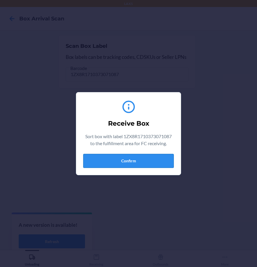
click at [141, 163] on button "Confirm" at bounding box center [128, 161] width 90 height 14
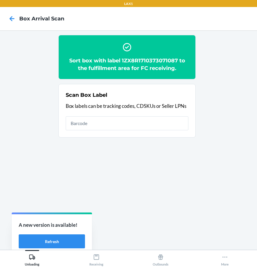
click at [141, 152] on section "Sort box with label 1ZX8R1710373071087 to the fulfillment area for FC receiving…" at bounding box center [128, 140] width 247 height 210
click at [122, 120] on input "text" at bounding box center [127, 123] width 123 height 14
click at [117, 129] on input "text" at bounding box center [127, 123] width 123 height 14
click at [96, 258] on icon at bounding box center [96, 257] width 6 height 6
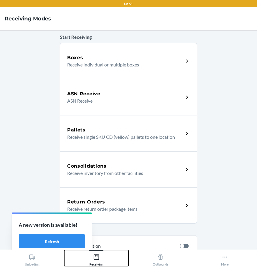
scroll to position [88, 0]
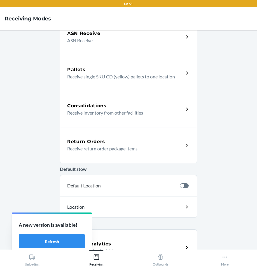
click at [118, 140] on div "Return Orders" at bounding box center [125, 141] width 116 height 7
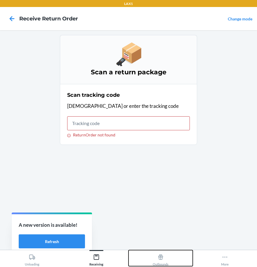
click at [143, 264] on button "Outbounds" at bounding box center [160, 258] width 64 height 16
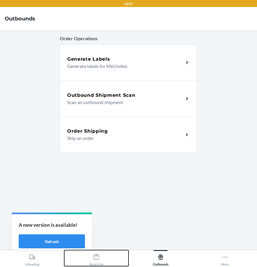
click at [102, 253] on div "Receiving" at bounding box center [96, 259] width 14 height 15
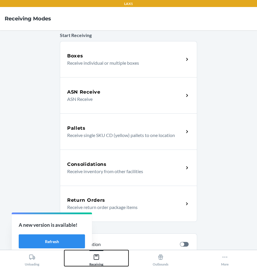
scroll to position [103, 0]
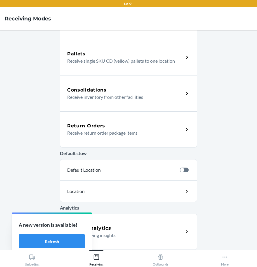
click at [106, 125] on div "Return Orders" at bounding box center [125, 126] width 116 height 7
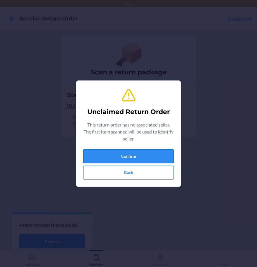
click at [147, 153] on button "Confirm" at bounding box center [128, 156] width 90 height 14
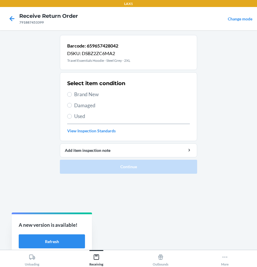
click at [77, 106] on span "Damaged" at bounding box center [132, 106] width 116 height 8
click at [72, 106] on input "Damaged" at bounding box center [69, 105] width 5 height 5
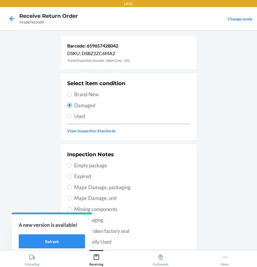
scroll to position [58, 0]
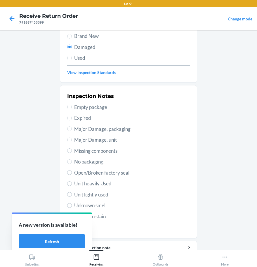
click at [94, 186] on span "Unit heavily Used" at bounding box center [132, 184] width 116 height 8
click at [72, 186] on input "Unit heavily Used" at bounding box center [69, 183] width 5 height 5
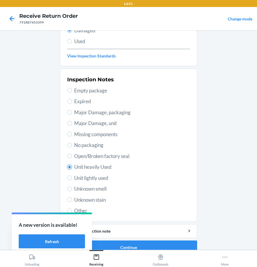
scroll to position [84, 0]
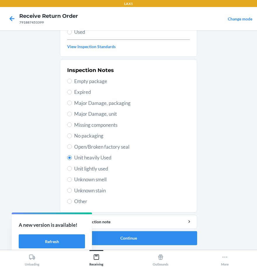
click at [88, 170] on span "Unit lightly used" at bounding box center [132, 169] width 116 height 8
click at [72, 170] on input "Unit lightly used" at bounding box center [69, 168] width 5 height 5
click at [137, 233] on button "Continue" at bounding box center [128, 238] width 137 height 14
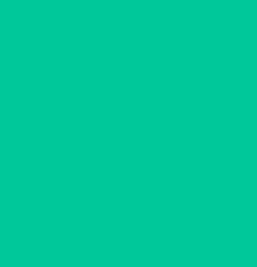
scroll to position [36, 0]
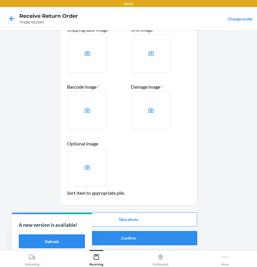
click at [137, 235] on button "Confirm" at bounding box center [128, 238] width 137 height 14
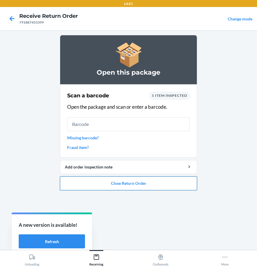
click at [104, 184] on button "Close Return Order" at bounding box center [128, 183] width 137 height 14
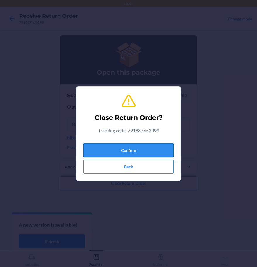
click at [111, 151] on button "Confirm" at bounding box center [128, 151] width 90 height 14
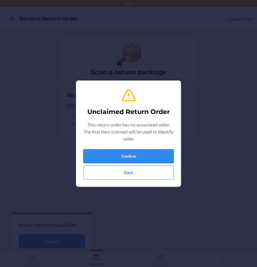
click at [130, 160] on button "Confirm" at bounding box center [128, 156] width 90 height 14
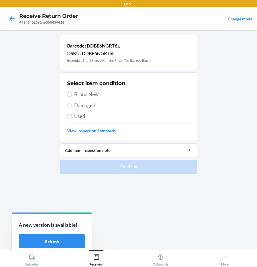
drag, startPoint x: 85, startPoint y: 92, endPoint x: 82, endPoint y: 95, distance: 3.1
click at [84, 94] on span "Brand New" at bounding box center [132, 95] width 116 height 8
click at [72, 94] on input "Brand New" at bounding box center [69, 94] width 5 height 5
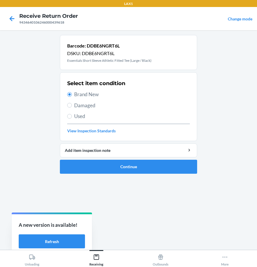
click at [79, 99] on div "Select item condition Brand New Damaged Used View Inspection Standards" at bounding box center [128, 107] width 123 height 58
click at [78, 106] on span "Damaged" at bounding box center [132, 106] width 116 height 8
click at [72, 106] on input "Damaged" at bounding box center [69, 105] width 5 height 5
click at [127, 174] on ol "Barcode: DDBE6NGRT6L DSKU: DDBE6NGRT6L Essentials Short Sleeve Athletic Fitted …" at bounding box center [128, 107] width 137 height 144
click at [128, 172] on button "Continue" at bounding box center [128, 167] width 137 height 14
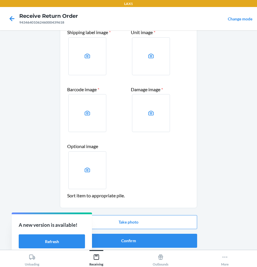
scroll to position [36, 0]
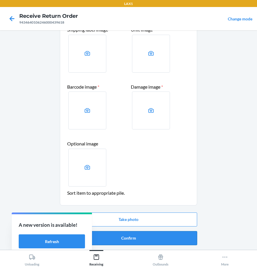
click at [149, 239] on button "Confirm" at bounding box center [128, 238] width 137 height 14
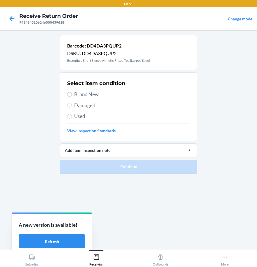
click at [67, 104] on section "Select item condition Brand New Damaged Used View Inspection Standards" at bounding box center [128, 106] width 137 height 69
click at [84, 103] on span "Damaged" at bounding box center [132, 106] width 116 height 8
click at [72, 103] on input "Damaged" at bounding box center [69, 105] width 5 height 5
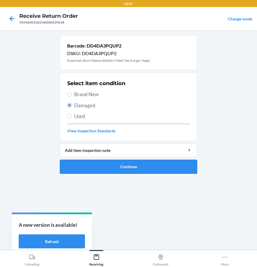
click at [99, 172] on button "Continue" at bounding box center [128, 167] width 137 height 14
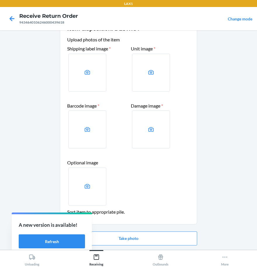
scroll to position [36, 0]
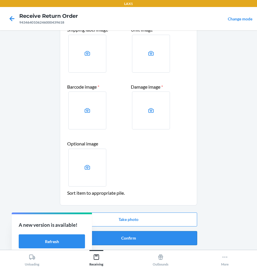
click at [138, 240] on button "Confirm" at bounding box center [128, 238] width 137 height 14
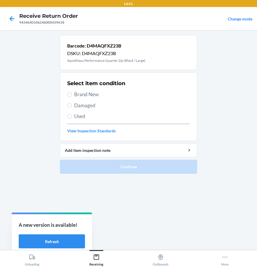
click at [76, 95] on span "Brand New" at bounding box center [132, 95] width 116 height 8
click at [72, 95] on input "Brand New" at bounding box center [69, 94] width 5 height 5
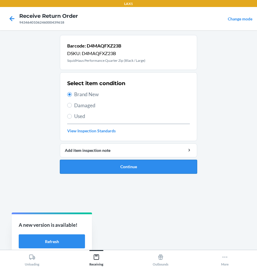
click at [139, 168] on button "Continue" at bounding box center [128, 167] width 137 height 14
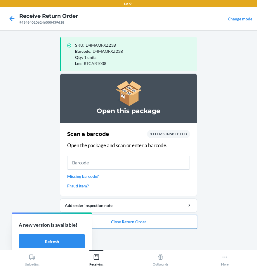
click at [148, 222] on button "Close Return Order" at bounding box center [128, 222] width 137 height 14
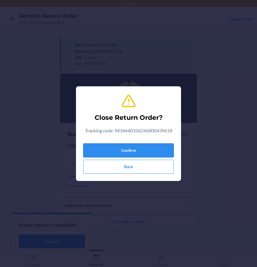
click at [145, 148] on button "Confirm" at bounding box center [128, 151] width 90 height 14
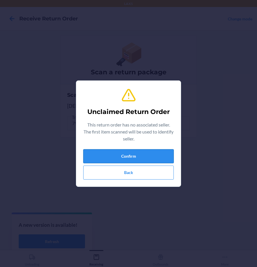
click at [140, 154] on button "Confirm" at bounding box center [128, 156] width 90 height 14
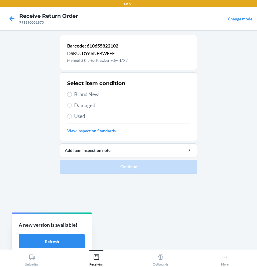
click at [83, 92] on span "Brand New" at bounding box center [132, 95] width 116 height 8
click at [72, 92] on input "Brand New" at bounding box center [69, 94] width 5 height 5
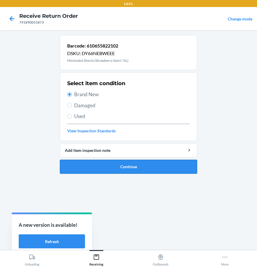
click at [131, 171] on button "Continue" at bounding box center [128, 167] width 137 height 14
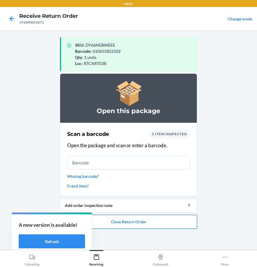
click at [147, 223] on button "Close Return Order" at bounding box center [128, 222] width 137 height 14
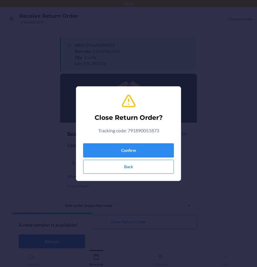
click at [133, 144] on button "Confirm" at bounding box center [128, 151] width 90 height 14
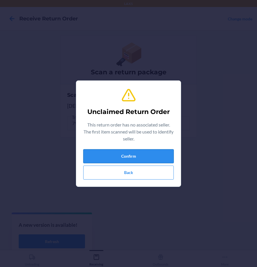
click at [126, 157] on button "Confirm" at bounding box center [128, 156] width 90 height 14
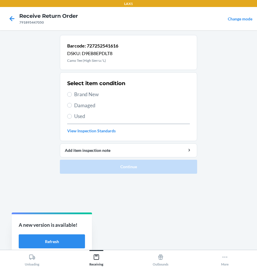
click at [81, 94] on span "Brand New" at bounding box center [132, 95] width 116 height 8
click at [72, 94] on input "Brand New" at bounding box center [69, 94] width 5 height 5
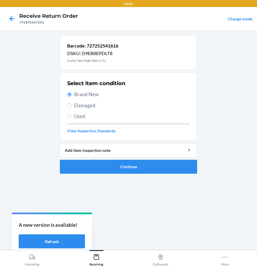
click at [84, 107] on span "Damaged" at bounding box center [132, 106] width 116 height 8
click at [72, 107] on input "Damaged" at bounding box center [69, 105] width 5 height 5
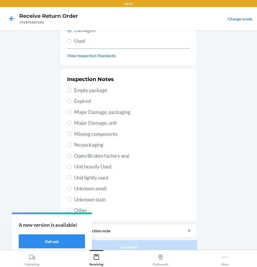
scroll to position [84, 0]
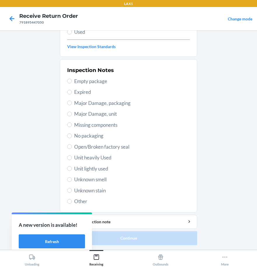
click at [93, 179] on span "Unknown smell" at bounding box center [132, 180] width 116 height 8
click at [80, 199] on span "Other" at bounding box center [132, 202] width 116 height 8
click at [72, 199] on input "Other" at bounding box center [69, 201] width 5 height 5
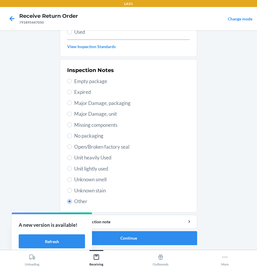
click at [87, 146] on span "Open/Broken factory seal" at bounding box center [132, 147] width 116 height 8
click at [72, 146] on input "Open/Broken factory seal" at bounding box center [69, 146] width 5 height 5
click at [147, 238] on button "Continue" at bounding box center [128, 238] width 137 height 14
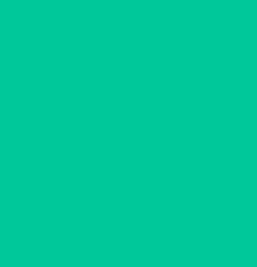
scroll to position [36, 0]
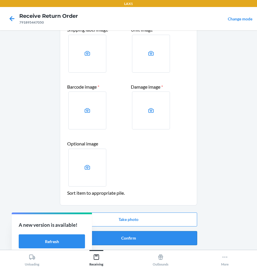
click at [127, 242] on button "Confirm" at bounding box center [128, 238] width 137 height 14
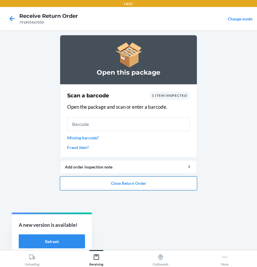
click at [118, 188] on button "Close Return Order" at bounding box center [128, 183] width 137 height 14
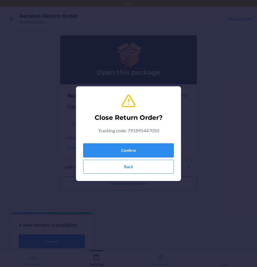
click at [102, 152] on button "Confirm" at bounding box center [128, 151] width 90 height 14
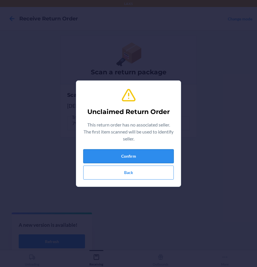
click at [96, 152] on button "Confirm" at bounding box center [128, 156] width 90 height 14
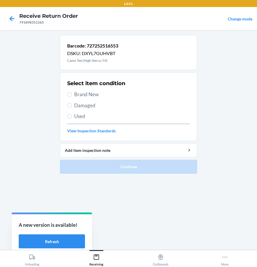
click at [85, 94] on span "Brand New" at bounding box center [132, 95] width 116 height 8
click at [72, 94] on input "Brand New" at bounding box center [69, 94] width 5 height 5
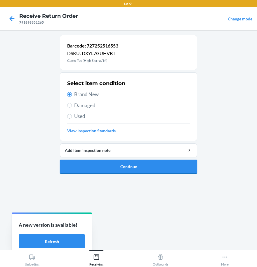
click at [123, 167] on button "Continue" at bounding box center [128, 167] width 137 height 14
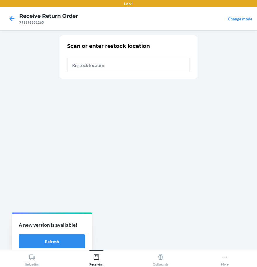
click at [125, 68] on input "text" at bounding box center [128, 65] width 123 height 14
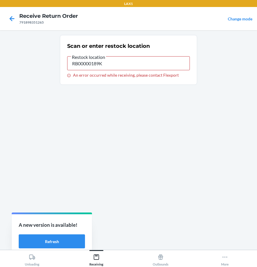
click at [126, 71] on label "Restock location RB00000189K An error occurred while receiving, please contact …" at bounding box center [128, 65] width 123 height 24
click at [126, 70] on input "RB00000189K" at bounding box center [128, 63] width 123 height 14
click at [11, 21] on icon at bounding box center [12, 19] width 10 height 10
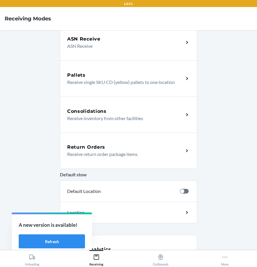
scroll to position [88, 0]
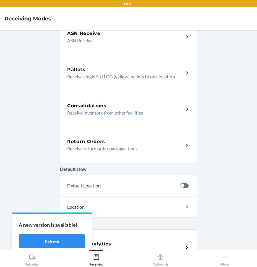
click at [115, 144] on div "Return Orders" at bounding box center [125, 141] width 116 height 7
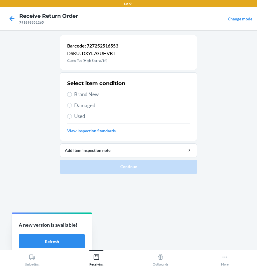
click at [88, 96] on span "Brand New" at bounding box center [132, 95] width 116 height 8
click at [72, 96] on input "Brand New" at bounding box center [69, 94] width 5 height 5
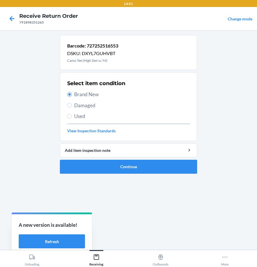
click at [81, 107] on span "Damaged" at bounding box center [132, 106] width 116 height 8
click at [72, 107] on input "Damaged" at bounding box center [69, 105] width 5 height 5
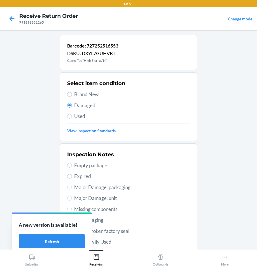
click at [78, 93] on span "Brand New" at bounding box center [132, 95] width 116 height 8
click at [72, 93] on input "Brand New" at bounding box center [69, 94] width 5 height 5
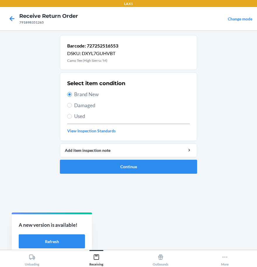
click at [78, 104] on span "Damaged" at bounding box center [132, 106] width 116 height 8
click at [72, 104] on input "Damaged" at bounding box center [69, 105] width 5 height 5
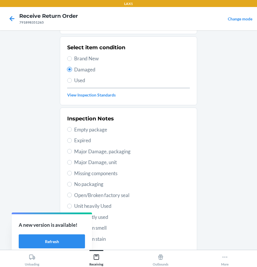
scroll to position [84, 0]
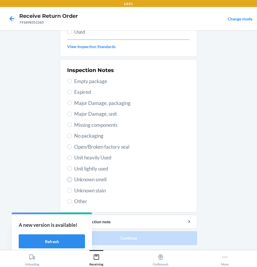
click at [69, 180] on input "Unknown smell" at bounding box center [69, 179] width 5 height 5
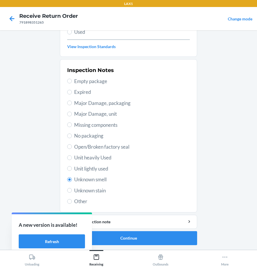
click at [89, 148] on span "Open/Broken factory seal" at bounding box center [132, 147] width 116 height 8
click at [72, 148] on input "Open/Broken factory seal" at bounding box center [69, 146] width 5 height 5
click at [158, 238] on button "Continue" at bounding box center [128, 238] width 137 height 14
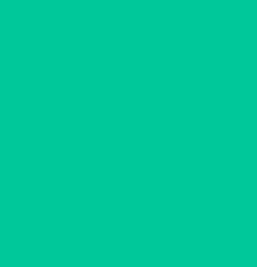
scroll to position [36, 0]
click at [158, 238] on button "Confirm" at bounding box center [128, 238] width 137 height 14
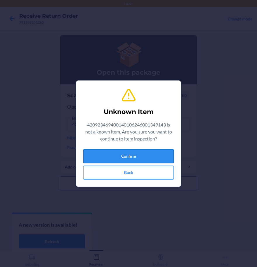
click at [116, 155] on button "Confirm" at bounding box center [128, 156] width 90 height 14
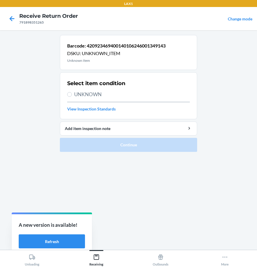
click at [127, 236] on div "Barcode: 420923469400140106246001349143 DSKU: UNKNOWN_ITEM Unknown Item Select …" at bounding box center [128, 140] width 137 height 210
click at [13, 15] on icon at bounding box center [12, 19] width 10 height 10
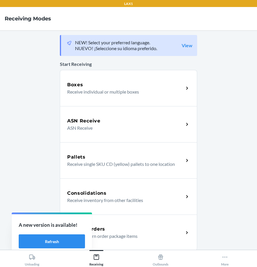
click at [109, 229] on div "Return Orders" at bounding box center [125, 229] width 116 height 7
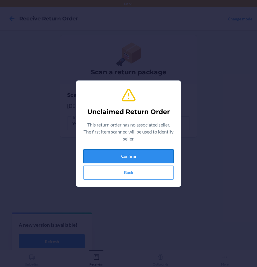
click at [149, 158] on button "Confirm" at bounding box center [128, 156] width 90 height 14
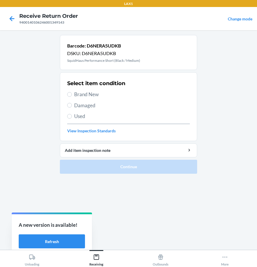
click at [94, 95] on span "Brand New" at bounding box center [132, 95] width 116 height 8
click at [72, 95] on input "Brand New" at bounding box center [69, 94] width 5 height 5
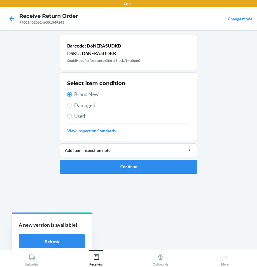
click at [75, 105] on span "Damaged" at bounding box center [132, 106] width 116 height 8
click at [72, 105] on input "Damaged" at bounding box center [69, 105] width 5 height 5
click at [121, 167] on button "Continue" at bounding box center [128, 167] width 137 height 14
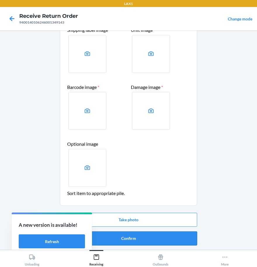
scroll to position [36, 0]
click at [131, 240] on button "Confirm" at bounding box center [128, 238] width 137 height 14
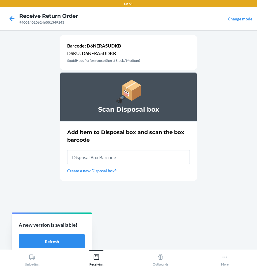
click at [103, 159] on input "text" at bounding box center [128, 157] width 123 height 14
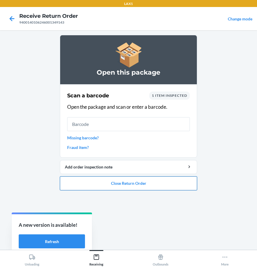
click at [143, 188] on button "Close Return Order" at bounding box center [128, 183] width 137 height 14
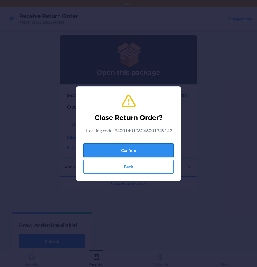
click at [139, 155] on button "Confirm" at bounding box center [128, 151] width 90 height 14
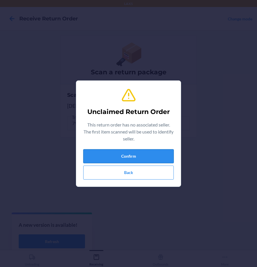
click at [123, 158] on button "Confirm" at bounding box center [128, 156] width 90 height 14
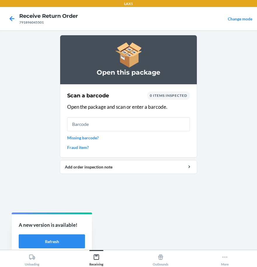
click at [85, 127] on input "text" at bounding box center [128, 124] width 123 height 14
click at [87, 120] on input "text" at bounding box center [128, 124] width 123 height 14
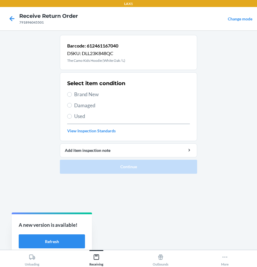
click at [78, 97] on span "Brand New" at bounding box center [132, 95] width 116 height 8
click at [72, 97] on input "Brand New" at bounding box center [69, 94] width 5 height 5
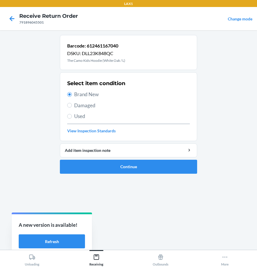
click at [80, 106] on span "Damaged" at bounding box center [132, 106] width 116 height 8
click at [72, 106] on input "Damaged" at bounding box center [69, 105] width 5 height 5
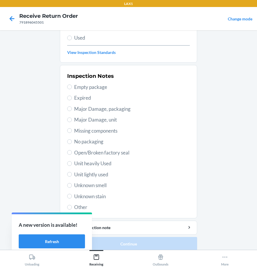
scroll to position [84, 0]
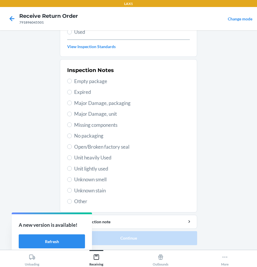
click at [93, 169] on span "Unit lightly used" at bounding box center [132, 169] width 116 height 8
click at [72, 169] on input "Unit lightly used" at bounding box center [69, 168] width 5 height 5
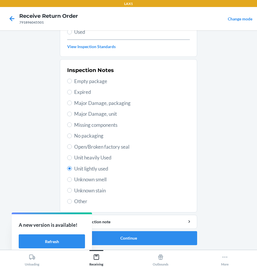
click at [90, 146] on span "Open/Broken factory seal" at bounding box center [132, 147] width 116 height 8
click at [72, 146] on input "Open/Broken factory seal" at bounding box center [69, 146] width 5 height 5
click at [164, 239] on button "Continue" at bounding box center [128, 238] width 137 height 14
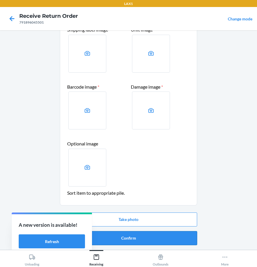
click at [148, 235] on button "Confirm" at bounding box center [128, 238] width 137 height 14
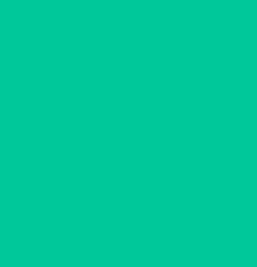
scroll to position [0, 0]
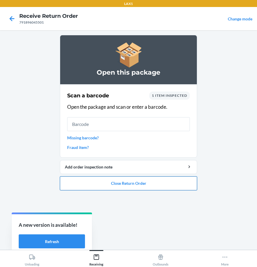
click at [116, 186] on button "Close Return Order" at bounding box center [128, 183] width 137 height 14
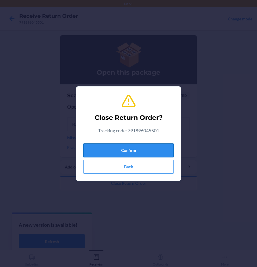
click at [115, 151] on button "Confirm" at bounding box center [128, 151] width 90 height 14
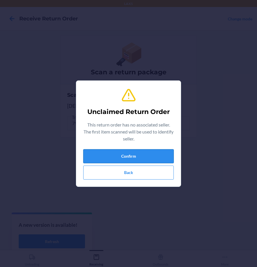
click at [140, 156] on button "Confirm" at bounding box center [128, 156] width 90 height 14
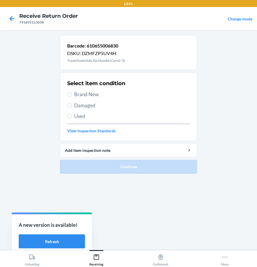
click at [75, 92] on span "Brand New" at bounding box center [132, 95] width 116 height 8
click at [72, 92] on input "Brand New" at bounding box center [69, 94] width 5 height 5
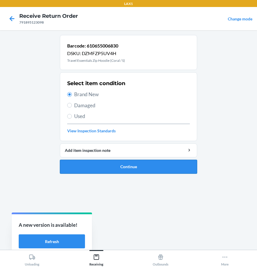
click at [101, 166] on button "Continue" at bounding box center [128, 167] width 137 height 14
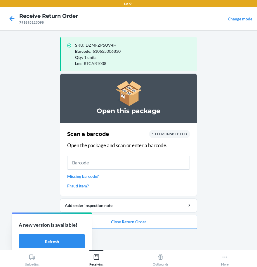
click at [151, 158] on input "text" at bounding box center [128, 163] width 123 height 14
click at [153, 168] on input "text" at bounding box center [128, 163] width 123 height 14
click at [148, 228] on button "Close Return Order" at bounding box center [128, 222] width 137 height 14
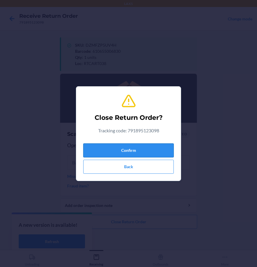
click at [143, 152] on button "Confirm" at bounding box center [128, 151] width 90 height 14
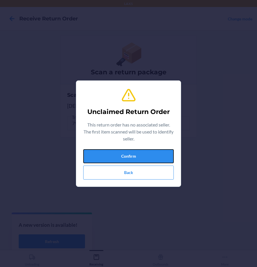
click at [143, 152] on button "Confirm" at bounding box center [128, 156] width 90 height 14
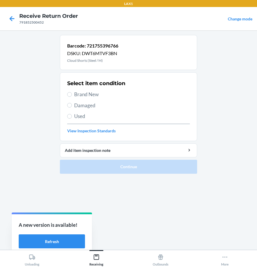
click at [71, 104] on label "Damaged" at bounding box center [128, 106] width 123 height 8
click at [71, 104] on input "Damaged" at bounding box center [69, 105] width 5 height 5
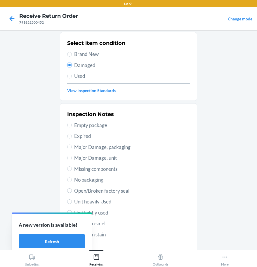
scroll to position [84, 0]
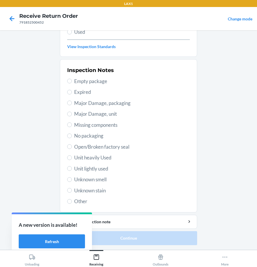
click at [80, 147] on span "Open/Broken factory seal" at bounding box center [132, 147] width 116 height 8
click at [72, 147] on input "Open/Broken factory seal" at bounding box center [69, 146] width 5 height 5
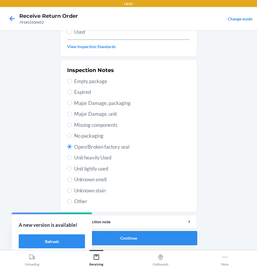
click at [133, 243] on button "Continue" at bounding box center [128, 238] width 137 height 14
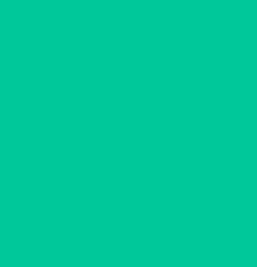
scroll to position [36, 0]
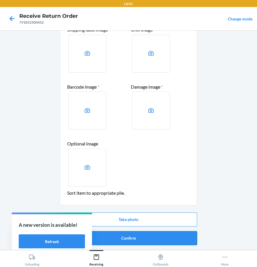
click at [139, 241] on button "Confirm" at bounding box center [128, 238] width 137 height 14
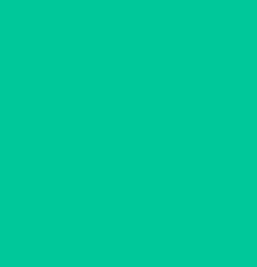
scroll to position [0, 0]
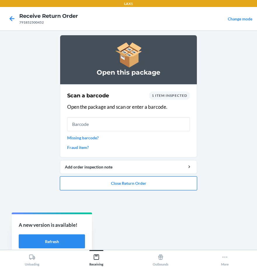
click at [146, 188] on button "Close Return Order" at bounding box center [128, 183] width 137 height 14
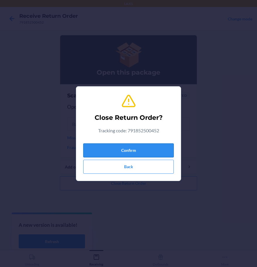
click at [124, 155] on button "Confirm" at bounding box center [128, 151] width 90 height 14
